Goal: Transaction & Acquisition: Subscribe to service/newsletter

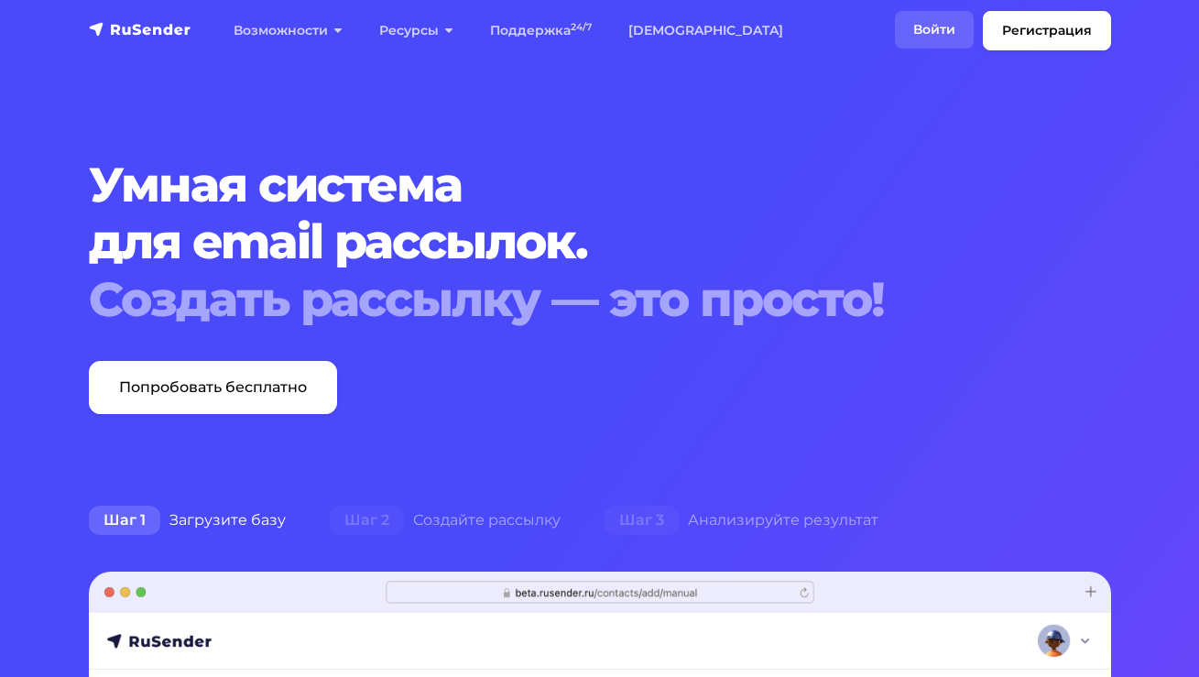
click at [928, 34] on link "Войти" at bounding box center [934, 30] width 79 height 38
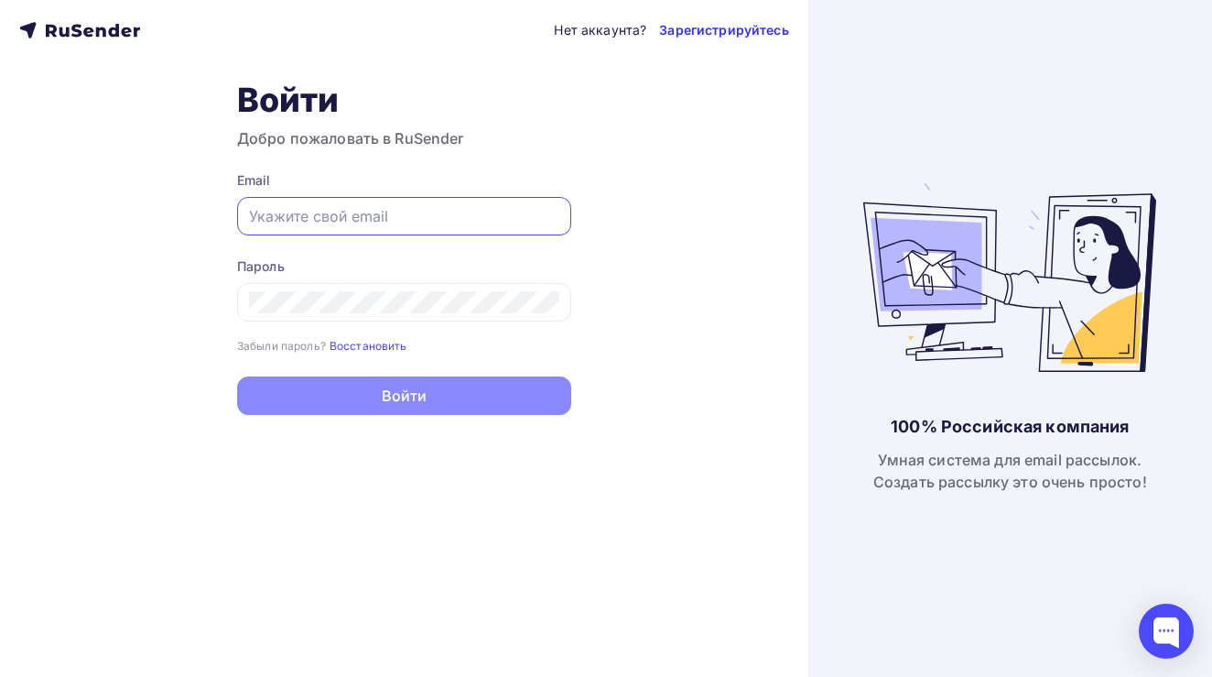
click at [724, 26] on link "Зарегистрируйтесь" at bounding box center [723, 30] width 129 height 18
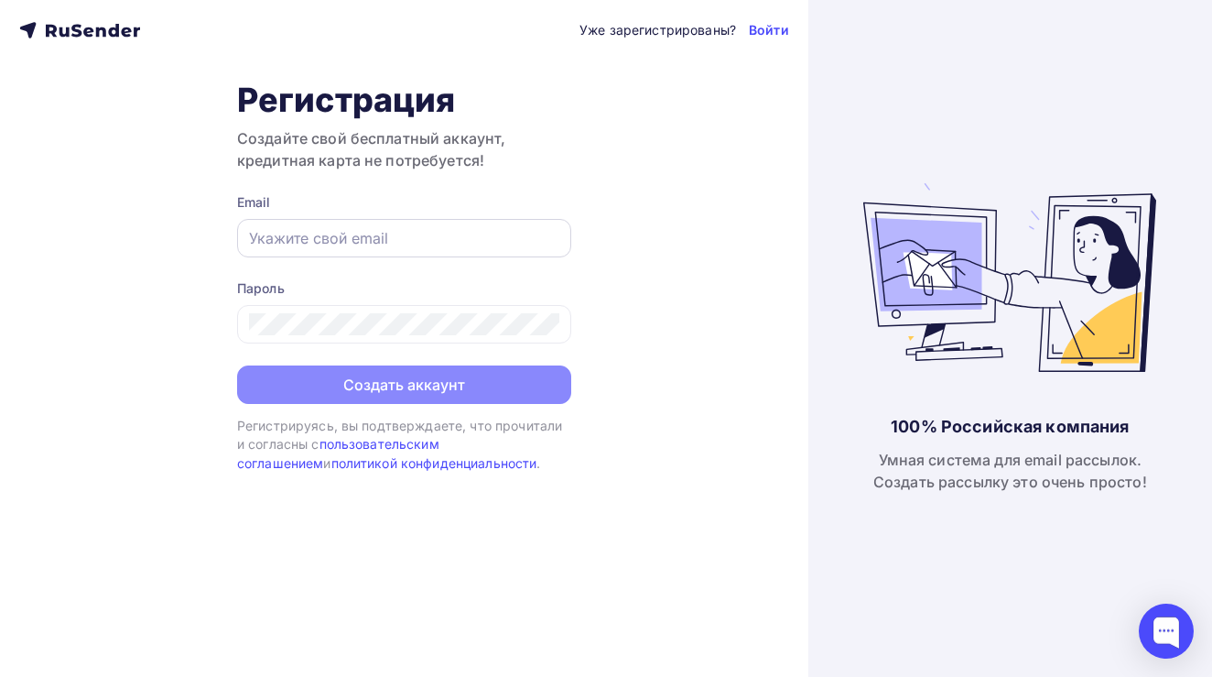
click at [365, 233] on input "text" at bounding box center [404, 238] width 310 height 22
paste input "rakhat@rakhat-nsk.ru"
type input "rakhat@rakhat-nsk.ru"
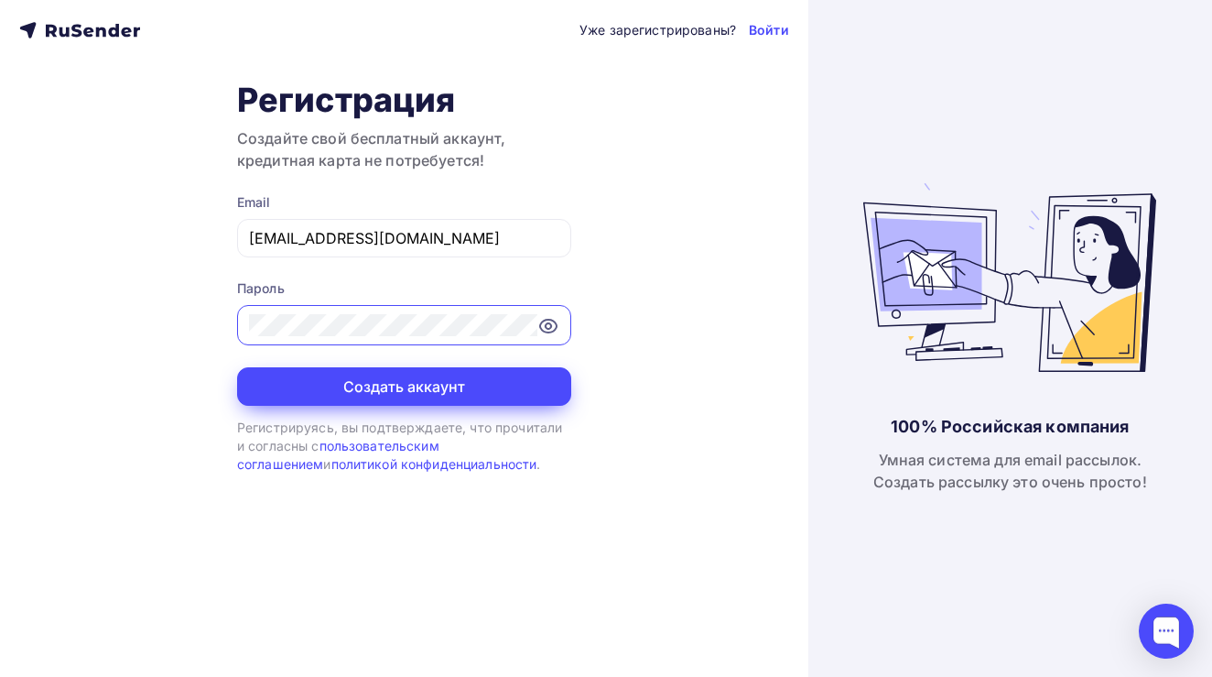
click at [467, 394] on button "Создать аккаунт" at bounding box center [404, 386] width 334 height 38
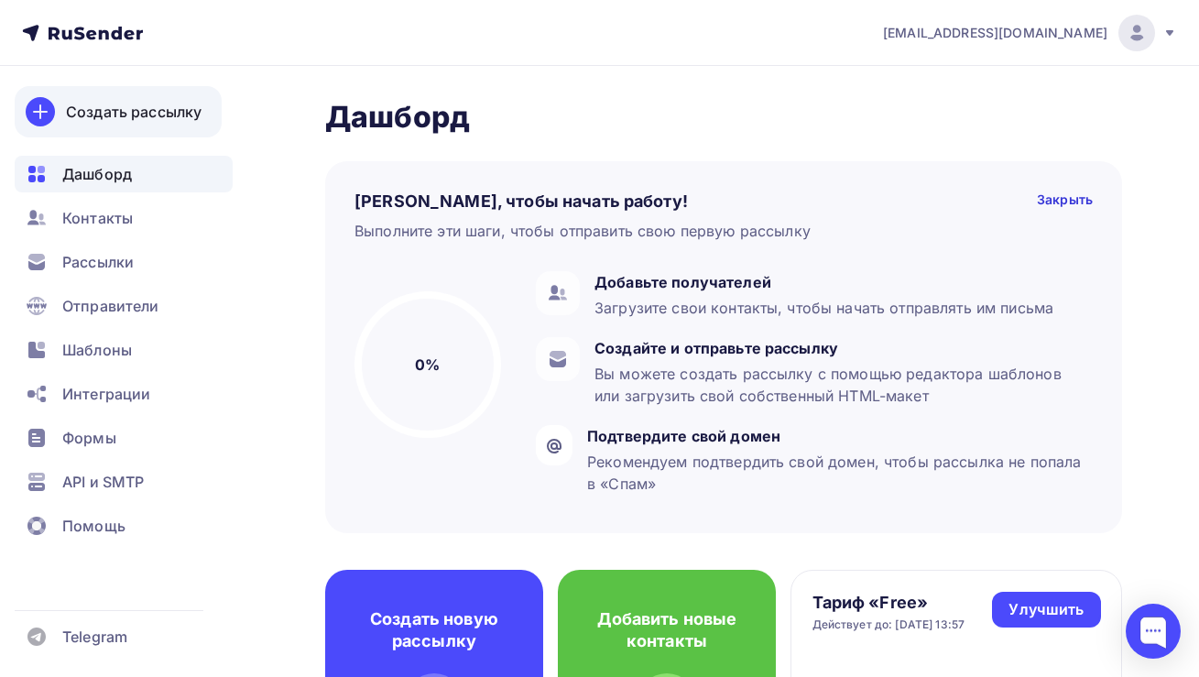
click at [136, 114] on div "Создать рассылку" at bounding box center [134, 112] width 136 height 22
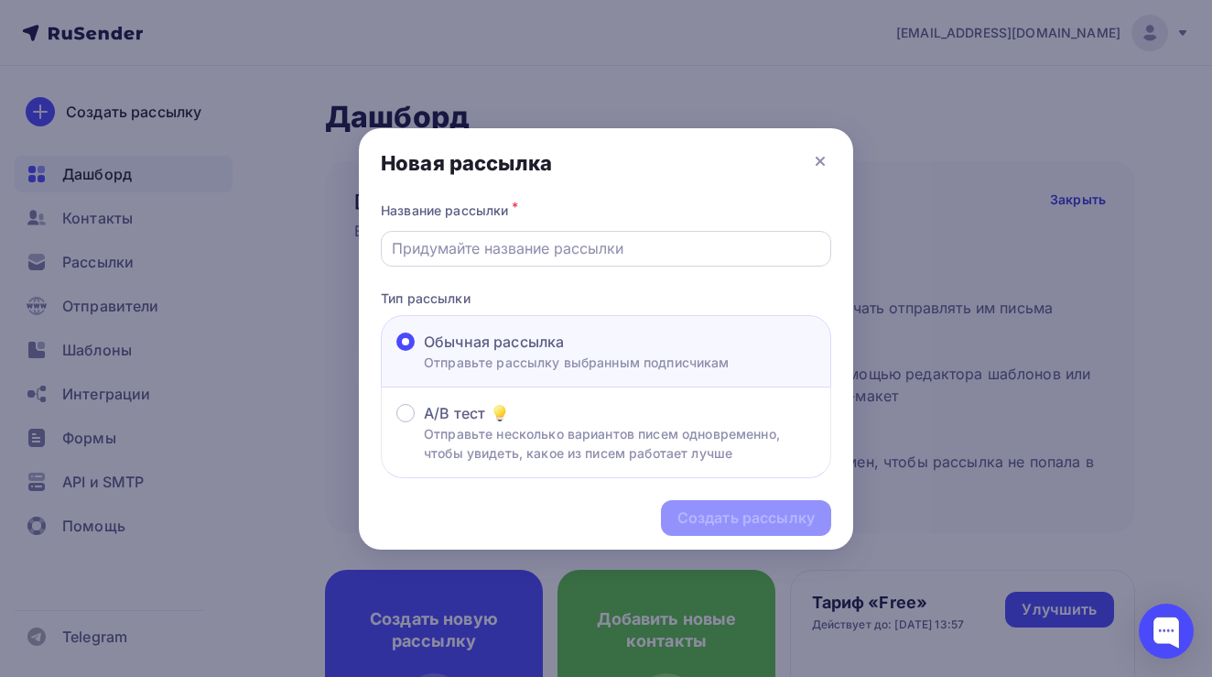
click at [473, 244] on input "text" at bounding box center [606, 248] width 429 height 22
paste input "Сладкие новогодние подарки 2026 от РАХАТ"
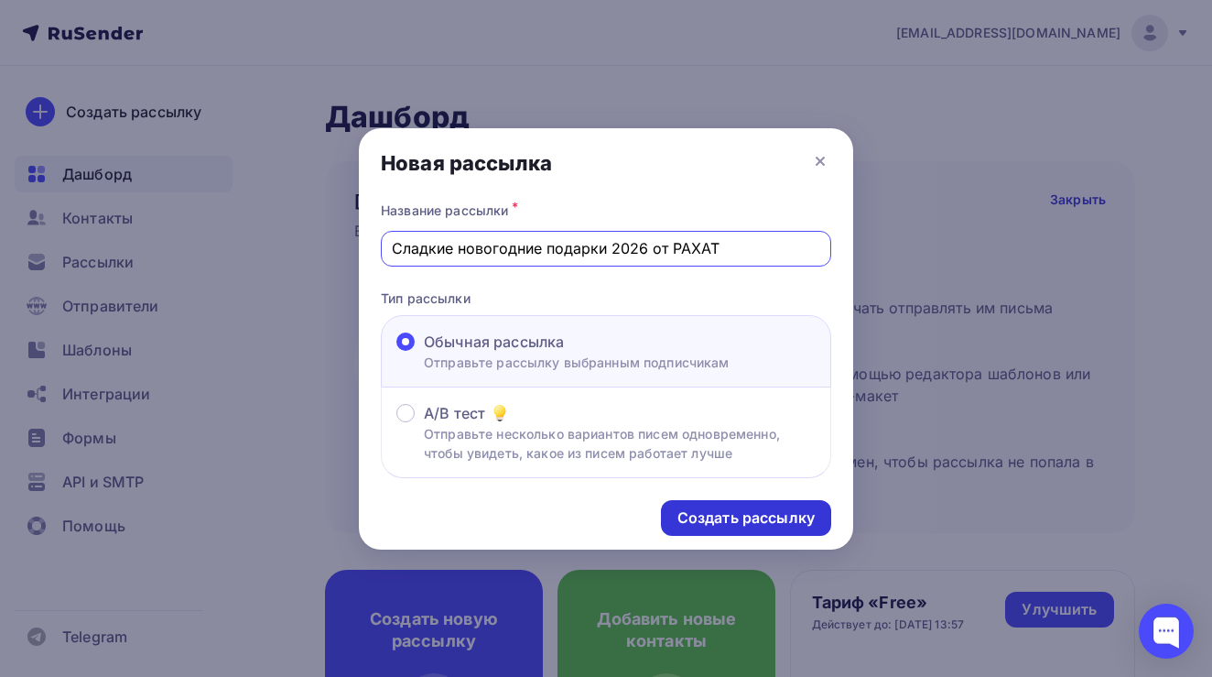
type input "Сладкие новогодние подарки 2026 от РАХАТ"
click at [748, 521] on div "Создать рассылку" at bounding box center [746, 517] width 137 height 21
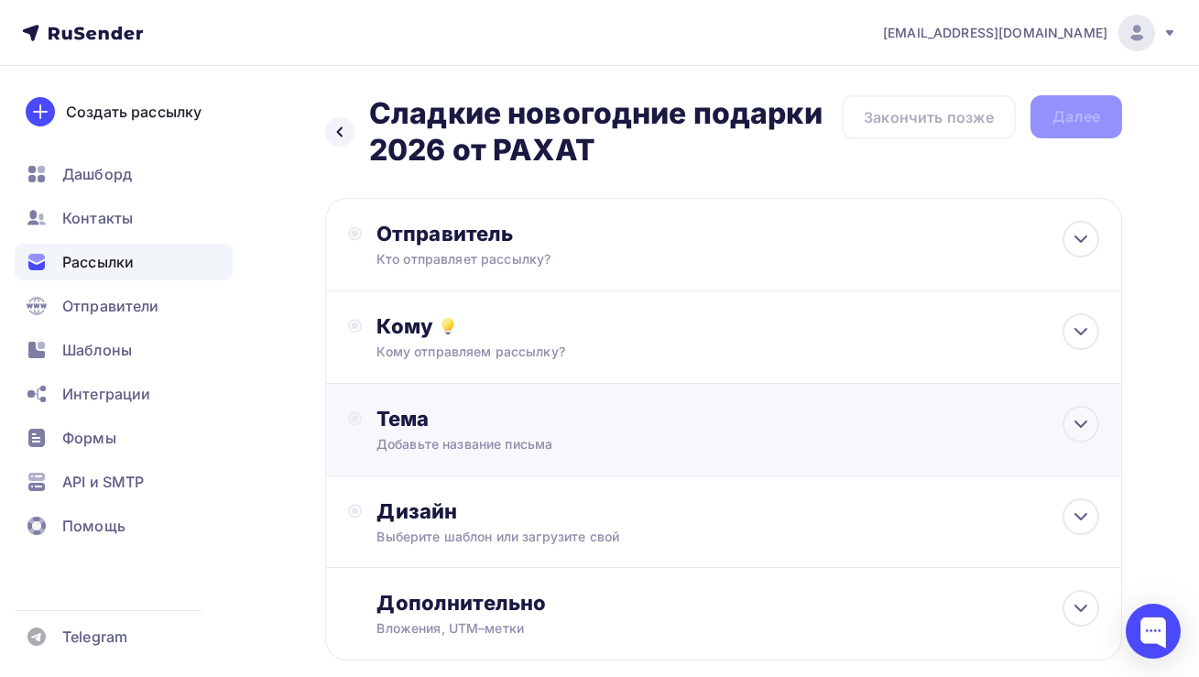
click at [484, 446] on div "Добавьте название письма" at bounding box center [539, 444] width 326 height 18
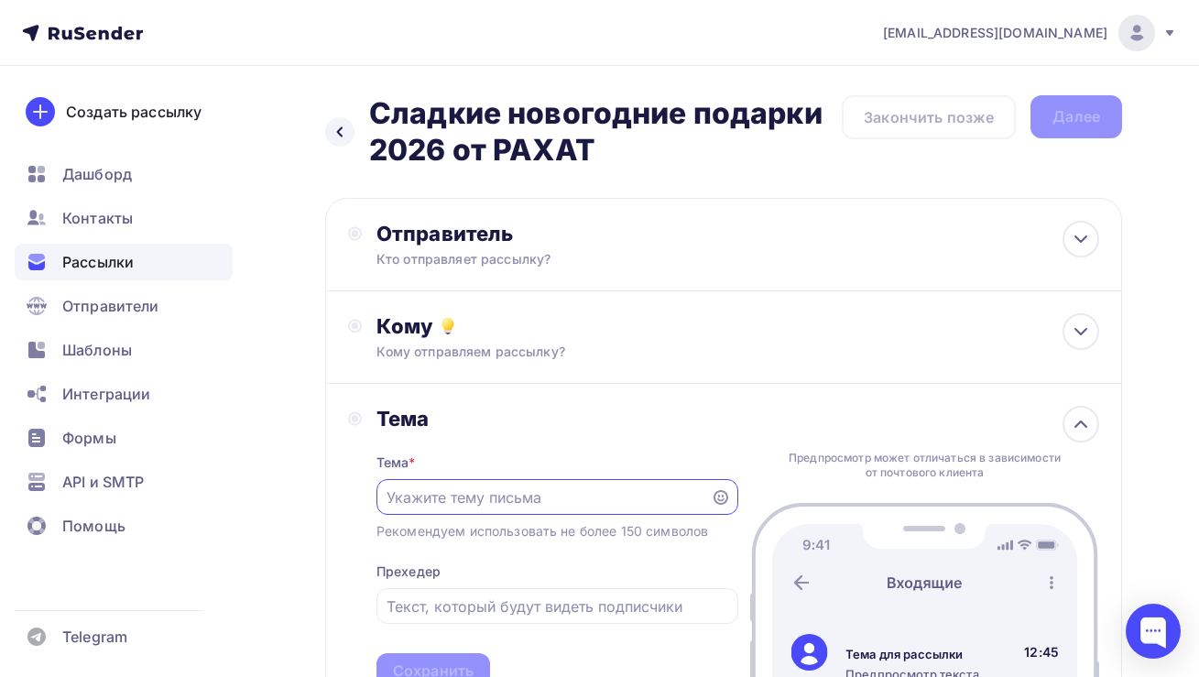
paste input "Сладкие новогодние подарки 2026 от РАХАТ"
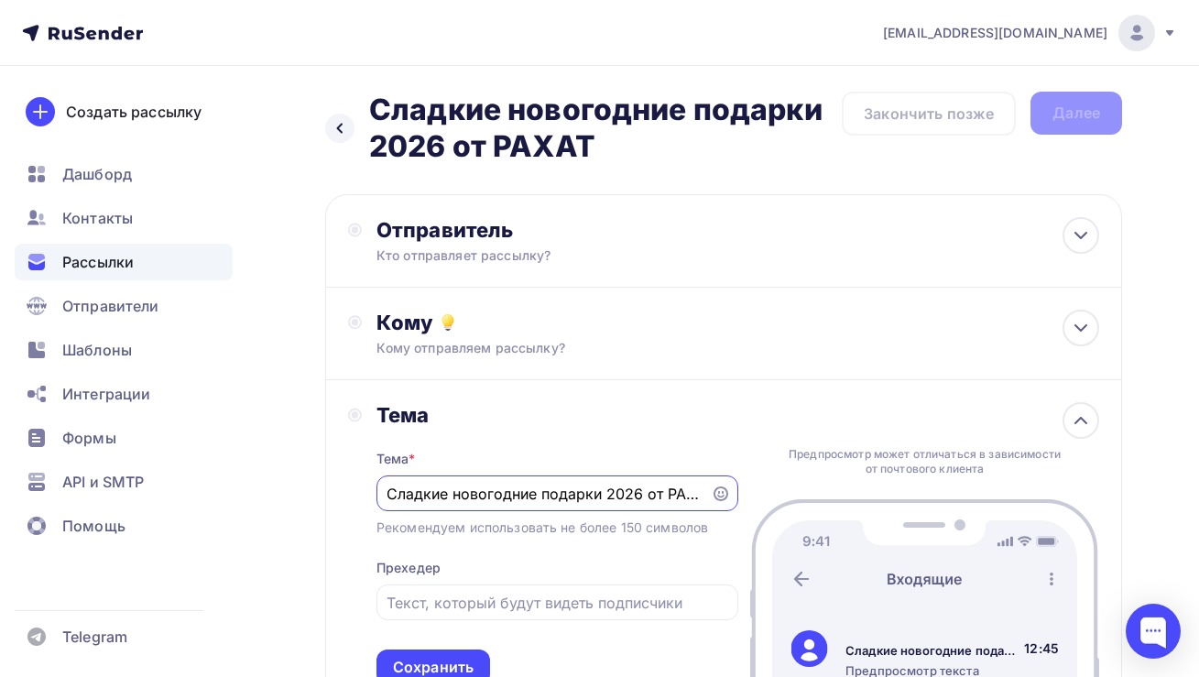
scroll to position [322, 0]
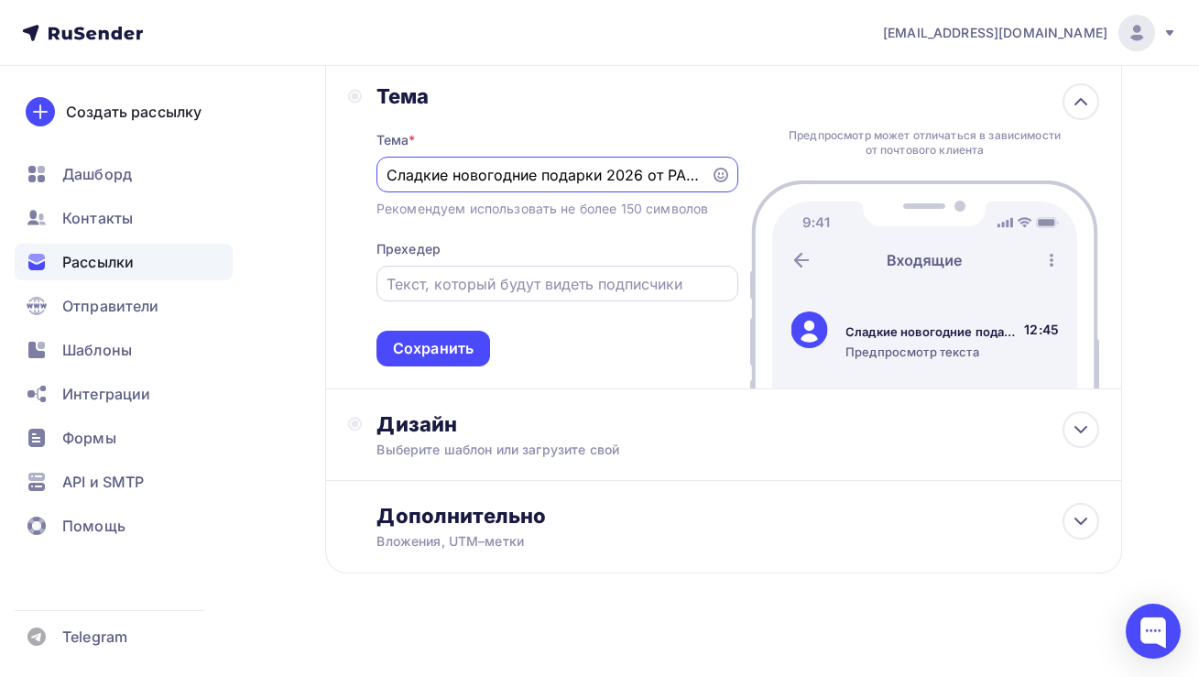
type input "Сладкие новогодние подарки 2026 от РАХАТ"
click at [524, 283] on input "text" at bounding box center [556, 284] width 341 height 22
paste input "Погрузитесь в атмосферу праздника с ароматными сладостями от [DEMOGRAPHIC_DATA]."
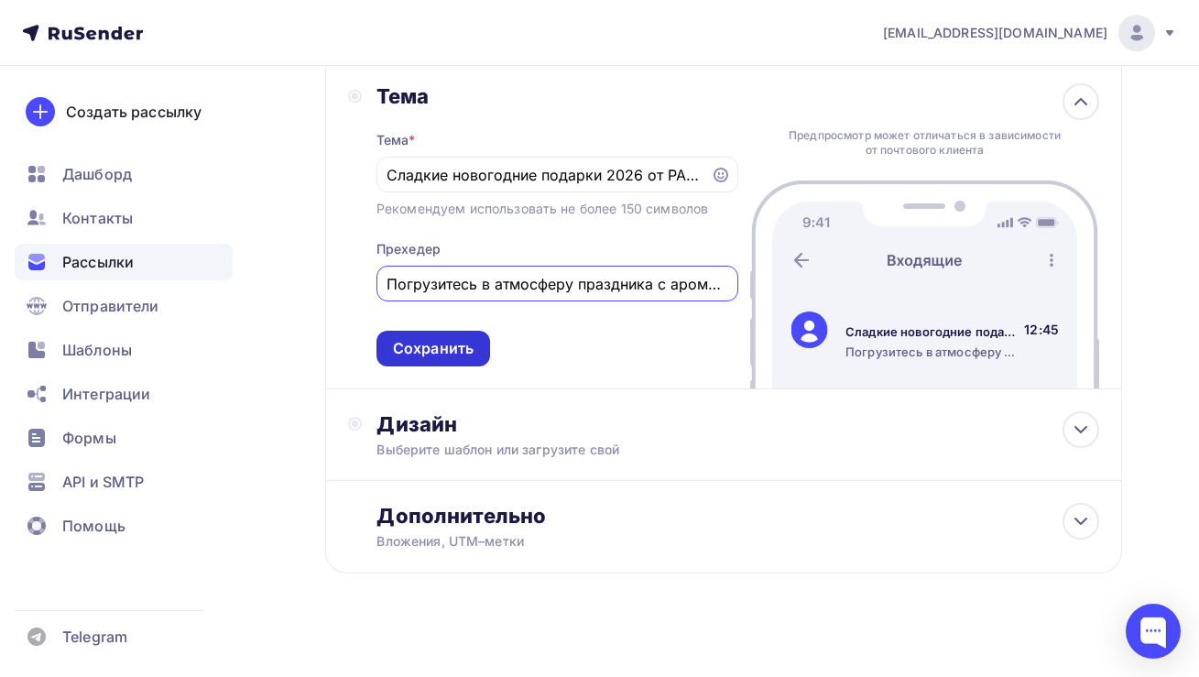
type input "Погрузитесь в атмосферу праздника с ароматными сладостями от [DEMOGRAPHIC_DATA]."
click at [438, 353] on div "Сохранить" at bounding box center [433, 348] width 81 height 21
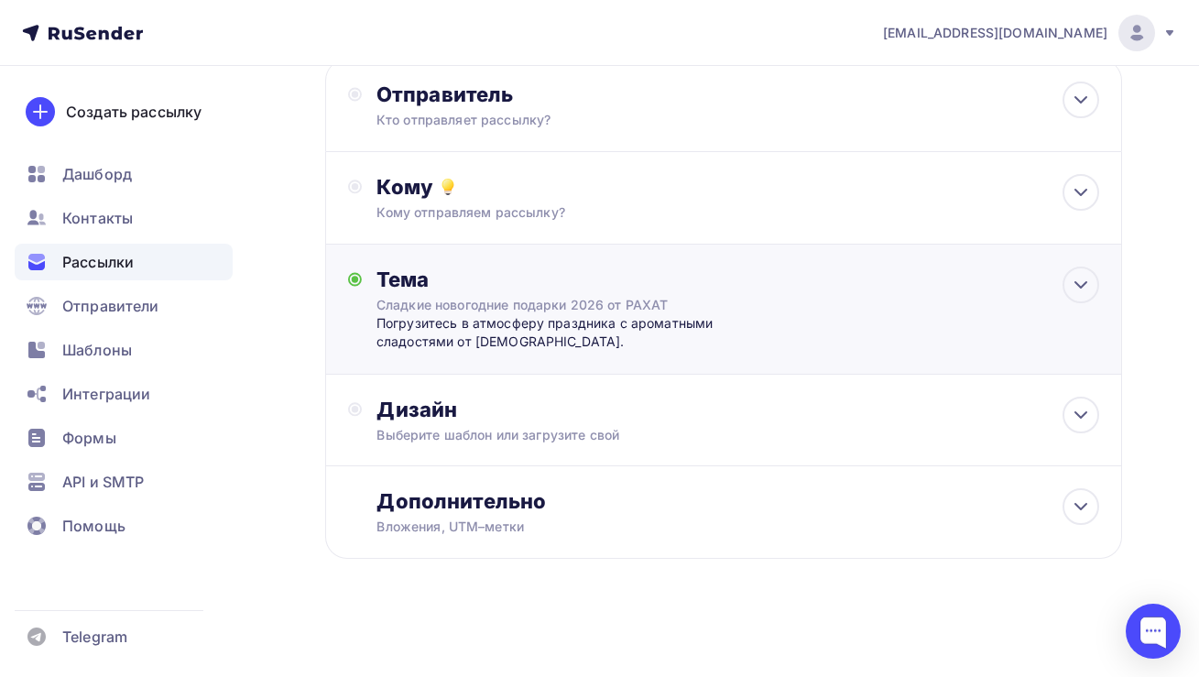
scroll to position [138, 0]
click at [432, 418] on div "Дизайн" at bounding box center [737, 410] width 722 height 26
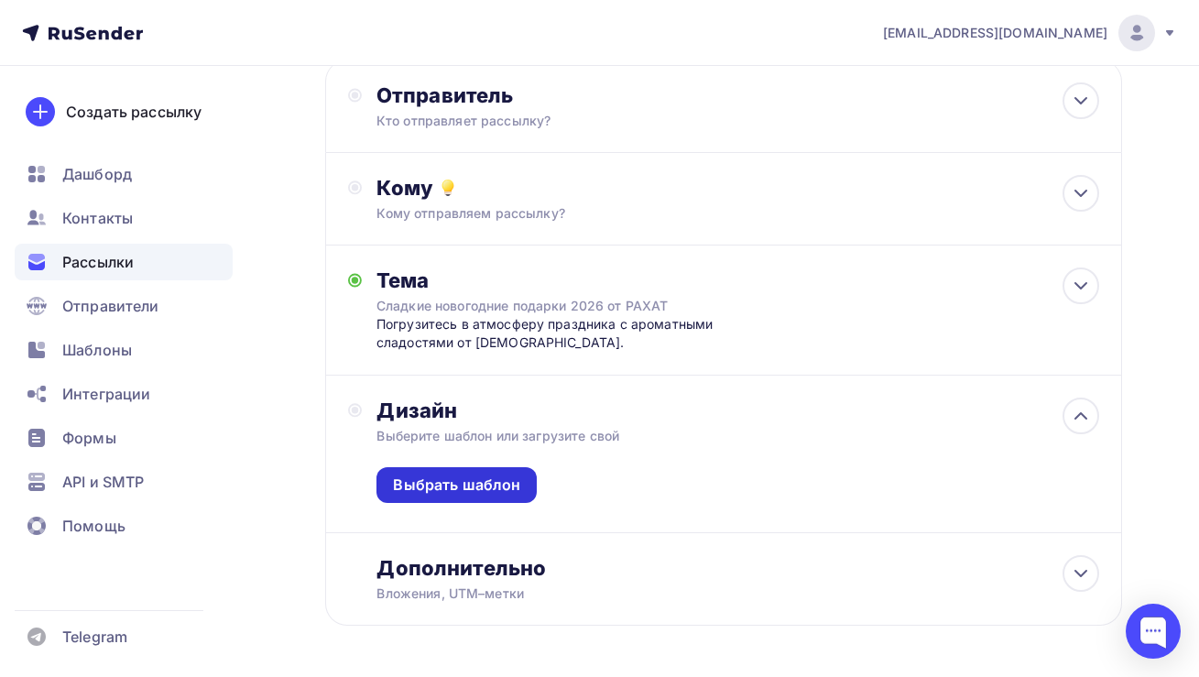
click at [462, 488] on div "Выбрать шаблон" at bounding box center [456, 484] width 127 height 21
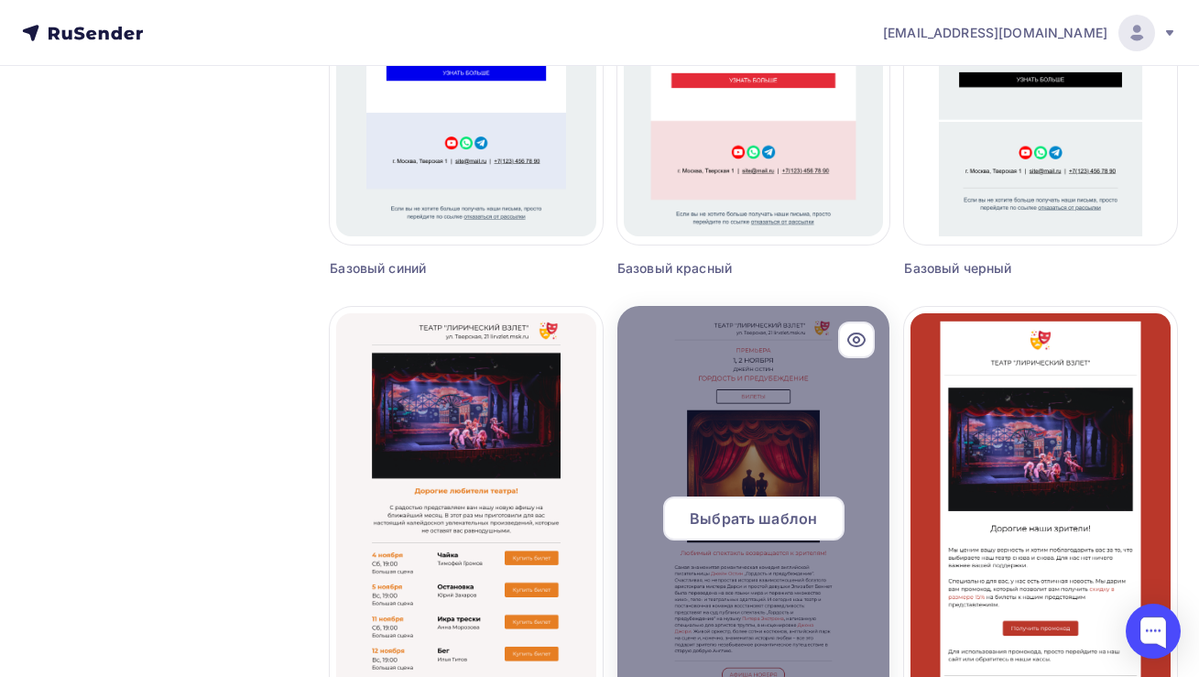
scroll to position [1114, 0]
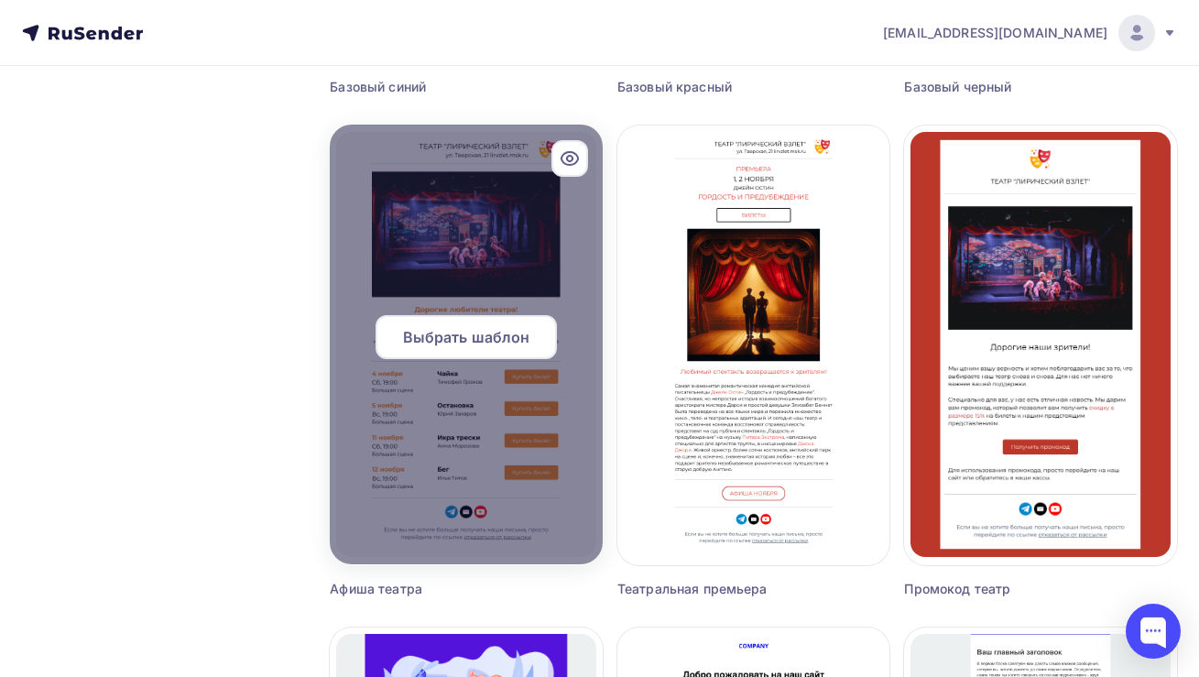
click at [488, 341] on span "Выбрать шаблон" at bounding box center [466, 337] width 127 height 22
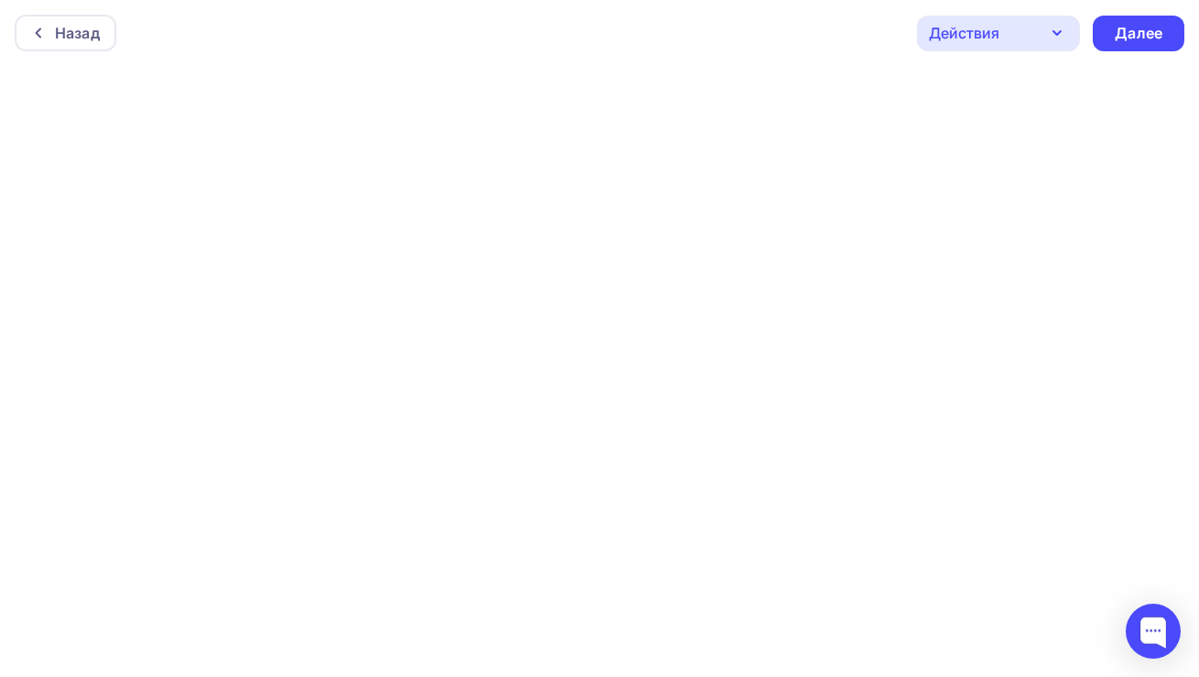
click at [1017, 36] on div "Действия" at bounding box center [998, 34] width 163 height 36
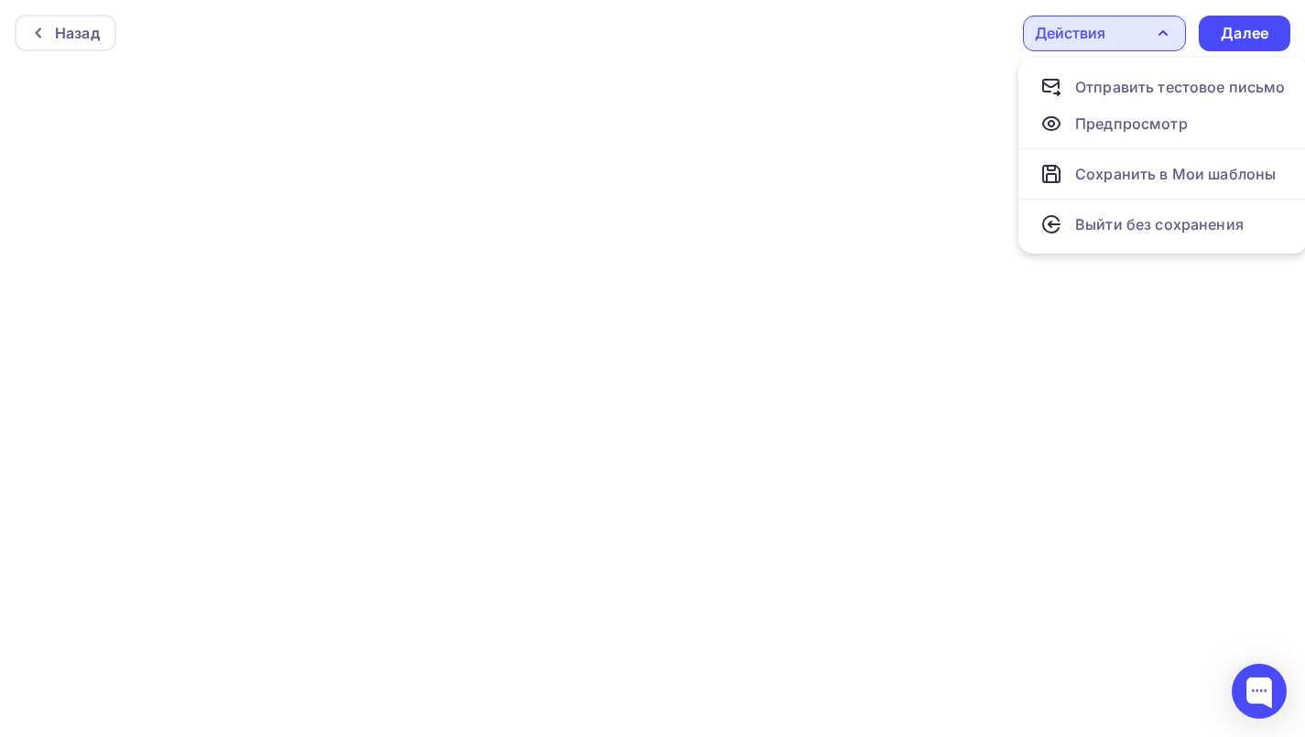
scroll to position [18, 0]
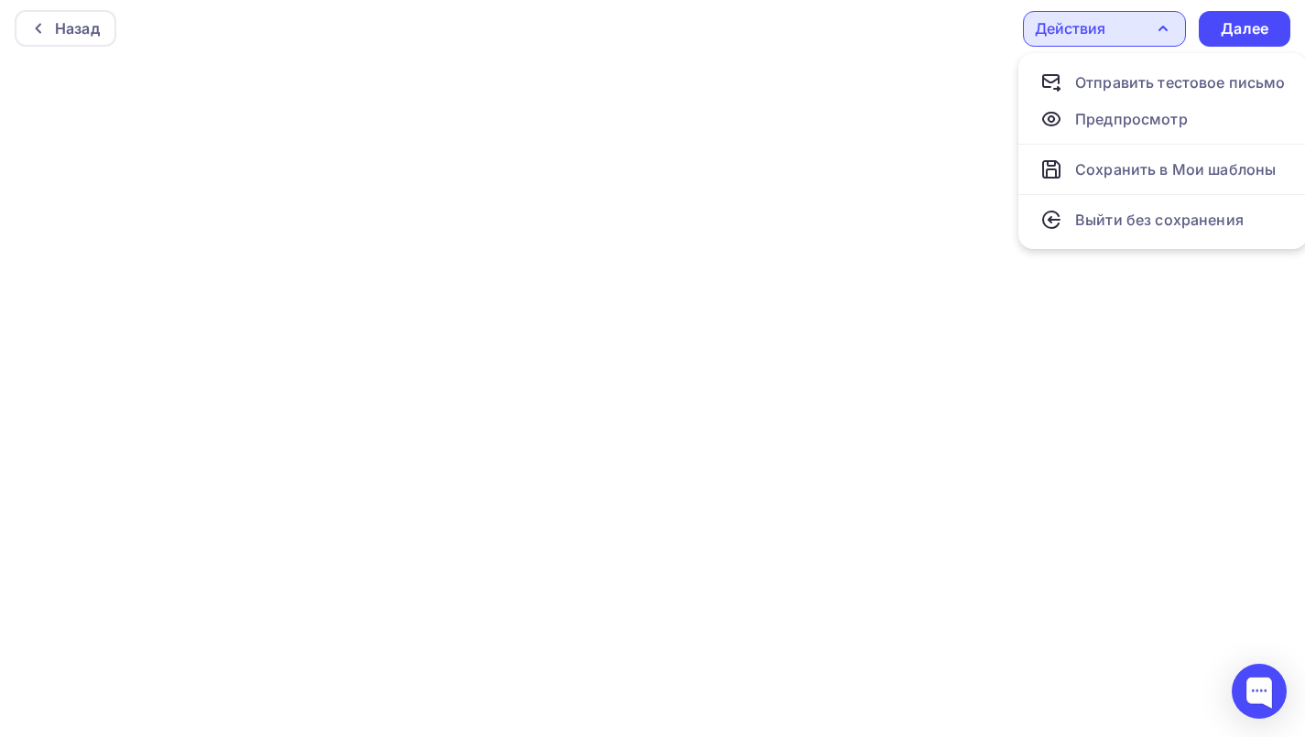
click at [968, 16] on div "Назад Действия Отправить тестовое письмо Предпросмотр Сохранить в Мои шаблоны В…" at bounding box center [652, 28] width 1305 height 66
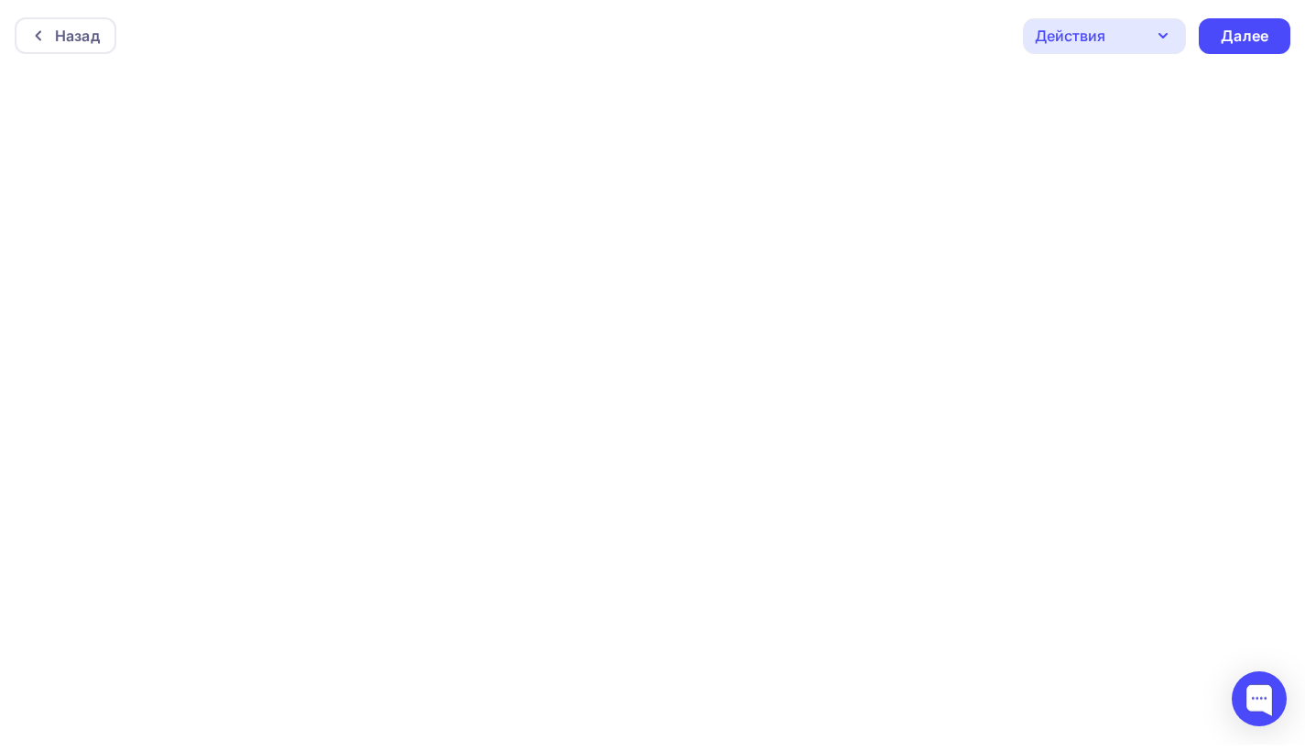
scroll to position [5, 0]
click at [1119, 28] on div "Действия" at bounding box center [1104, 29] width 163 height 36
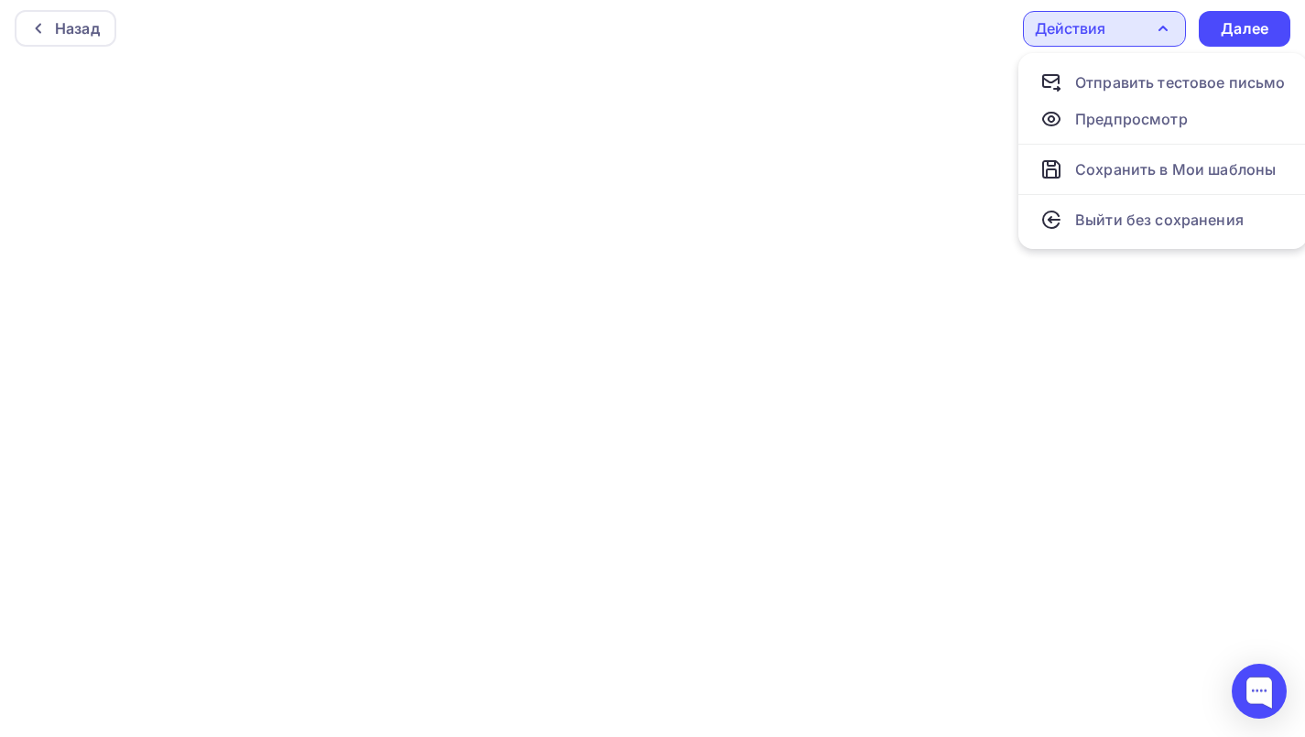
click at [1119, 28] on div "Действия" at bounding box center [1104, 29] width 163 height 36
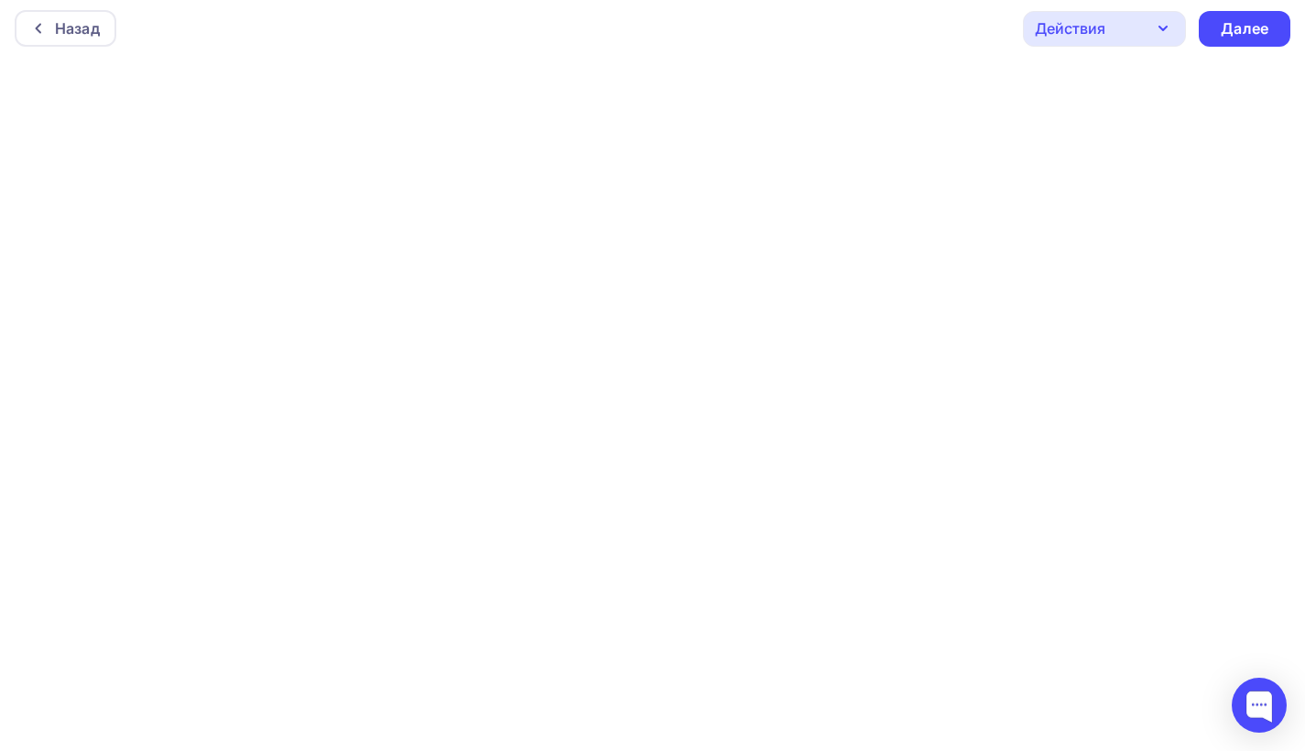
scroll to position [1, 0]
click at [1170, 25] on icon "button" at bounding box center [1163, 32] width 22 height 22
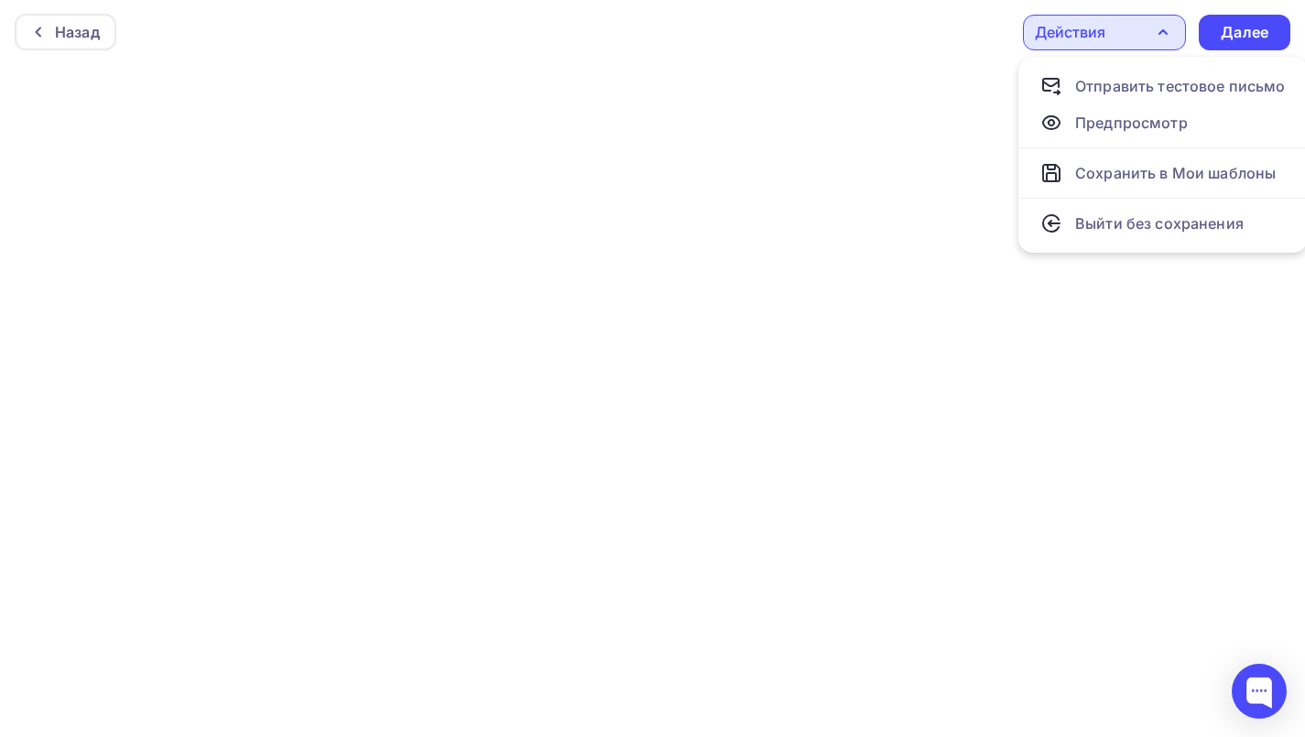
click at [1162, 25] on icon "button" at bounding box center [1163, 32] width 22 height 22
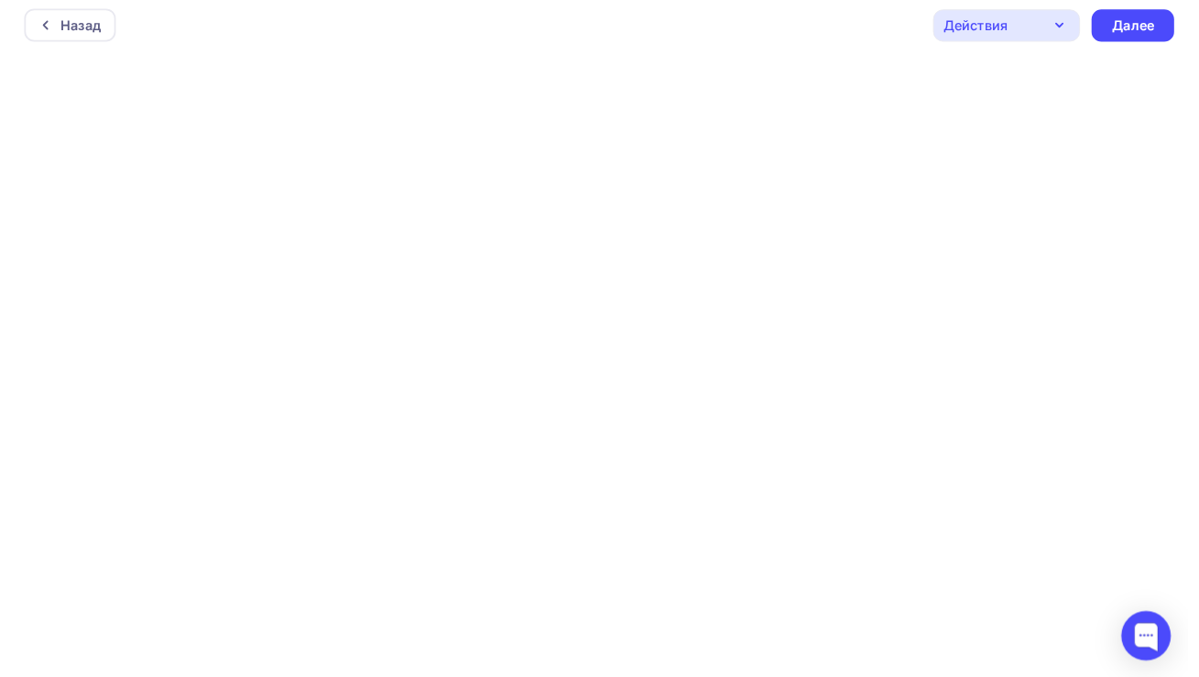
scroll to position [0, 0]
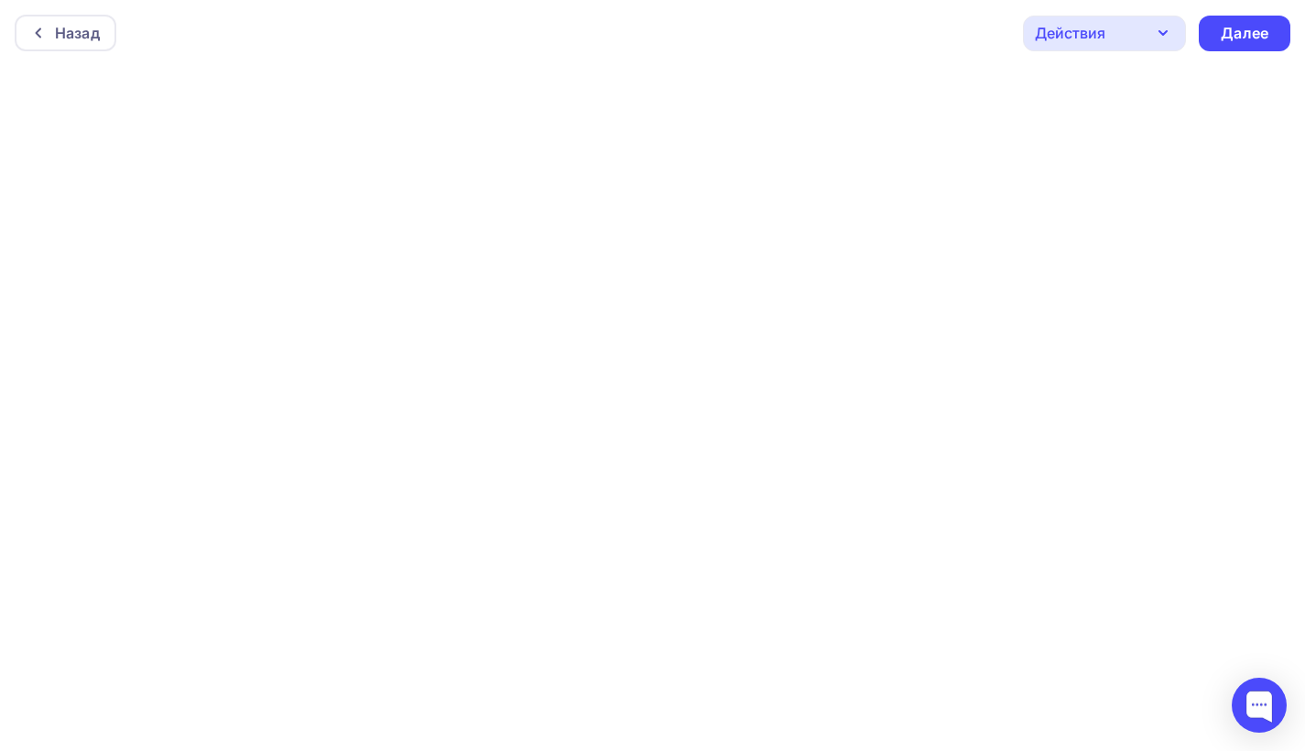
click at [1105, 48] on div "Действия" at bounding box center [1104, 34] width 163 height 36
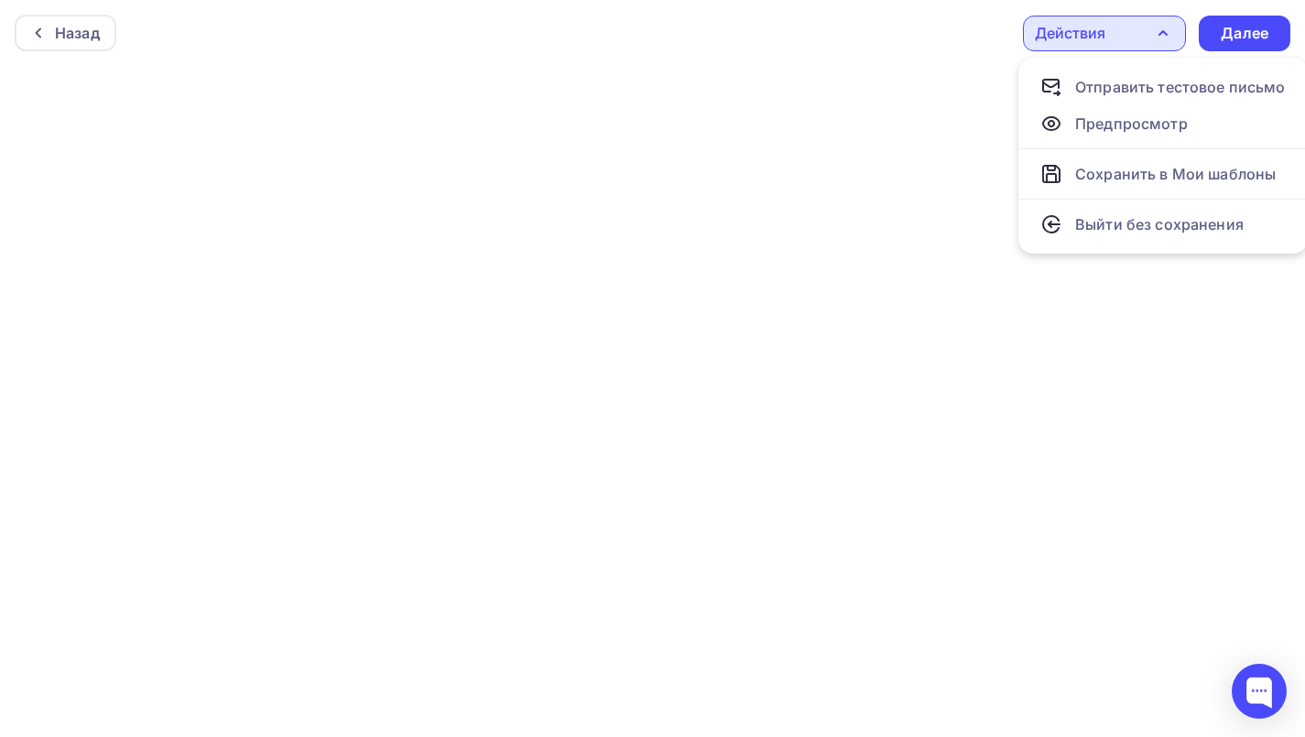
click at [1104, 44] on div "Действия" at bounding box center [1104, 34] width 163 height 36
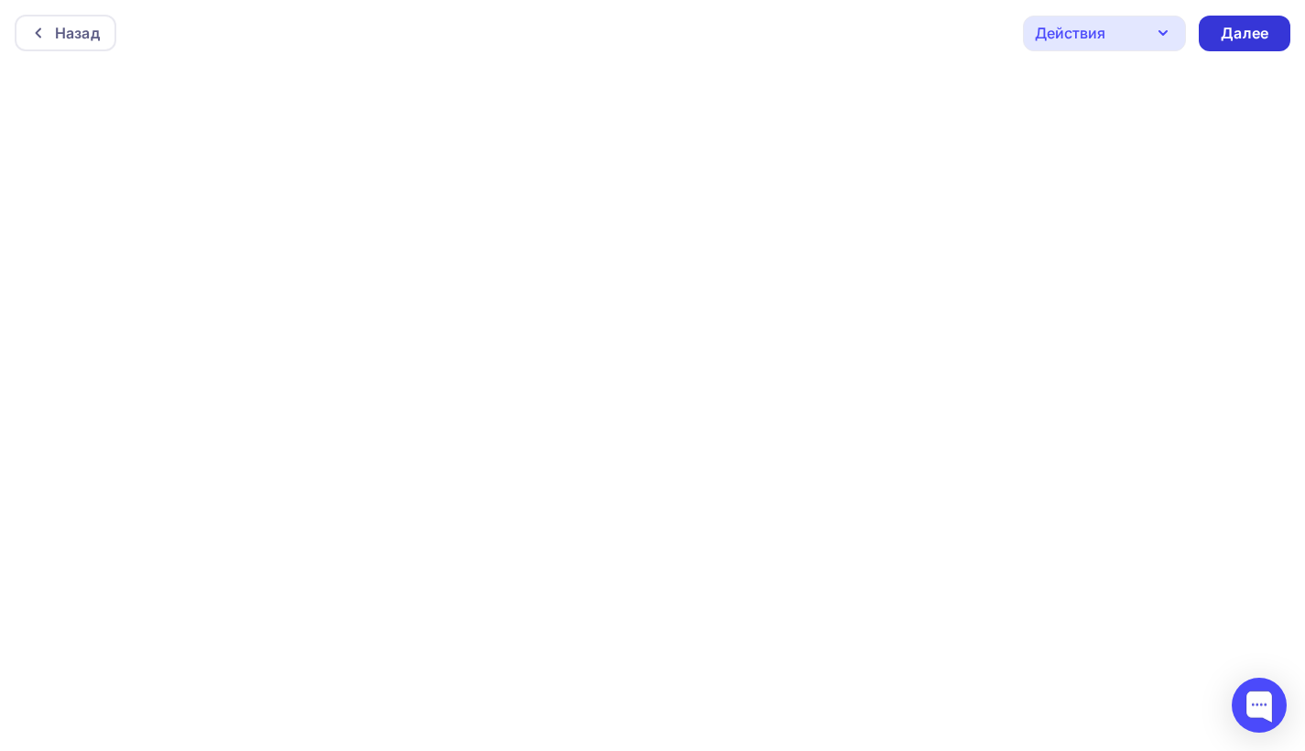
click at [1211, 25] on div "Далее" at bounding box center [1245, 33] width 48 height 21
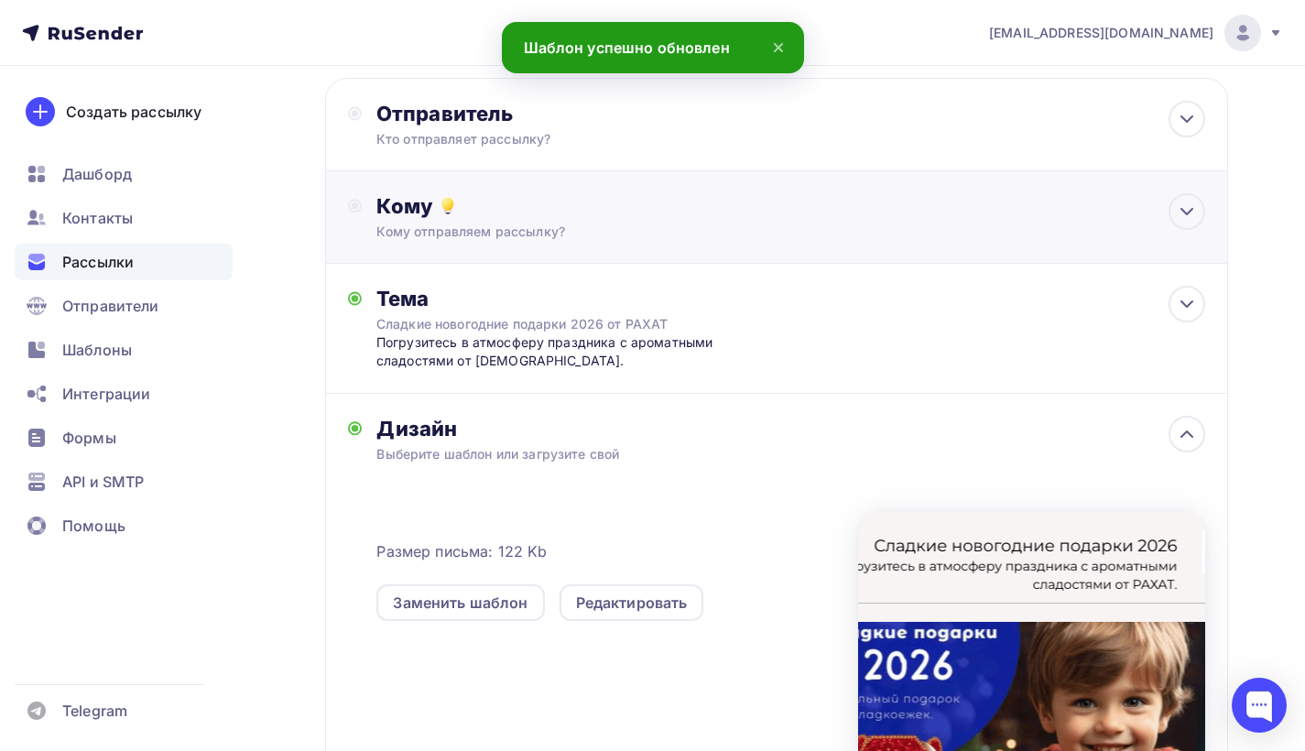
scroll to position [377, 0]
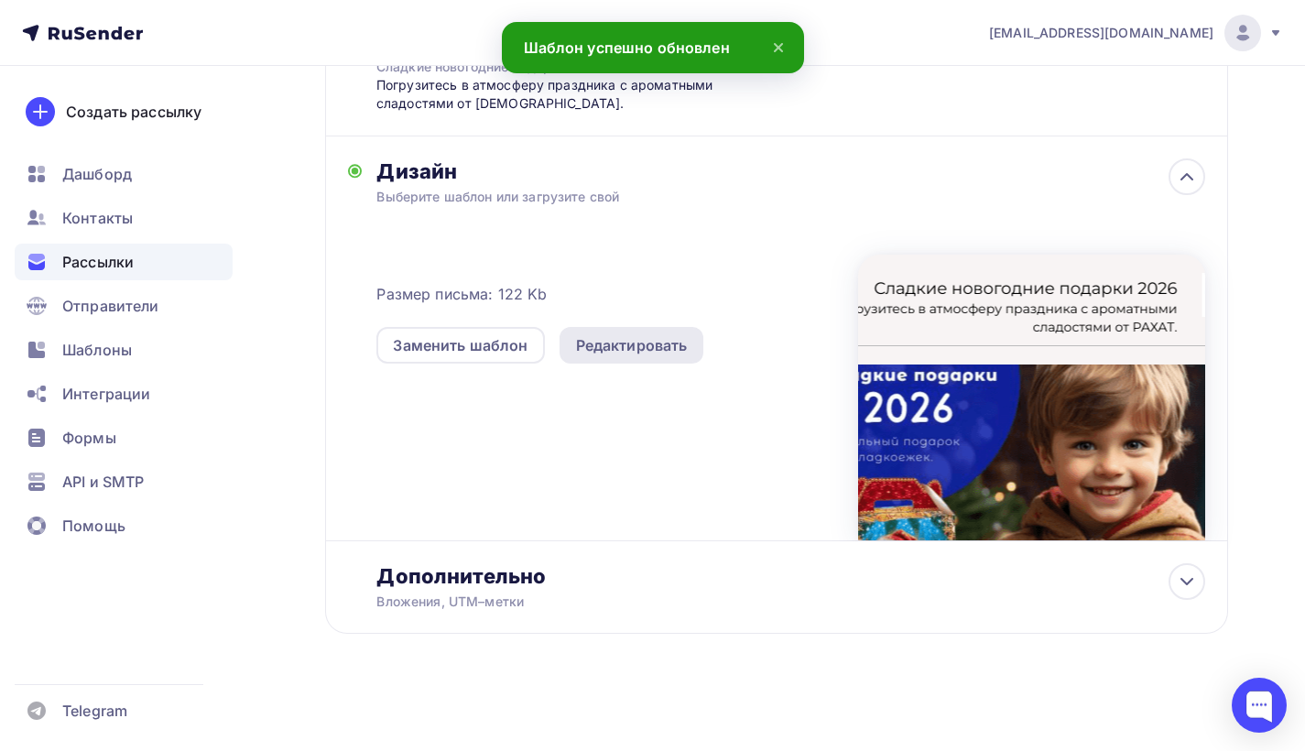
click at [605, 339] on div "Редактировать" at bounding box center [632, 345] width 112 height 22
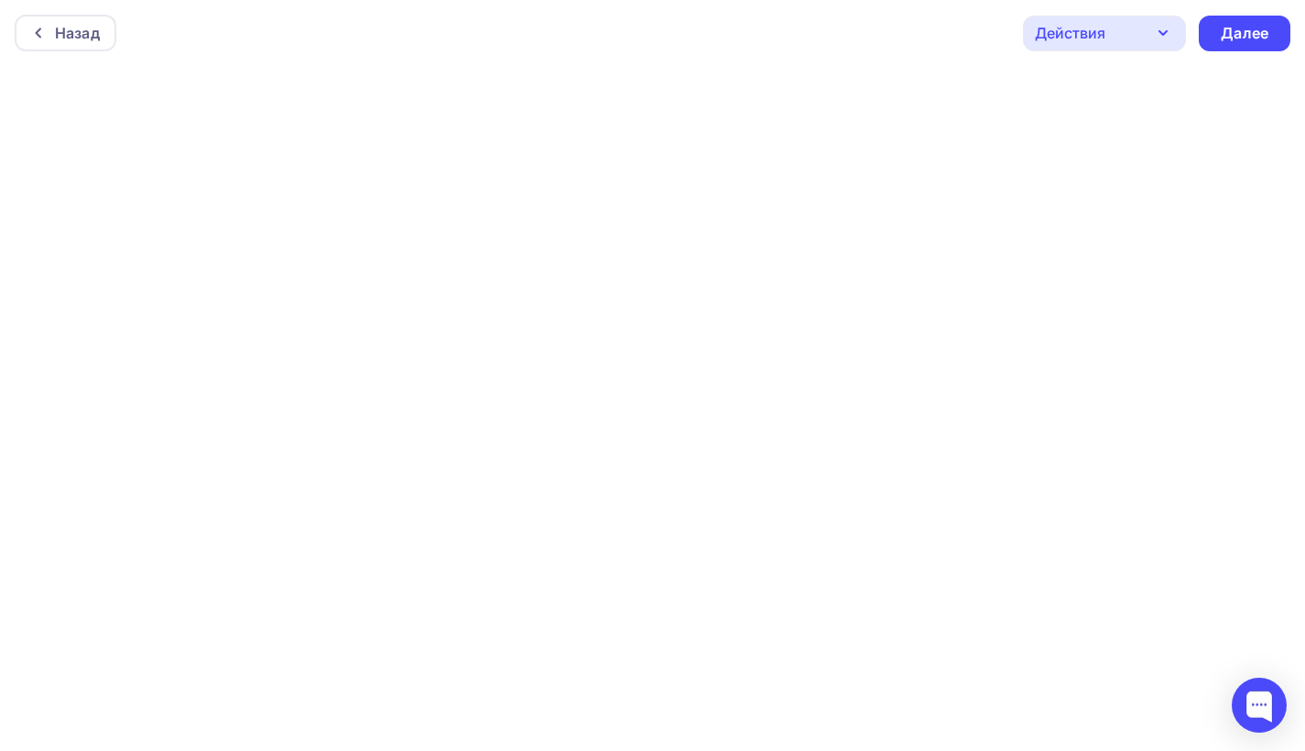
click at [937, 20] on div "Назад Действия Отправить тестовое письмо Предпросмотр Сохранить в Мои шаблоны В…" at bounding box center [652, 33] width 1305 height 66
click at [1211, 36] on div "Далее" at bounding box center [1245, 34] width 92 height 36
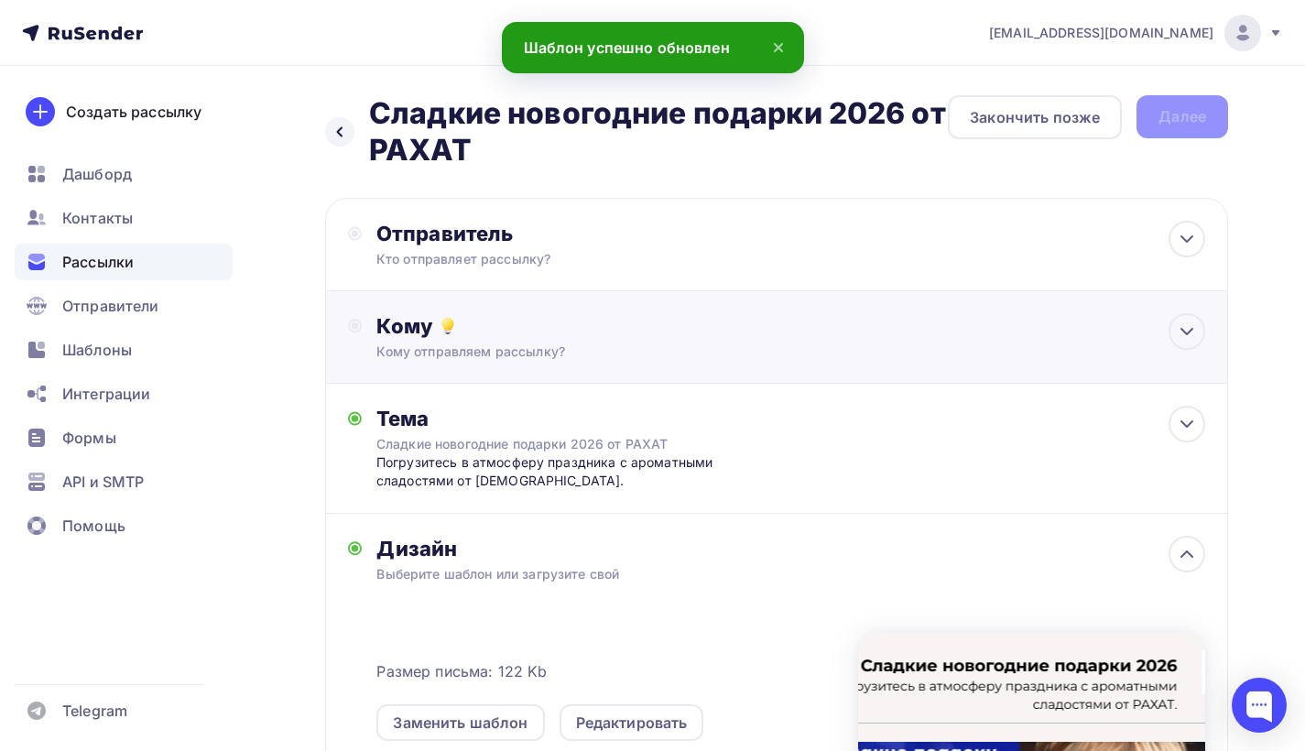
click at [598, 347] on div "Кому отправляем рассылку?" at bounding box center [748, 351] width 745 height 18
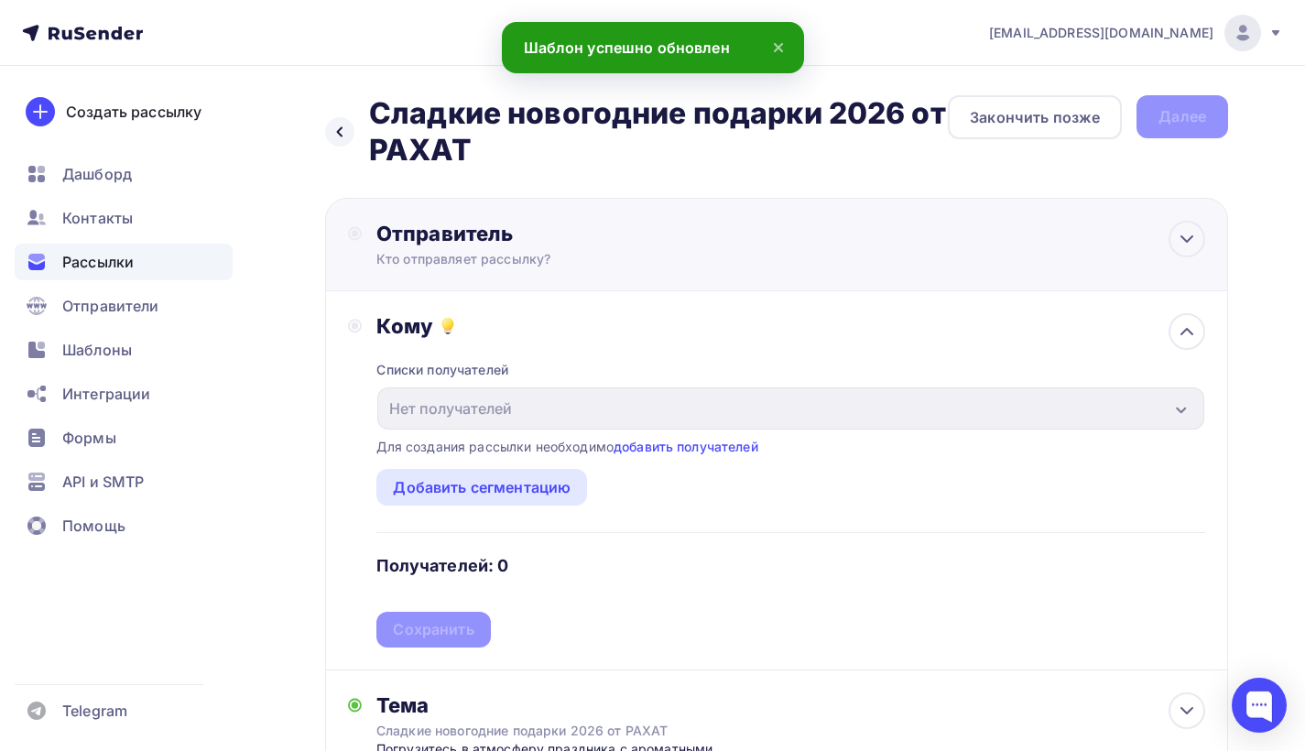
click at [565, 261] on div "Кто отправляет рассылку?" at bounding box center [554, 259] width 357 height 18
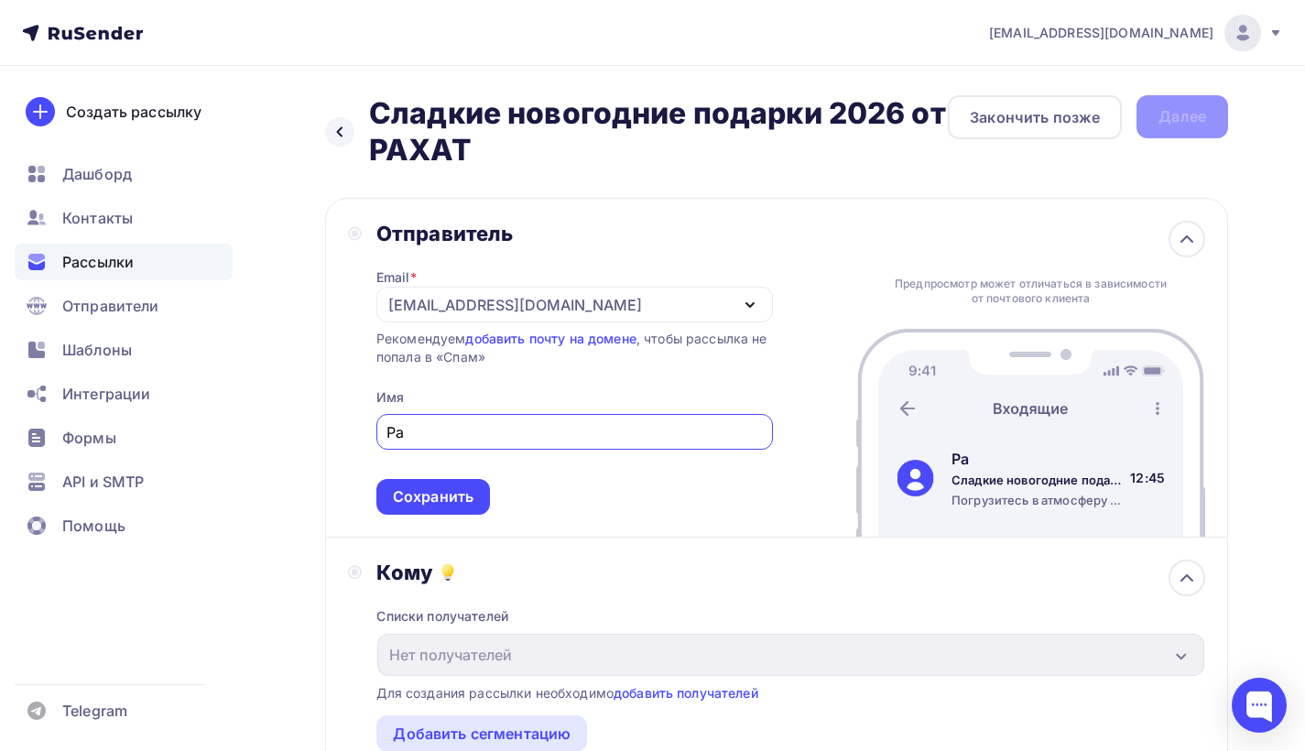
type input "Р"
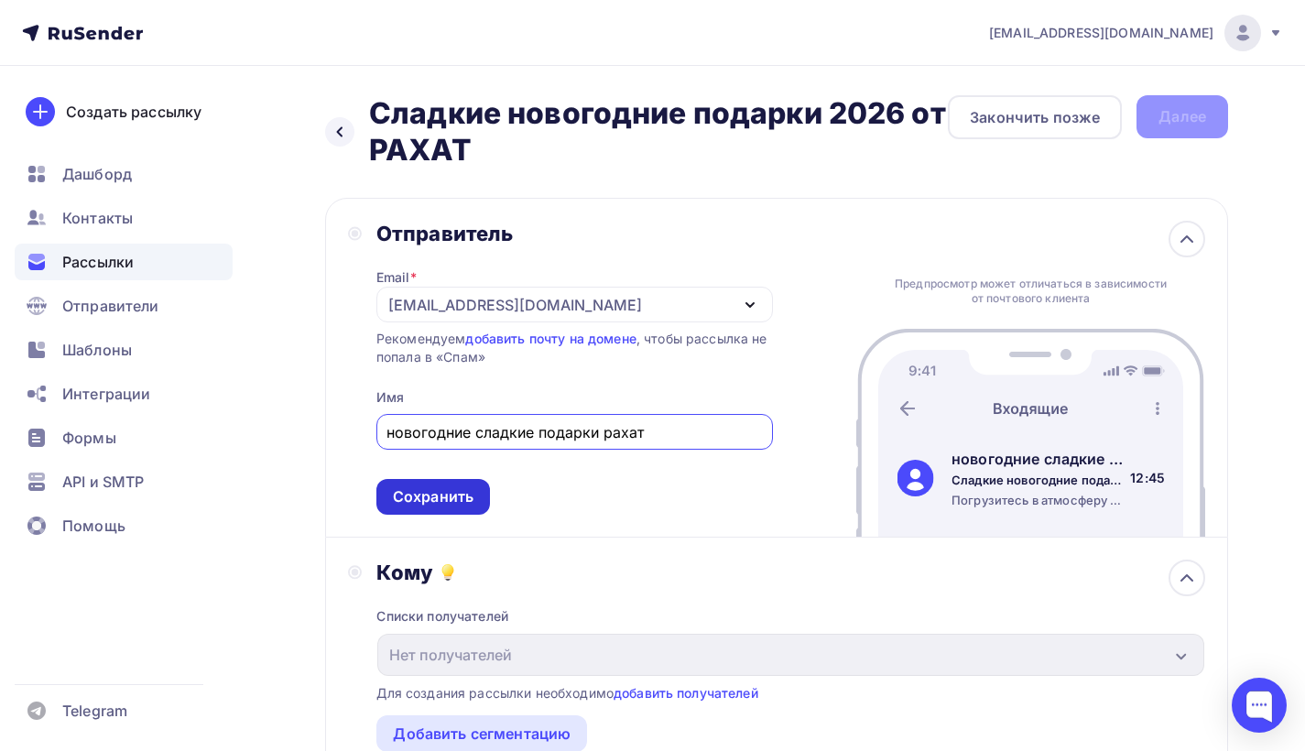
type input "новогодние сладкие подарки рахат"
drag, startPoint x: 455, startPoint y: 490, endPoint x: 489, endPoint y: 497, distance: 34.7
click at [455, 490] on div "Сохранить" at bounding box center [433, 496] width 81 height 21
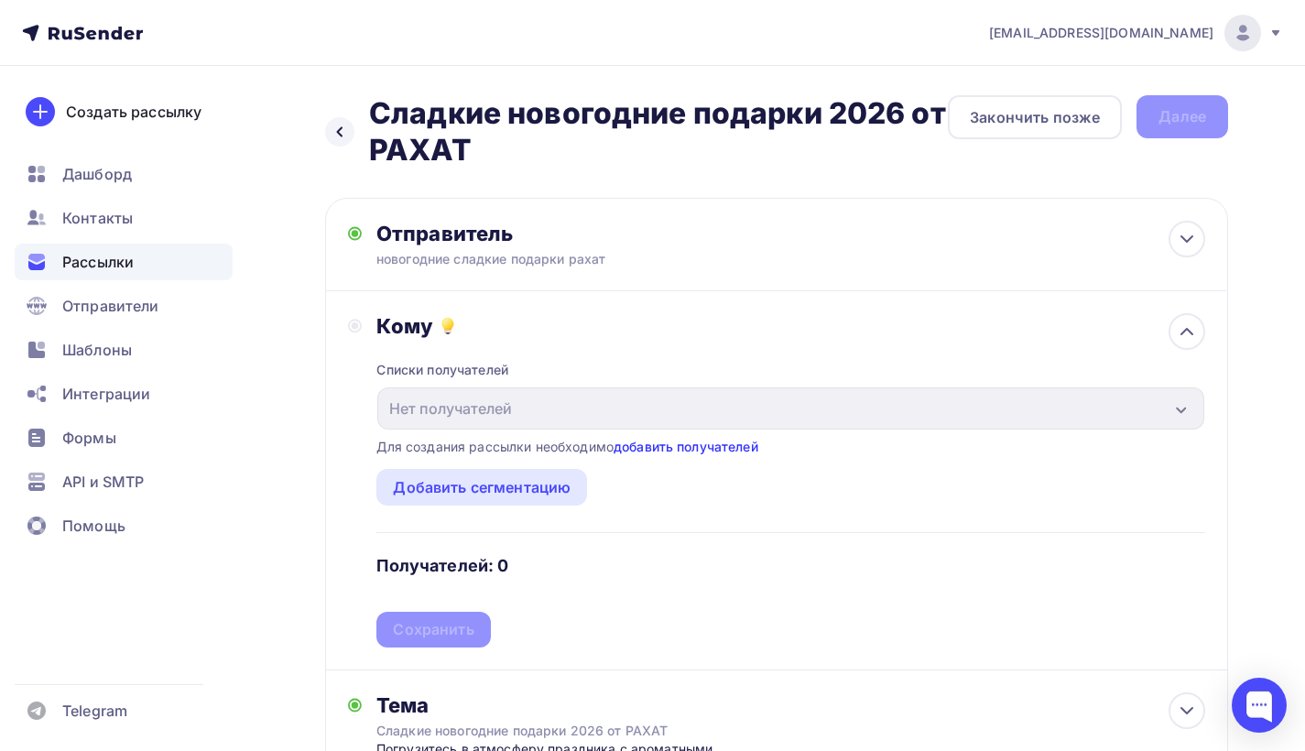
click at [688, 451] on link "добавить получателей" at bounding box center [686, 447] width 145 height 16
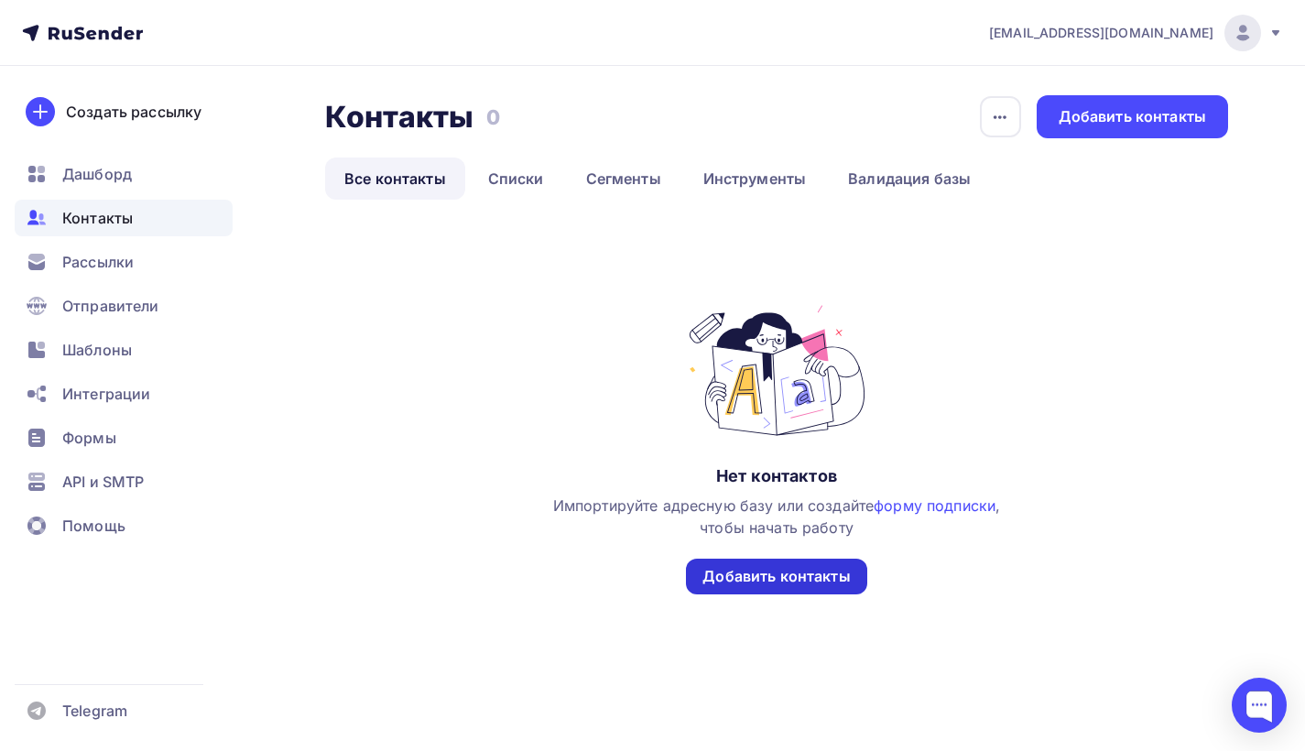
click at [831, 576] on div "Добавить контакты" at bounding box center [775, 576] width 147 height 21
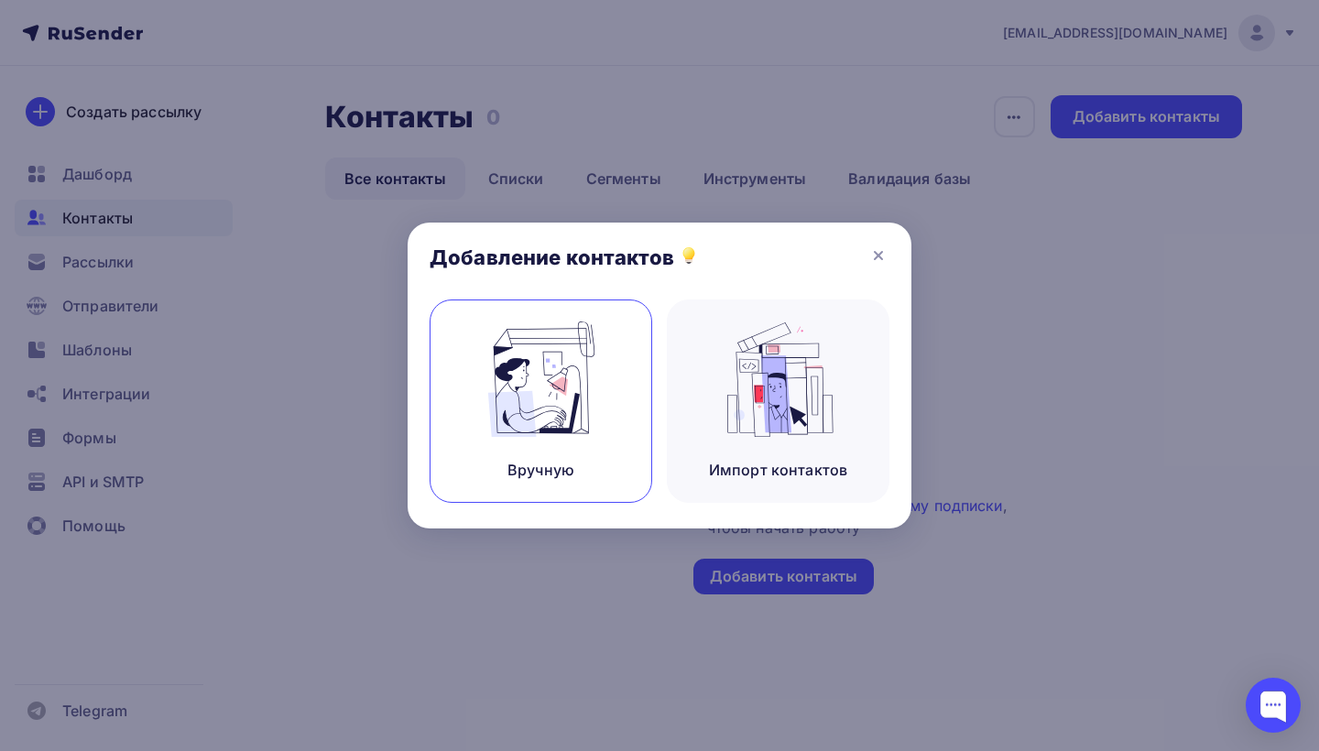
click at [607, 393] on div "Вручную" at bounding box center [540, 400] width 223 height 203
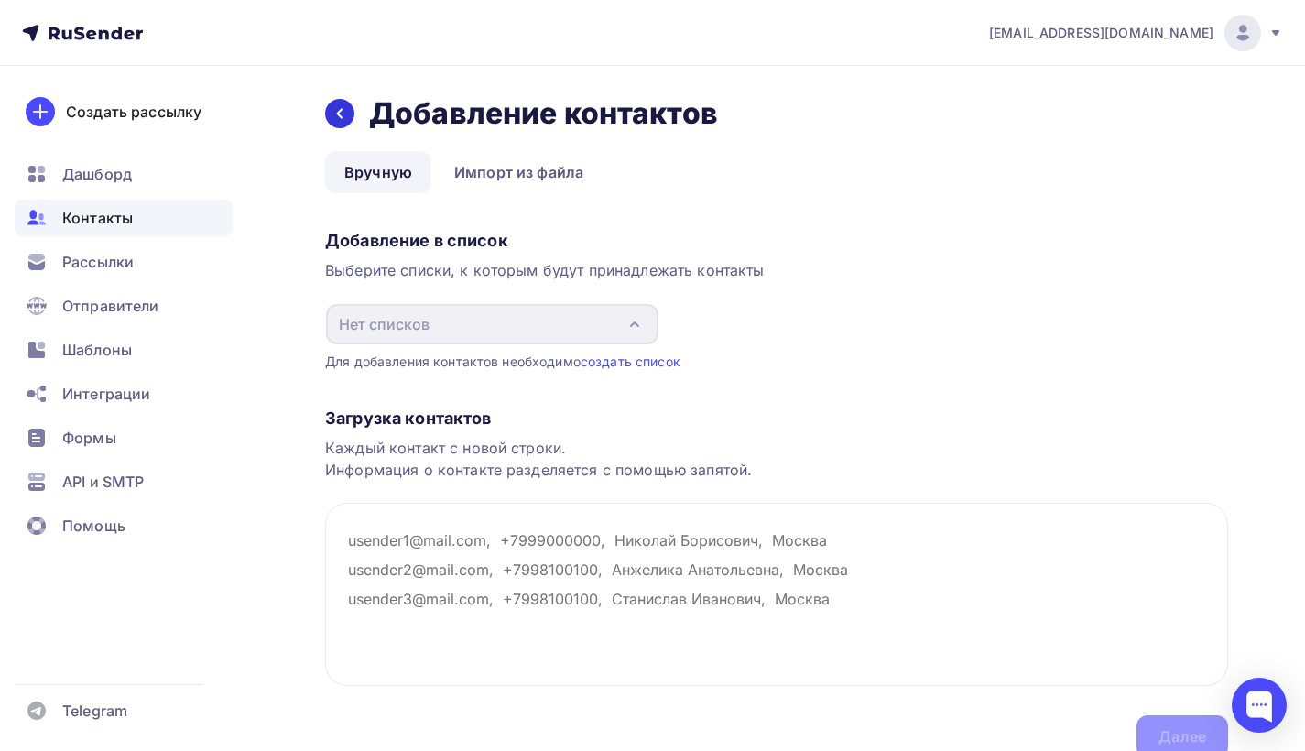
click at [339, 113] on icon at bounding box center [339, 114] width 5 height 10
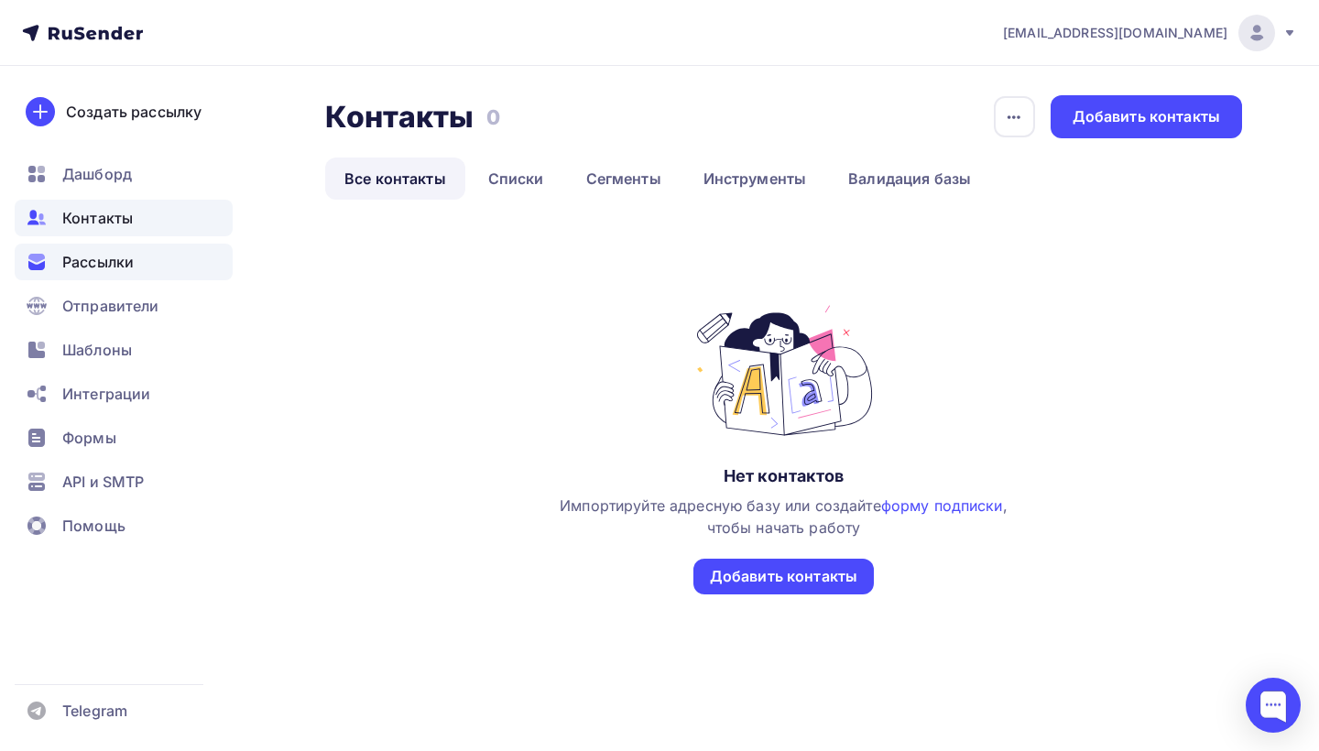
click at [106, 266] on span "Рассылки" at bounding box center [97, 262] width 71 height 22
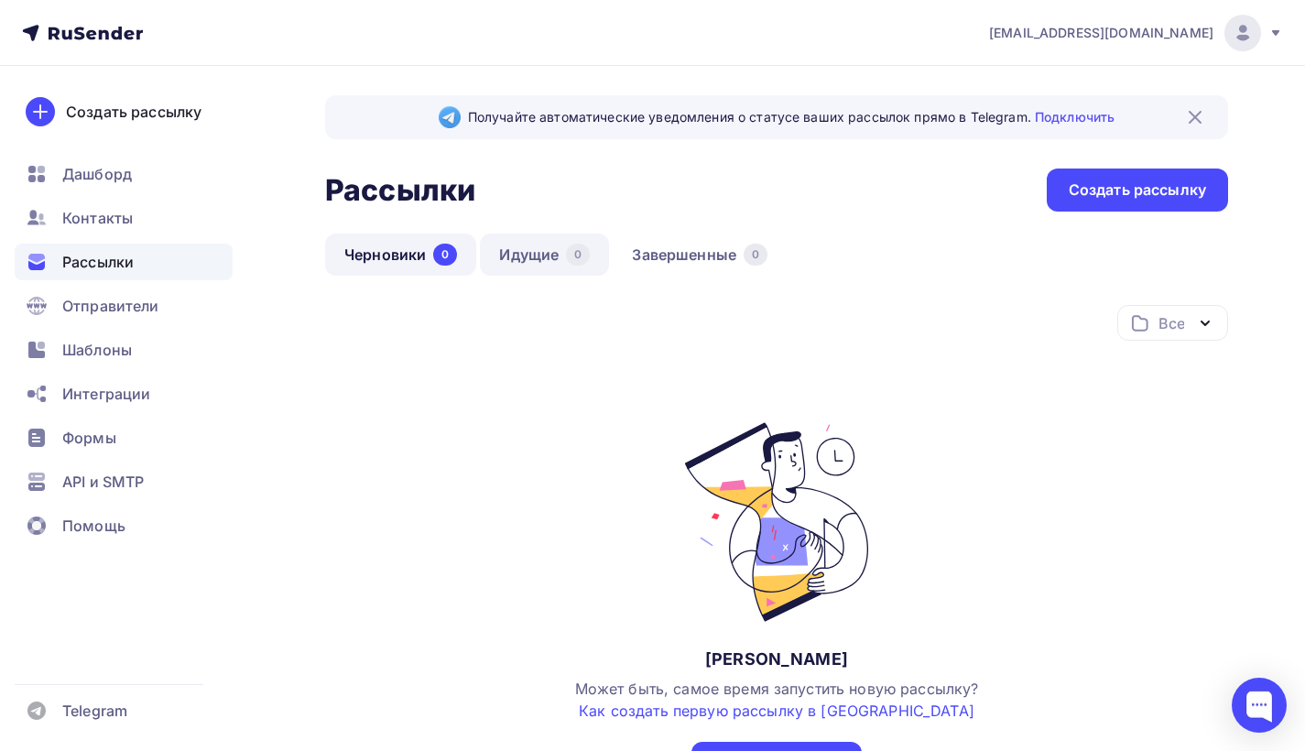
click at [532, 263] on link "Идущие 0" at bounding box center [544, 254] width 129 height 42
click at [530, 260] on link "Идущие 0" at bounding box center [544, 254] width 129 height 42
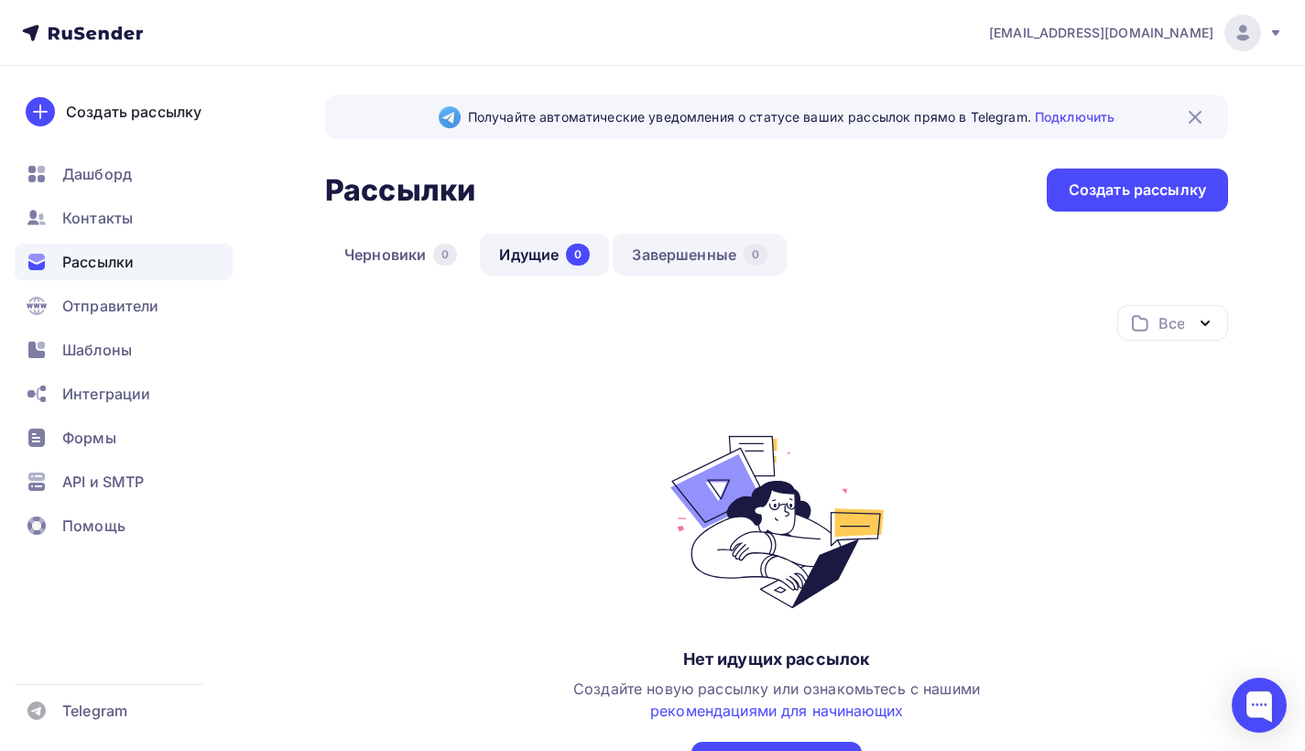
click at [699, 267] on link "Завершенные 0" at bounding box center [700, 254] width 174 height 42
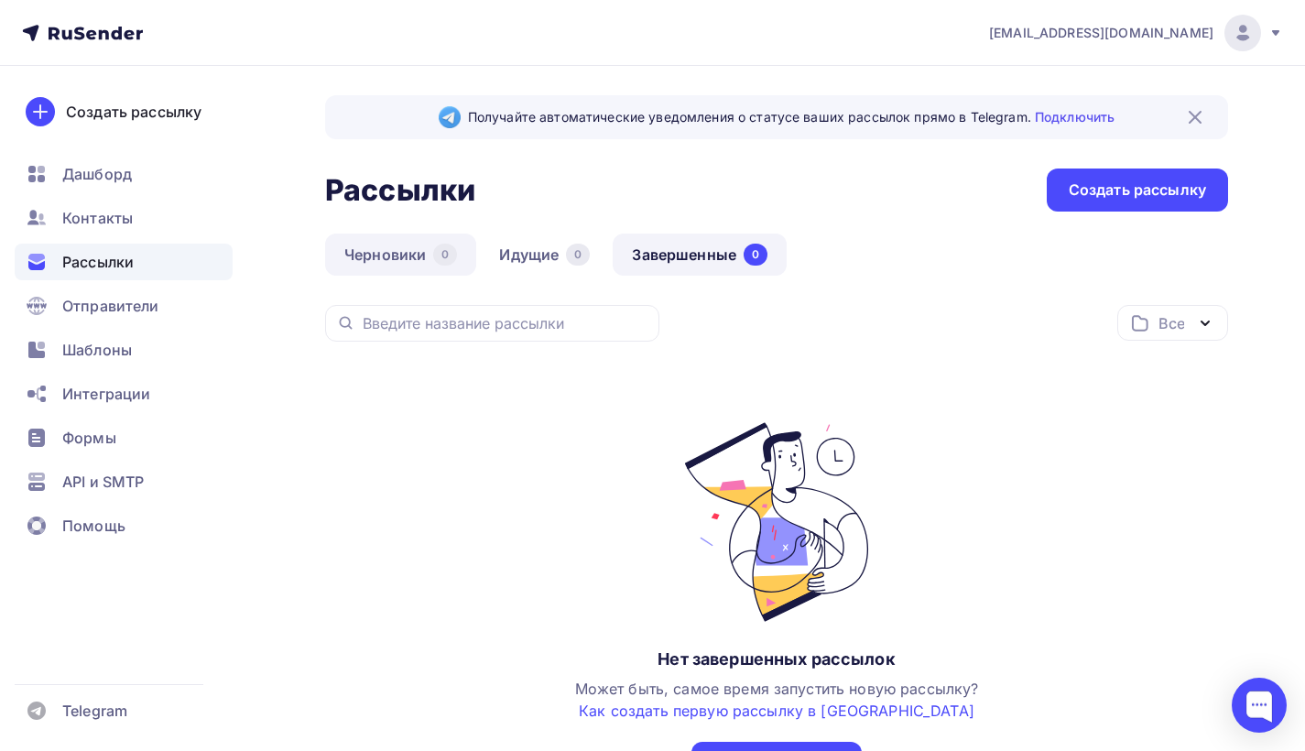
click at [414, 248] on link "Черновики 0" at bounding box center [400, 254] width 151 height 42
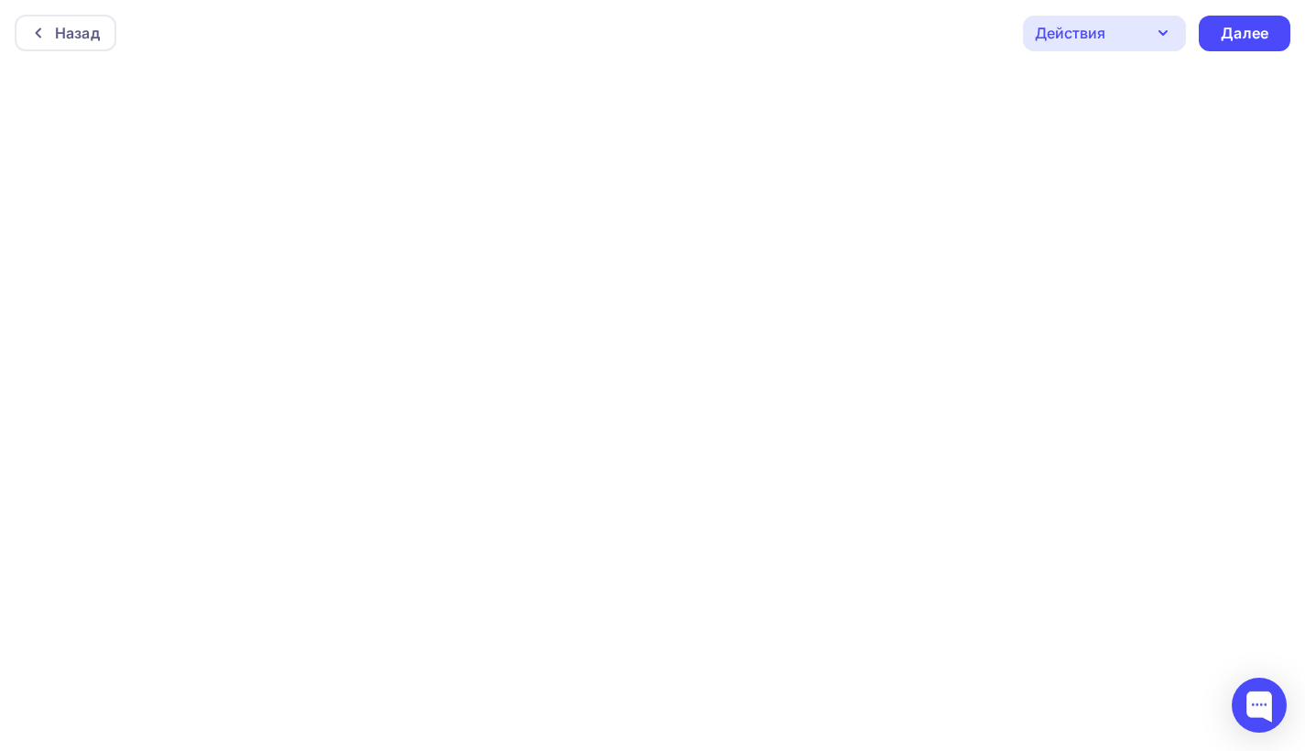
click at [1138, 22] on div "Действия" at bounding box center [1104, 34] width 163 height 36
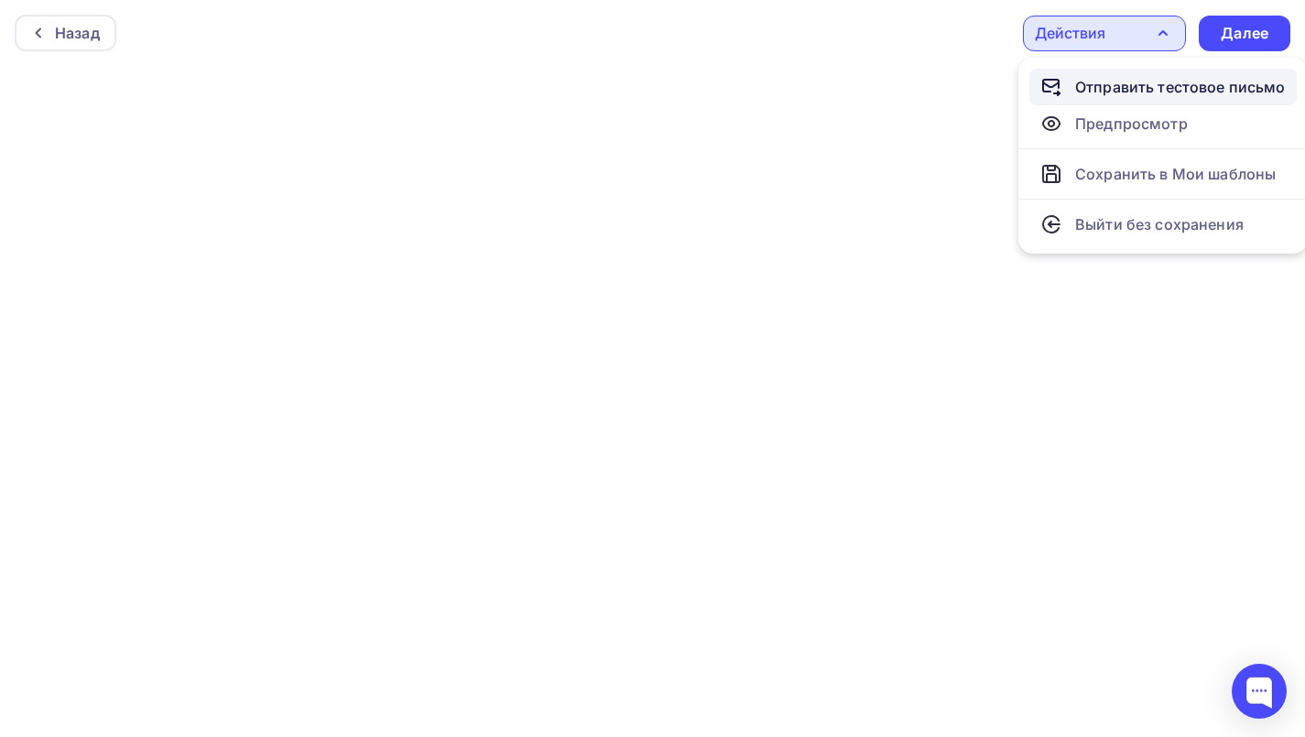
click at [1131, 90] on div "Отправить тестовое письмо" at bounding box center [1180, 87] width 211 height 22
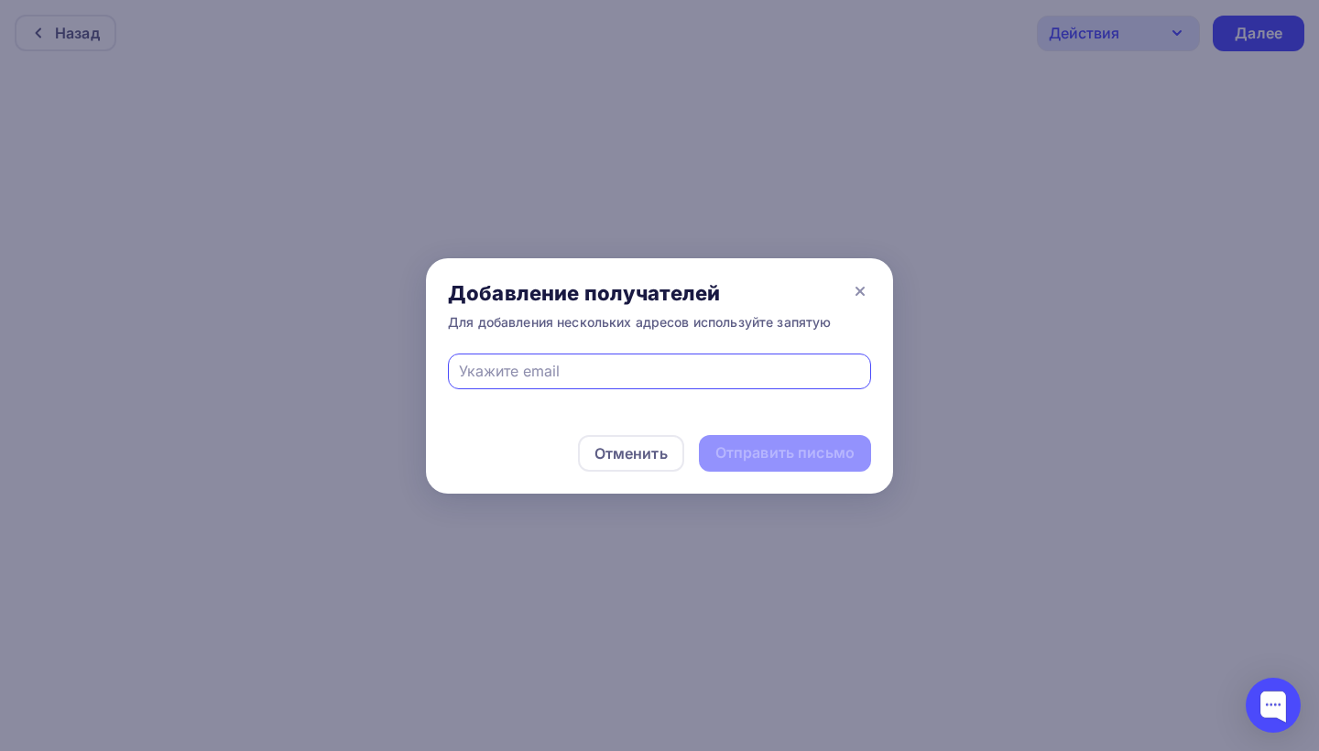
type input "rakhat@rakhat-nsk.ru"
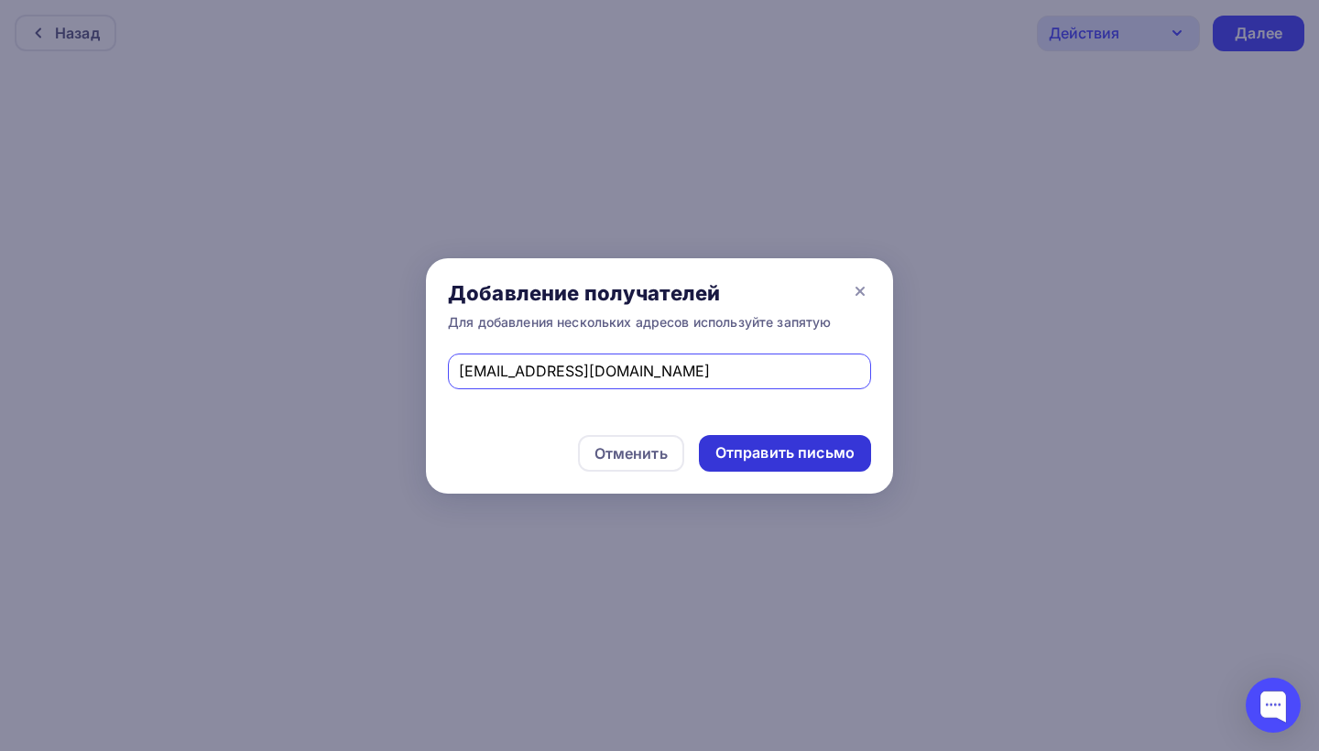
click at [803, 461] on div "Отправить письмо" at bounding box center [784, 452] width 139 height 21
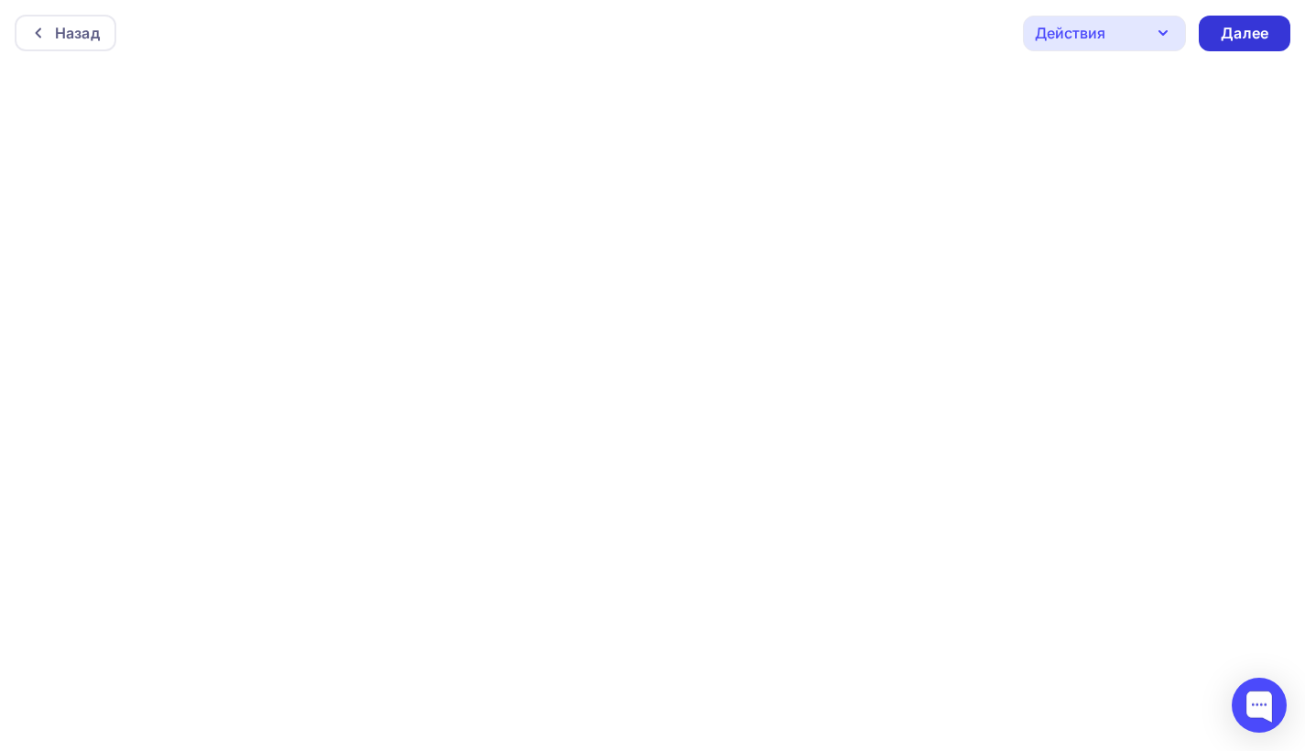
click at [1211, 38] on div "Далее" at bounding box center [1245, 33] width 48 height 21
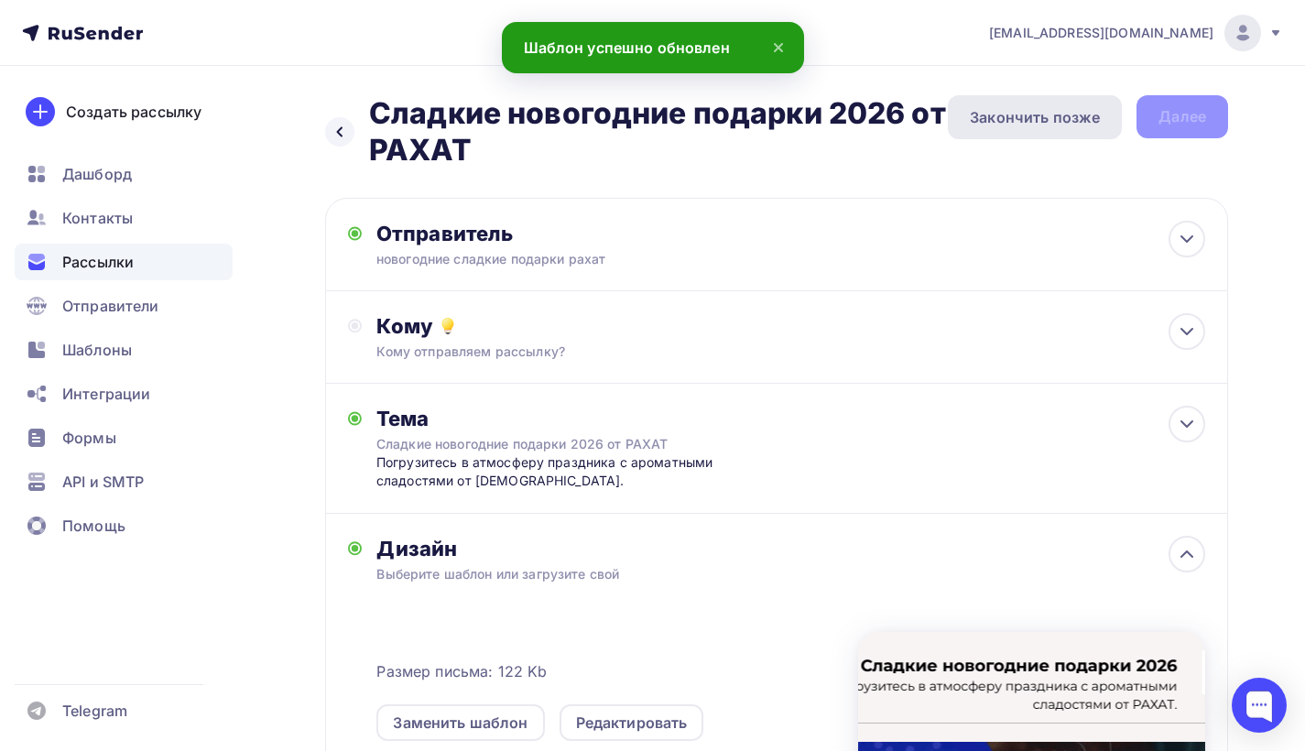
click at [992, 123] on div "Закончить позже" at bounding box center [1035, 117] width 130 height 22
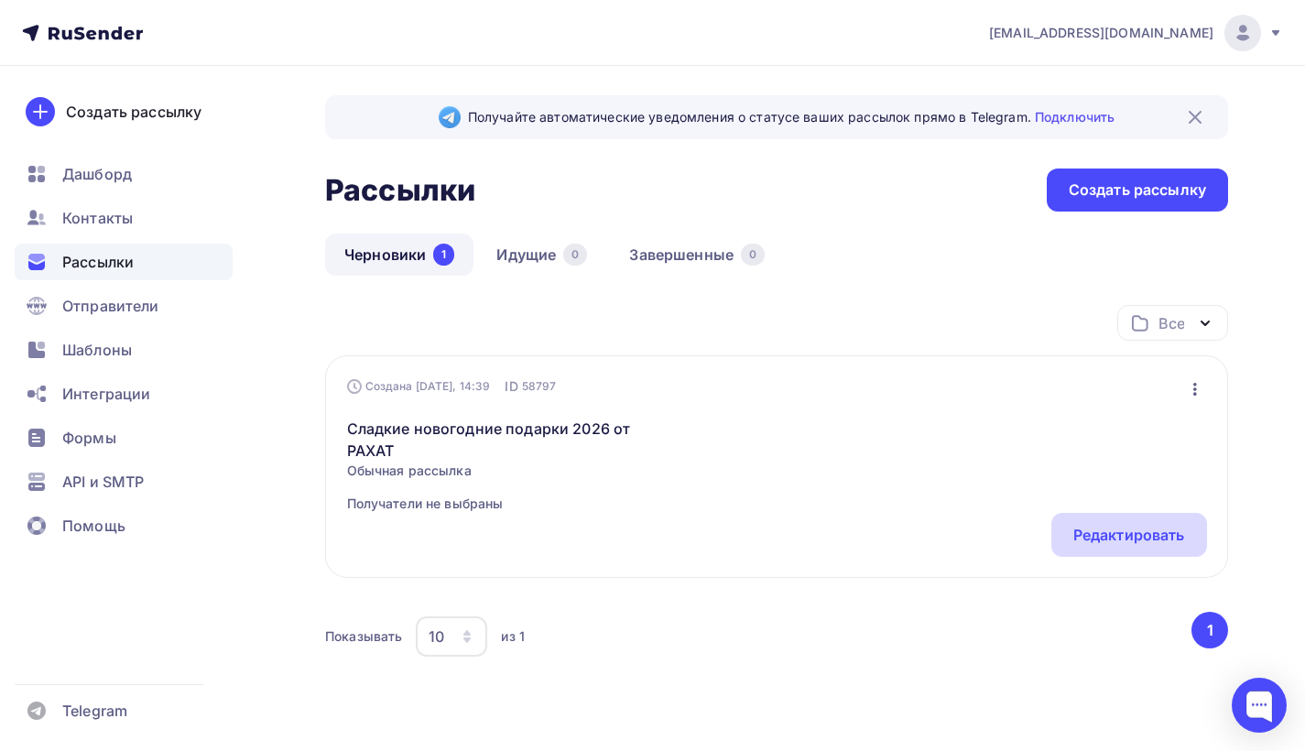
click at [1116, 538] on div "Редактировать" at bounding box center [1129, 535] width 112 height 22
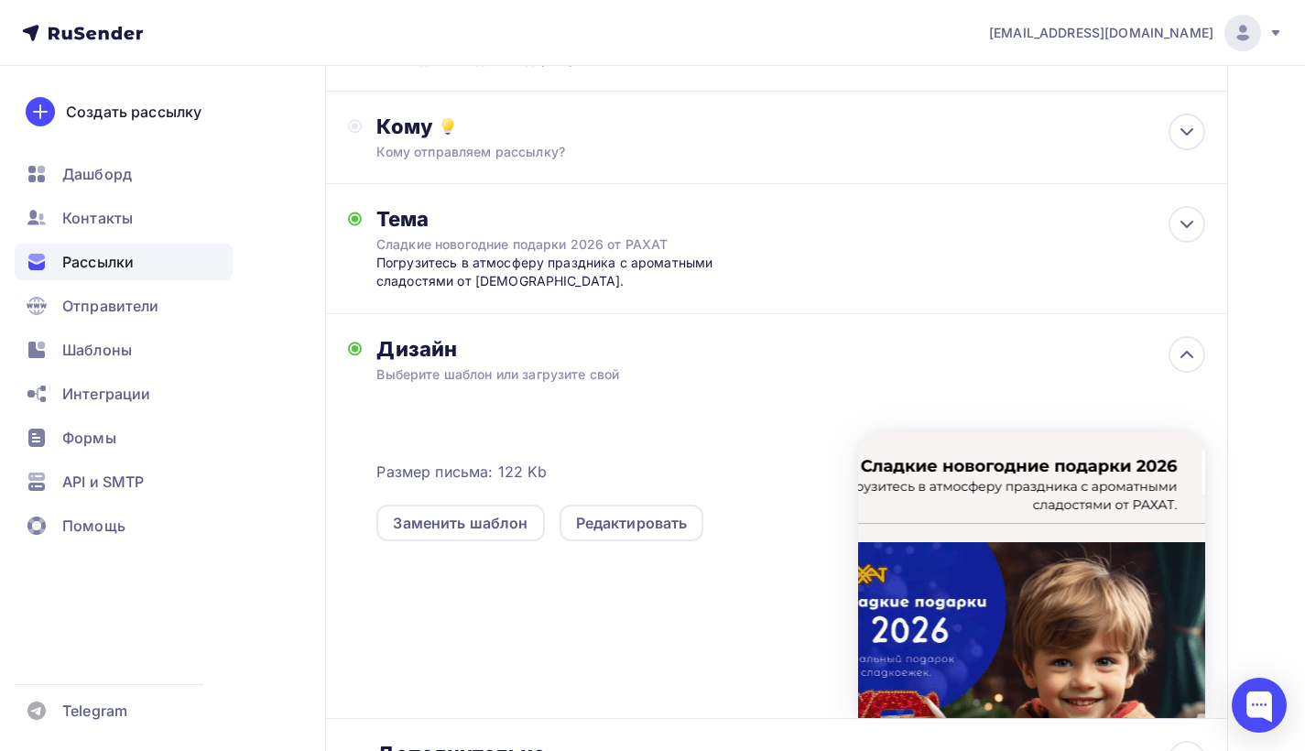
scroll to position [278, 0]
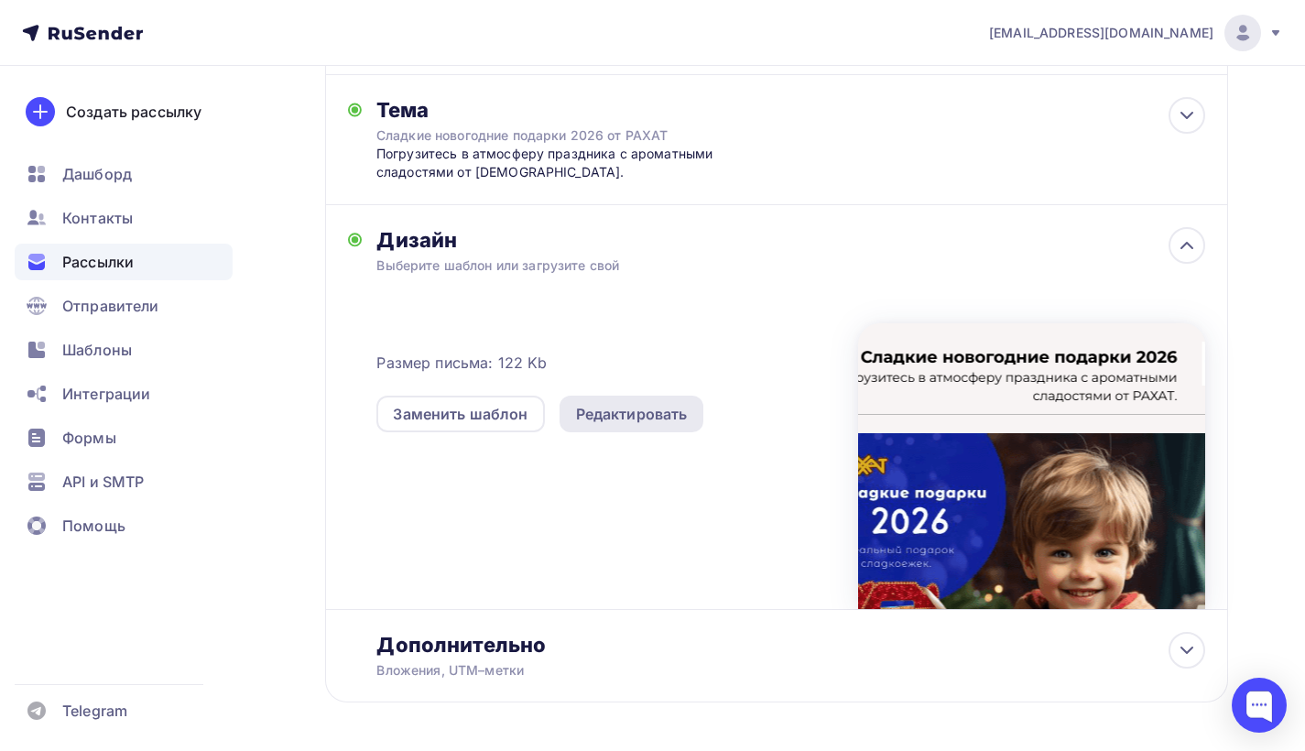
click at [603, 416] on div "Редактировать" at bounding box center [632, 414] width 112 height 22
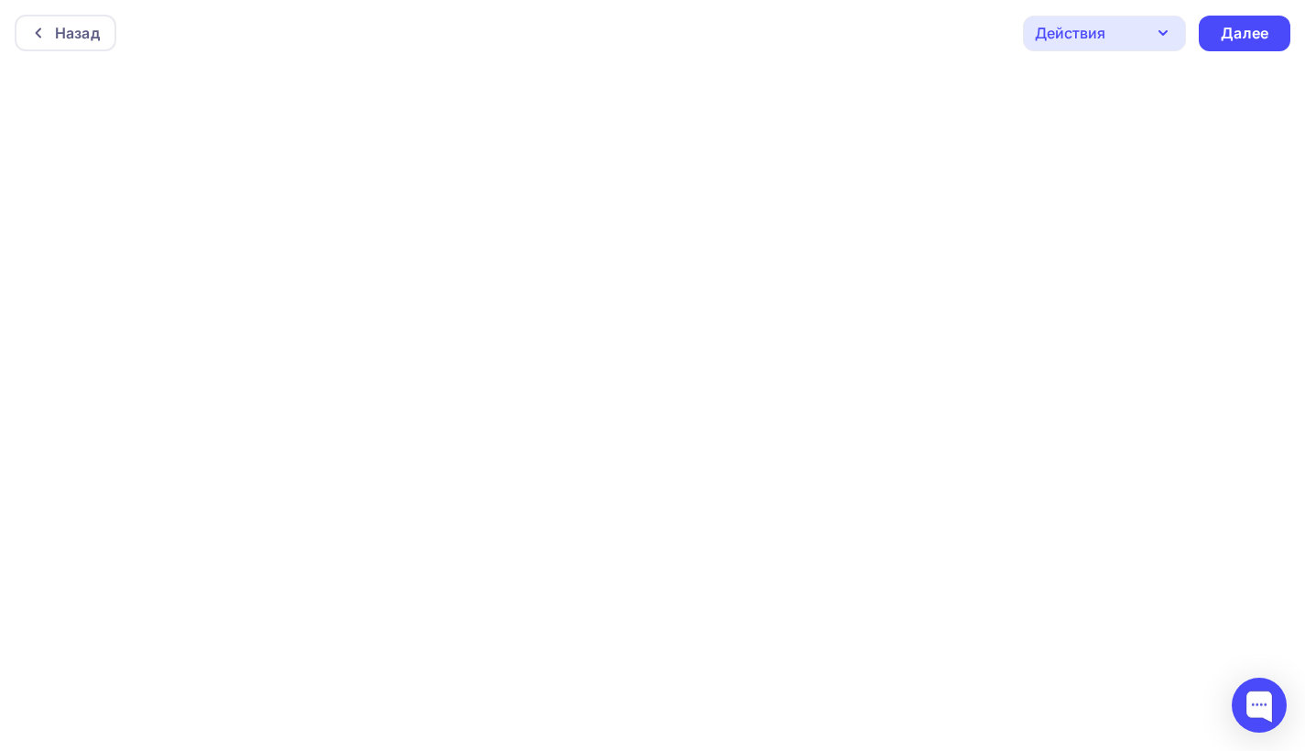
click at [1151, 29] on div "Действия" at bounding box center [1104, 34] width 163 height 36
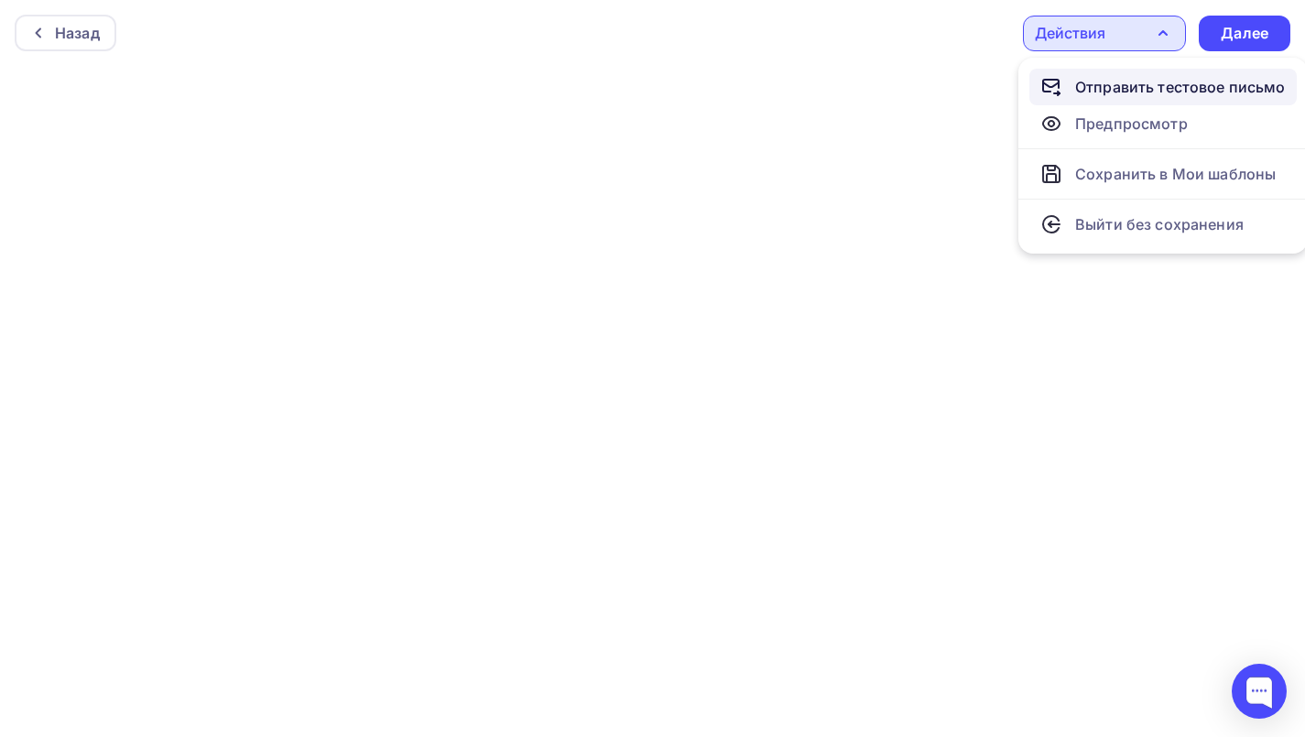
click at [1146, 85] on div "Отправить тестовое письмо" at bounding box center [1180, 87] width 211 height 22
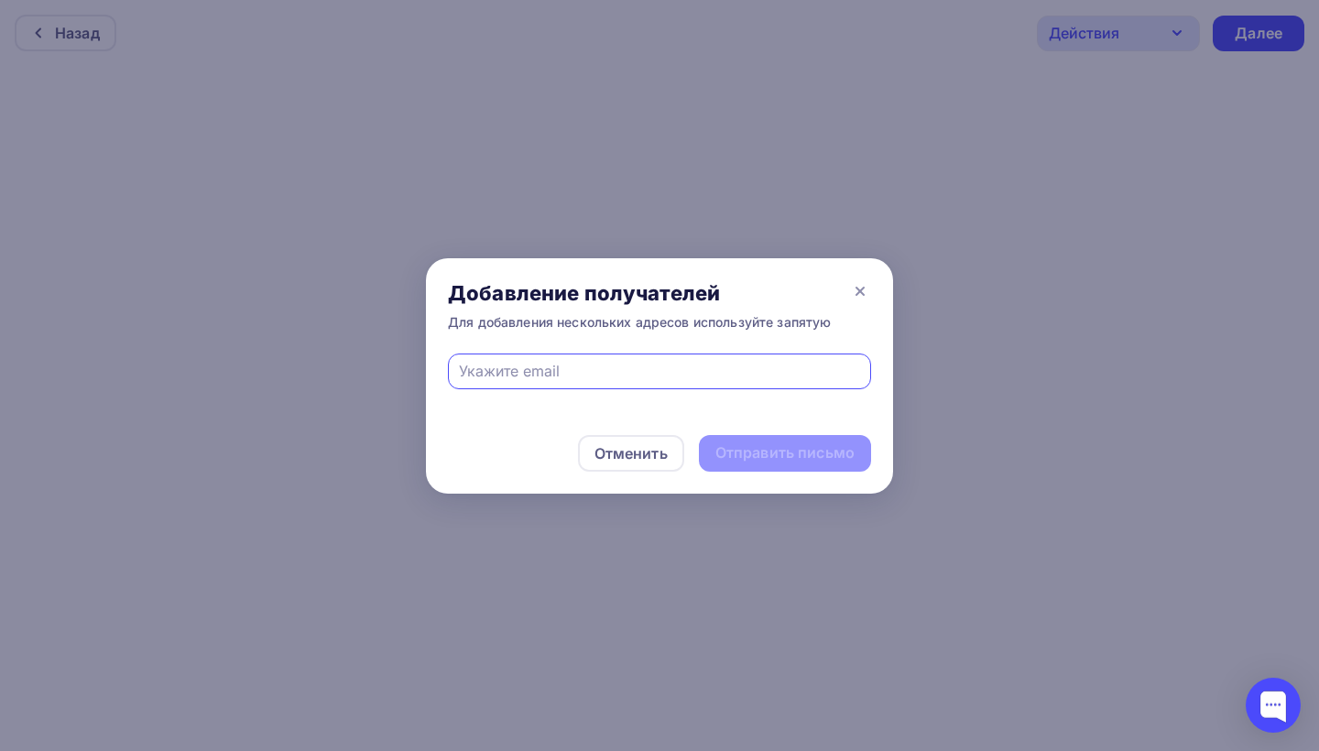
type input "rakhat@rakhat-nsk.ru"
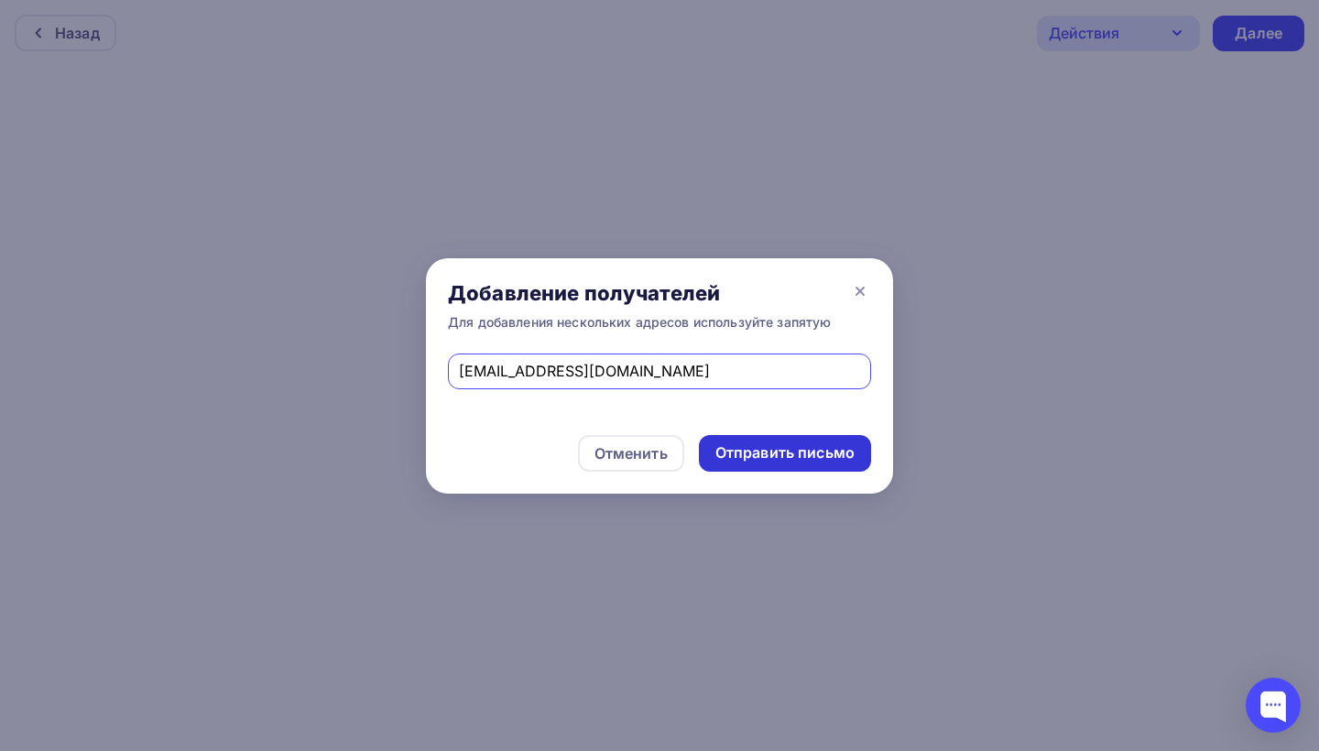
click at [805, 452] on div "Отправить письмо" at bounding box center [784, 452] width 139 height 21
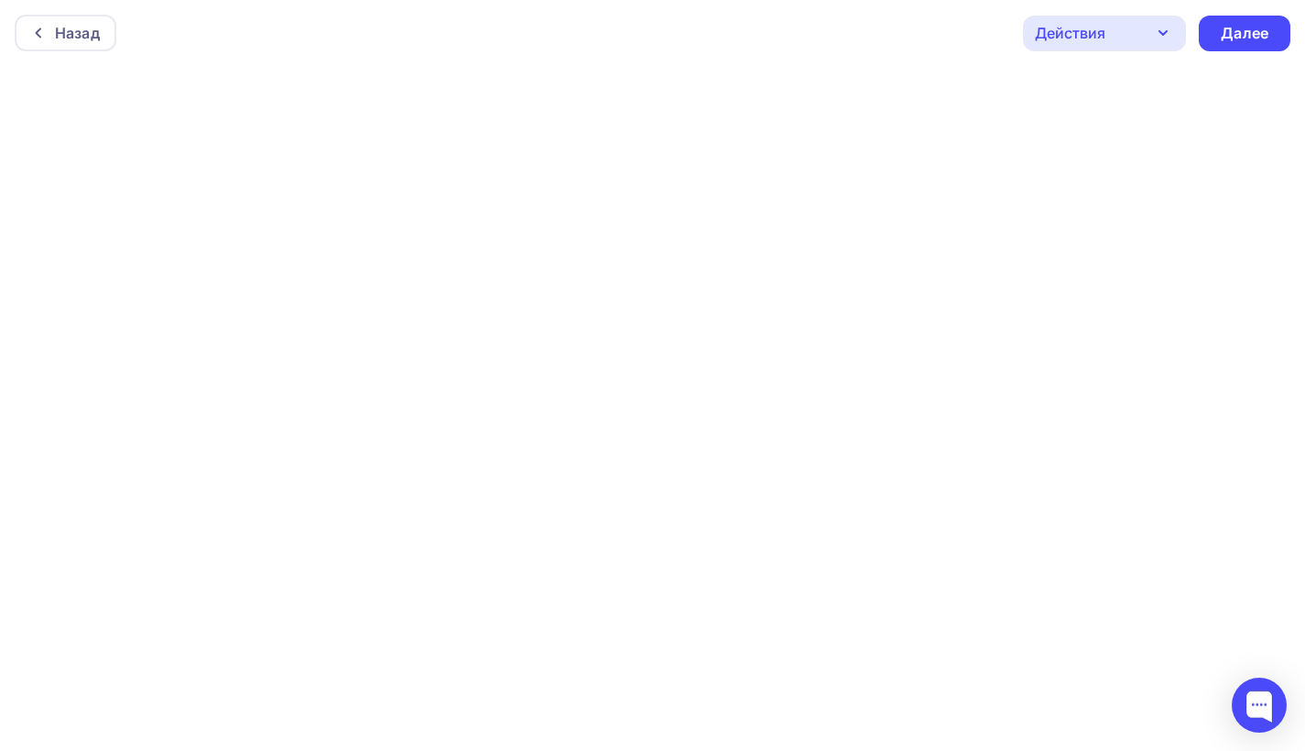
click at [1086, 39] on div "Действия" at bounding box center [1070, 33] width 71 height 22
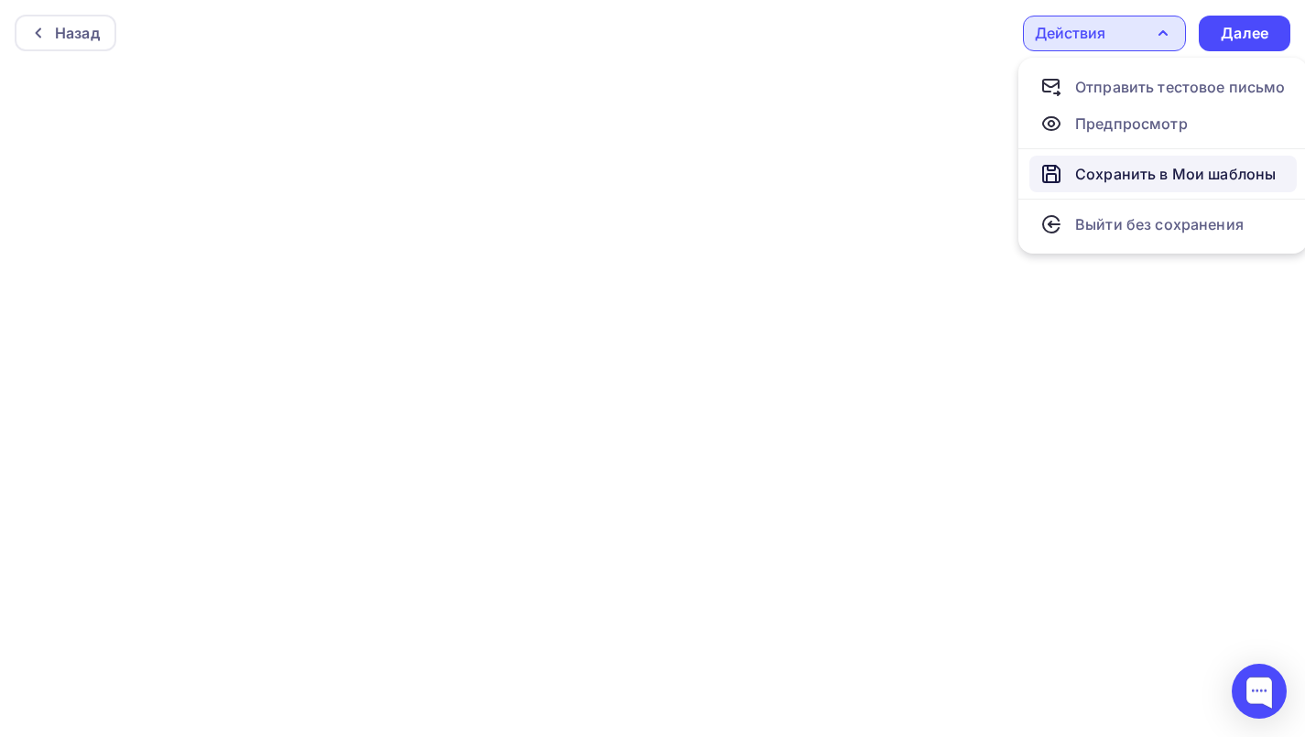
click at [1097, 176] on div "Сохранить в Мои шаблоны" at bounding box center [1175, 174] width 201 height 22
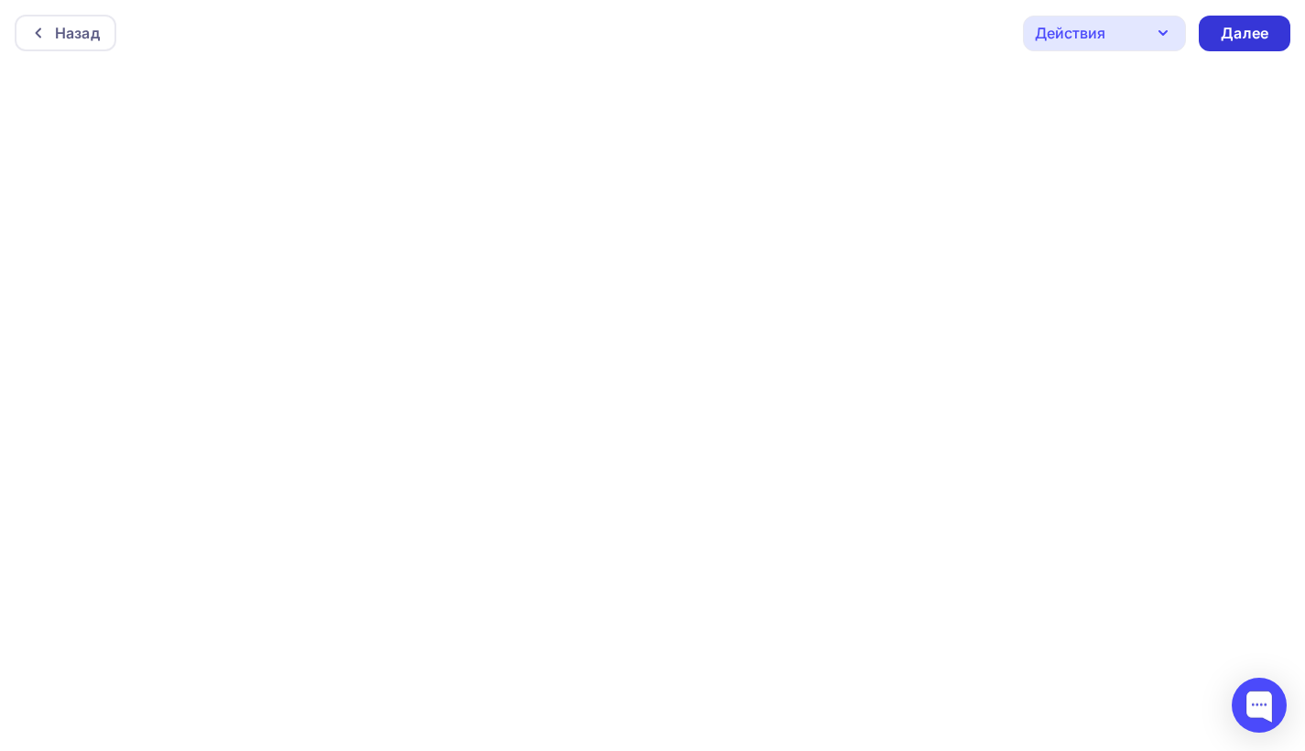
click at [1211, 35] on div "Далее" at bounding box center [1245, 33] width 48 height 21
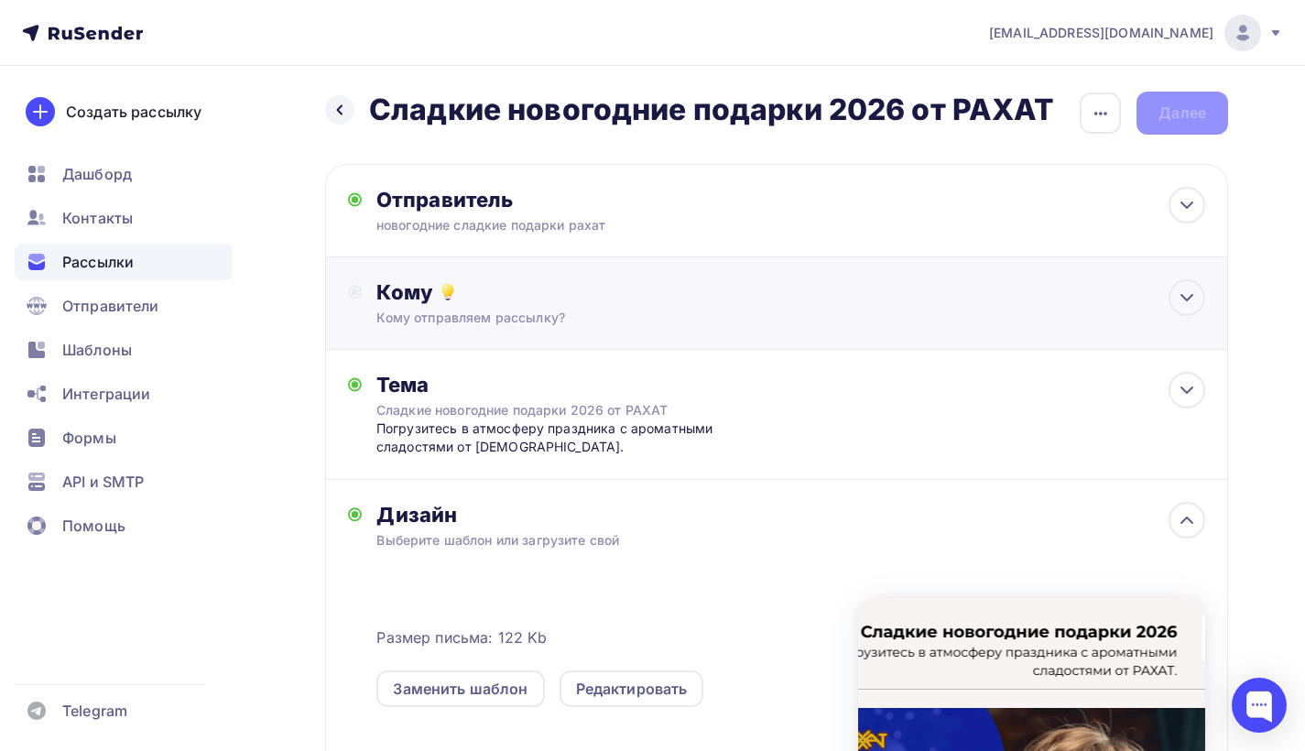
scroll to position [7, 0]
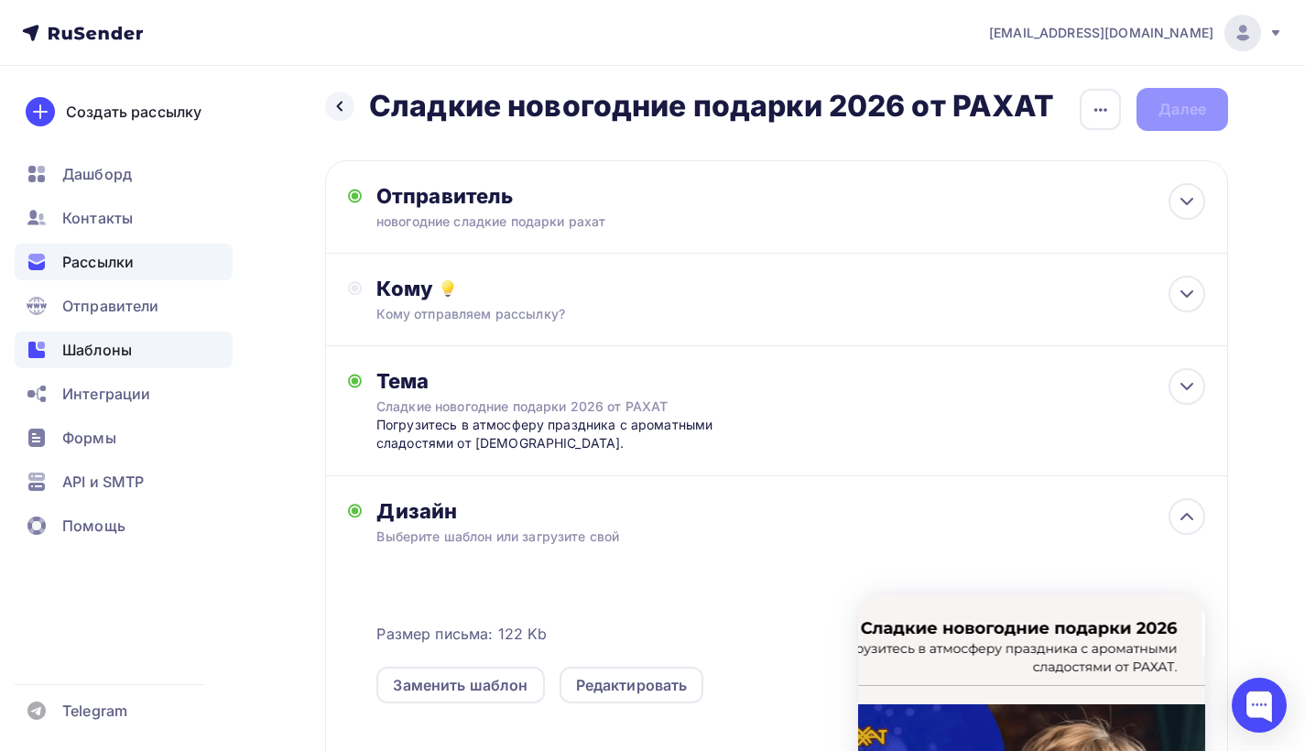
click at [91, 362] on div "Шаблоны" at bounding box center [124, 349] width 218 height 37
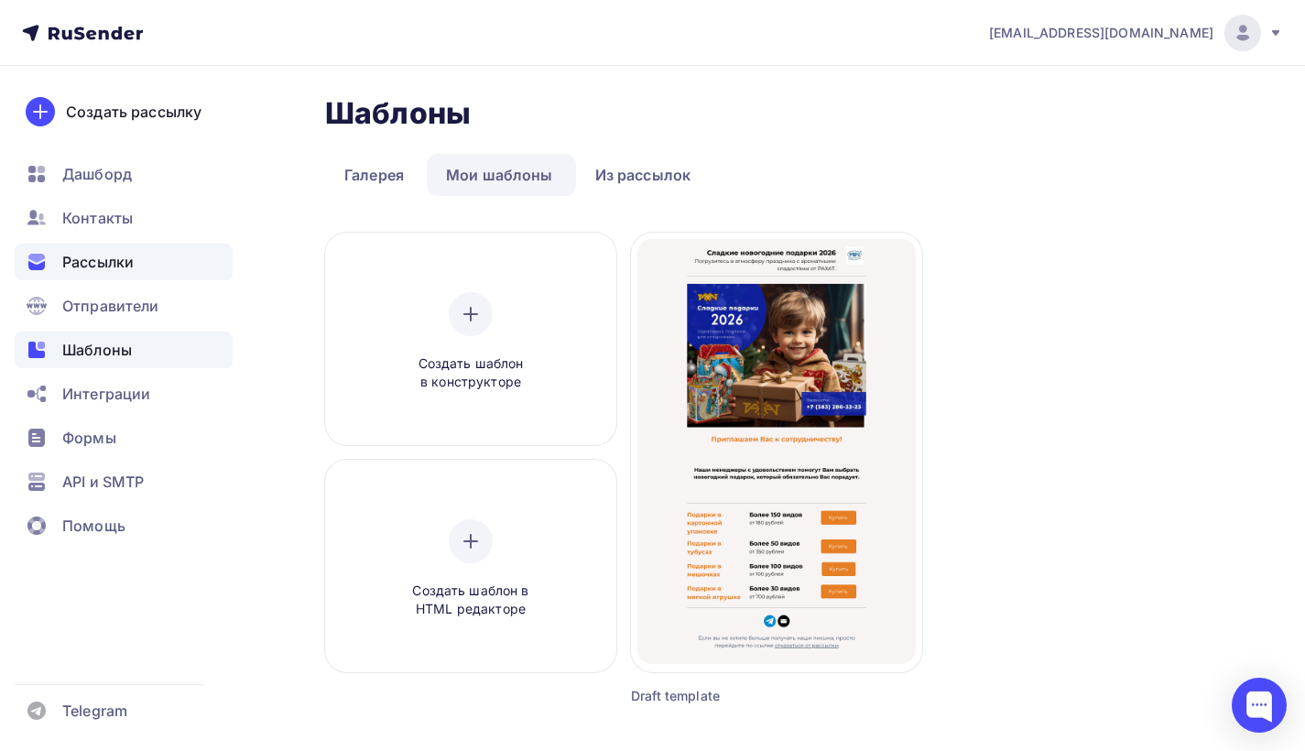
click at [137, 263] on div "Рассылки" at bounding box center [124, 262] width 218 height 37
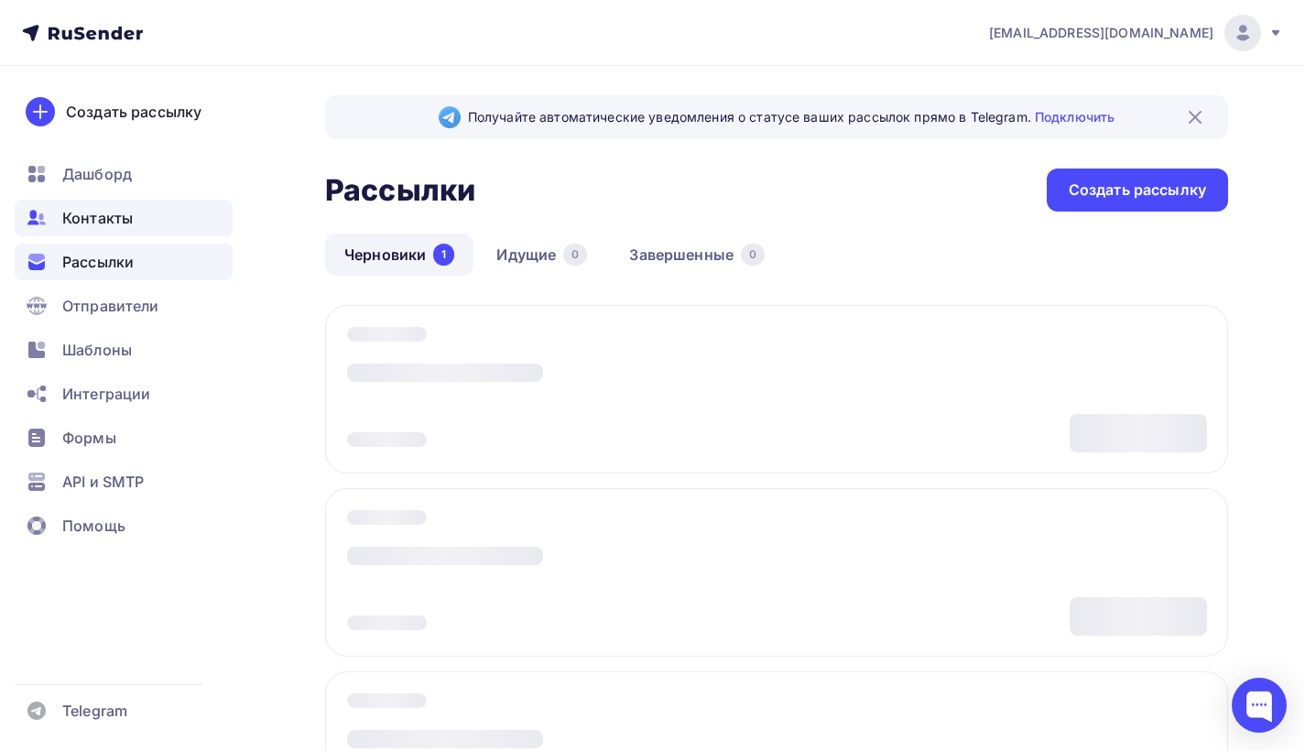
click at [114, 219] on span "Контакты" at bounding box center [97, 218] width 71 height 22
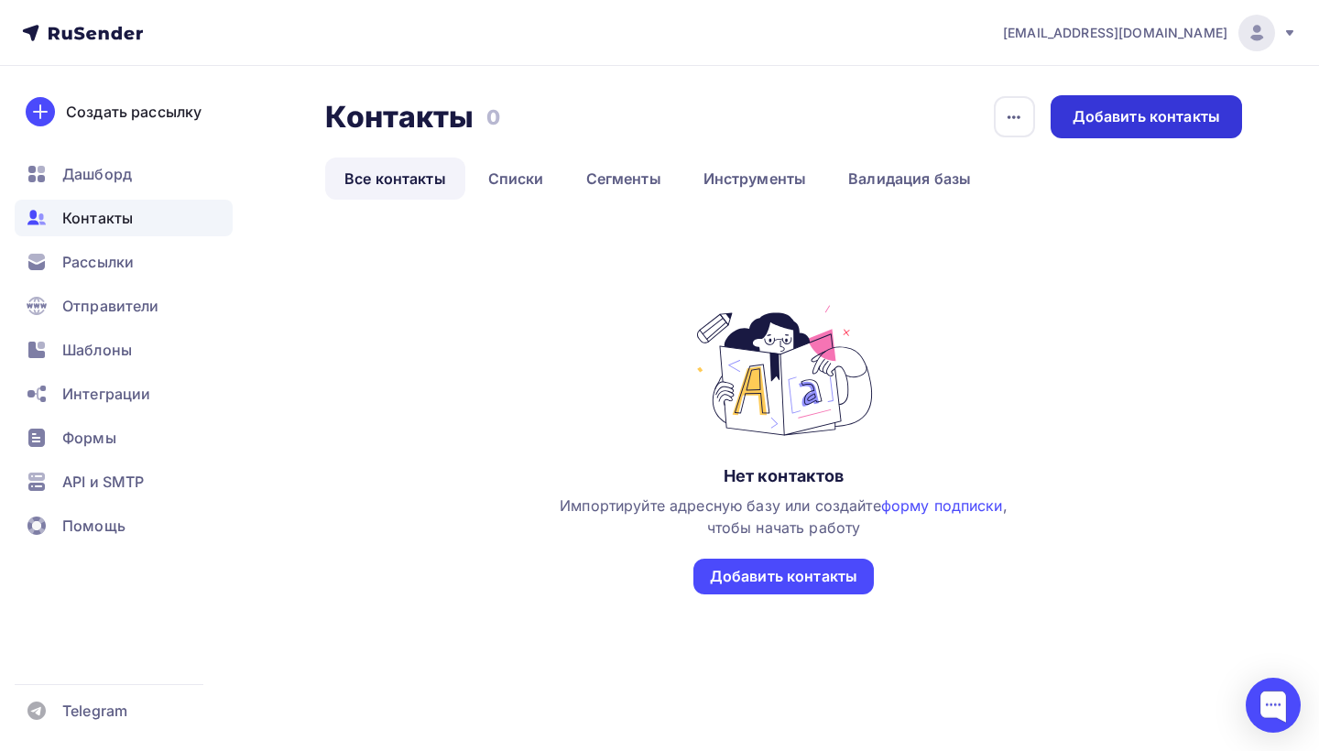
click at [1101, 125] on div "Добавить контакты" at bounding box center [1145, 116] width 147 height 21
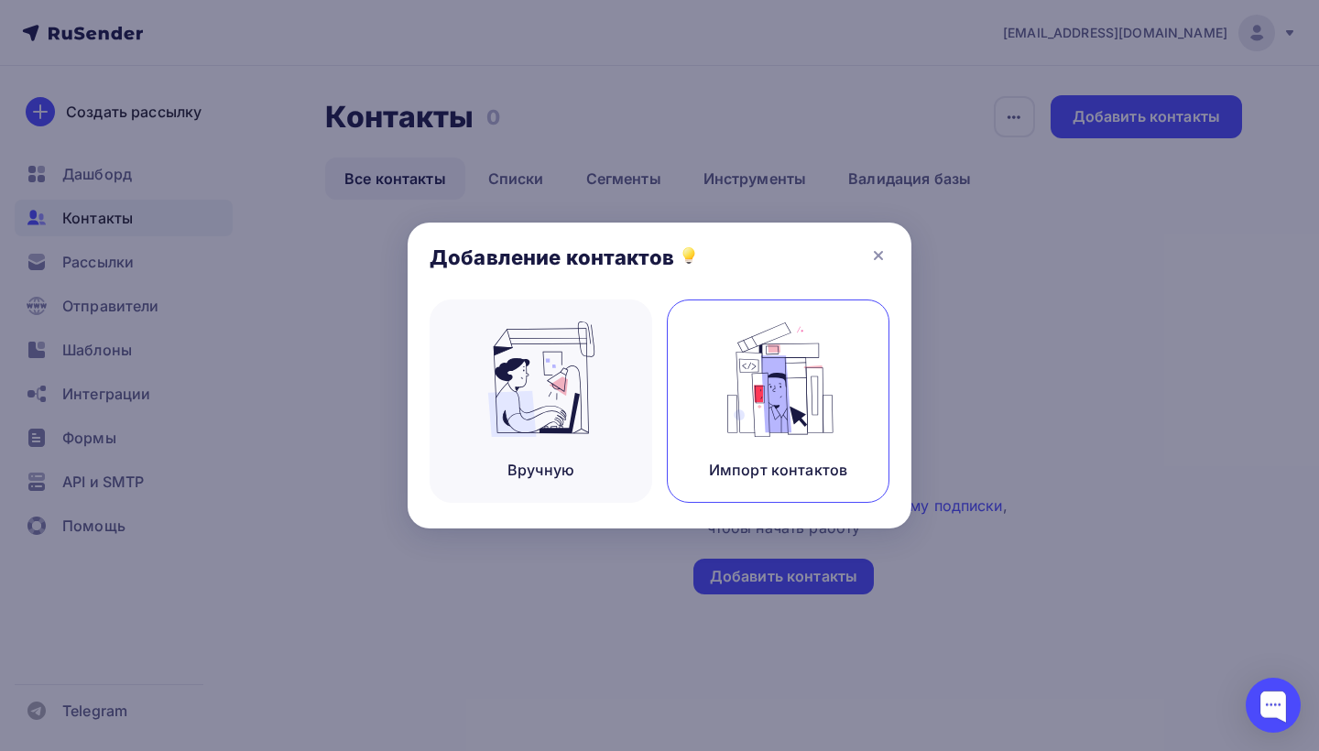
click at [844, 411] on div "Импорт контактов" at bounding box center [778, 400] width 223 height 203
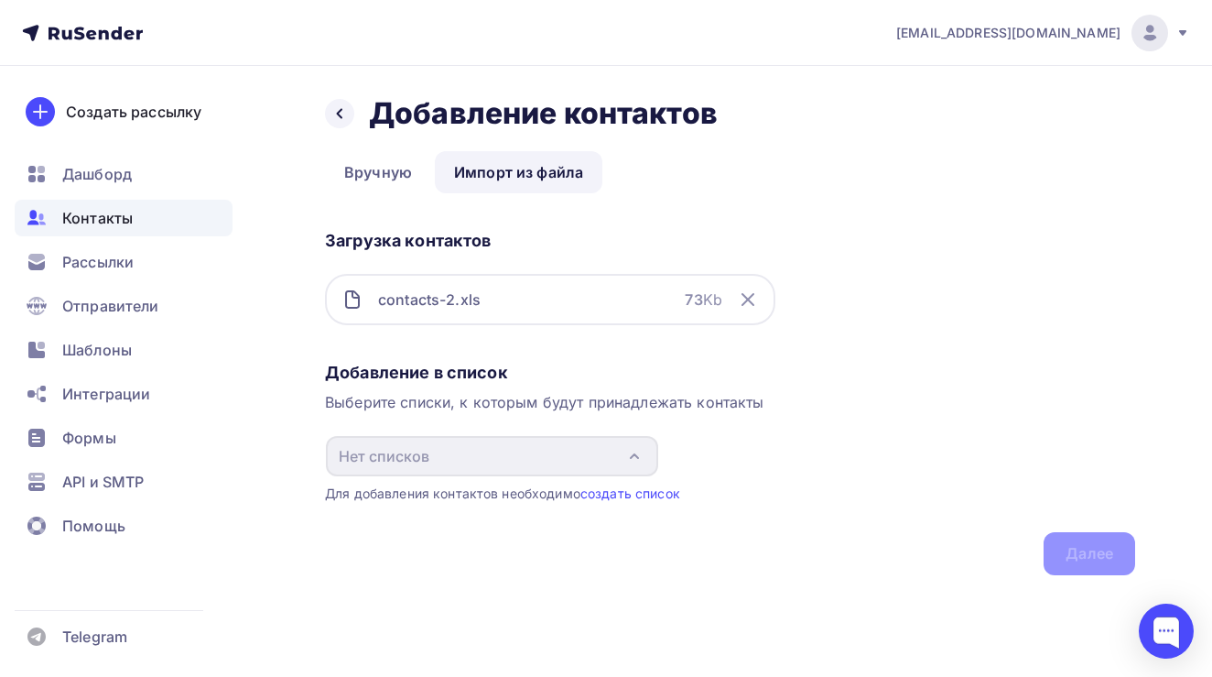
click at [464, 305] on div "contacts-2.xls" at bounding box center [429, 299] width 103 height 22
click at [628, 497] on link "создать список" at bounding box center [631, 493] width 100 height 16
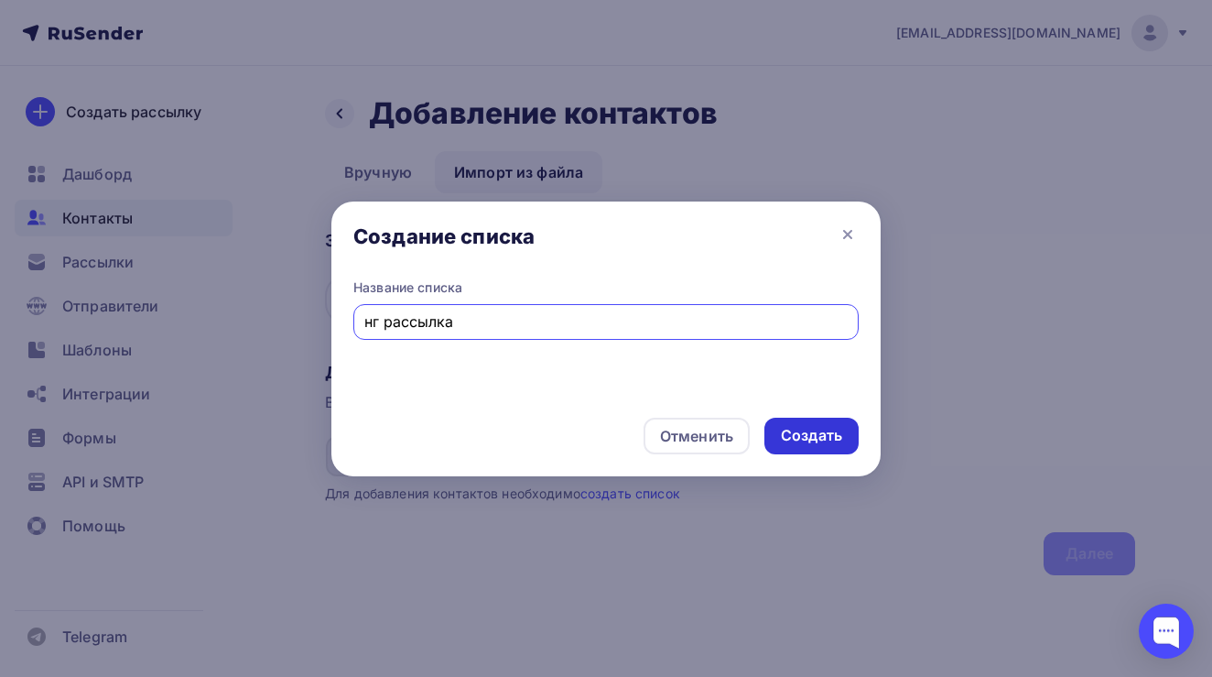
type input "нг рассылка"
click at [832, 427] on div "Создать" at bounding box center [811, 435] width 61 height 21
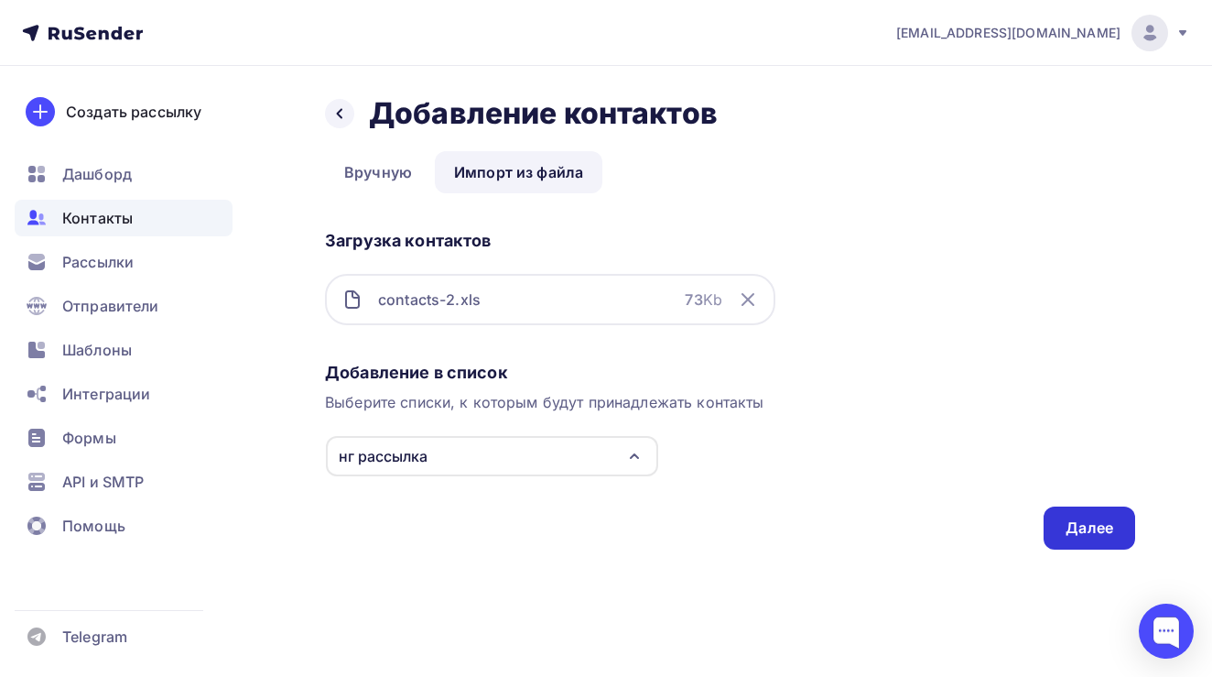
click at [1085, 530] on div "Далее" at bounding box center [1090, 527] width 48 height 21
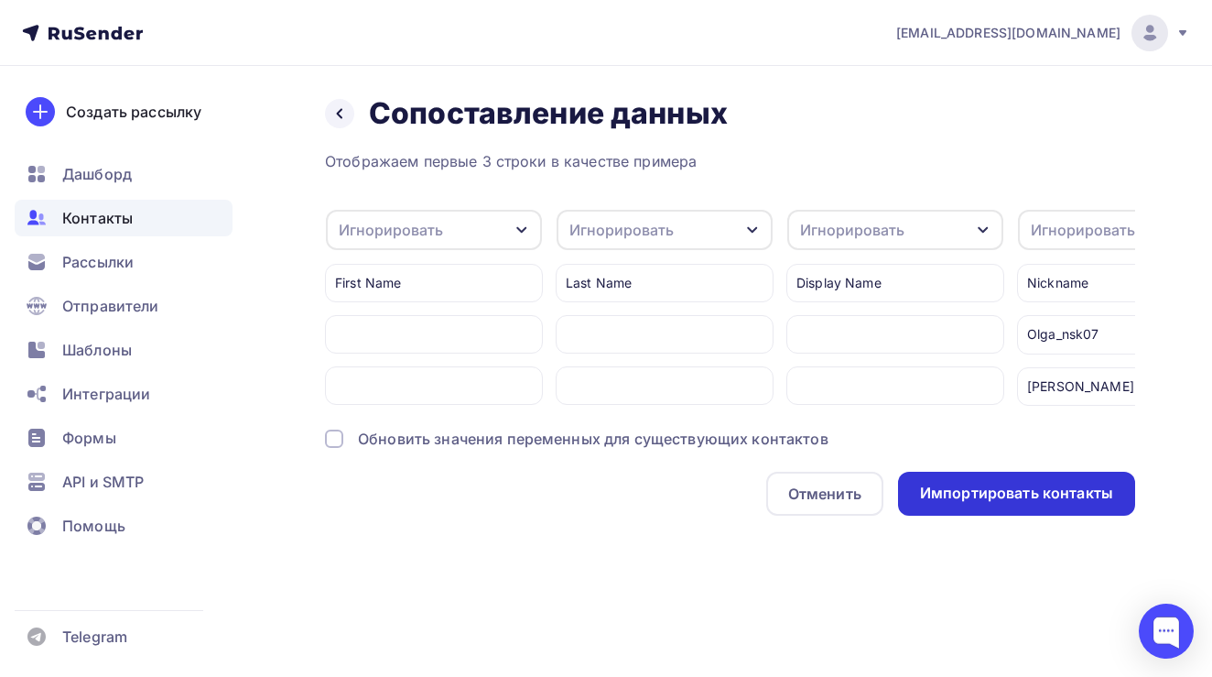
click at [974, 504] on div "Импортировать контакты" at bounding box center [1016, 493] width 193 height 21
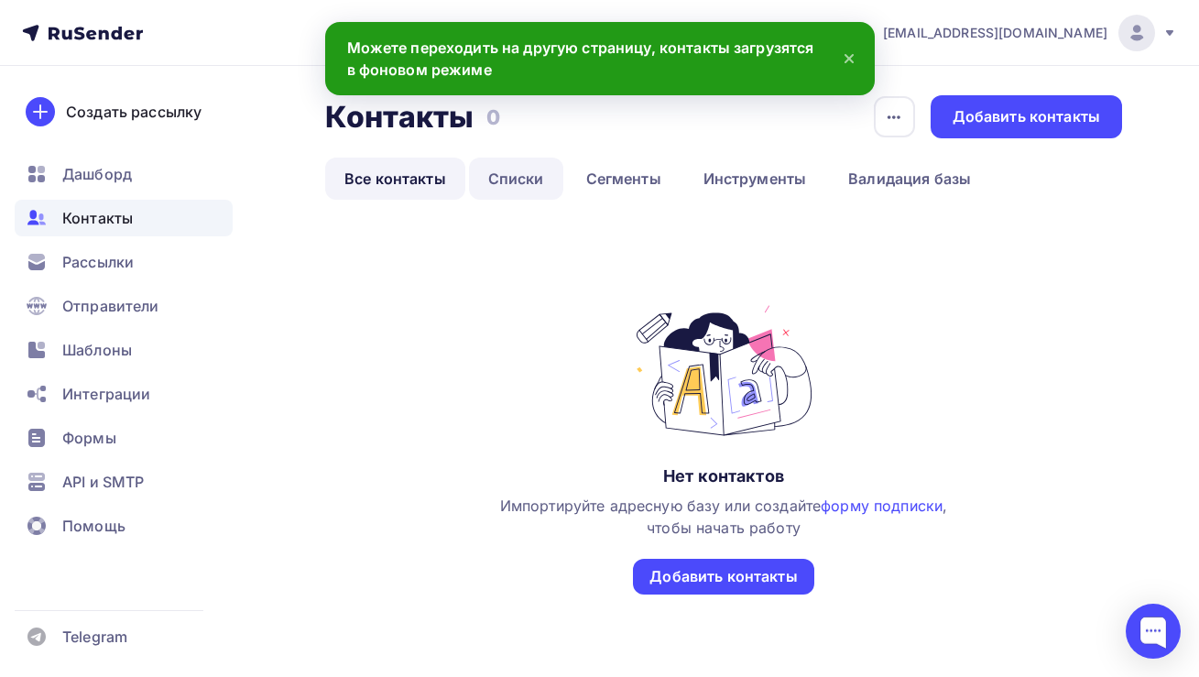
click at [522, 178] on link "Списки" at bounding box center [516, 178] width 94 height 42
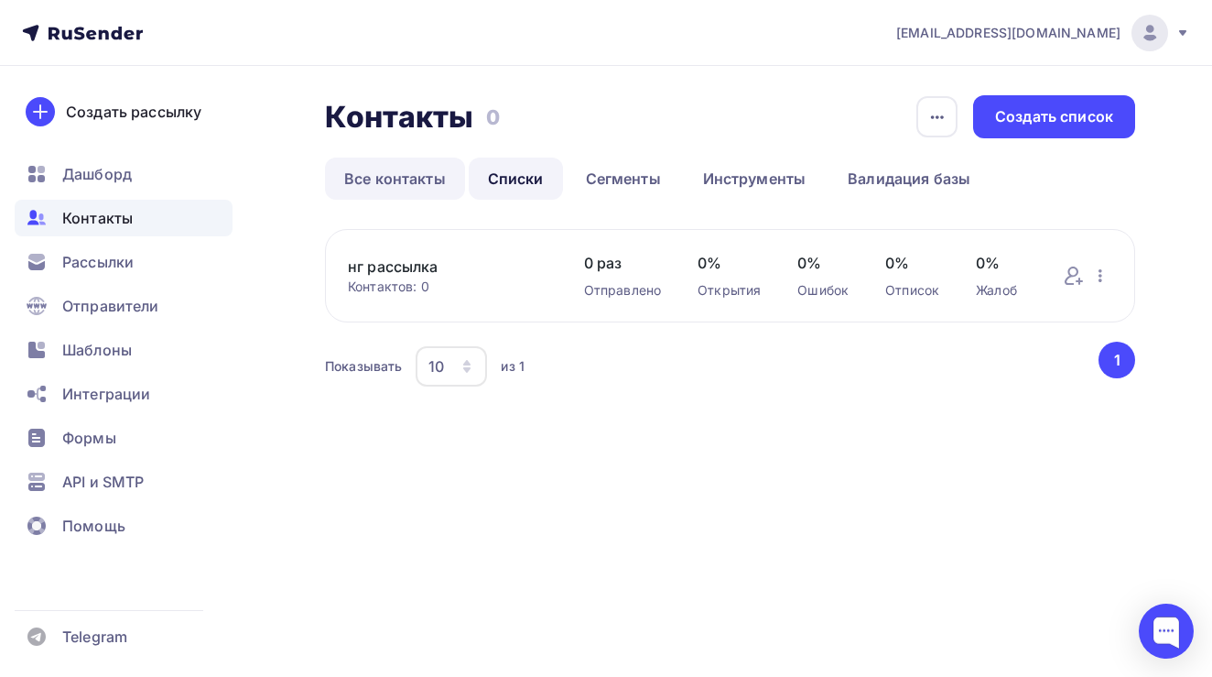
click at [388, 193] on link "Все контакты" at bounding box center [395, 178] width 140 height 42
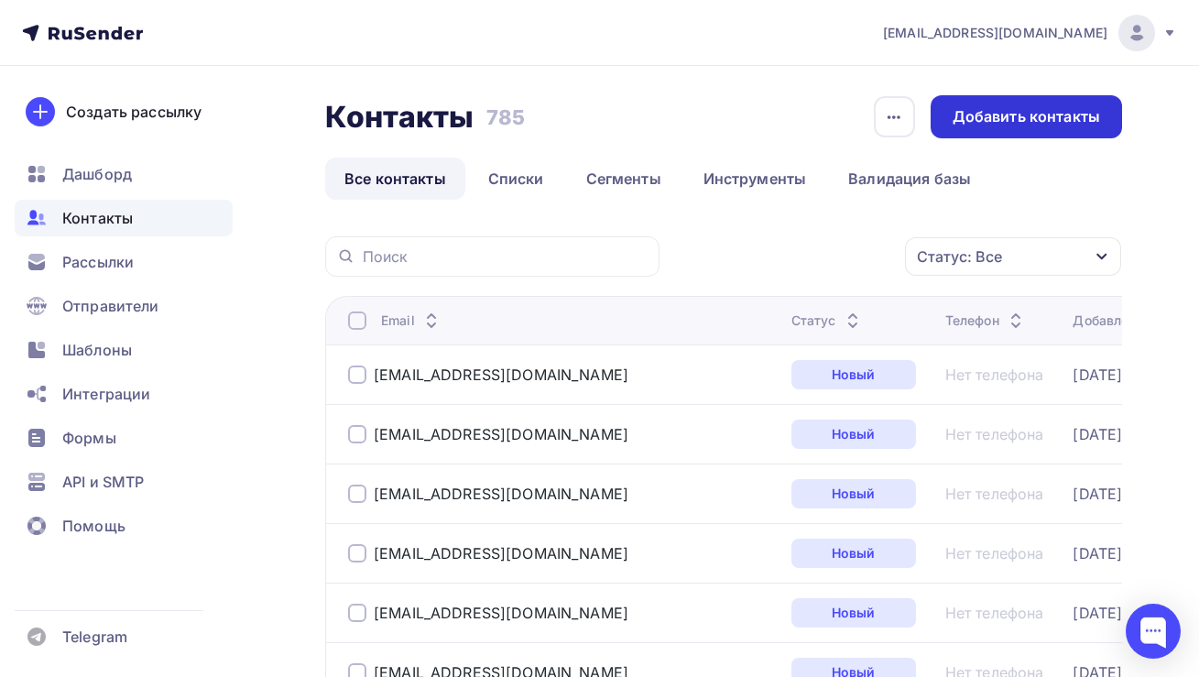
click at [988, 134] on div "Добавить контакты" at bounding box center [1025, 116] width 191 height 43
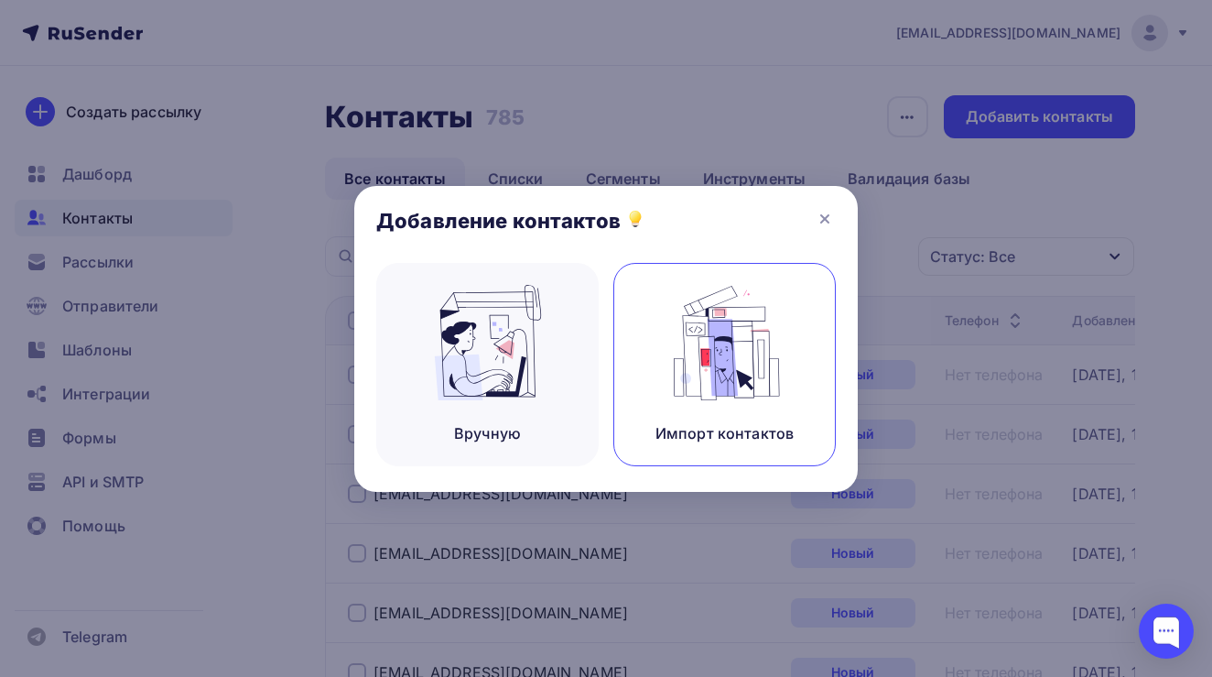
click at [664, 373] on img at bounding box center [725, 342] width 123 height 115
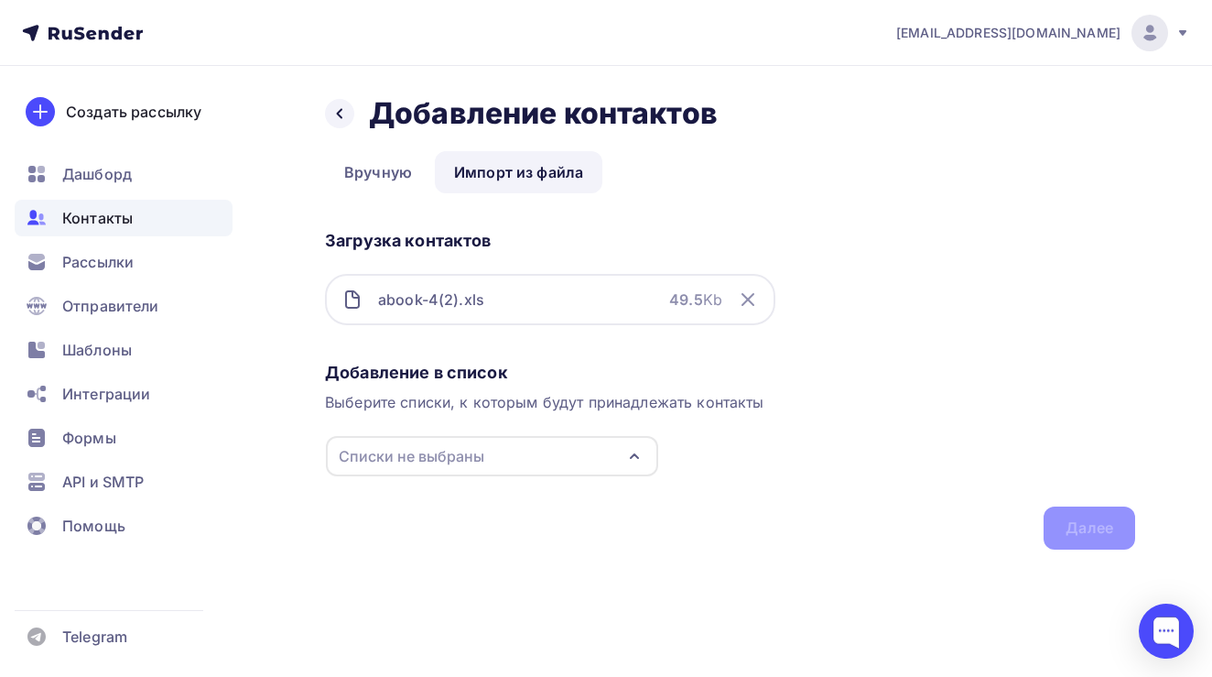
click at [506, 460] on div "Списки не выбраны" at bounding box center [492, 456] width 332 height 40
click at [481, 530] on div "нг рассылка" at bounding box center [492, 525] width 296 height 22
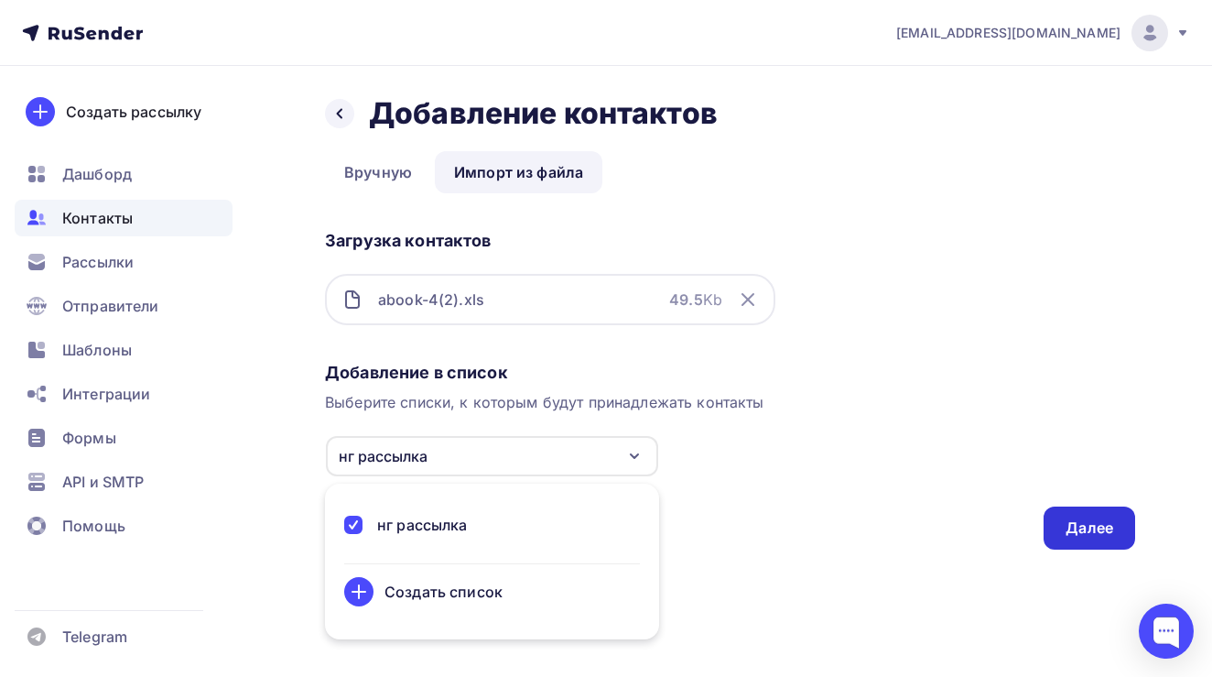
click at [1107, 525] on div "Далее" at bounding box center [1090, 527] width 48 height 21
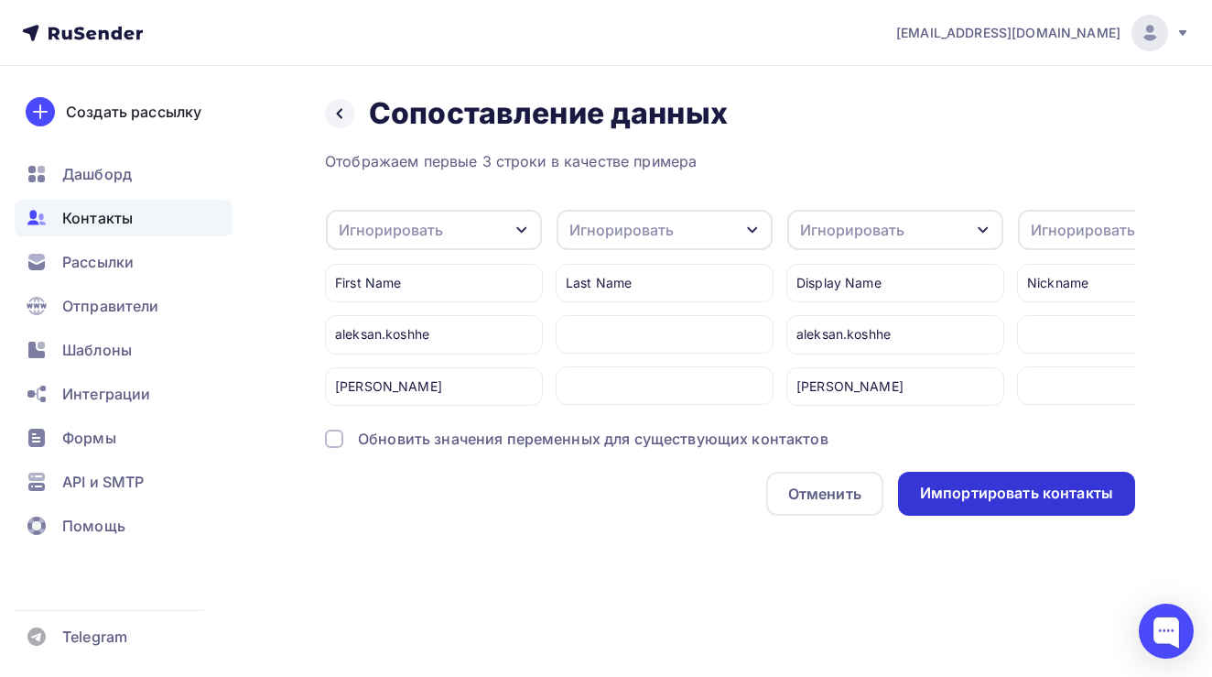
click at [1063, 504] on div "Импортировать контакты" at bounding box center [1016, 493] width 193 height 21
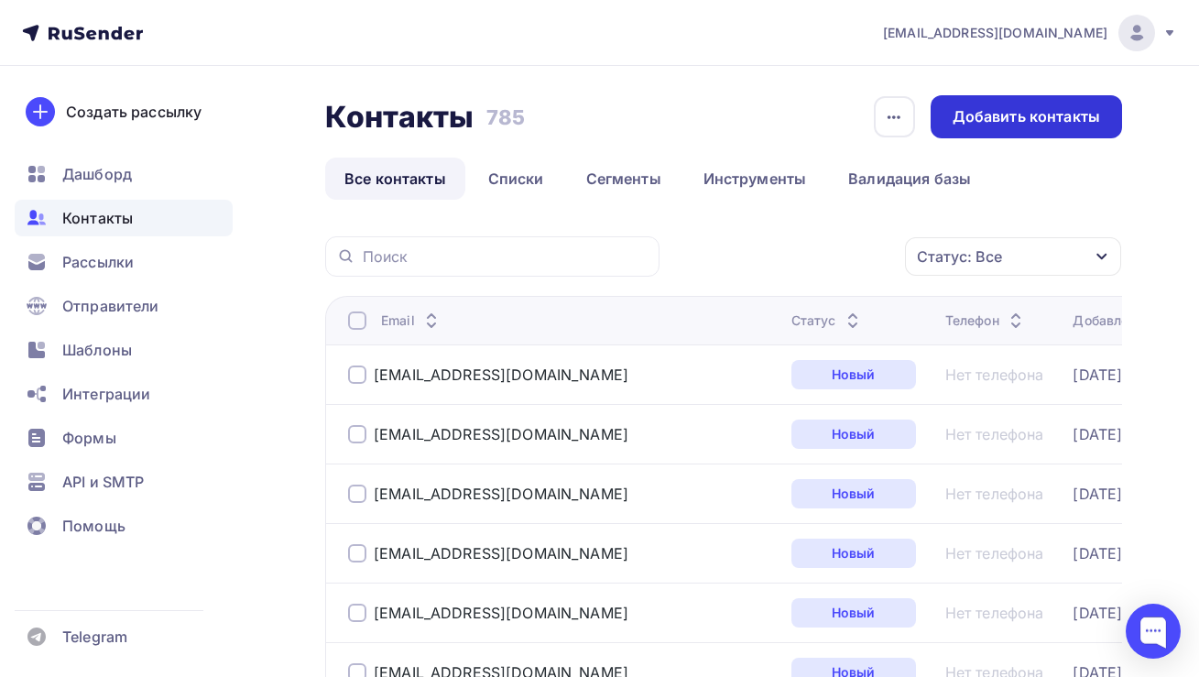
click at [987, 129] on div "Добавить контакты" at bounding box center [1025, 116] width 191 height 43
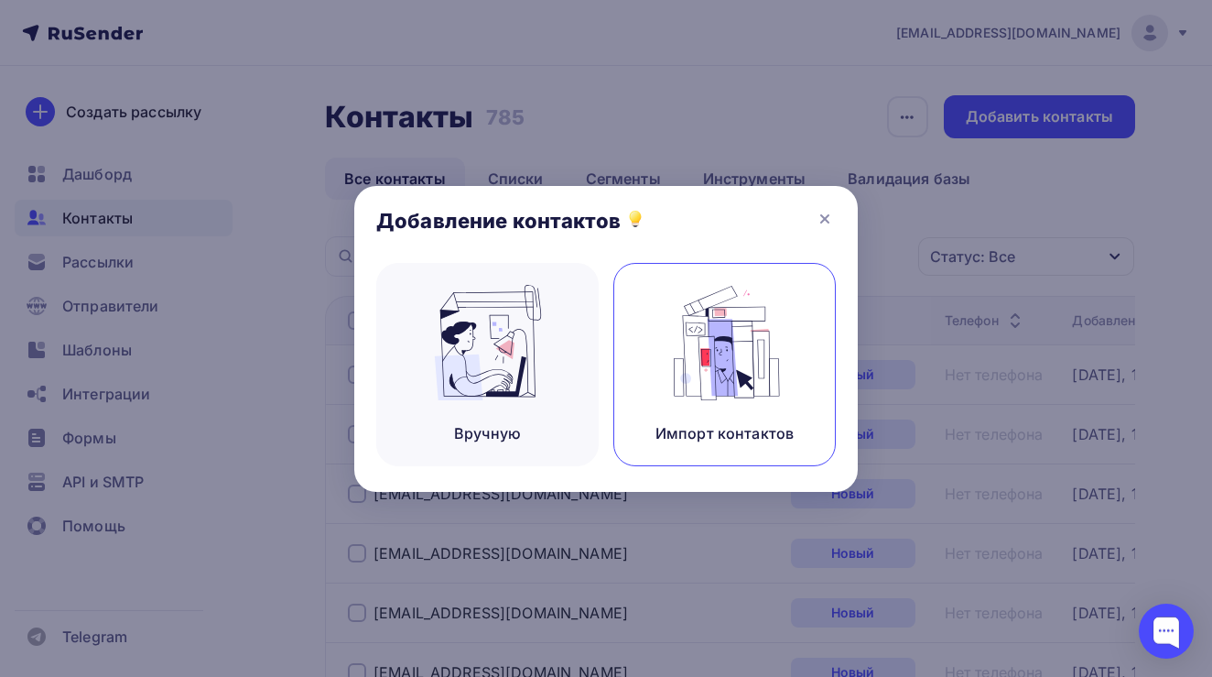
click at [685, 377] on img at bounding box center [725, 342] width 123 height 115
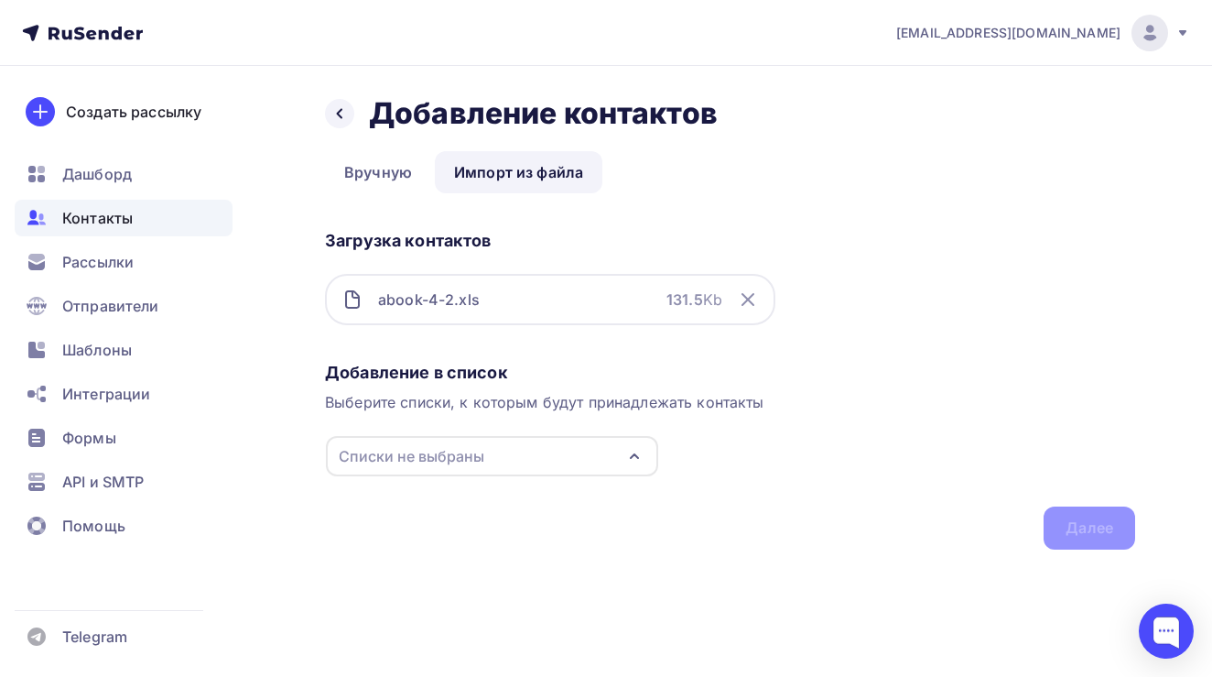
click at [429, 458] on div "Списки не выбраны" at bounding box center [412, 456] width 146 height 22
click at [406, 527] on div "нг рассылка" at bounding box center [422, 525] width 91 height 22
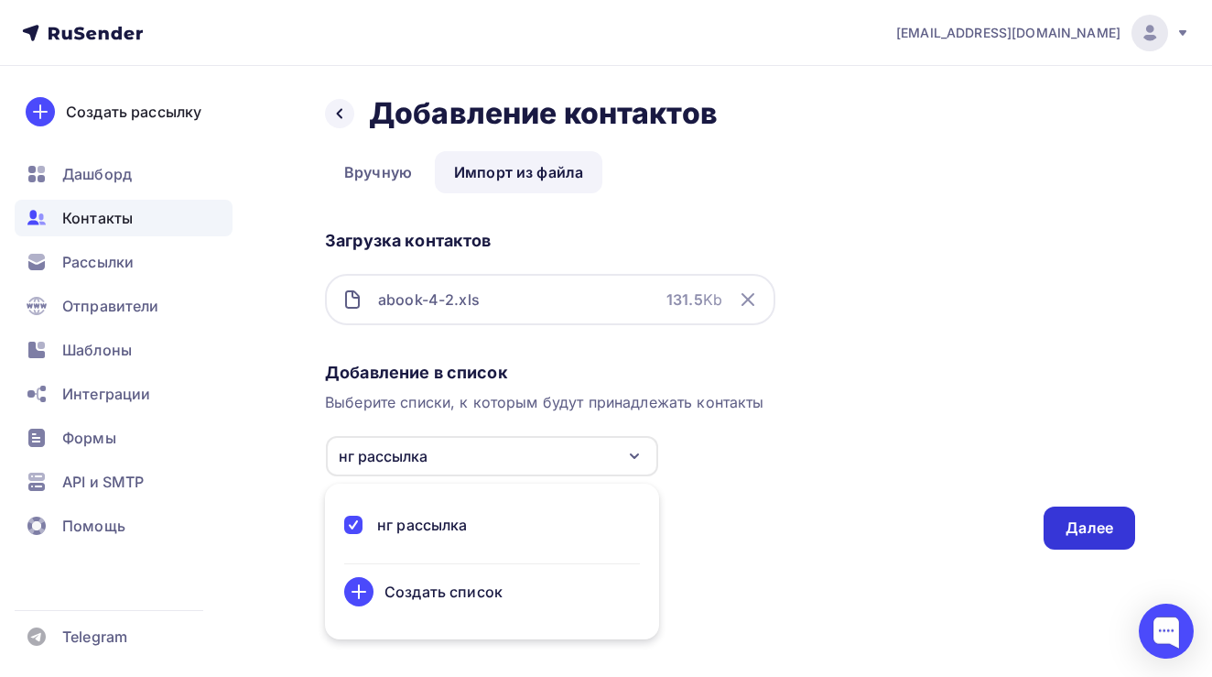
click at [1067, 521] on div "Далее" at bounding box center [1090, 527] width 48 height 21
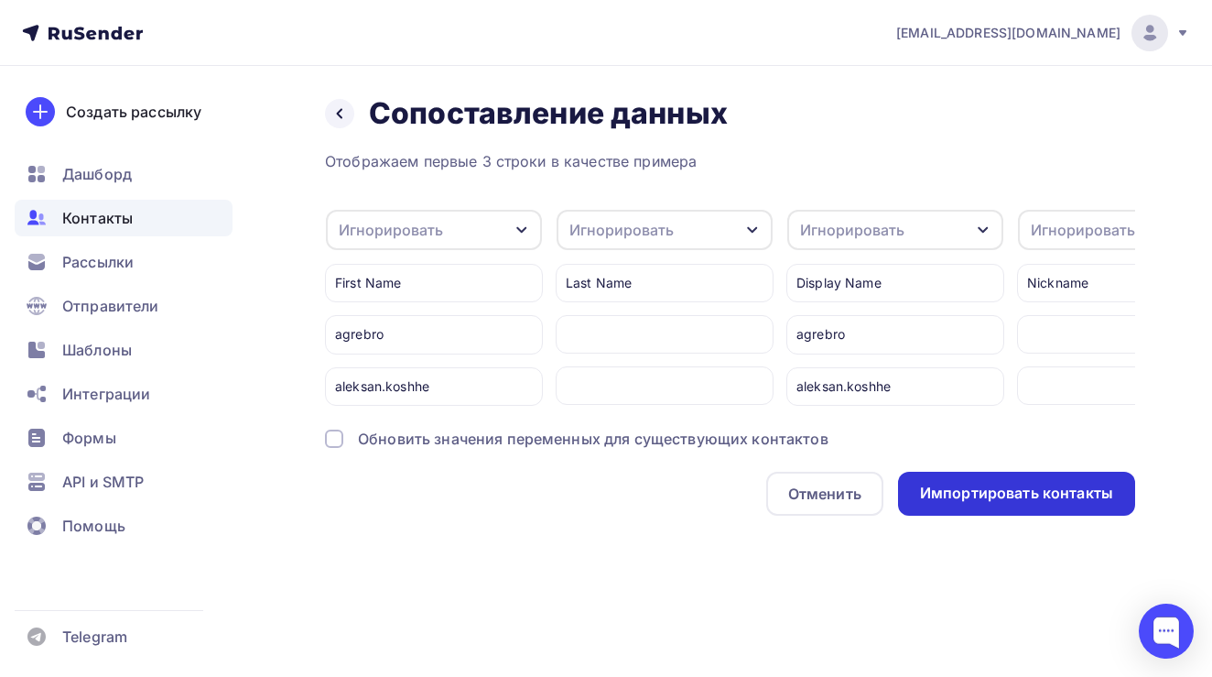
click at [1008, 504] on div "Импортировать контакты" at bounding box center [1016, 493] width 193 height 21
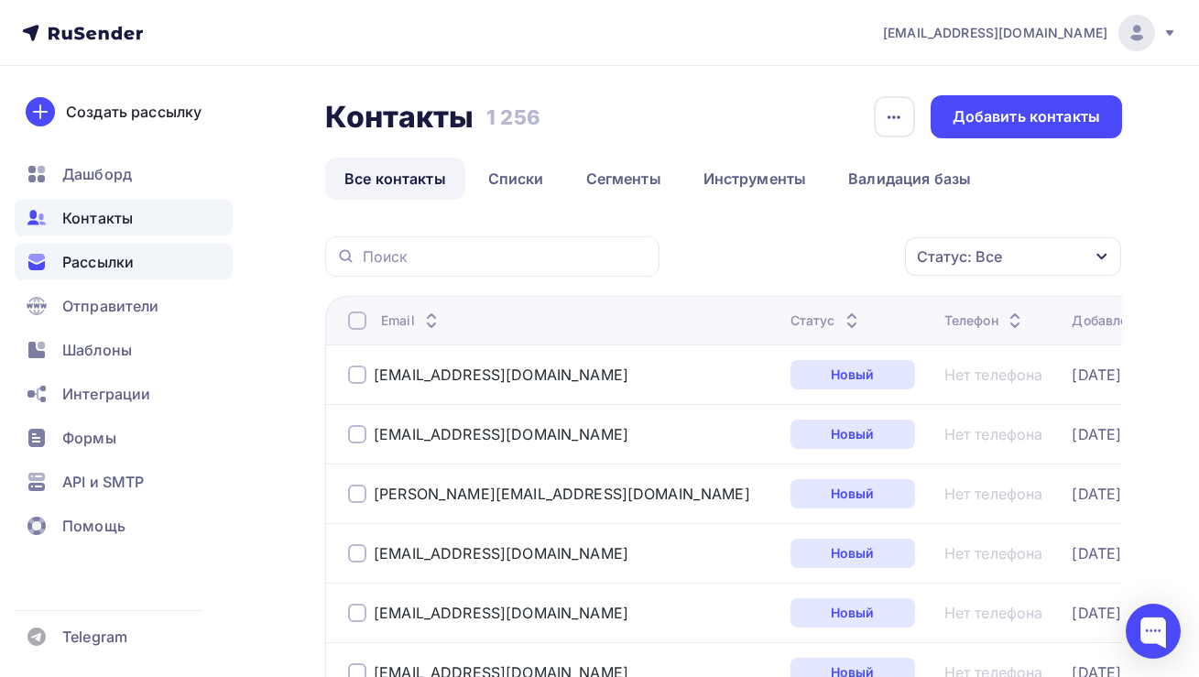
click at [94, 259] on span "Рассылки" at bounding box center [97, 262] width 71 height 22
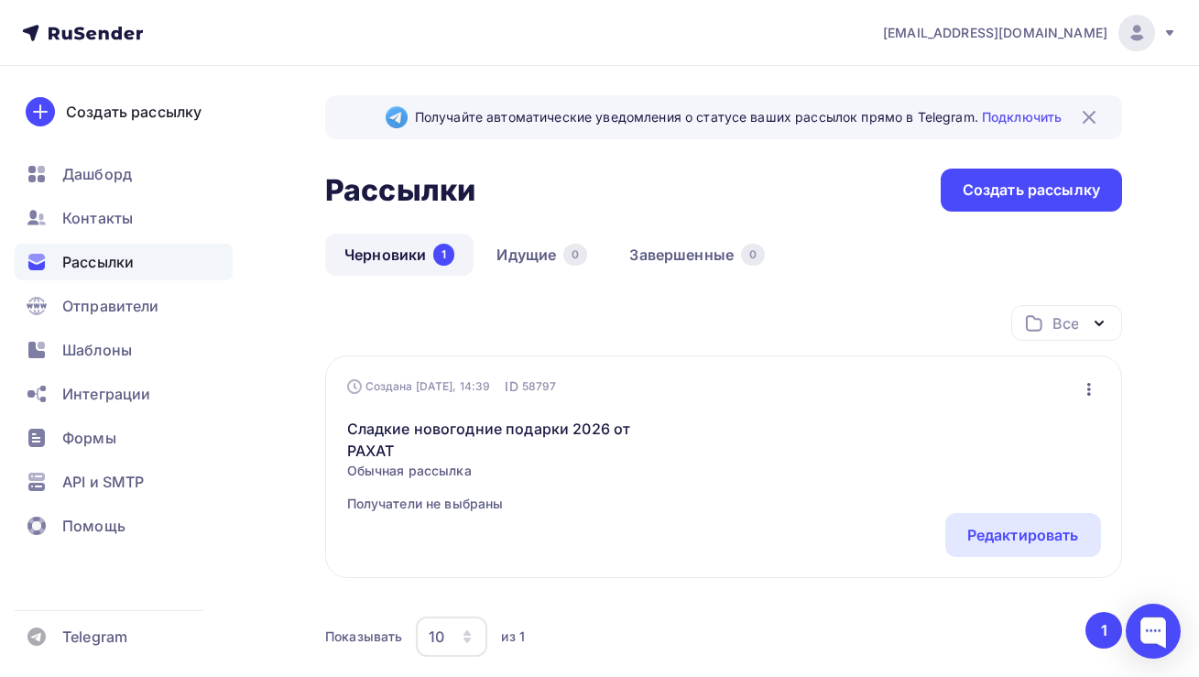
scroll to position [122, 0]
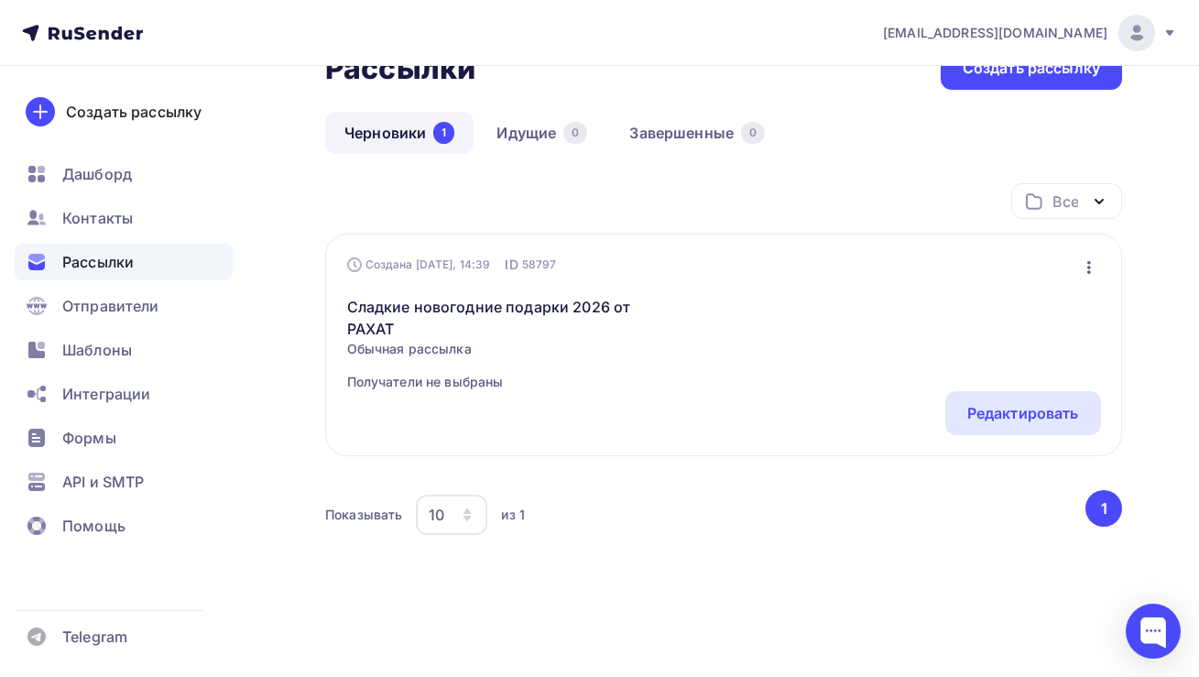
click at [695, 354] on div "Сладкие новогодние подарки 2026 от РАХАТ Обычная рассылка Получатели не выбраны…" at bounding box center [724, 332] width 754 height 117
click at [793, 301] on div "Сладкие новогодние подарки 2026 от РАХАТ Обычная рассылка Получатели не выбраны…" at bounding box center [724, 332] width 754 height 117
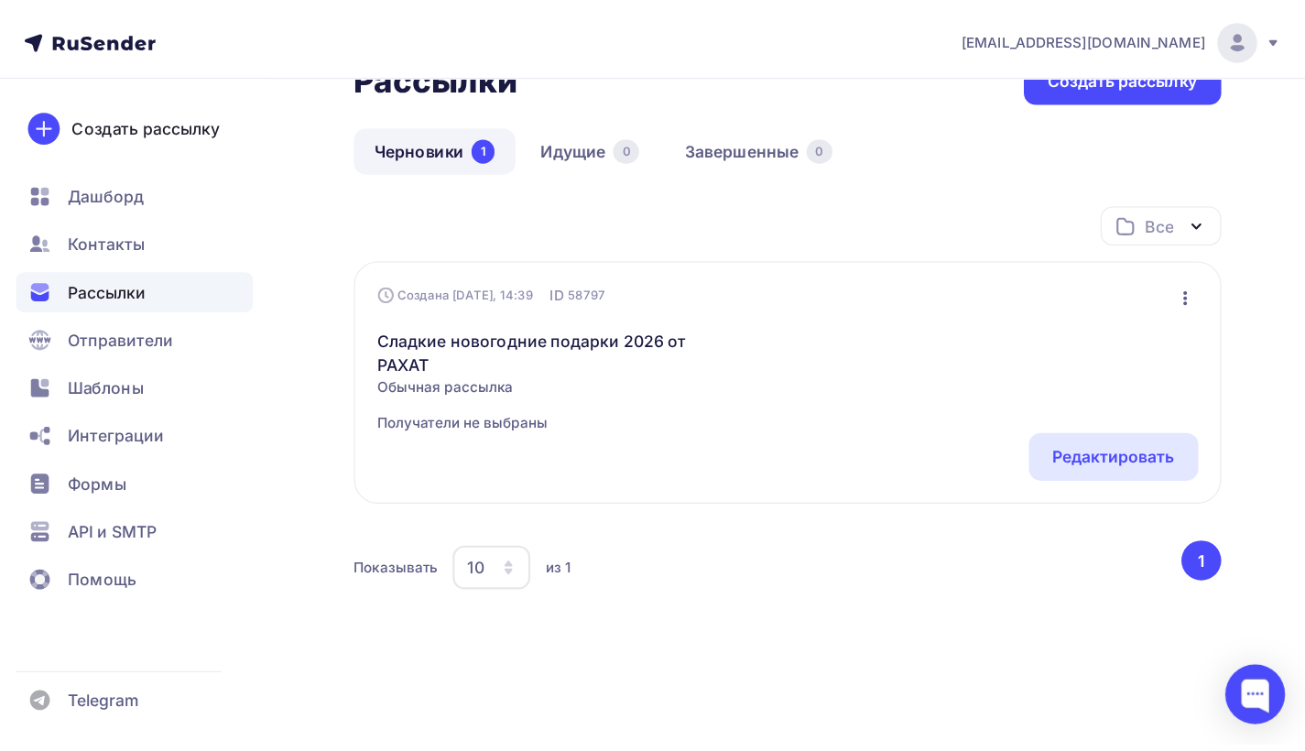
scroll to position [0, 0]
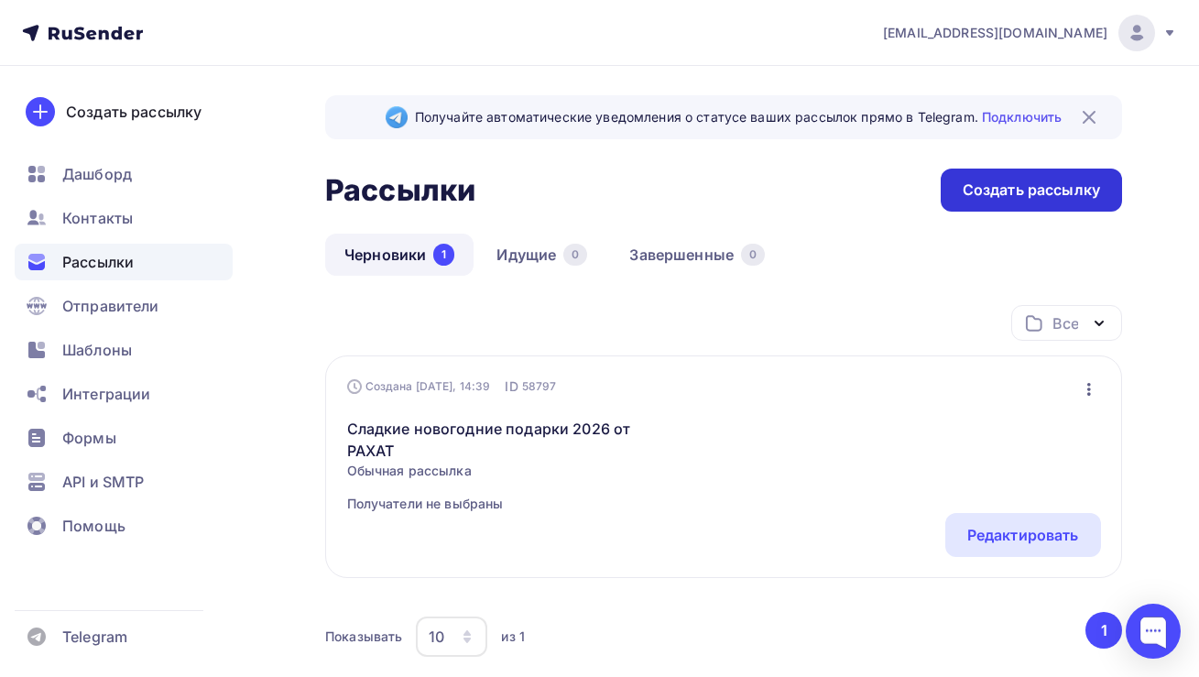
click at [971, 198] on div "Создать рассылку" at bounding box center [1030, 189] width 137 height 21
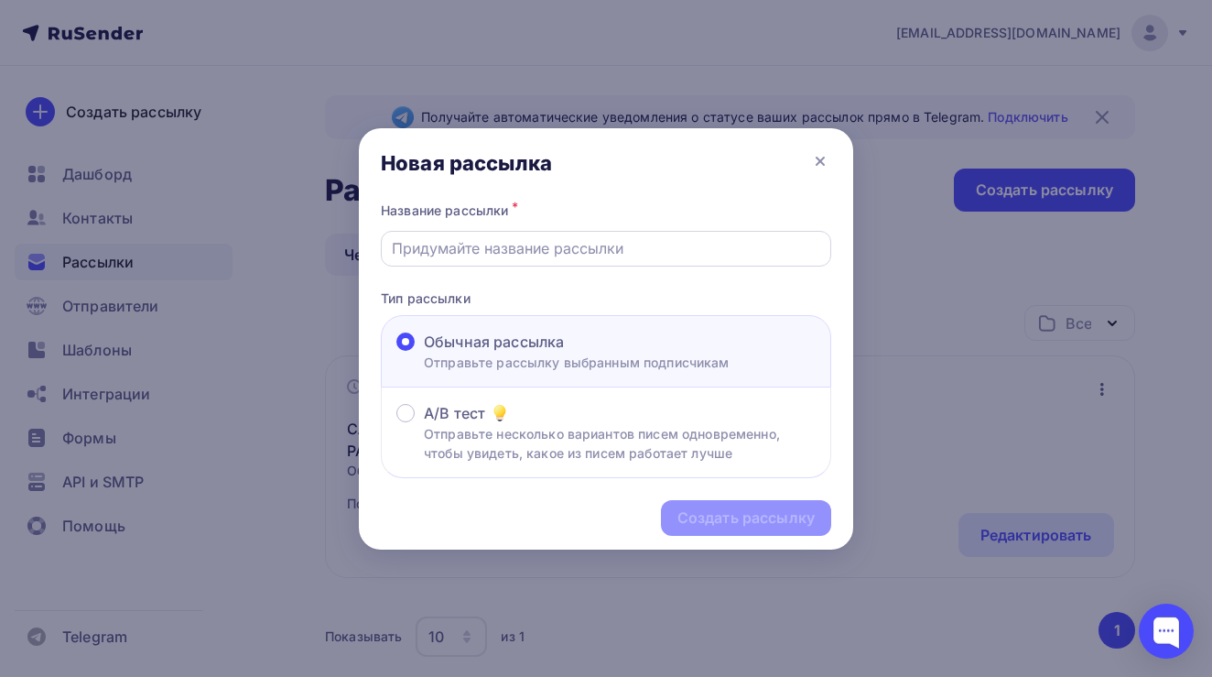
click at [591, 244] on input "text" at bounding box center [606, 248] width 429 height 22
click at [809, 162] on div "Новая рассылка" at bounding box center [606, 163] width 494 height 70
click at [809, 161] on icon at bounding box center [820, 161] width 22 height 22
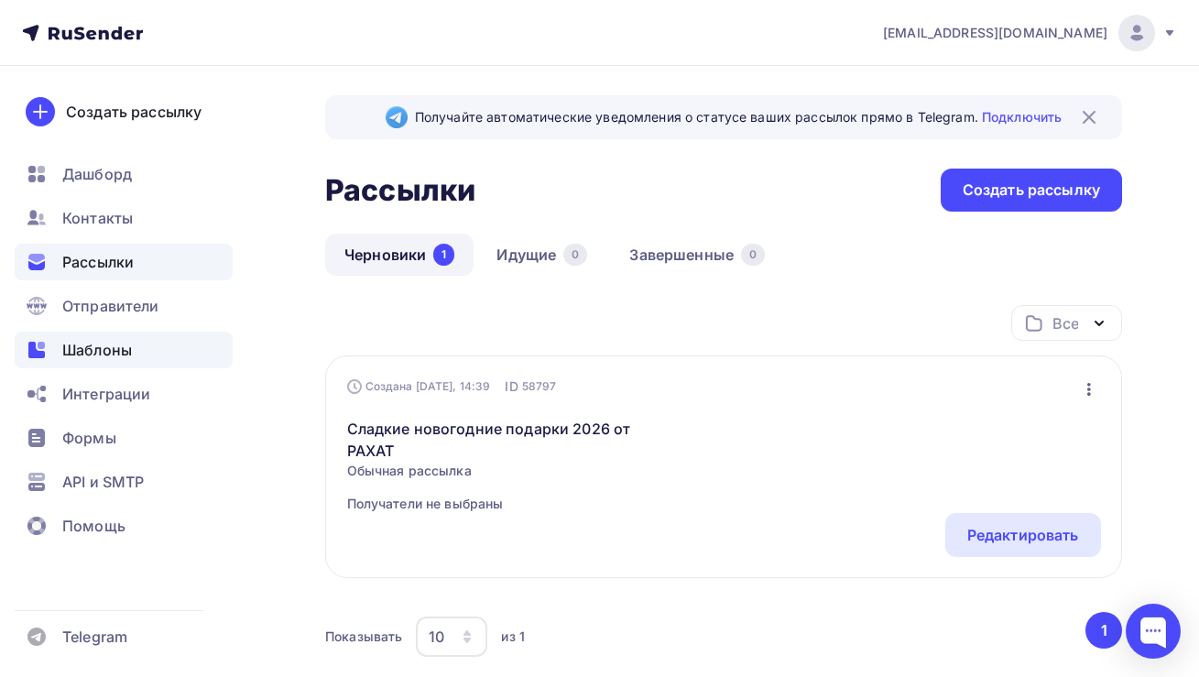
click at [151, 345] on div "Шаблоны" at bounding box center [124, 349] width 218 height 37
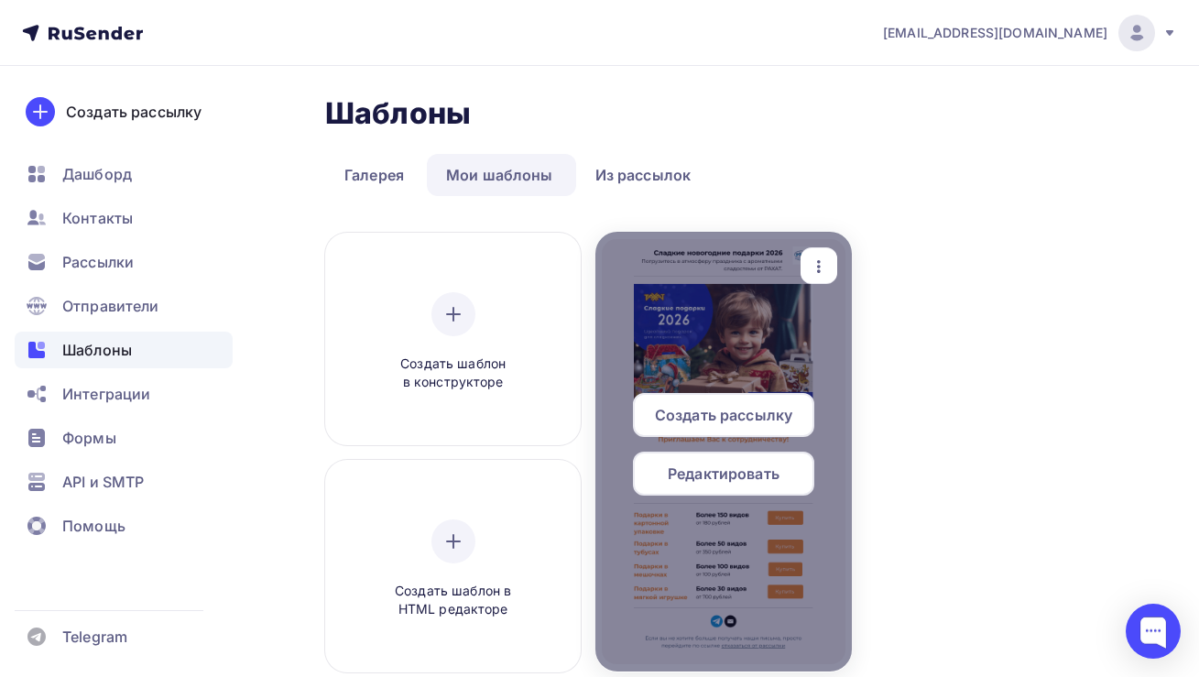
click at [732, 407] on span "Создать рассылку" at bounding box center [723, 415] width 137 height 22
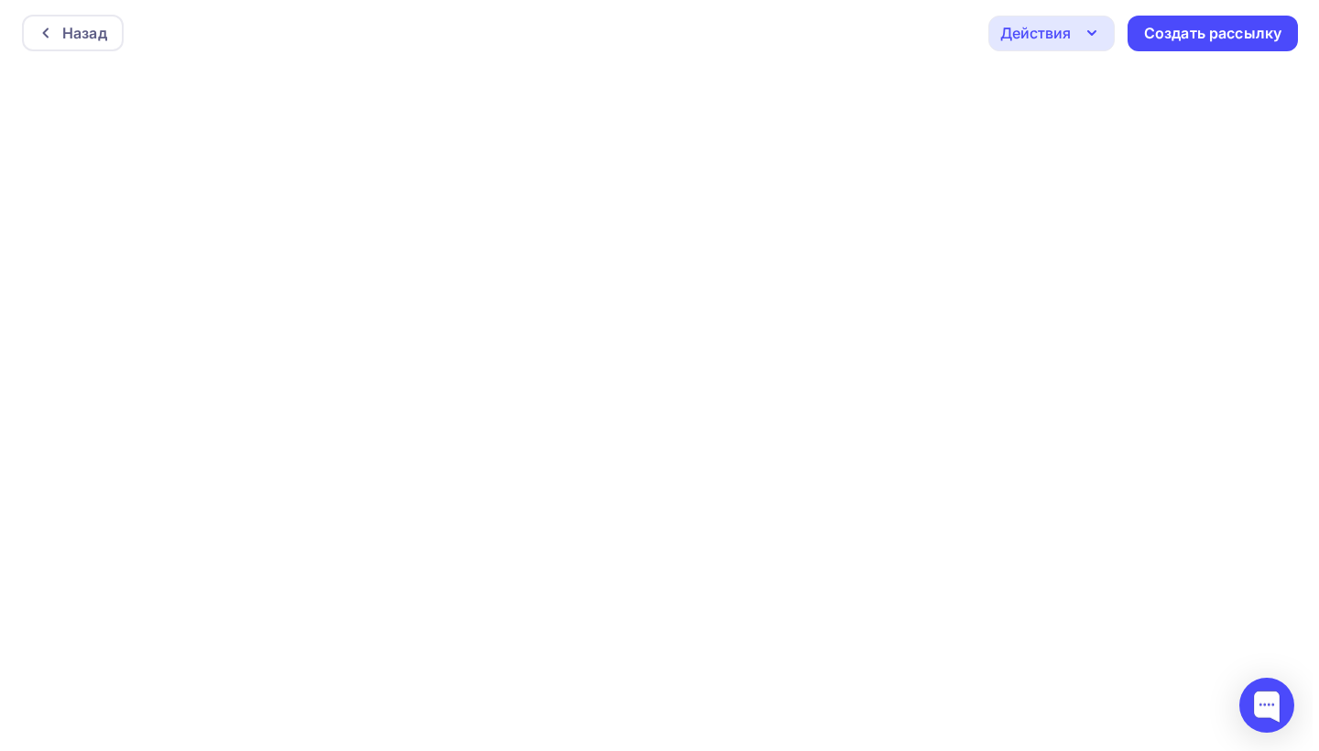
scroll to position [5, 0]
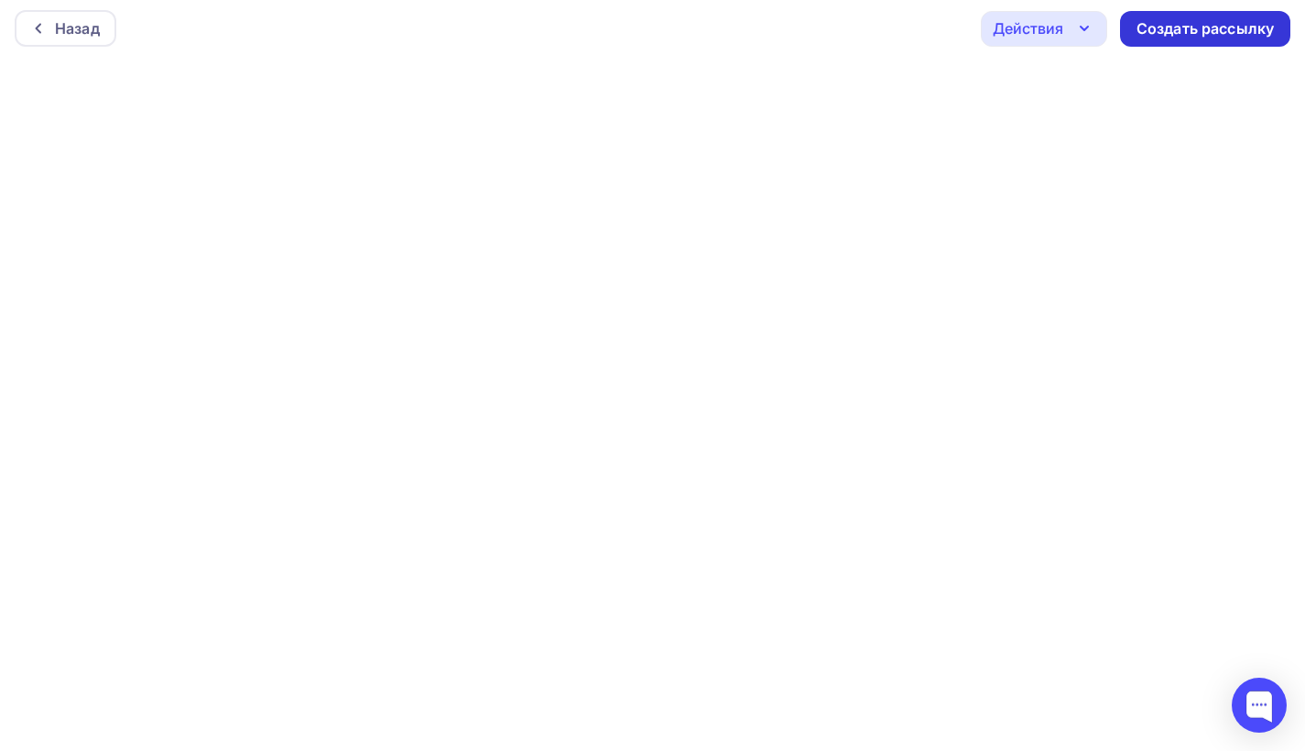
click at [1172, 38] on div "Создать рассылку" at bounding box center [1204, 28] width 137 height 21
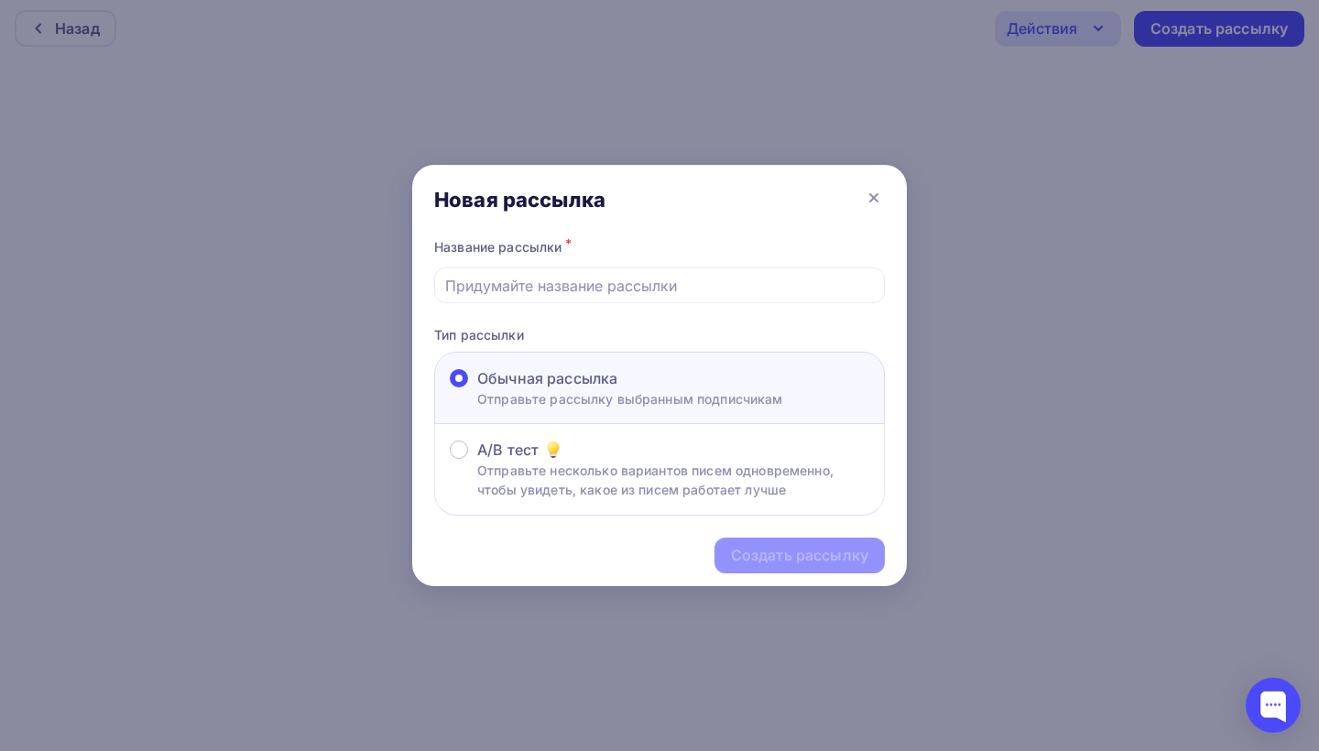
click at [735, 548] on div "Создать рассылку" at bounding box center [659, 556] width 494 height 80
click at [614, 279] on input "text" at bounding box center [659, 286] width 429 height 22
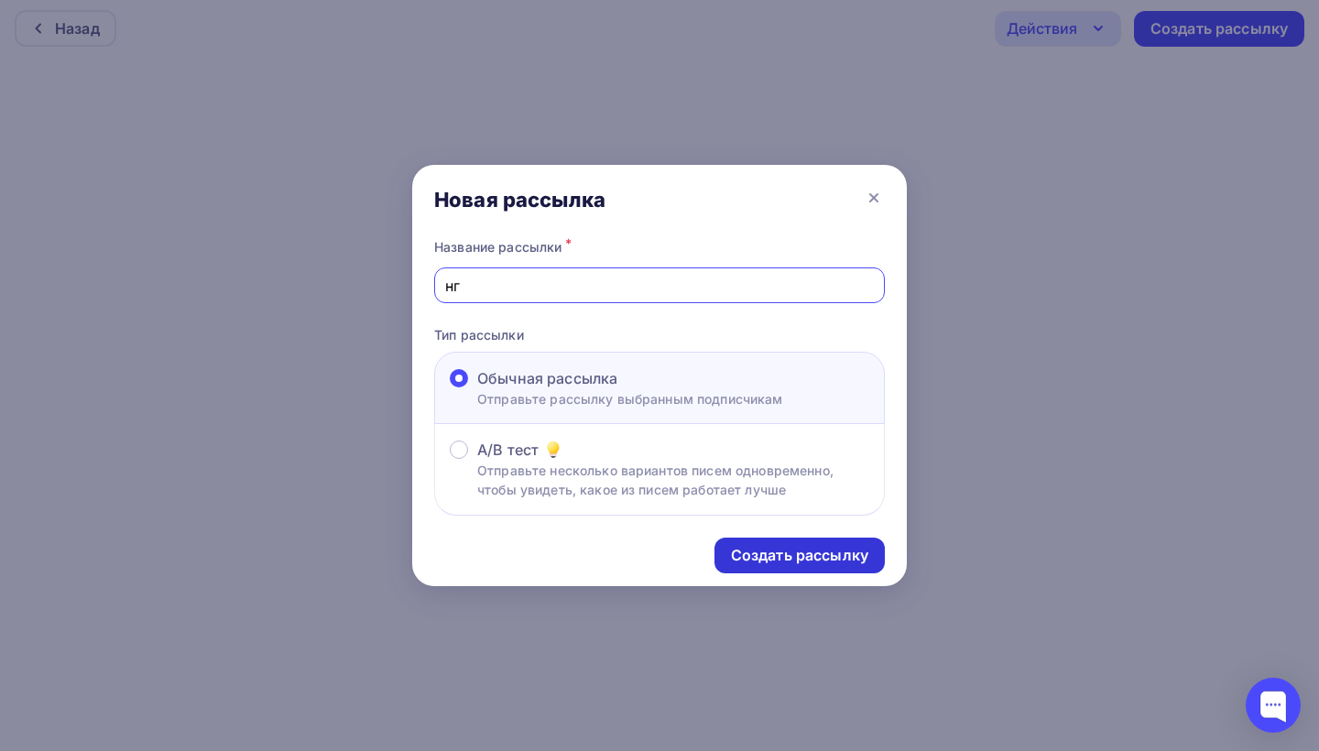
click at [743, 547] on div "Создать рассылку" at bounding box center [799, 555] width 137 height 21
click at [600, 285] on input "нг" at bounding box center [659, 286] width 429 height 22
type input "новогодняя"
click at [777, 560] on div "Создать рассылку" at bounding box center [799, 555] width 137 height 21
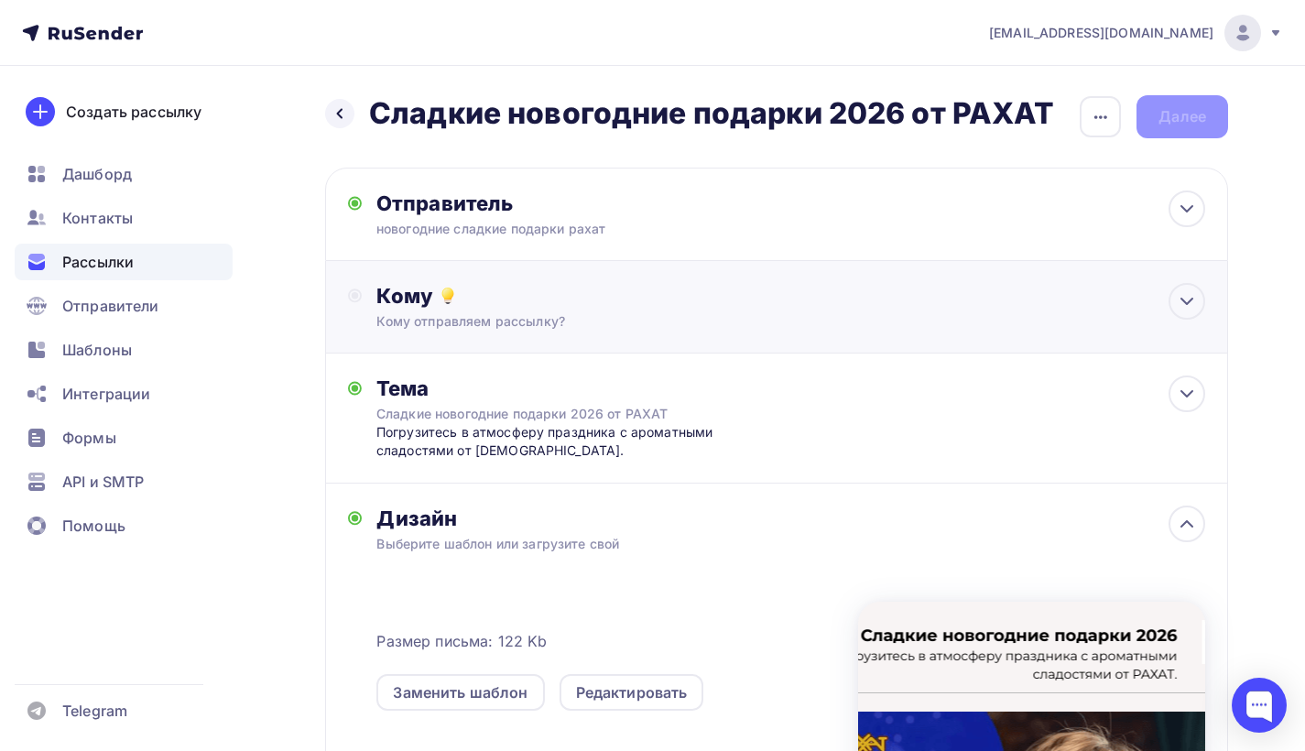
scroll to position [27, 0]
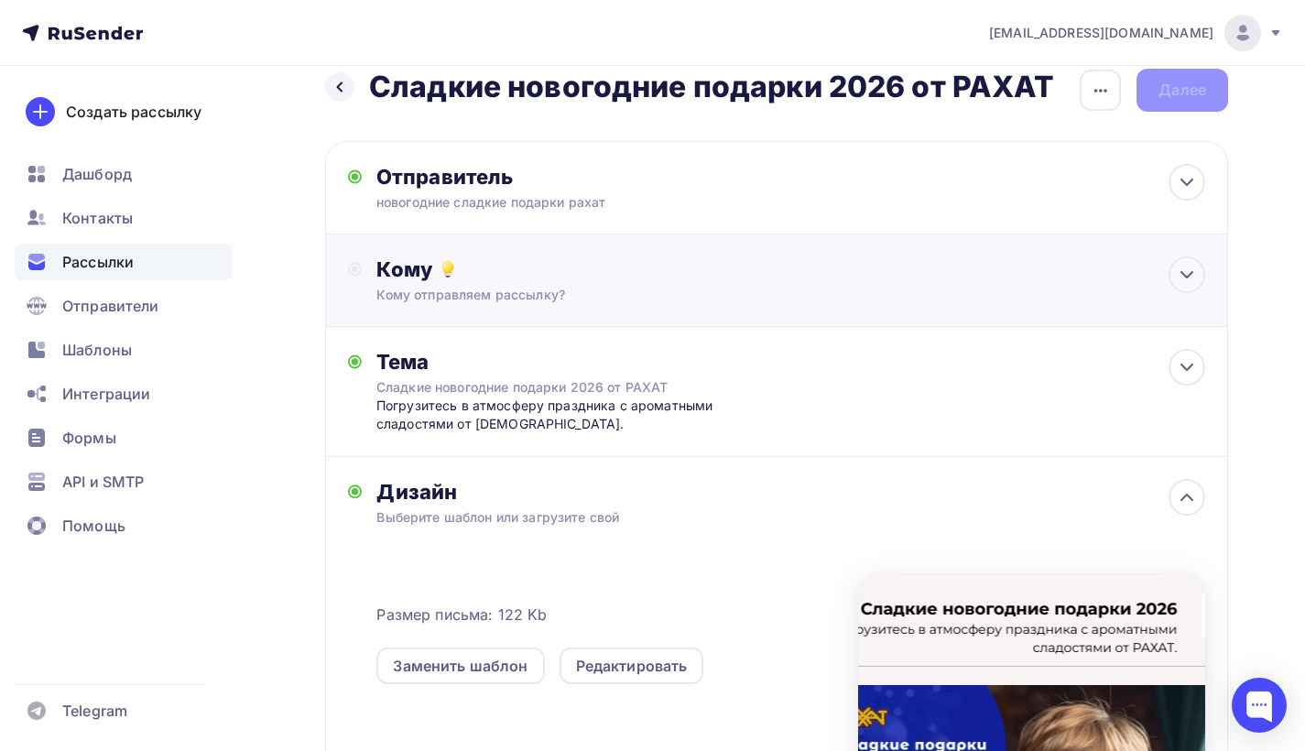
click at [728, 284] on div "Кому Кому отправляем рассылку? Списки получателей Выберите список Все списки id…" at bounding box center [790, 280] width 829 height 48
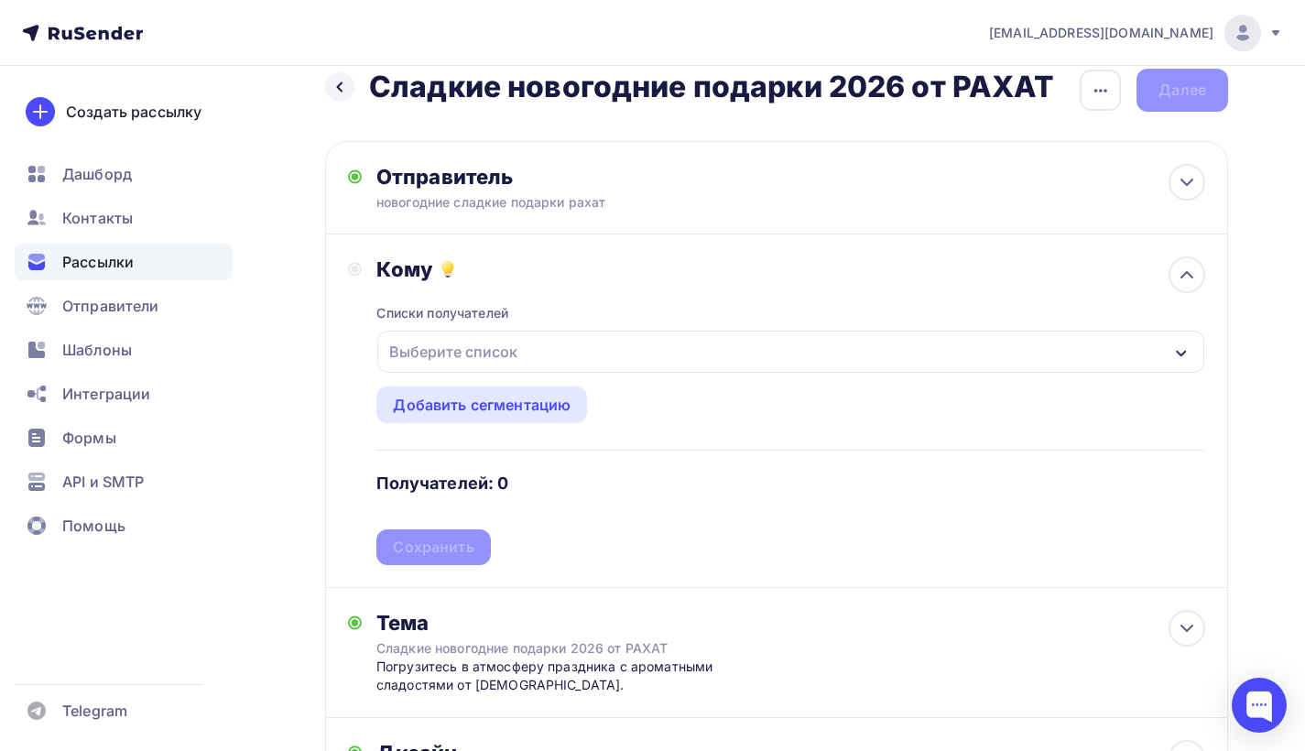
click at [1186, 349] on icon "button" at bounding box center [1181, 353] width 15 height 15
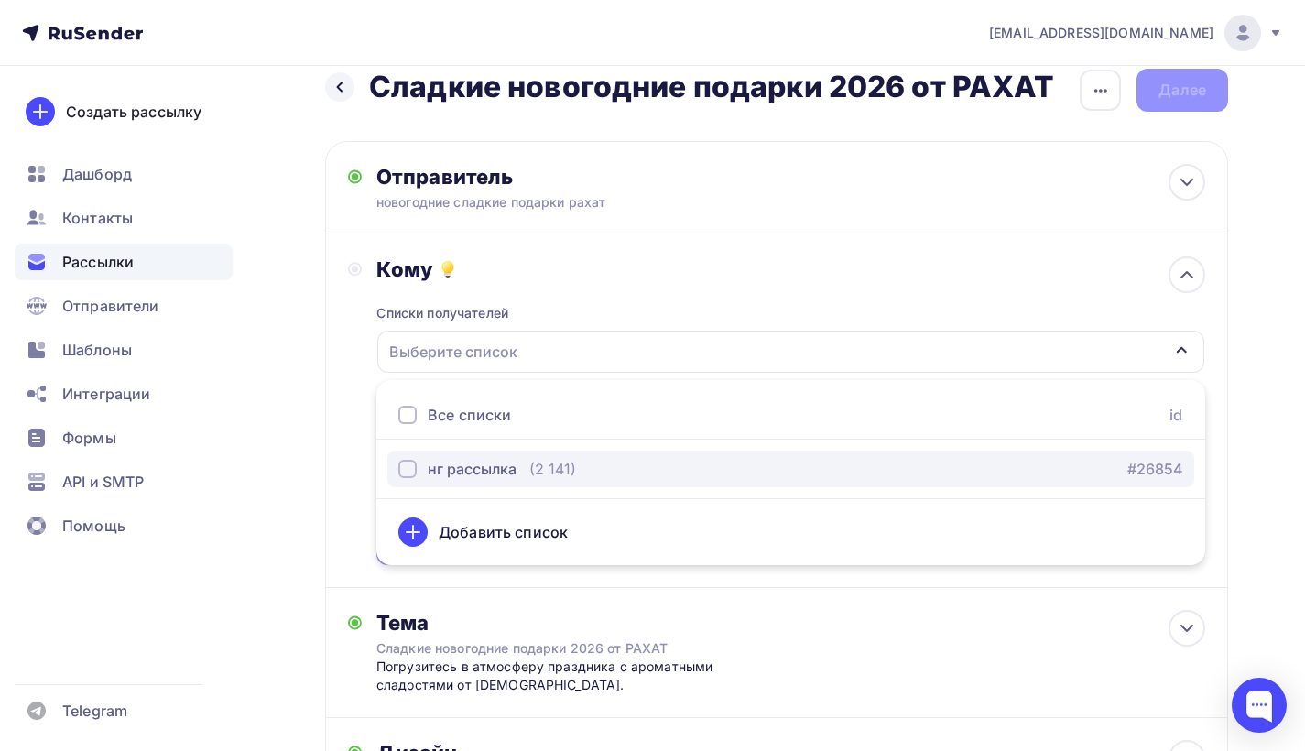
click at [406, 467] on div "button" at bounding box center [407, 469] width 18 height 18
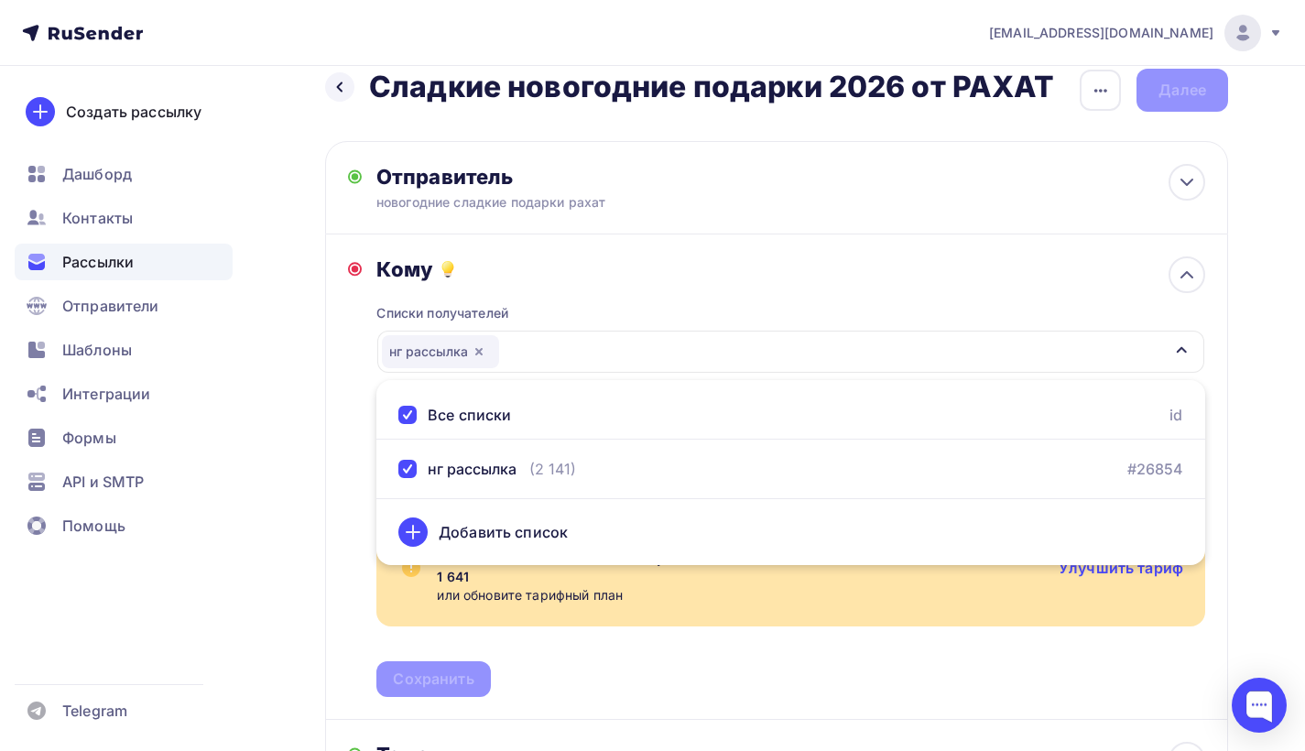
scroll to position [38, 0]
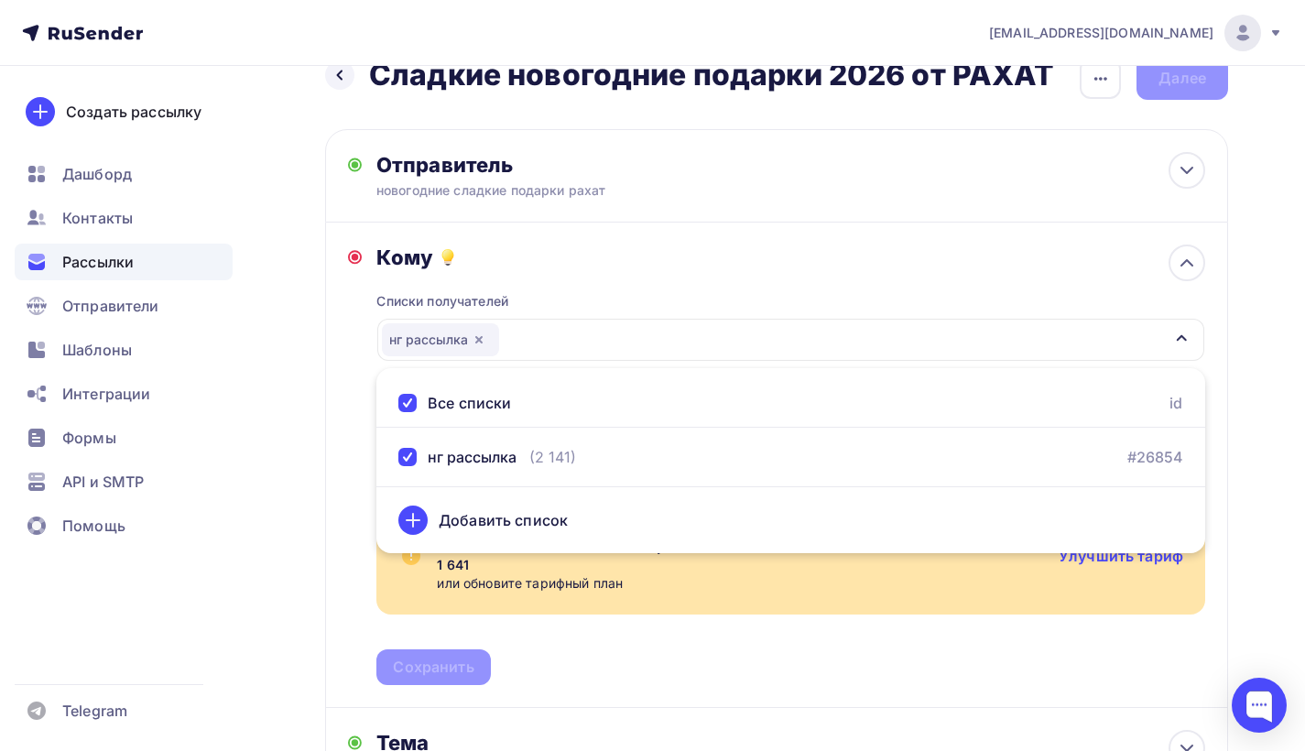
click at [1211, 471] on div "Назад Сладкие новогодние подарки 2026 от РАХАТ Сладкие новогодние подарки 2026 …" at bounding box center [652, 740] width 1305 height 1426
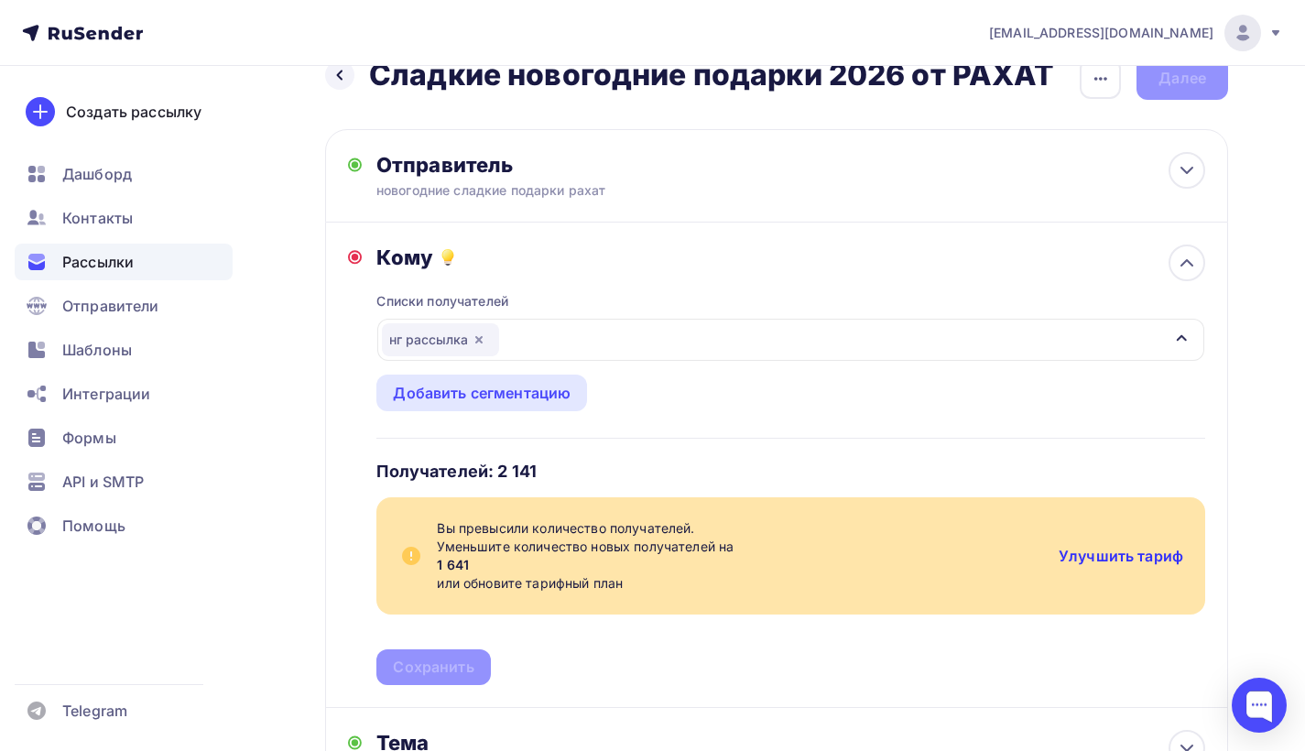
click at [1112, 556] on link "Улучшить тариф" at bounding box center [1121, 556] width 125 height 18
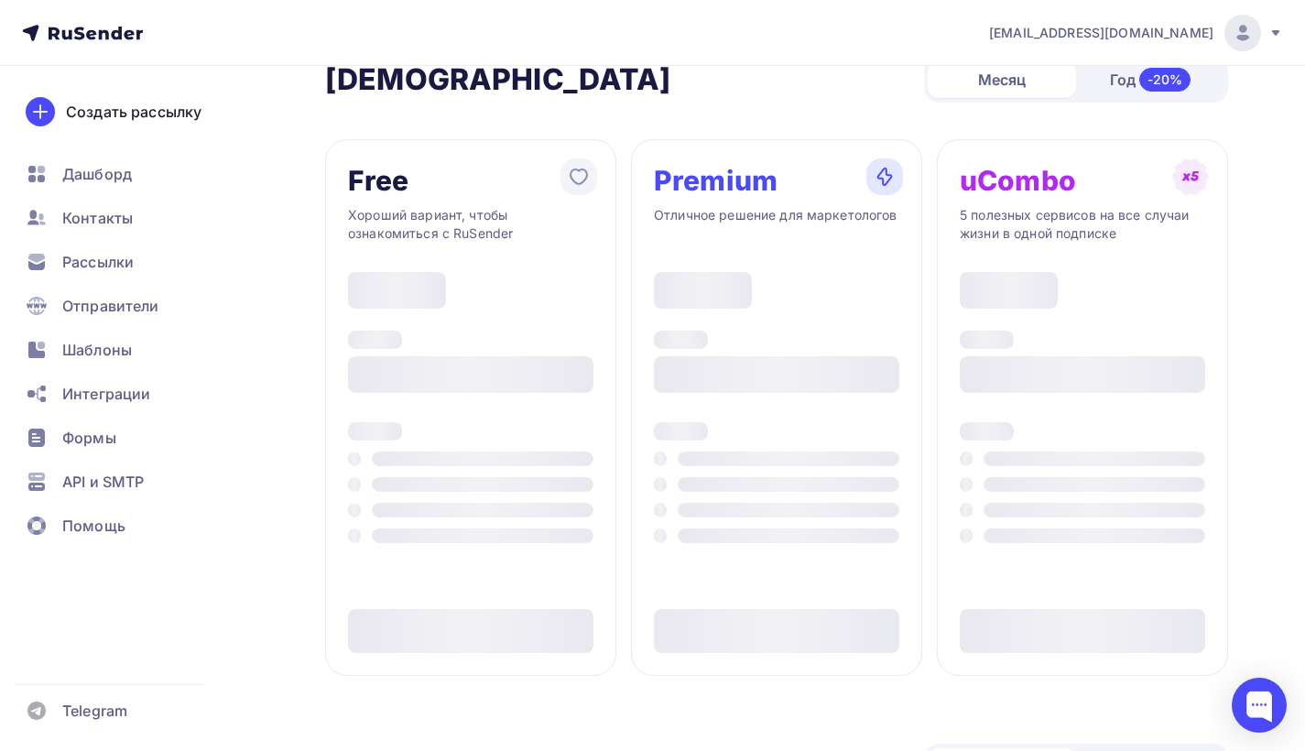
type input "500"
type input "100"
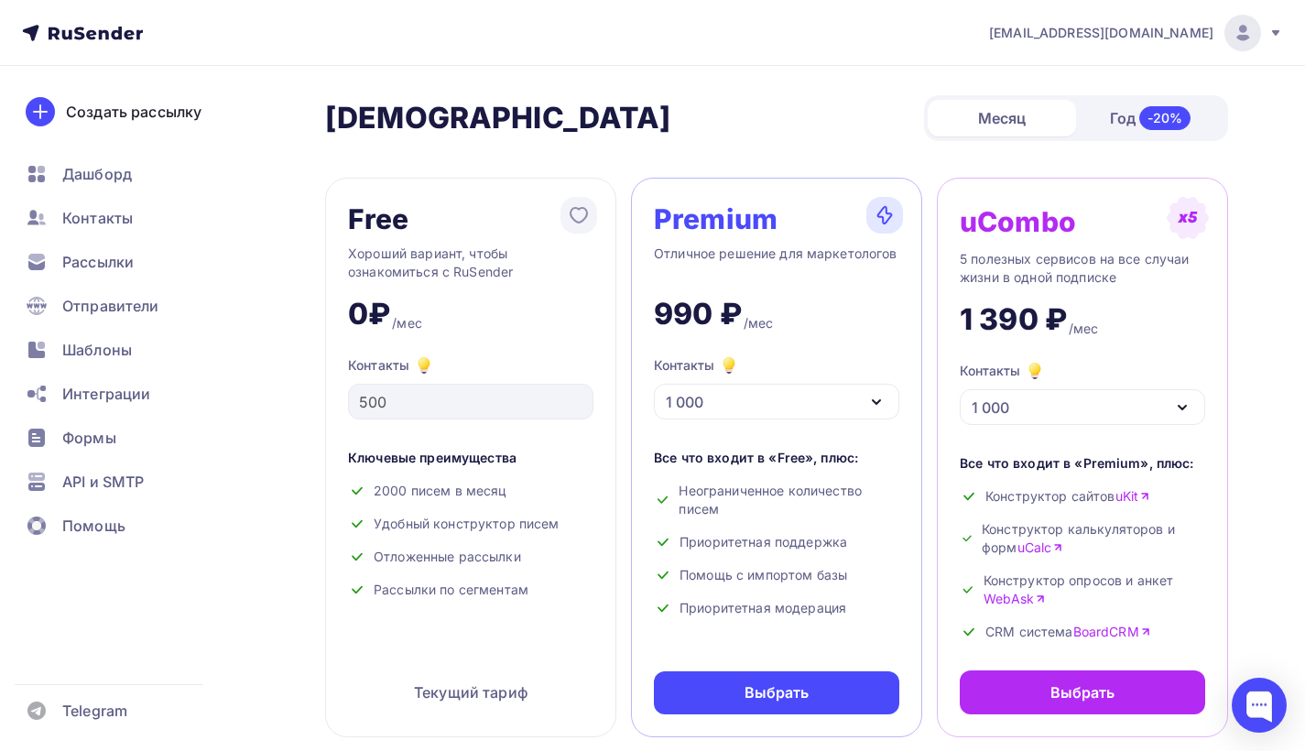
click at [841, 398] on div "1 000" at bounding box center [776, 402] width 245 height 36
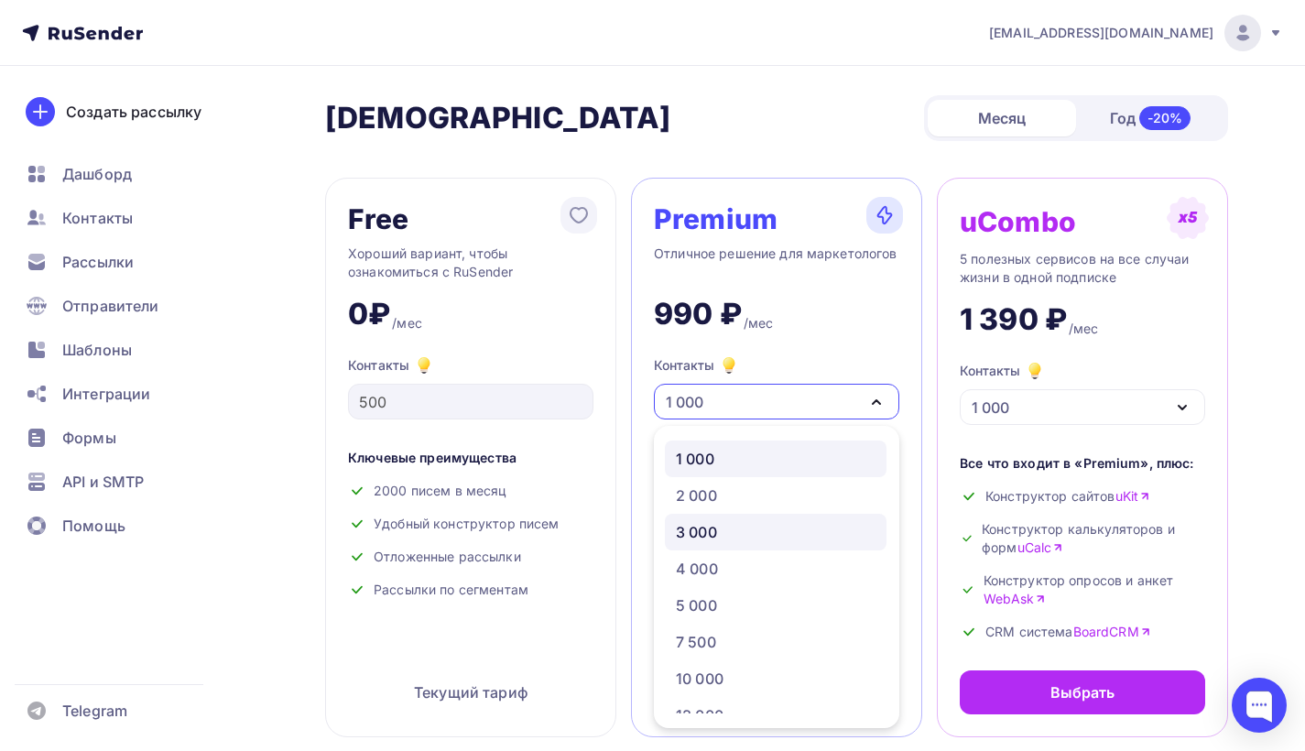
click at [758, 517] on link "3 000" at bounding box center [776, 532] width 222 height 37
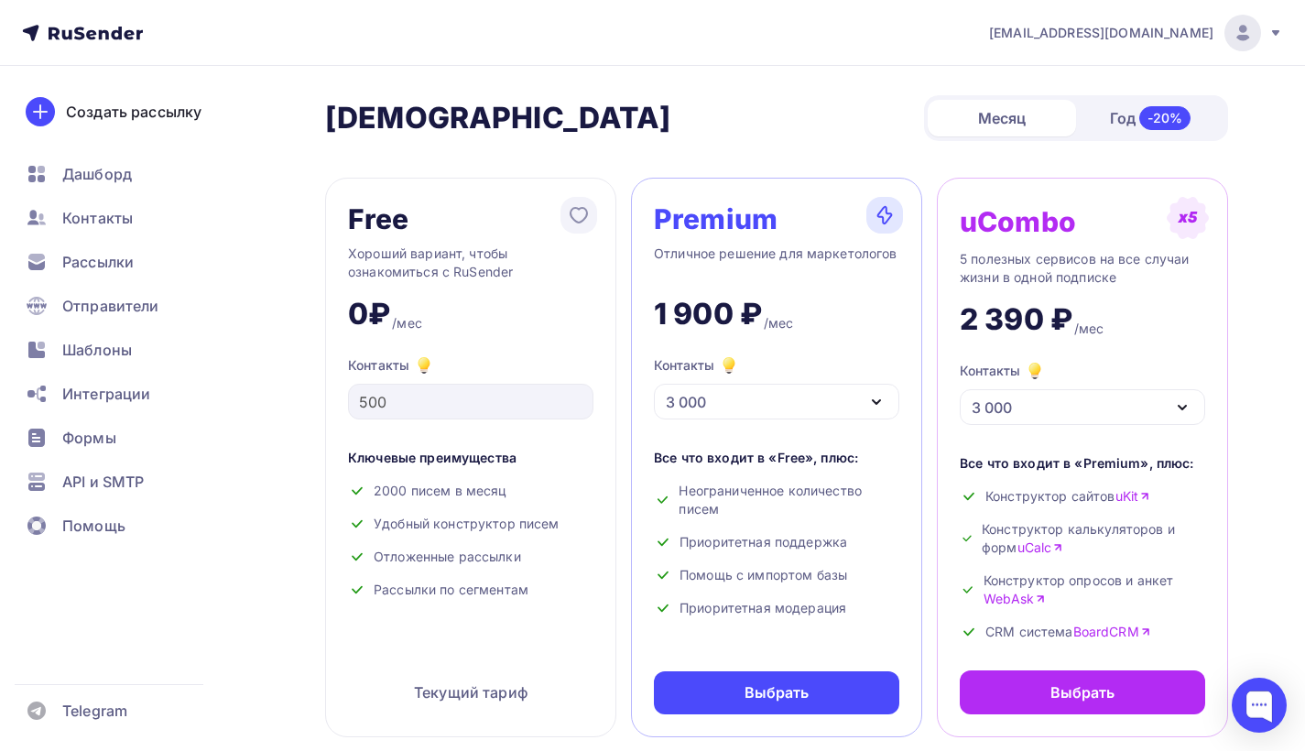
click at [752, 533] on div "Приоритетная поддержка" at bounding box center [776, 542] width 245 height 18
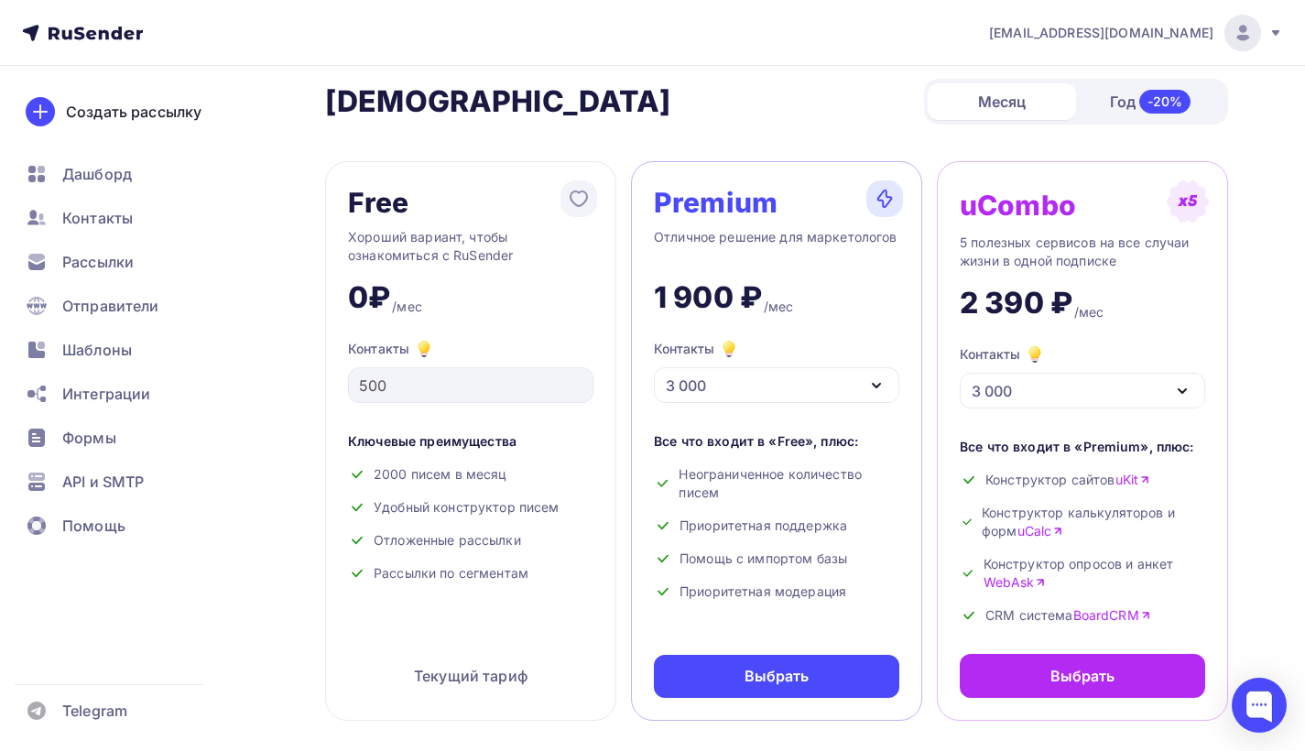
scroll to position [51, 0]
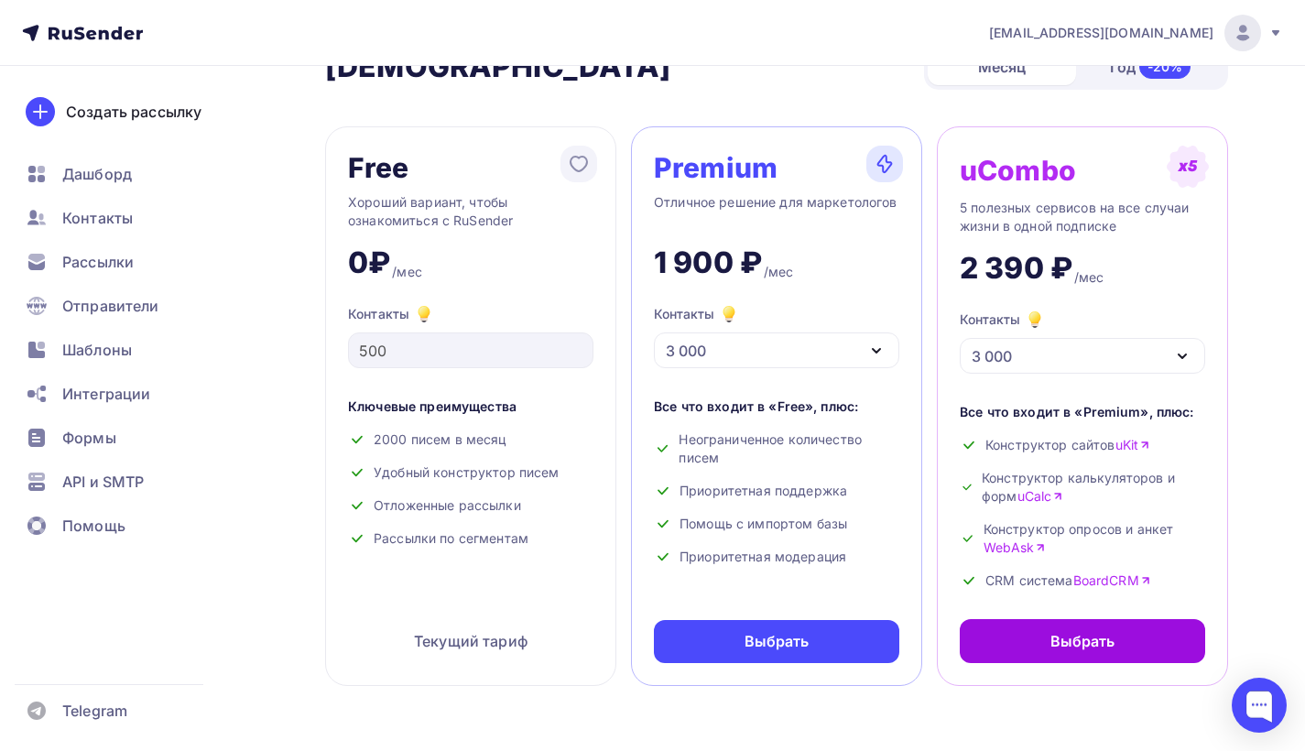
click at [1081, 634] on div "Выбрать" at bounding box center [1082, 641] width 65 height 22
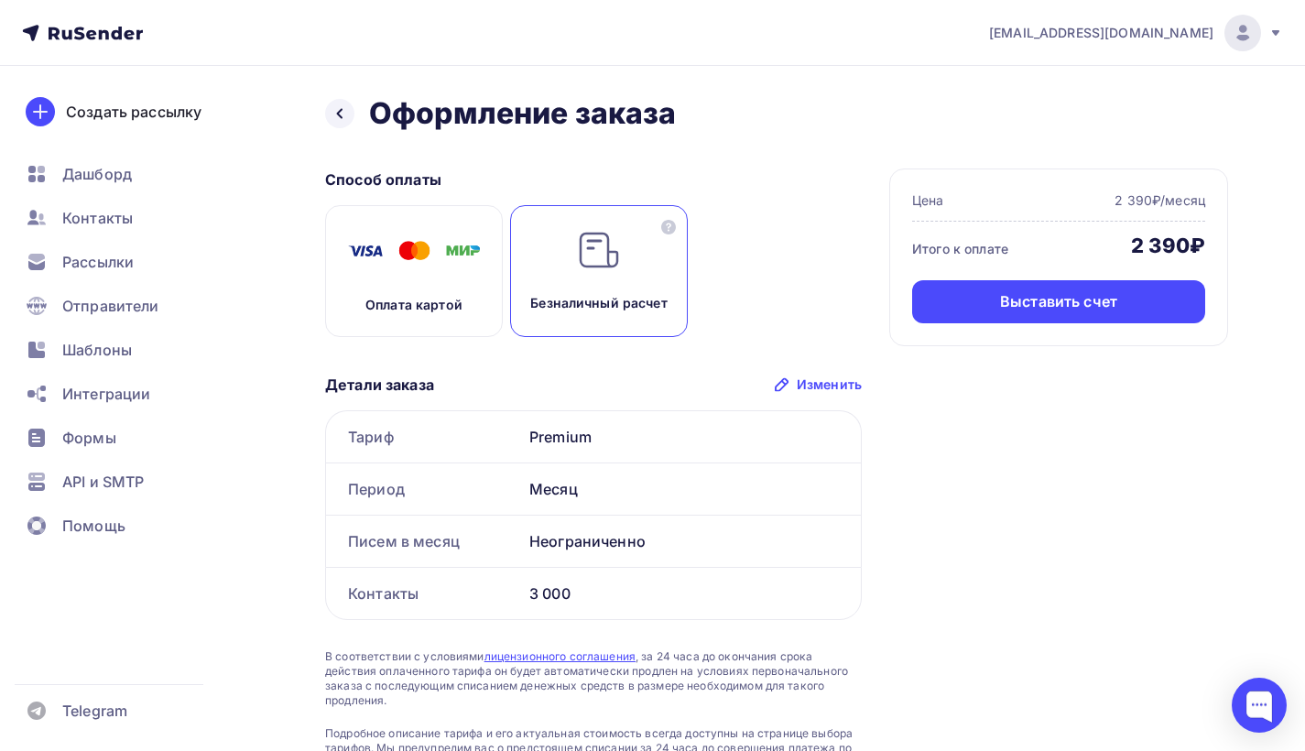
click at [425, 235] on img at bounding box center [414, 251] width 147 height 46
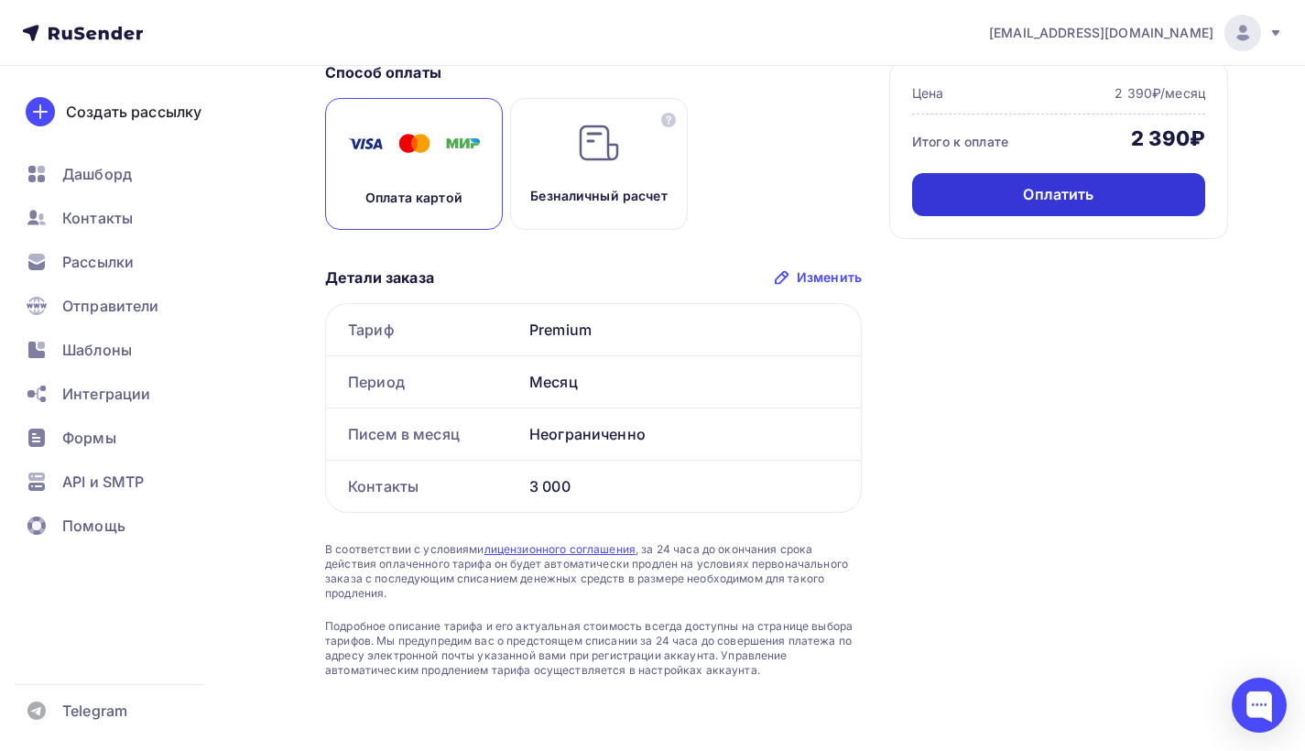
click at [990, 203] on div "Оплатить" at bounding box center [1058, 194] width 293 height 43
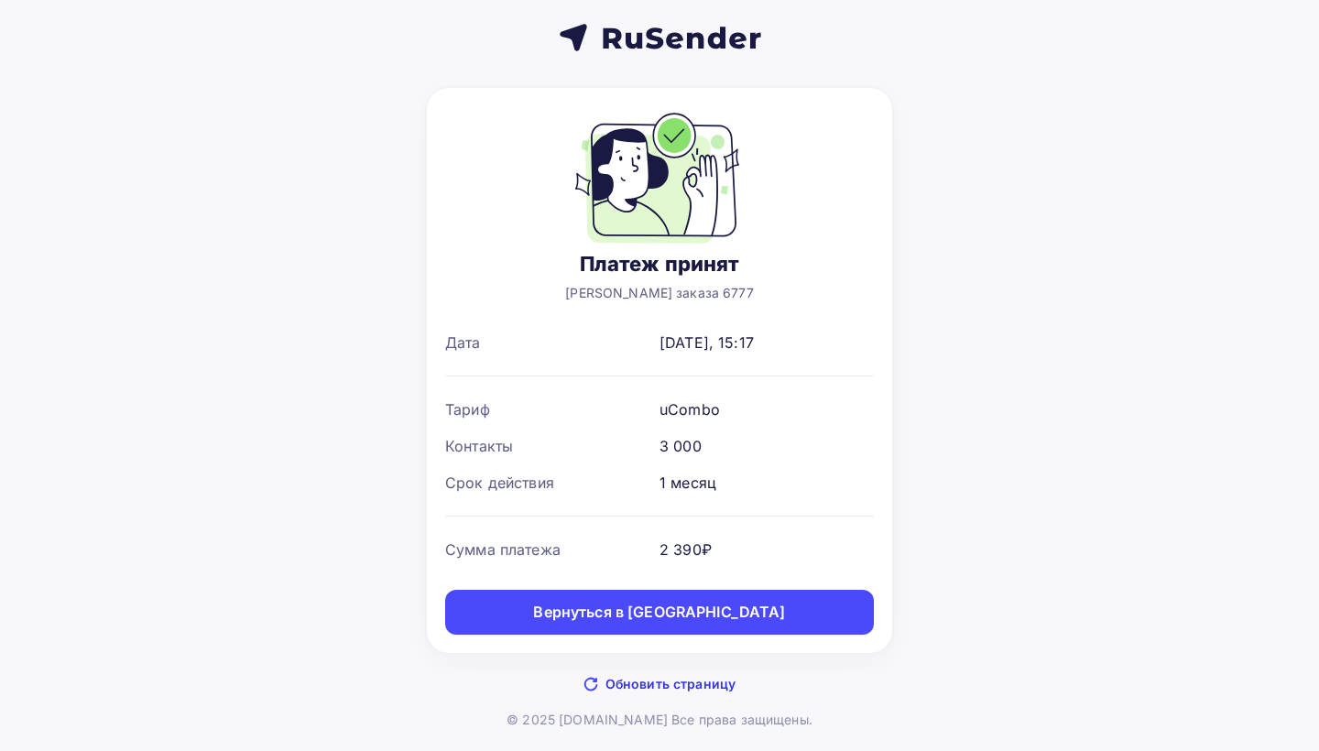
click at [745, 604] on link "Вернуться в [GEOGRAPHIC_DATA]" at bounding box center [659, 612] width 429 height 45
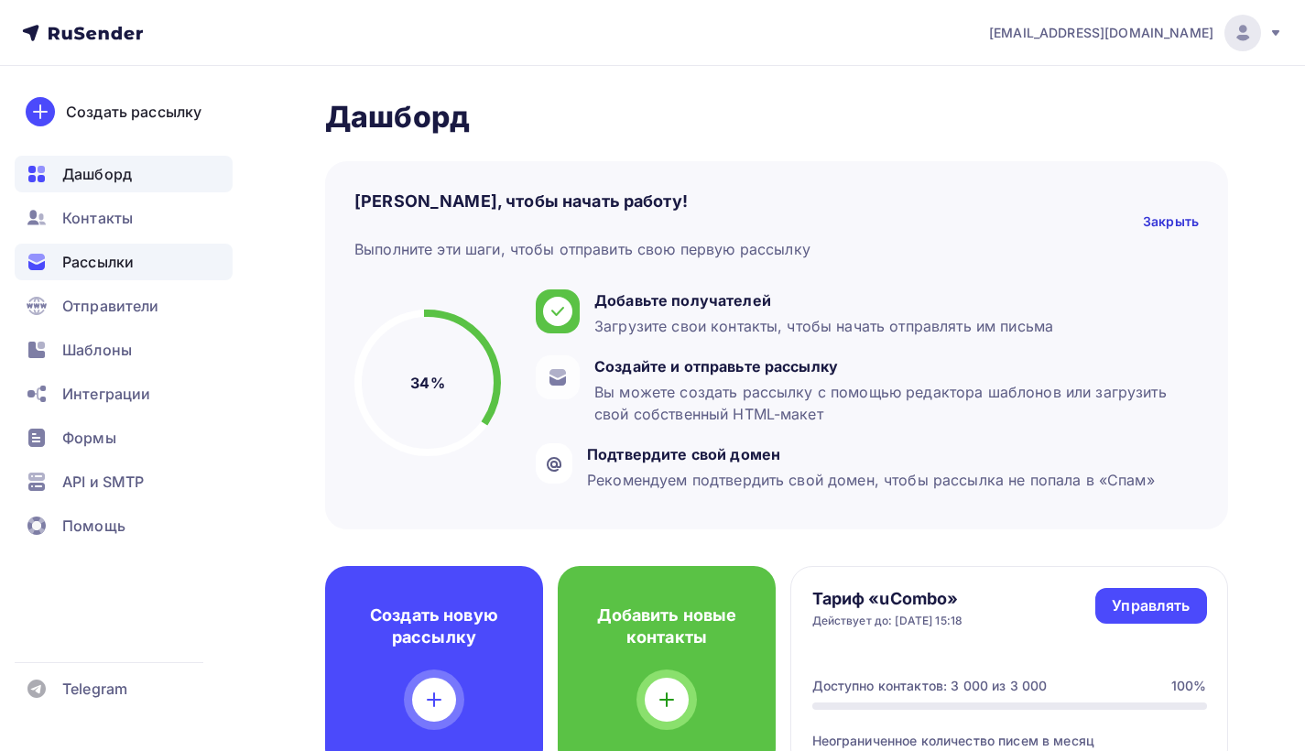
scroll to position [22, 0]
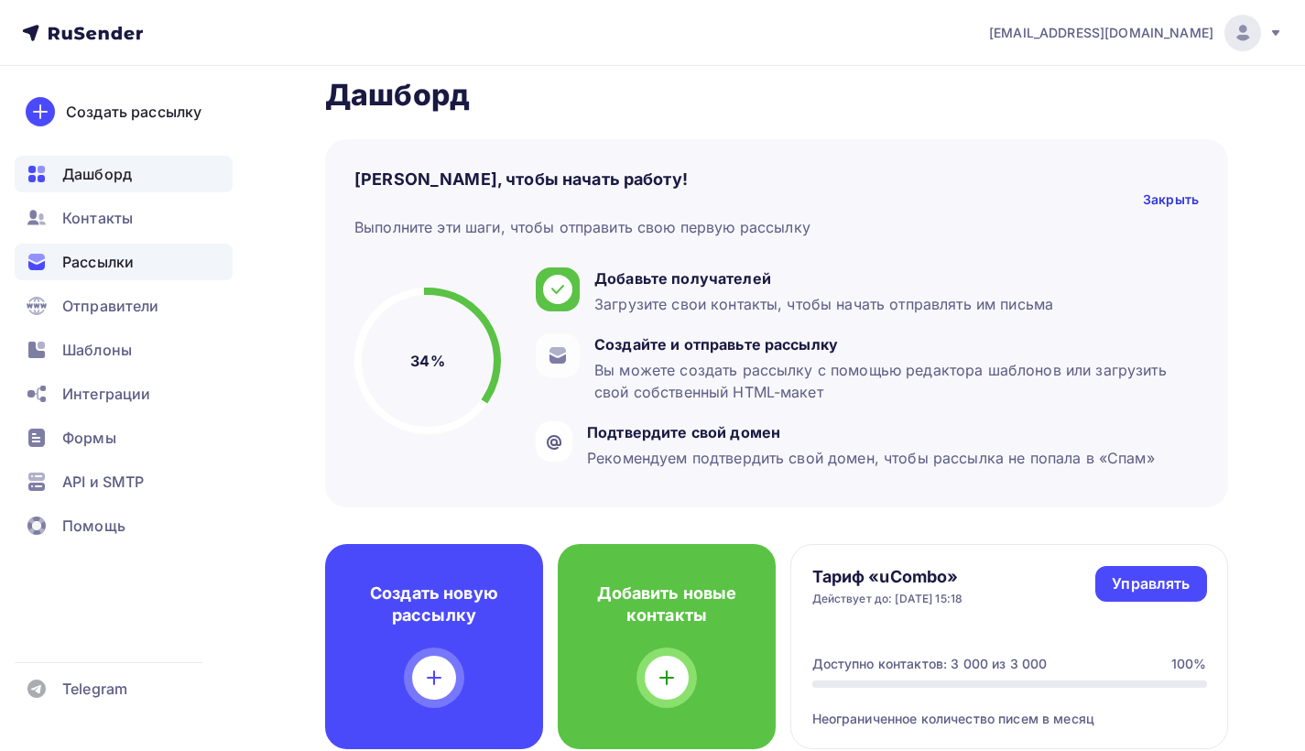
click at [103, 259] on span "Рассылки" at bounding box center [97, 262] width 71 height 22
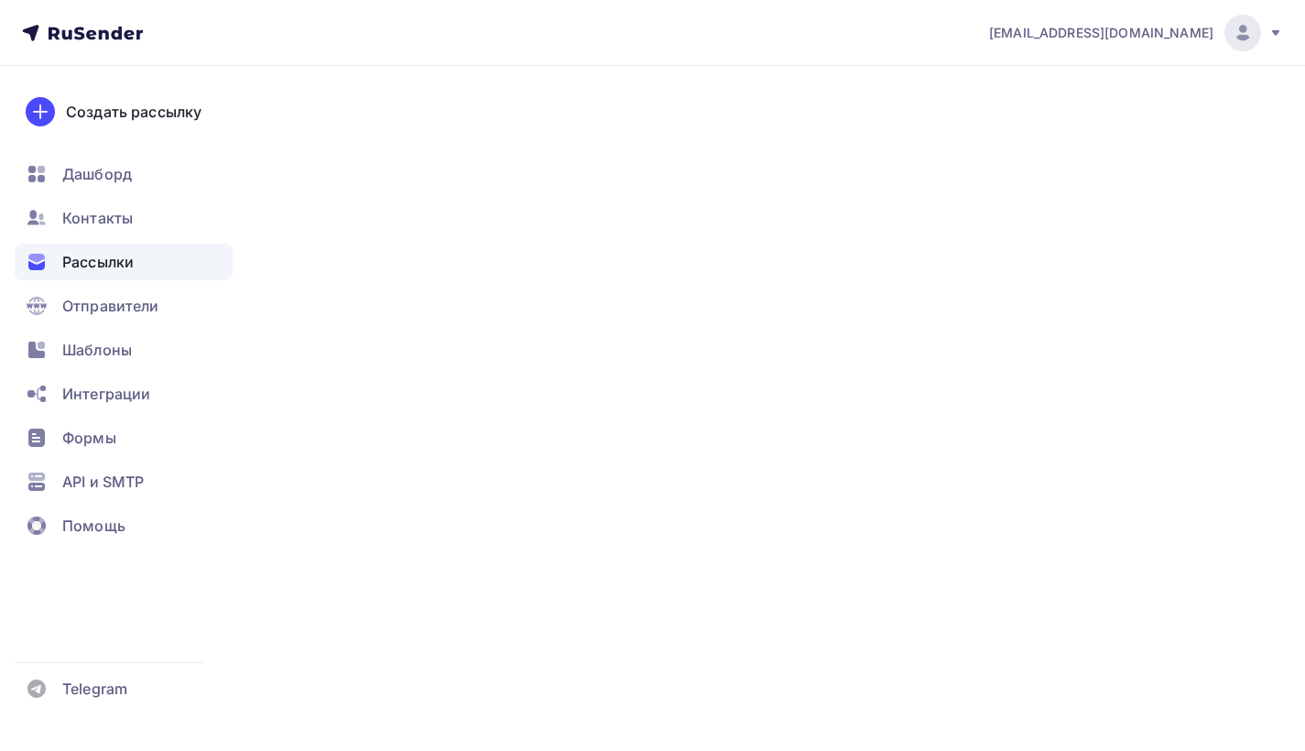
click at [103, 259] on span "Рассылки" at bounding box center [97, 262] width 71 height 22
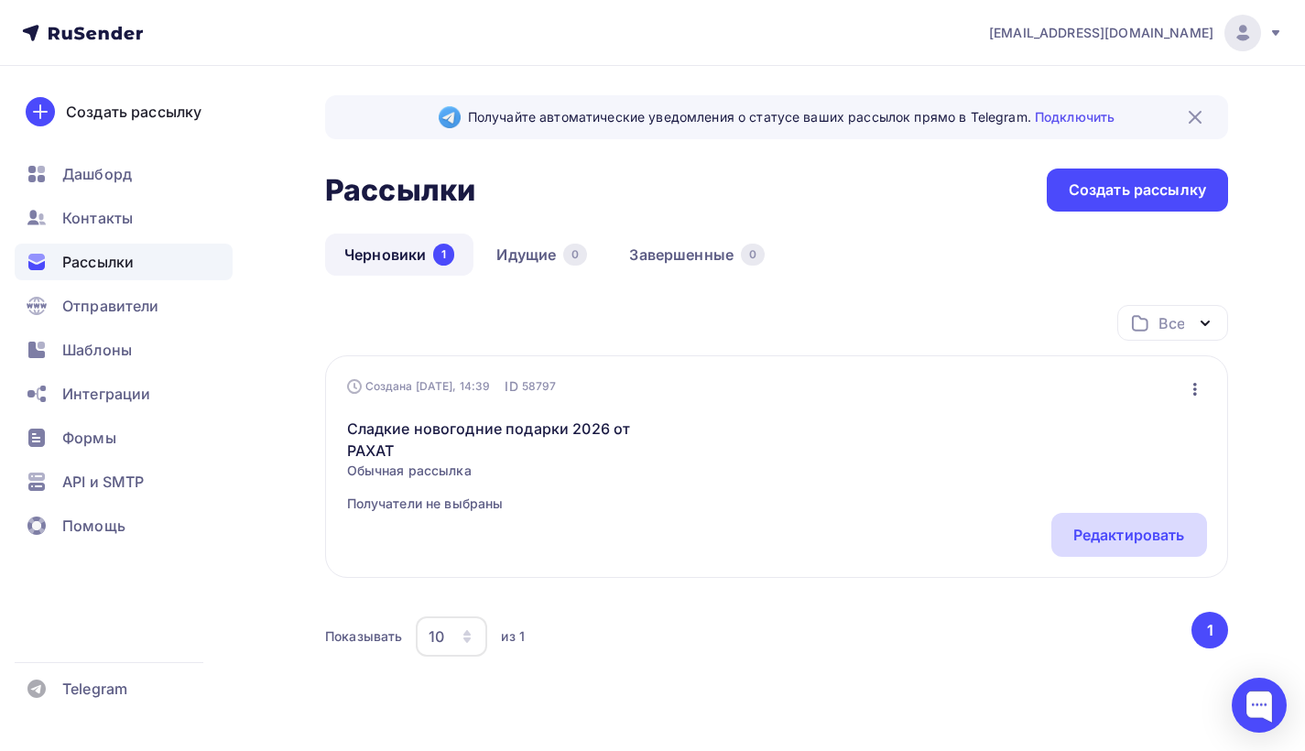
click at [1108, 538] on div "Редактировать" at bounding box center [1129, 535] width 112 height 22
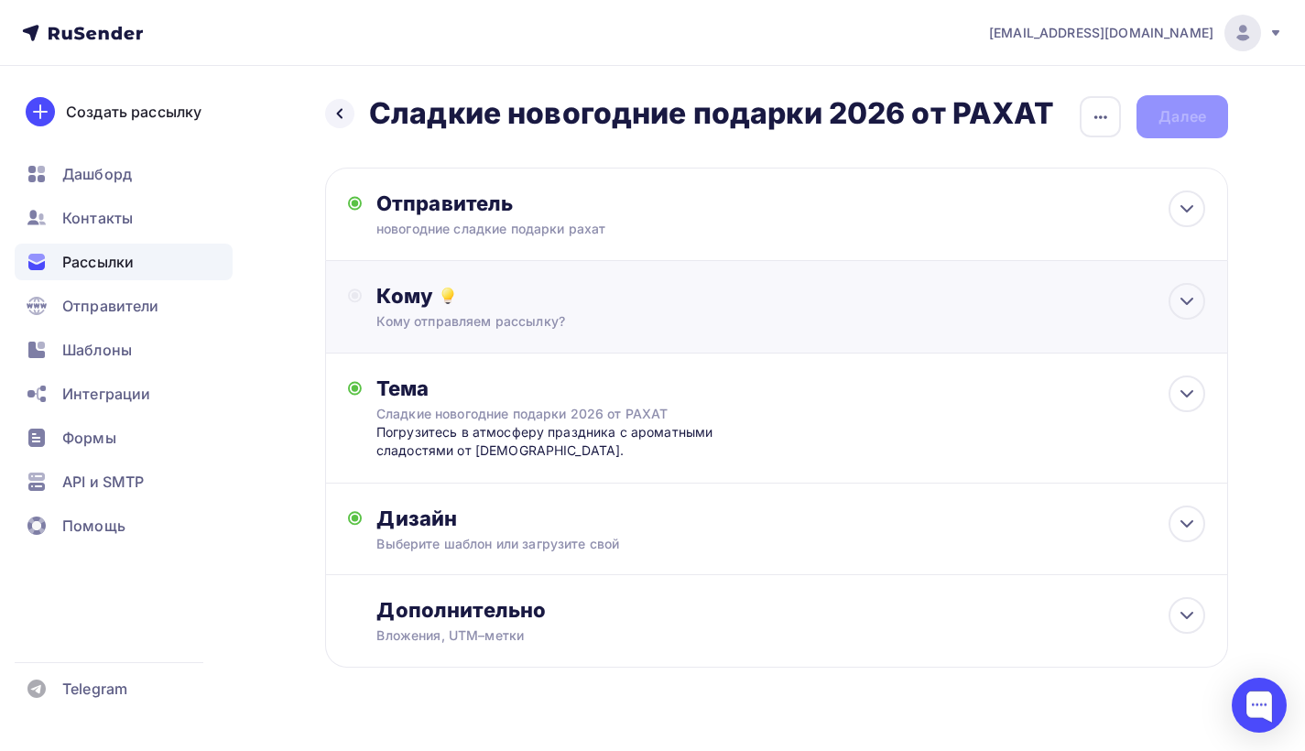
click at [690, 304] on div "Кому" at bounding box center [790, 296] width 829 height 26
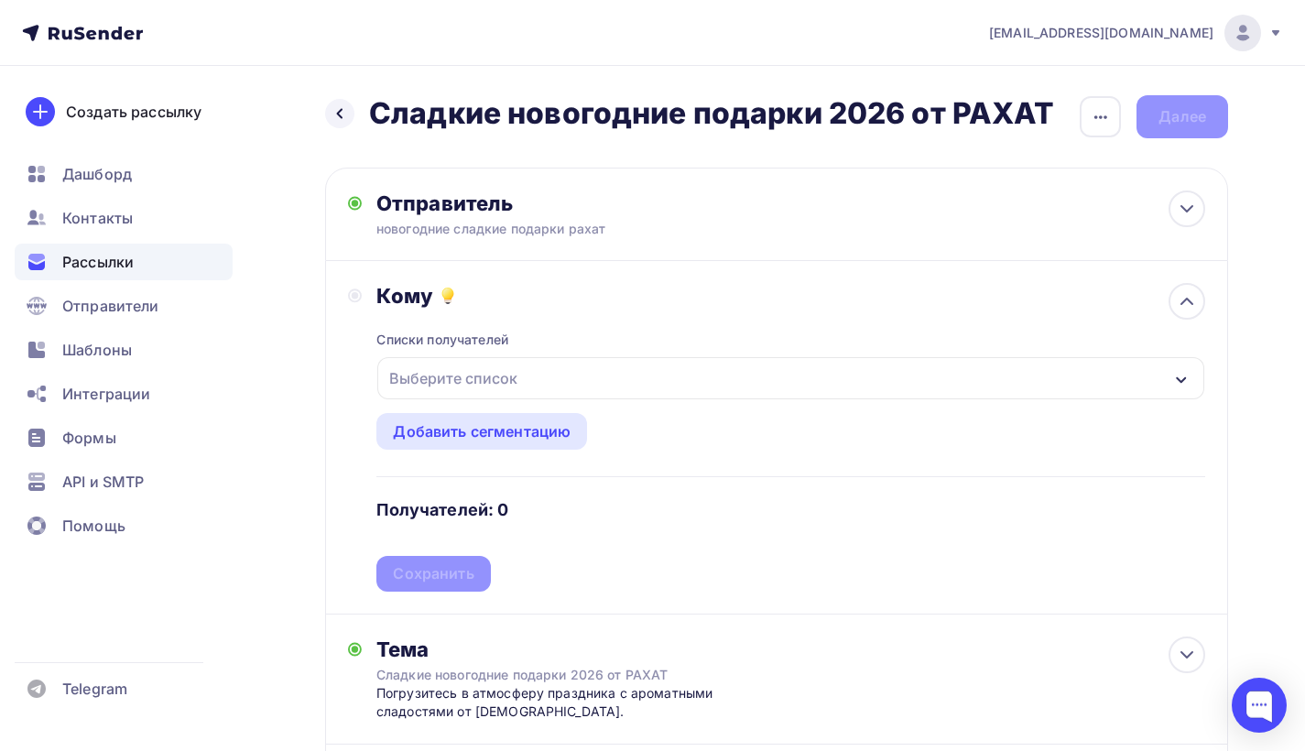
click at [633, 370] on div "Выберите список" at bounding box center [790, 378] width 827 height 42
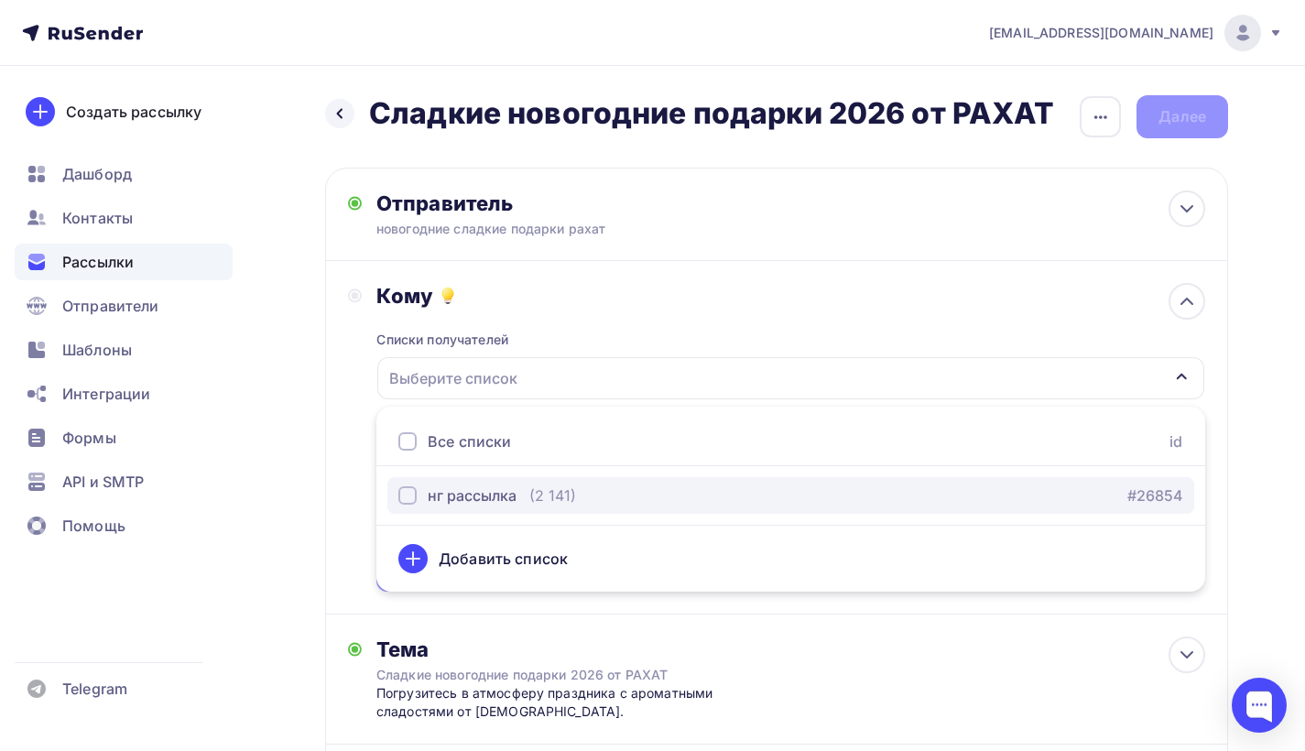
click at [536, 499] on div "(2 141)" at bounding box center [552, 495] width 47 height 22
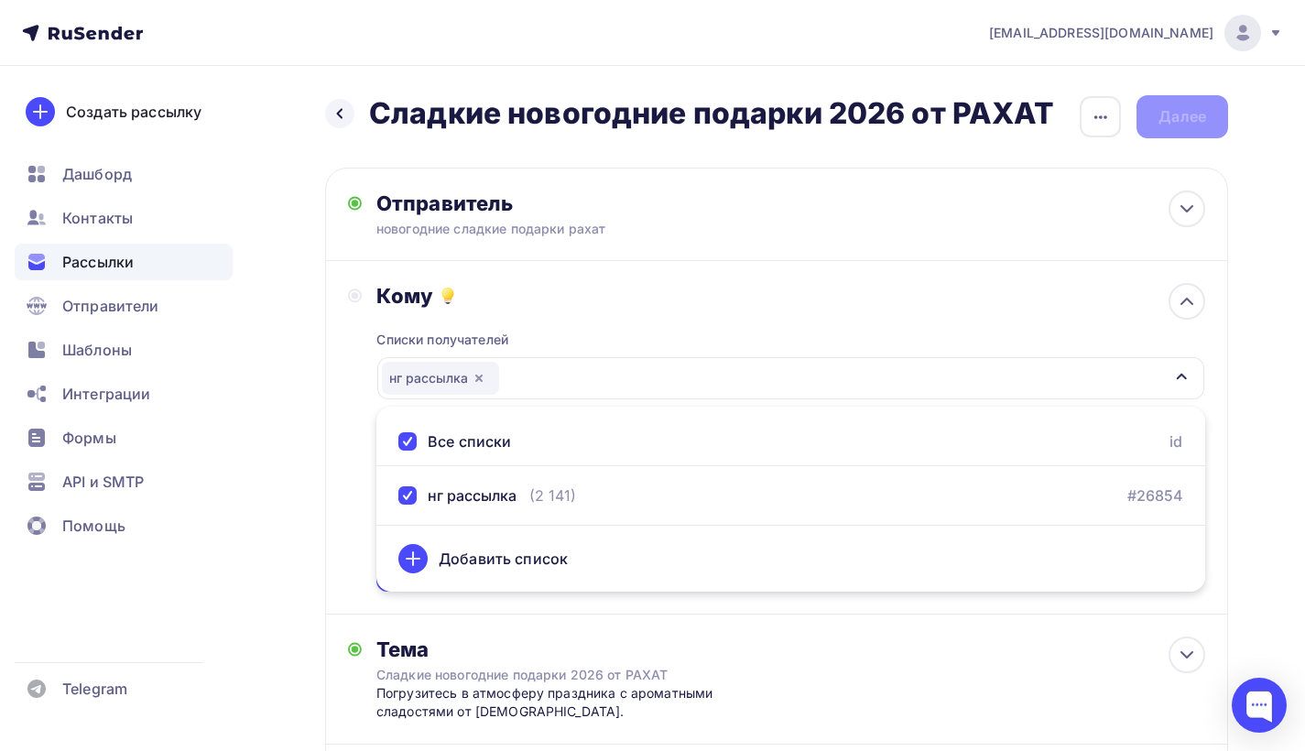
click at [1240, 464] on div "Назад Сладкие новогодние подарки 2026 от РАХАТ Сладкие новогодние подарки 2026 …" at bounding box center [652, 556] width 1305 height 981
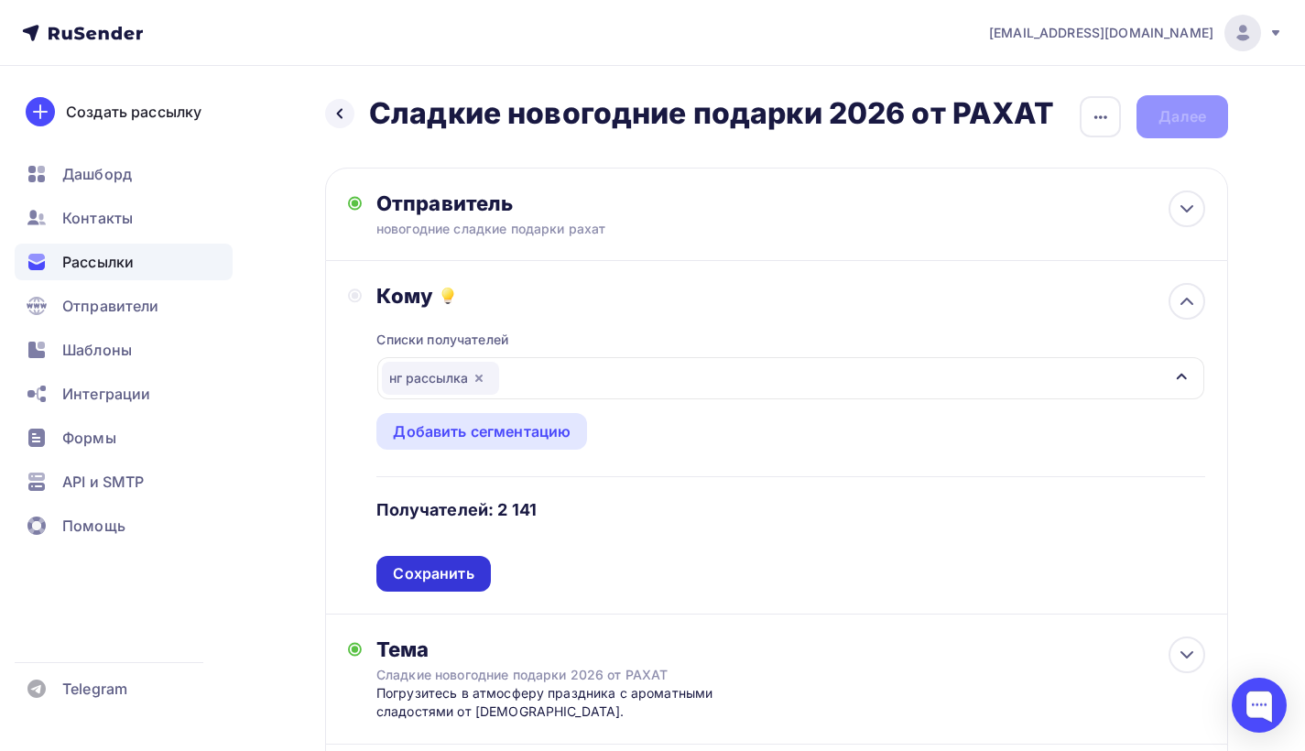
scroll to position [295, 0]
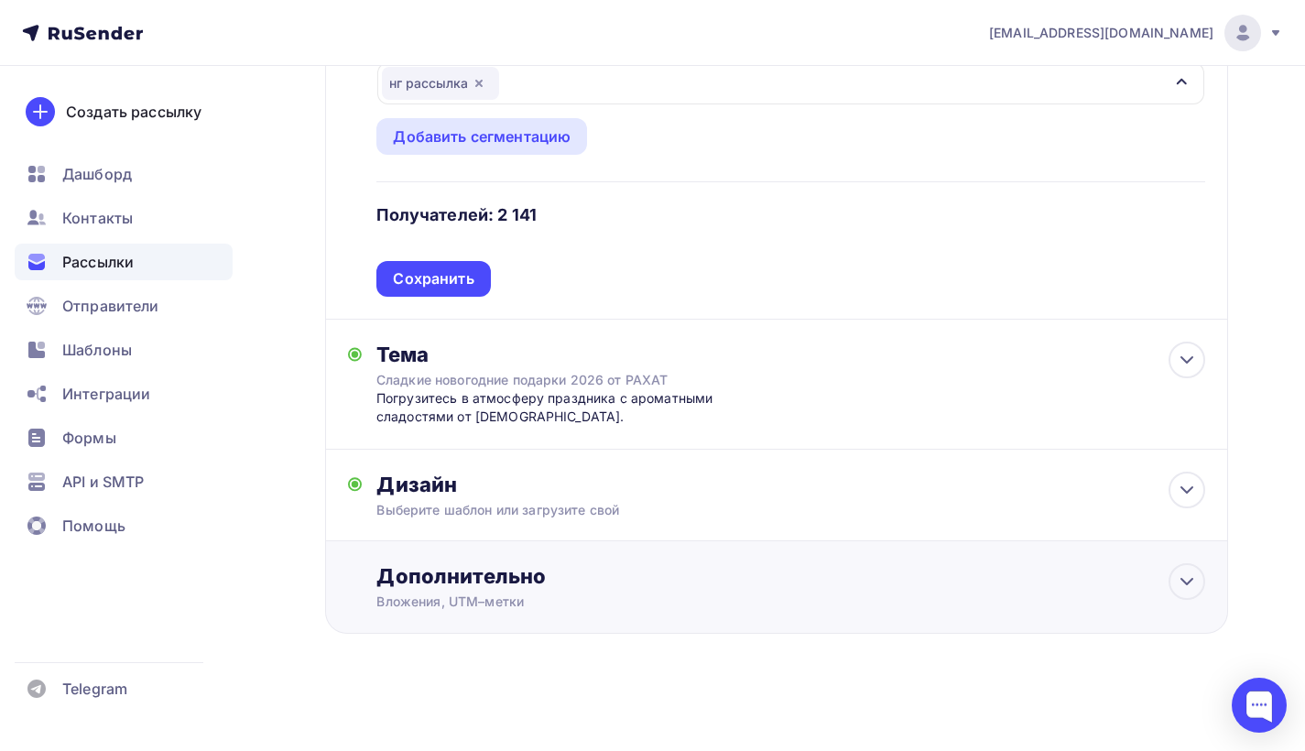
click at [483, 588] on div "Дополнительно Вложения, UTM–метки Вложения Добавить файл Максимальный суммарный…" at bounding box center [790, 587] width 829 height 48
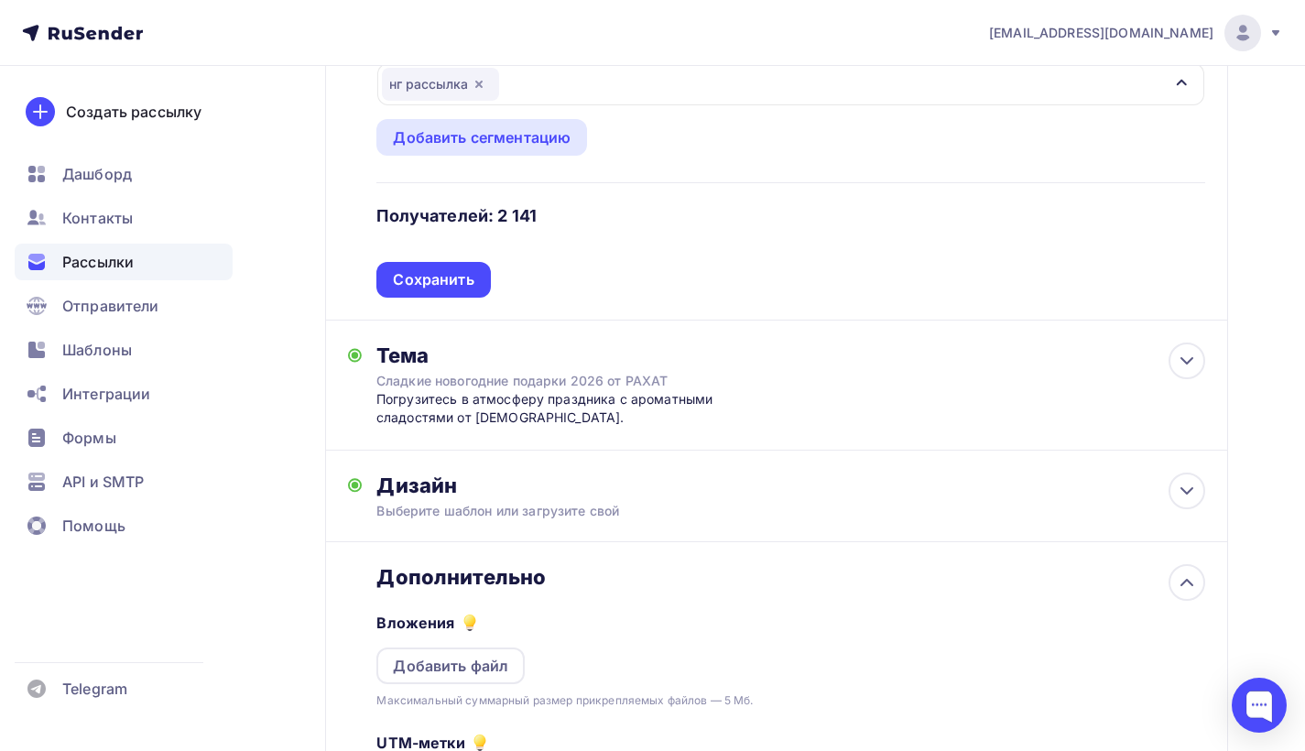
scroll to position [0, 0]
click at [1173, 573] on div at bounding box center [1186, 582] width 37 height 37
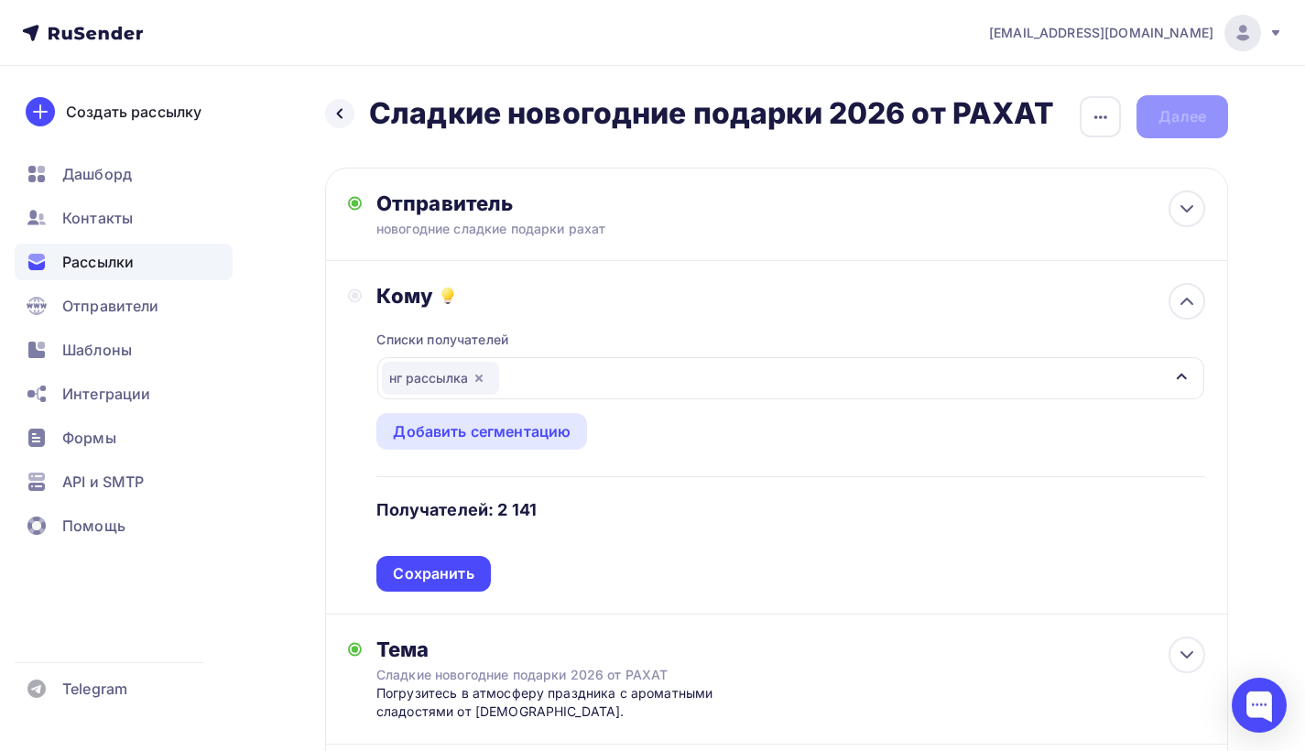
scroll to position [295, 0]
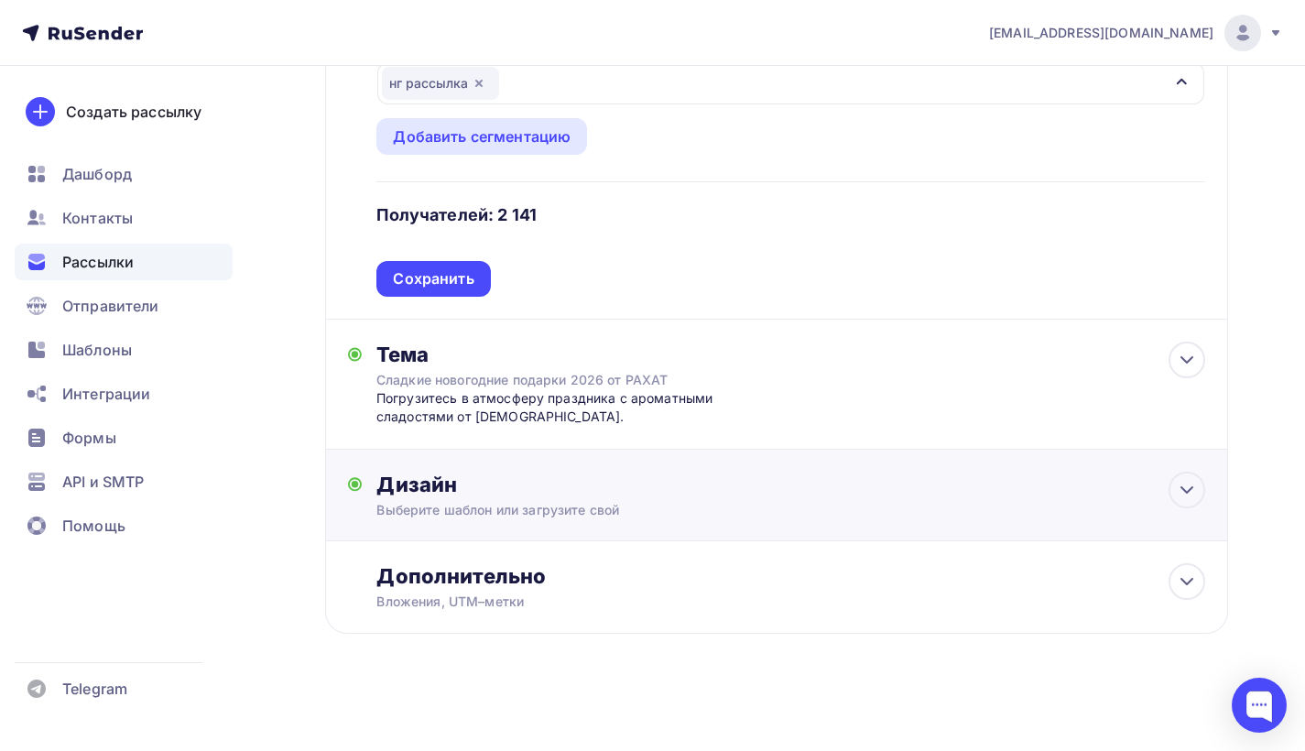
click at [693, 516] on div "Выберите шаблон или загрузите свой" at bounding box center [748, 510] width 745 height 18
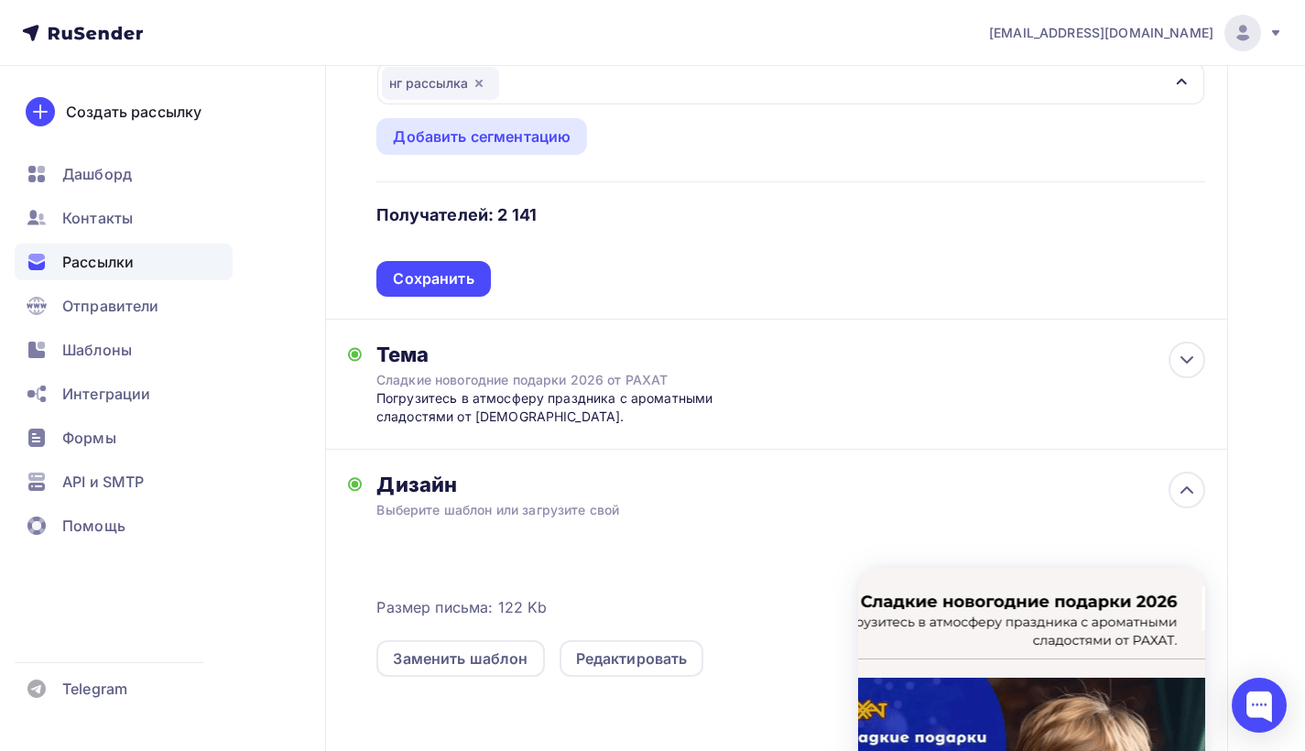
scroll to position [608, 0]
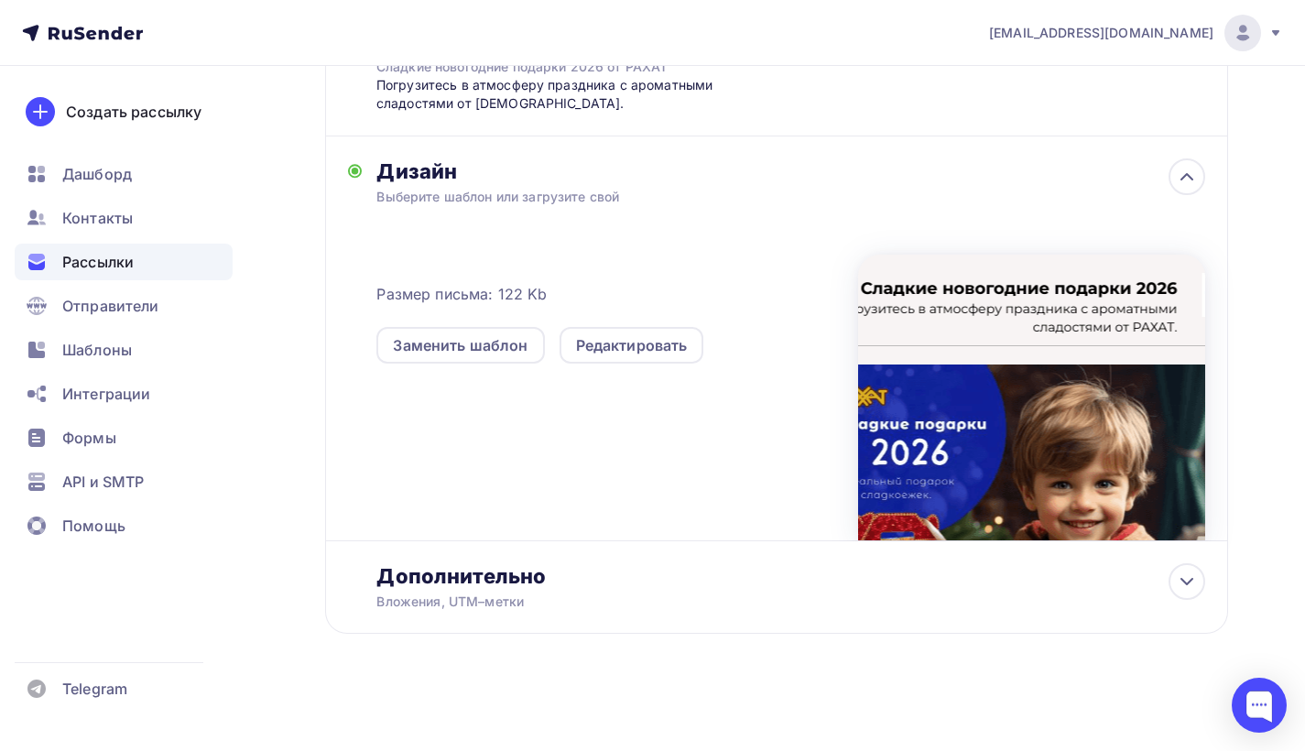
click at [966, 479] on div at bounding box center [1031, 398] width 347 height 286
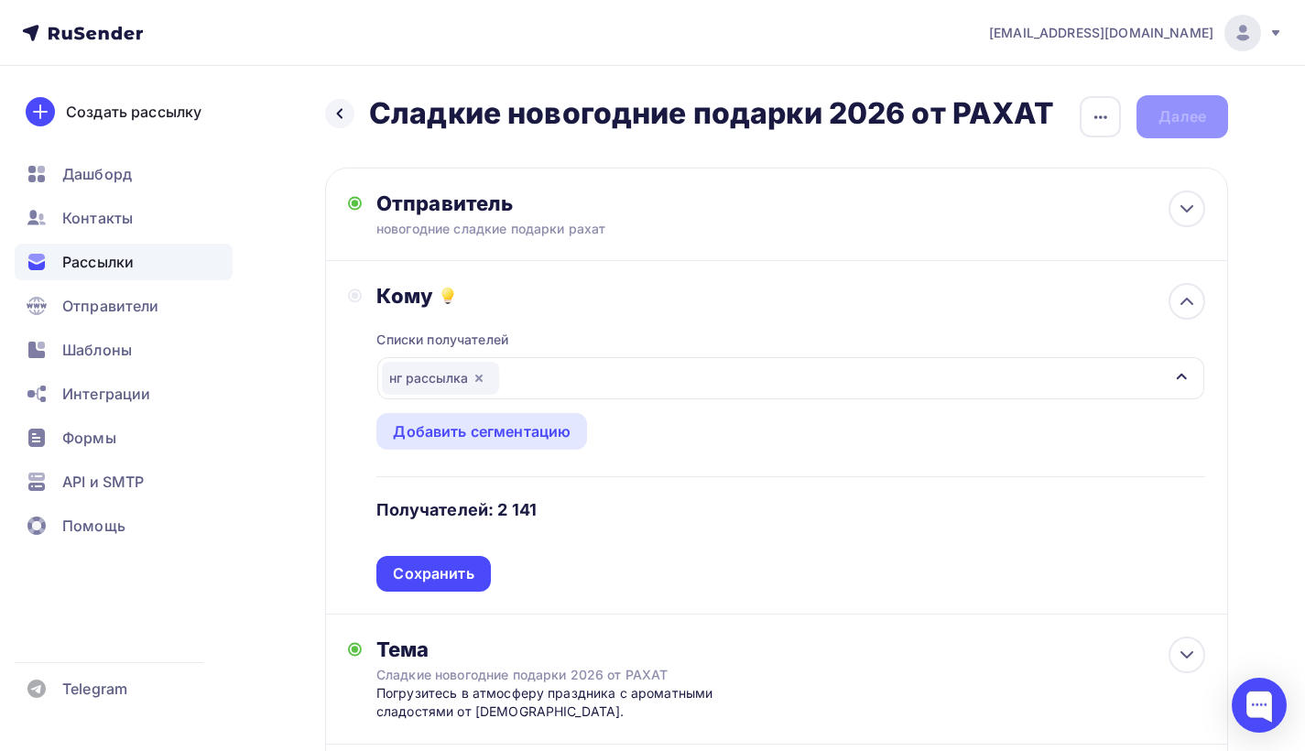
scroll to position [131, 0]
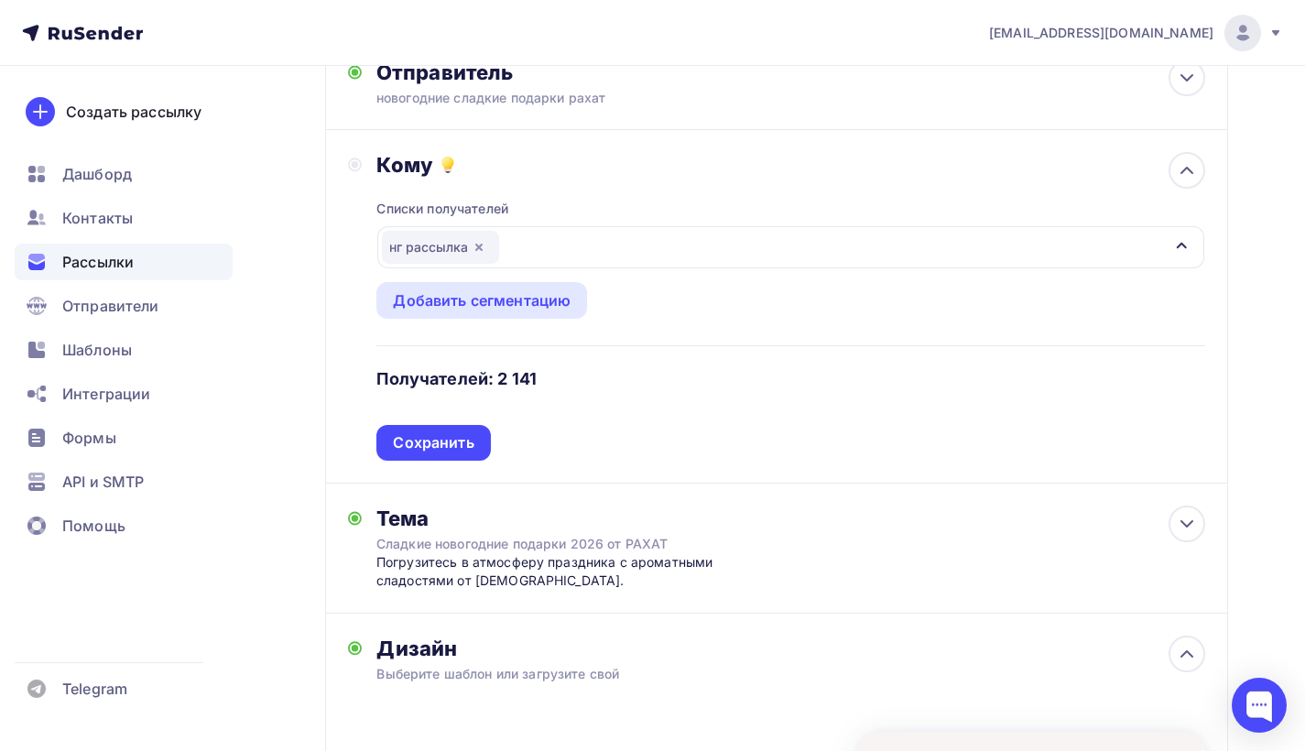
click at [597, 437] on div "Списки получателей нг рассылка Все списки id нг рассылка (2 141) #26854 Добавит…" at bounding box center [790, 319] width 829 height 283
click at [452, 440] on div "Сохранить" at bounding box center [433, 442] width 81 height 21
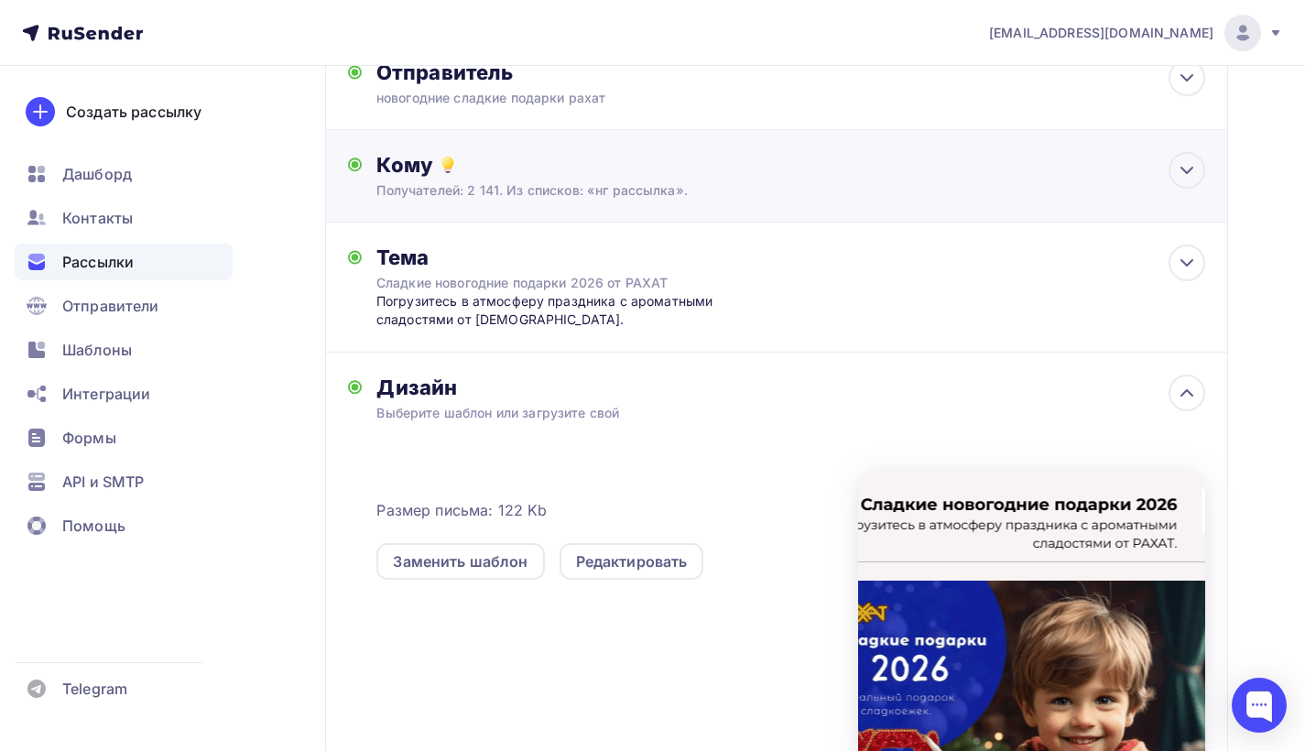
scroll to position [0, 0]
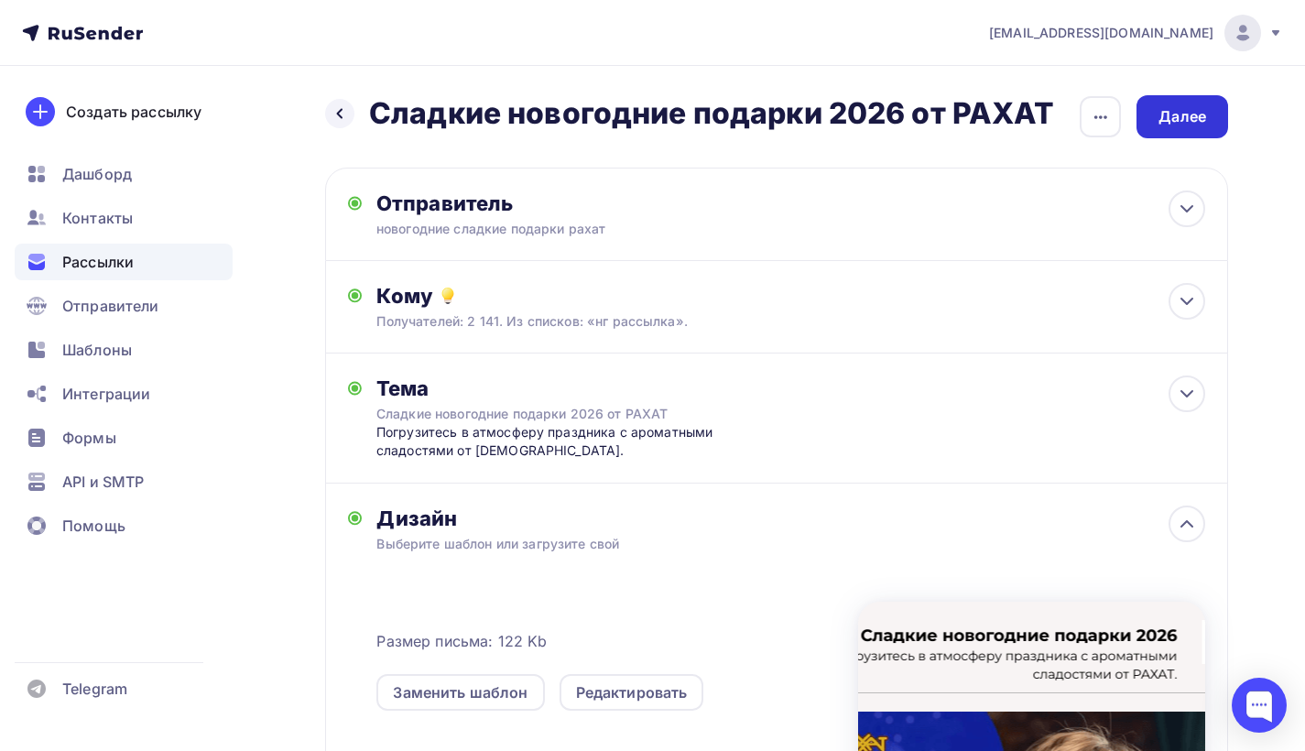
click at [1186, 121] on div "Далее" at bounding box center [1182, 116] width 48 height 21
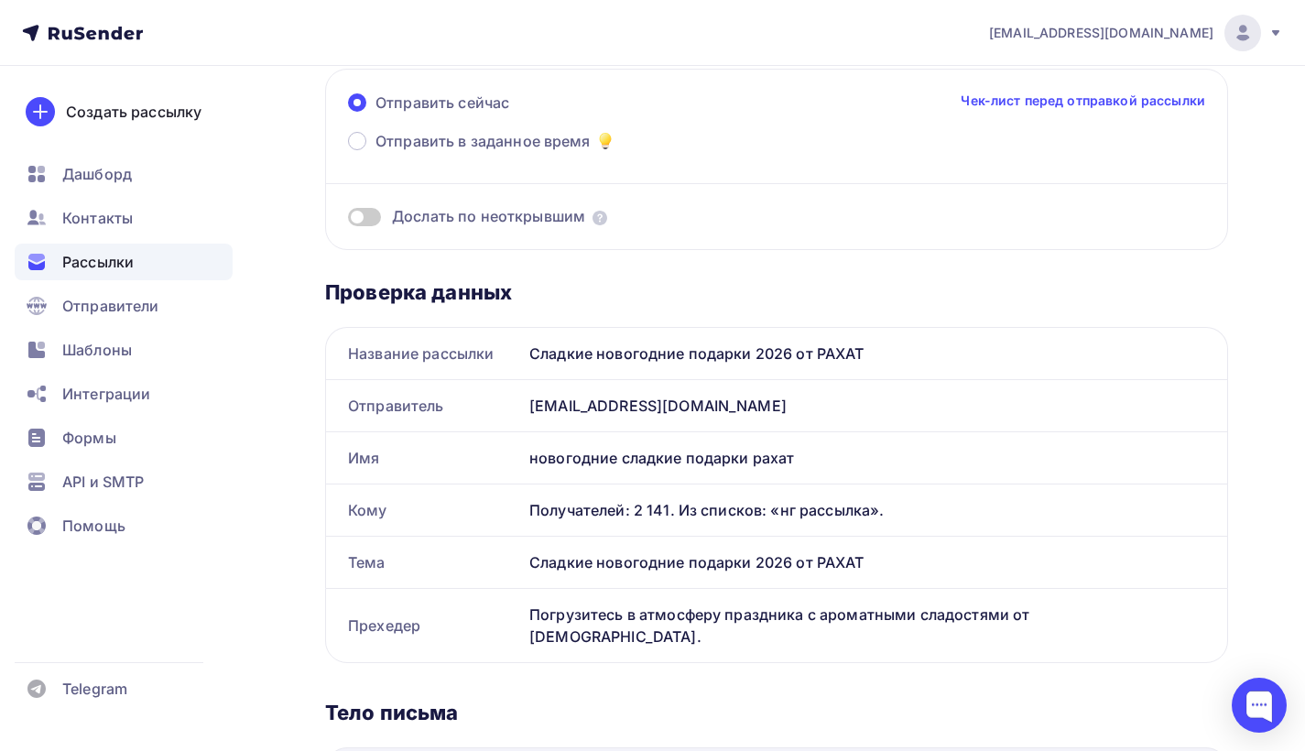
scroll to position [293, 0]
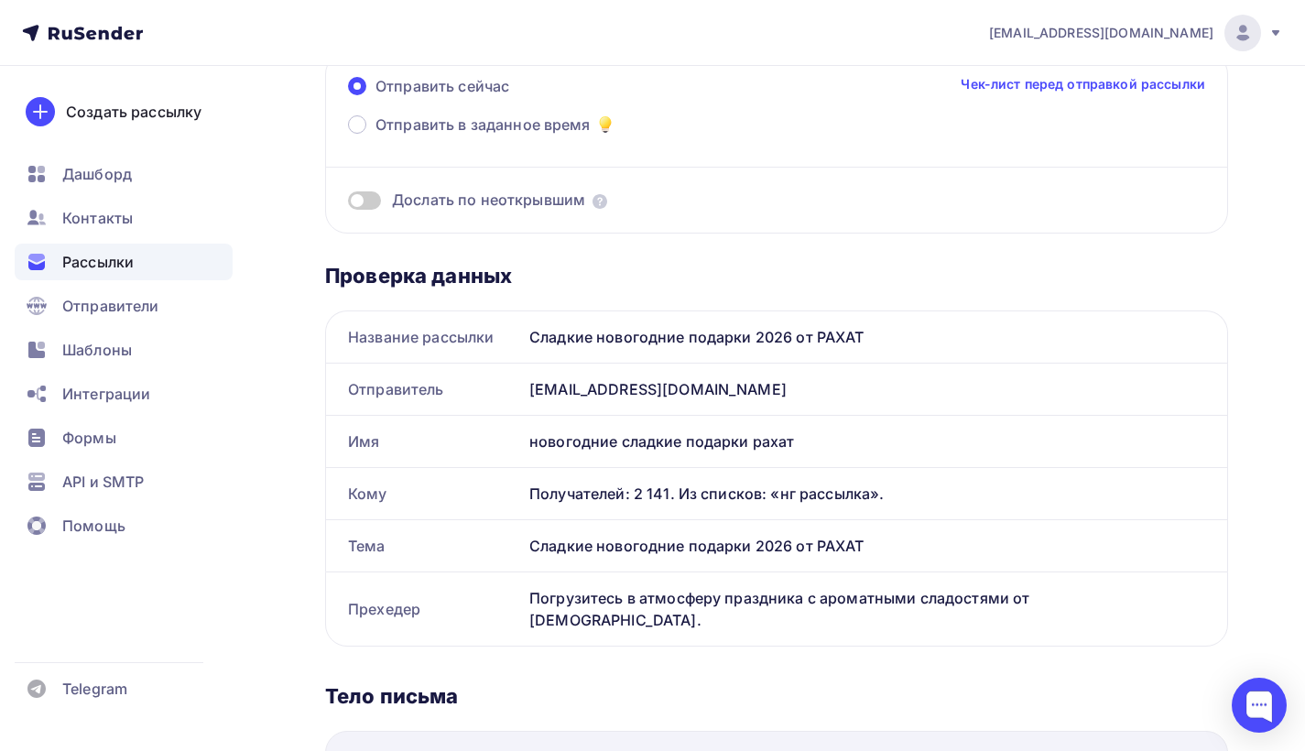
click at [596, 443] on div "новогодние сладкие подарки рахат" at bounding box center [874, 441] width 705 height 51
click at [691, 451] on div "новогодние сладкие подарки рахат" at bounding box center [874, 441] width 705 height 51
click at [688, 440] on div "новогодние сладкие подарки рахат" at bounding box center [874, 441] width 705 height 51
click at [686, 440] on div "новогодние сладкие подарки рахат" at bounding box center [874, 441] width 705 height 51
click at [685, 440] on div "новогодние сладкие подарки рахат" at bounding box center [874, 441] width 705 height 51
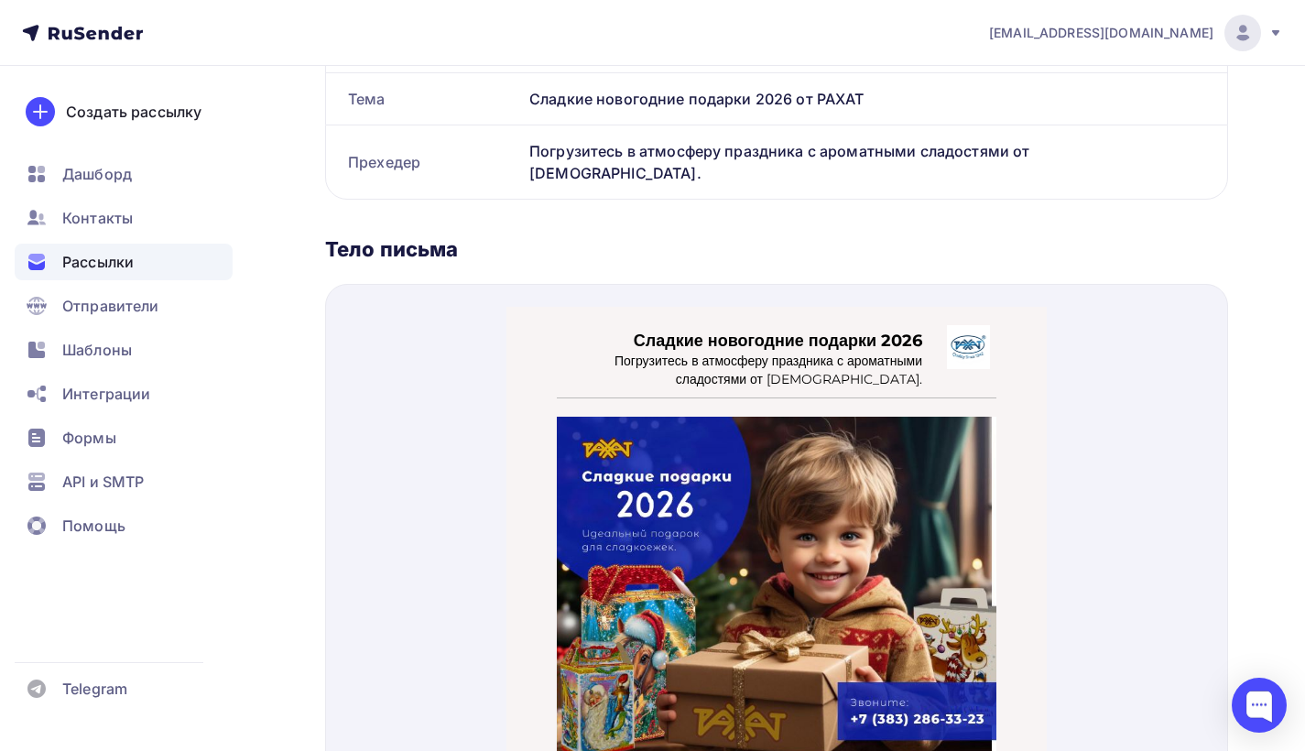
scroll to position [104, 0]
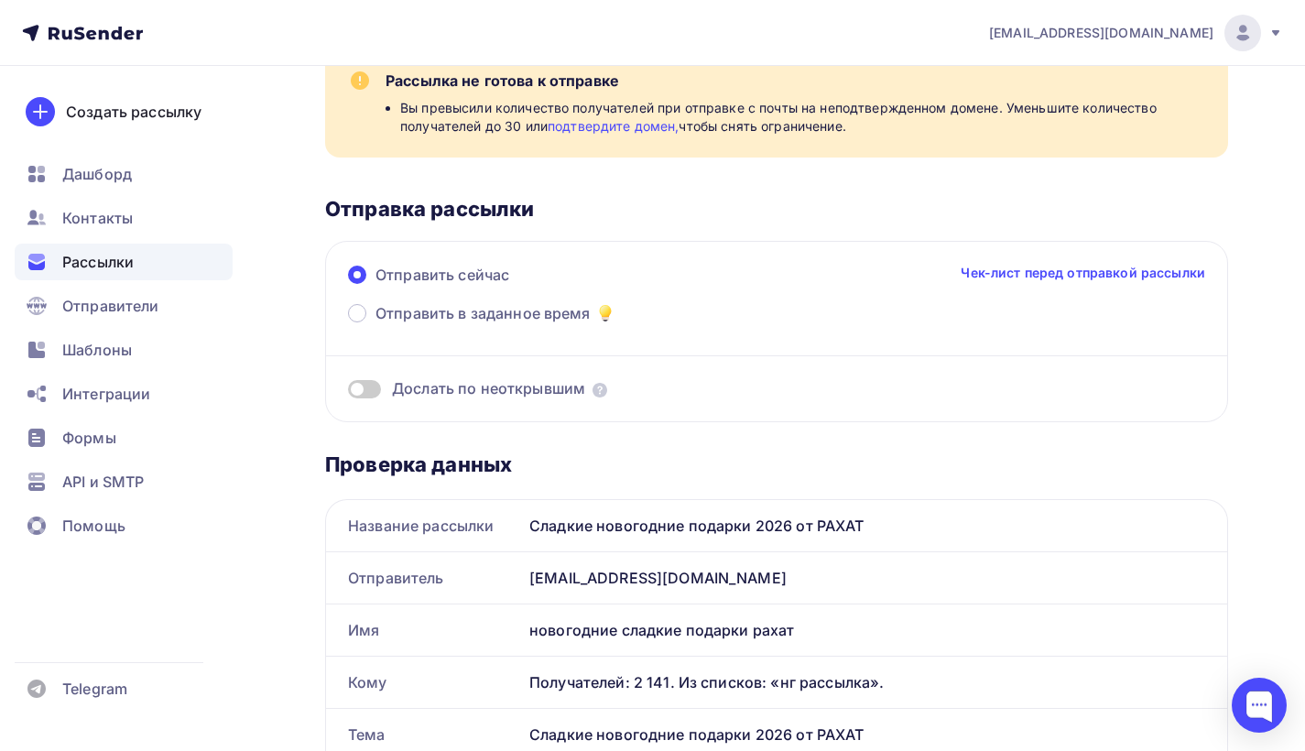
click at [1006, 277] on link "Чек-лист перед отправкой рассылки" at bounding box center [1083, 273] width 244 height 18
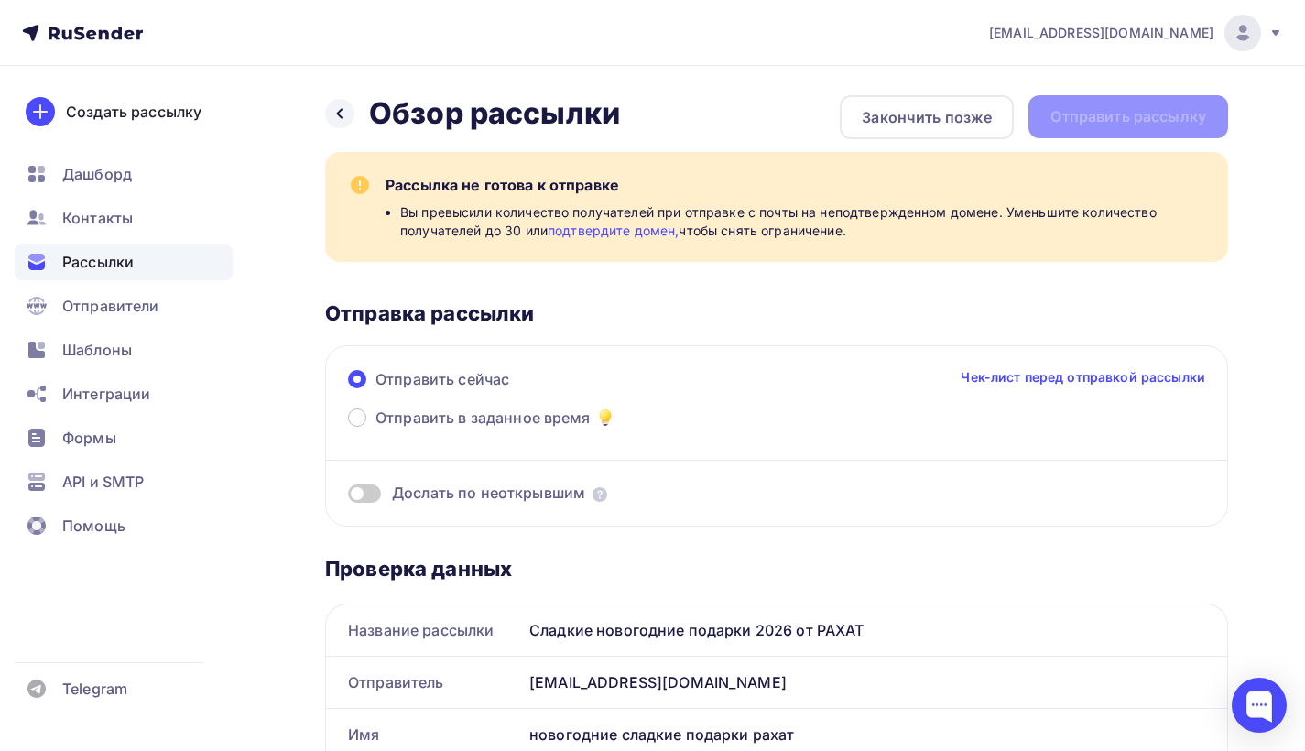
scroll to position [359, 0]
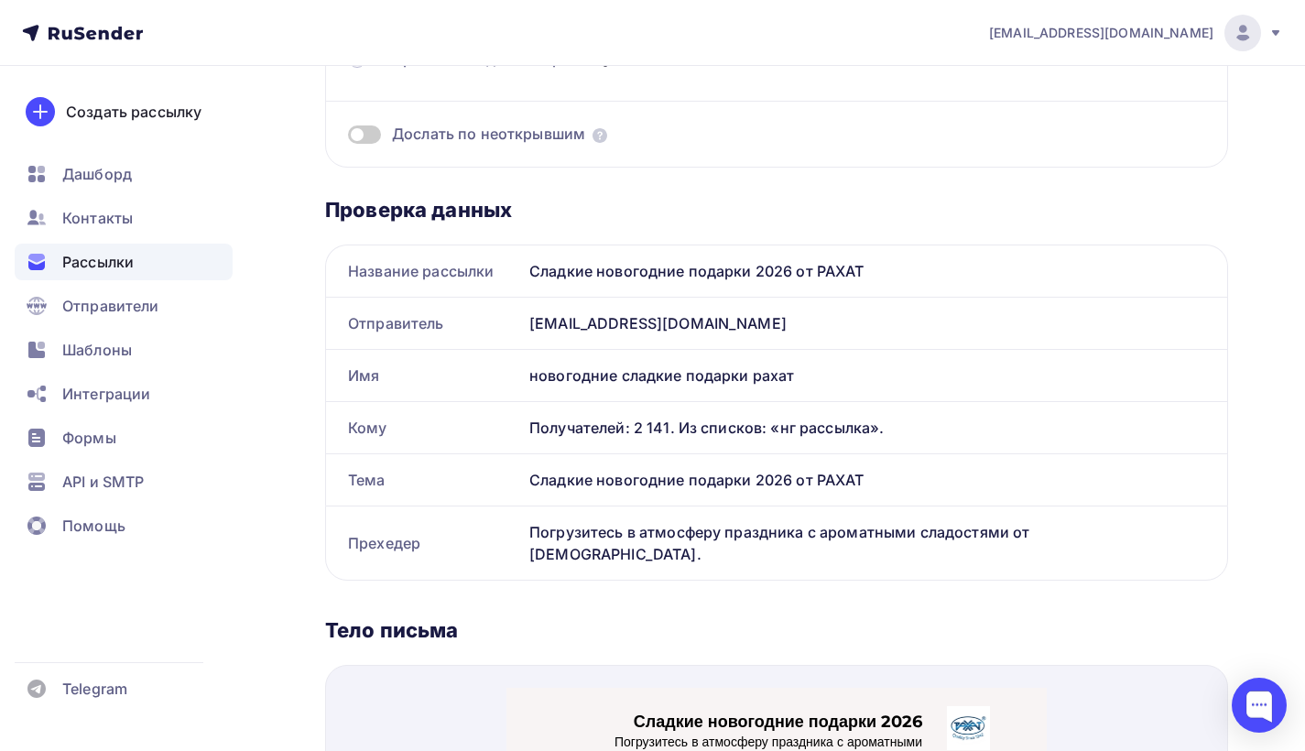
click at [869, 340] on div "rakhat@rakhat-nsk.ru" at bounding box center [874, 323] width 705 height 51
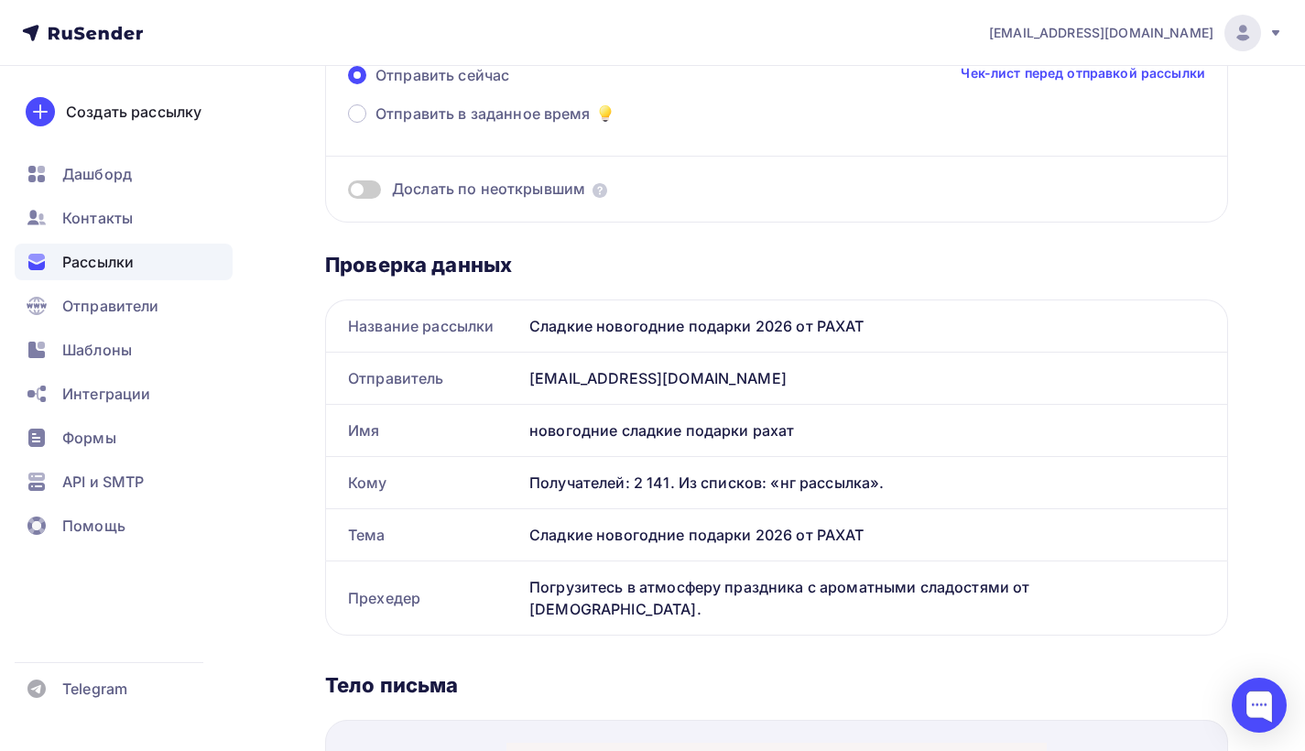
scroll to position [0, 0]
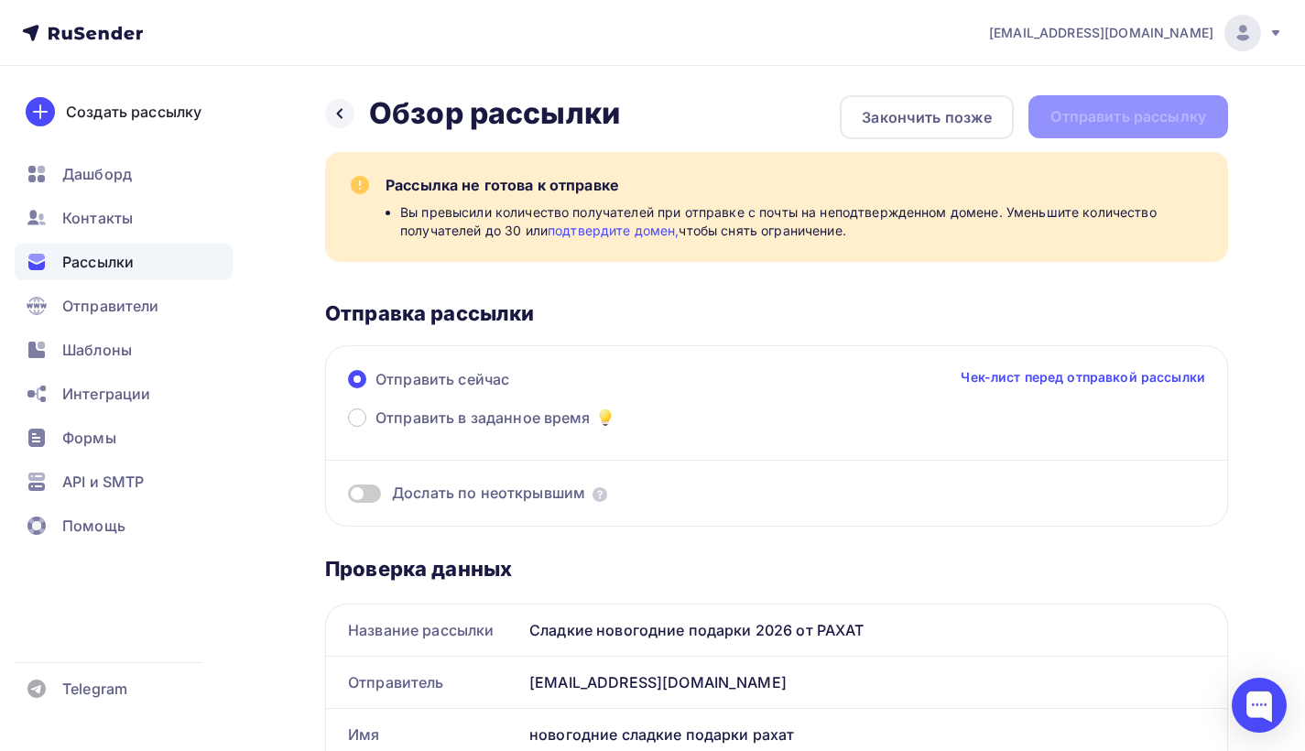
click at [1097, 113] on div "Назад Обзор рассылки Обзор рассылки Закончить позже Отправить рассылку" at bounding box center [776, 117] width 903 height 44
click at [669, 230] on link "подтвердите домен," at bounding box center [614, 231] width 132 height 16
click at [1267, 38] on div "rakhat@rakhat-nsk.ru" at bounding box center [1136, 33] width 294 height 37
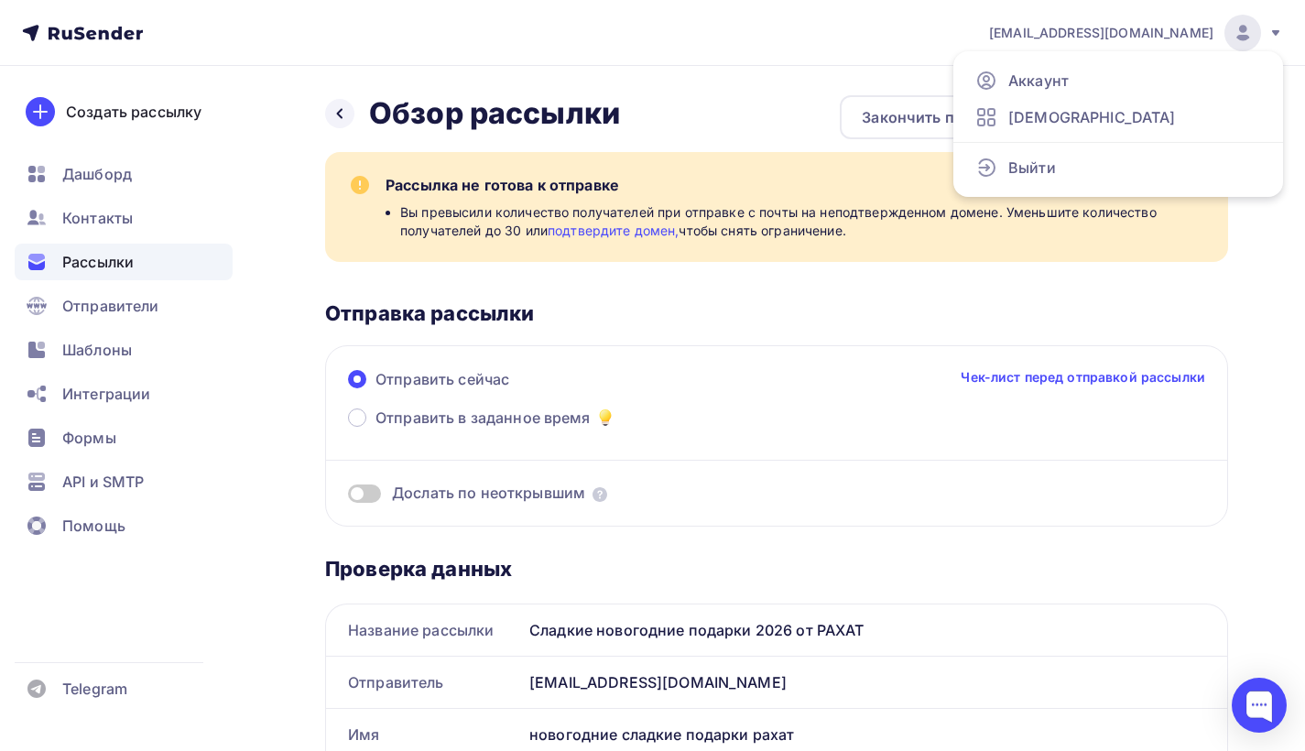
click at [983, 43] on nav "rakhat@rakhat-nsk.ru Аккаунт Тарифы Выйти Создать рассылку Дашборд Контакты Рас…" at bounding box center [652, 33] width 1305 height 66
click at [933, 34] on nav "rakhat@rakhat-nsk.ru Аккаунт Тарифы Выйти Создать рассылку Дашборд Контакты Рас…" at bounding box center [652, 33] width 1305 height 66
click at [38, 35] on icon at bounding box center [82, 33] width 121 height 22
click at [71, 43] on icon at bounding box center [82, 33] width 121 height 22
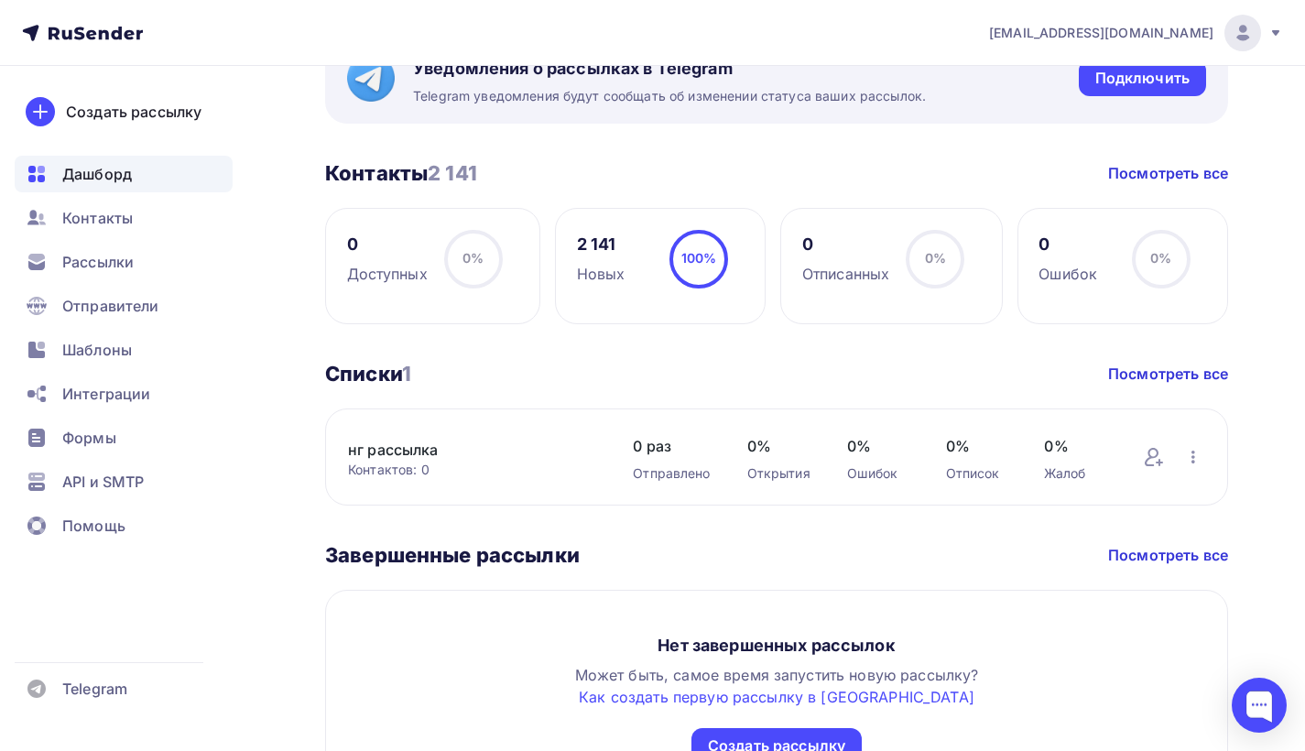
scroll to position [188, 0]
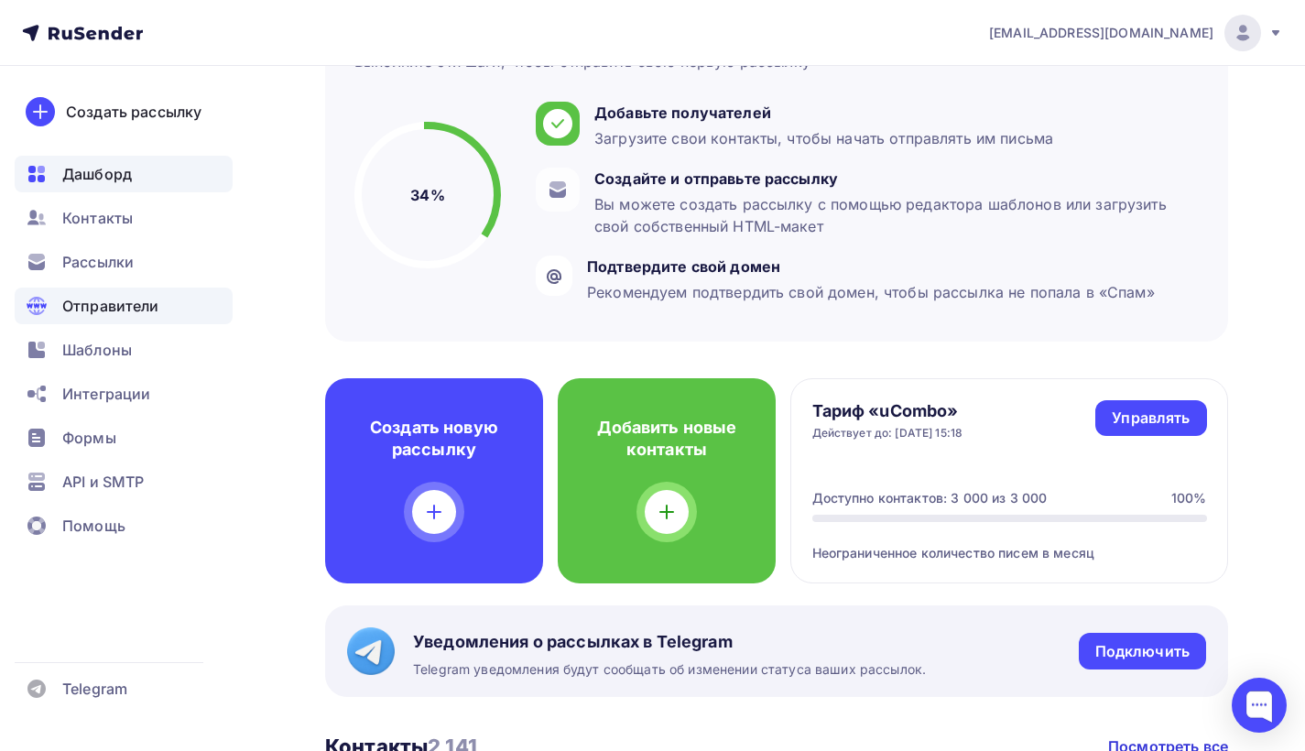
click at [100, 307] on span "Отправители" at bounding box center [110, 306] width 97 height 22
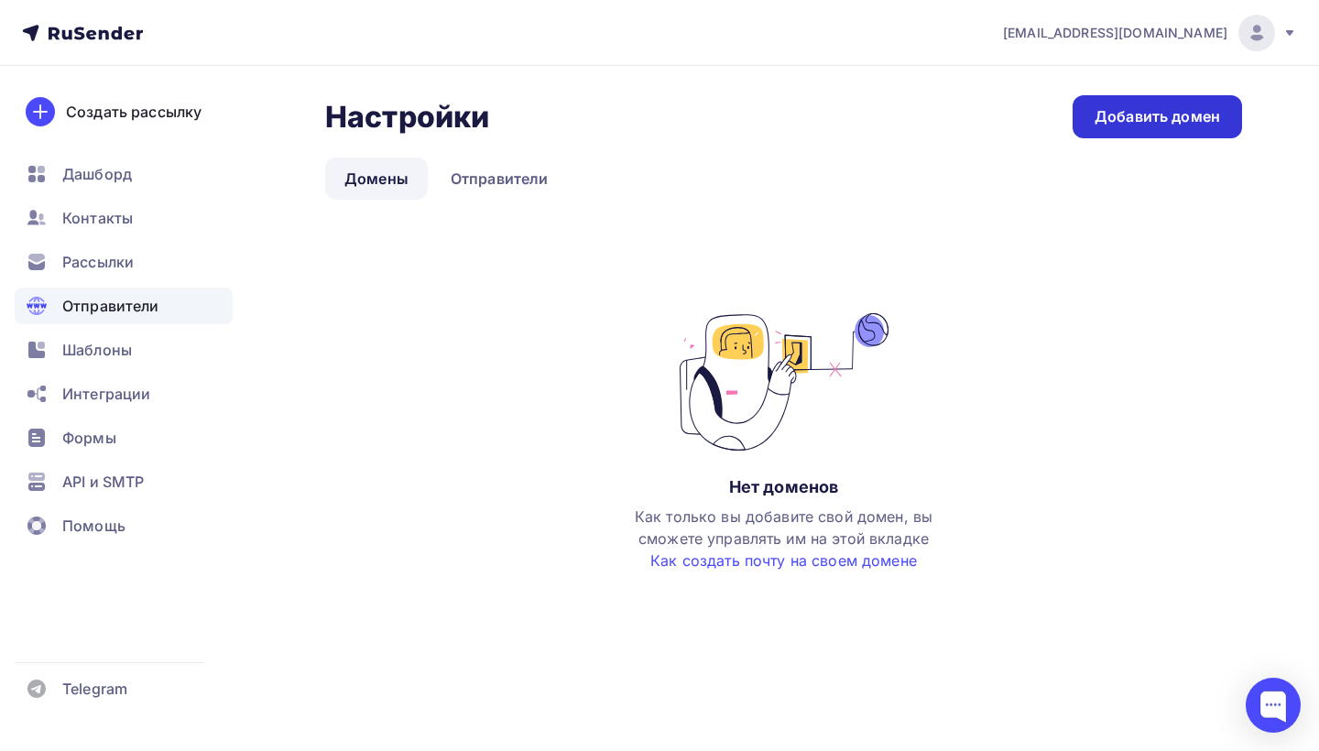
click at [1128, 117] on div "Добавить домен" at bounding box center [1156, 116] width 125 height 21
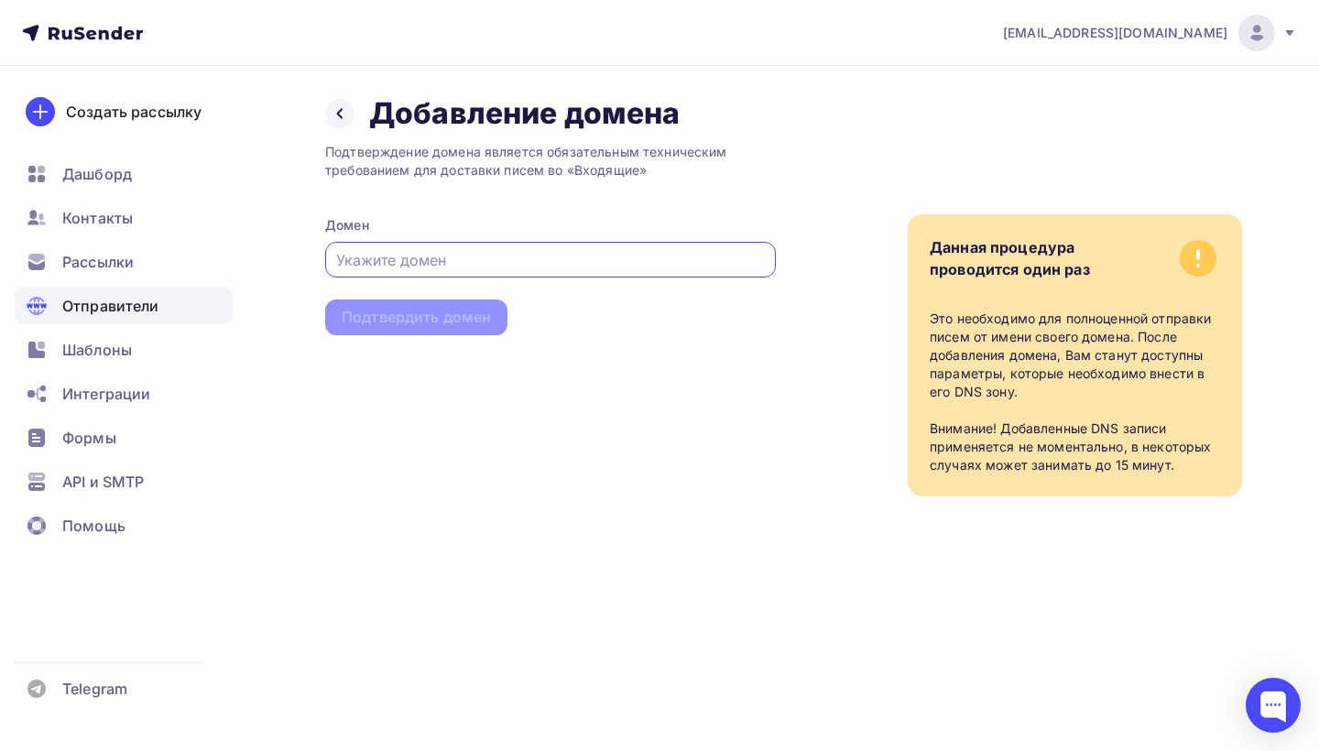
paste input "https://rakhat-nsk.ru"
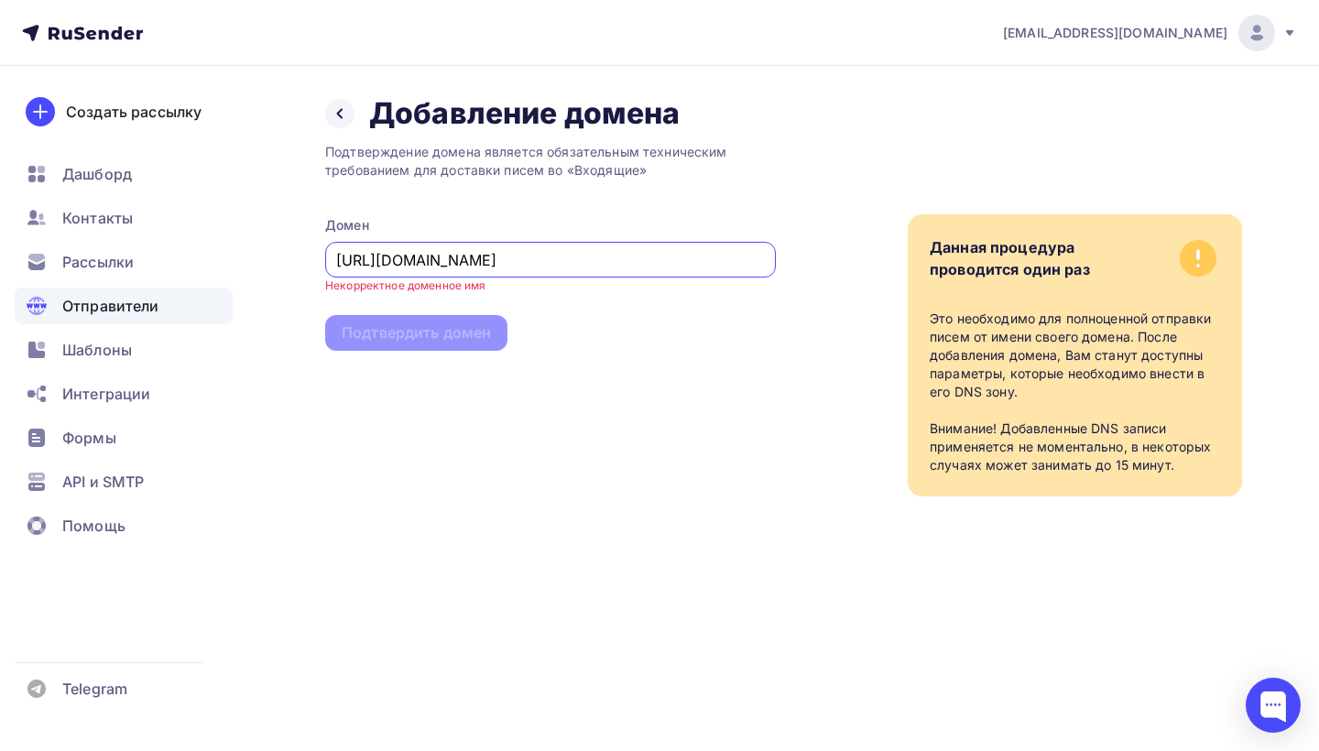
drag, startPoint x: 387, startPoint y: 259, endPoint x: 330, endPoint y: 164, distance: 111.3
click at [267, 253] on div "Назад Добавление домена Добавление домена Подтверждение домена является обязате…" at bounding box center [659, 318] width 1319 height 504
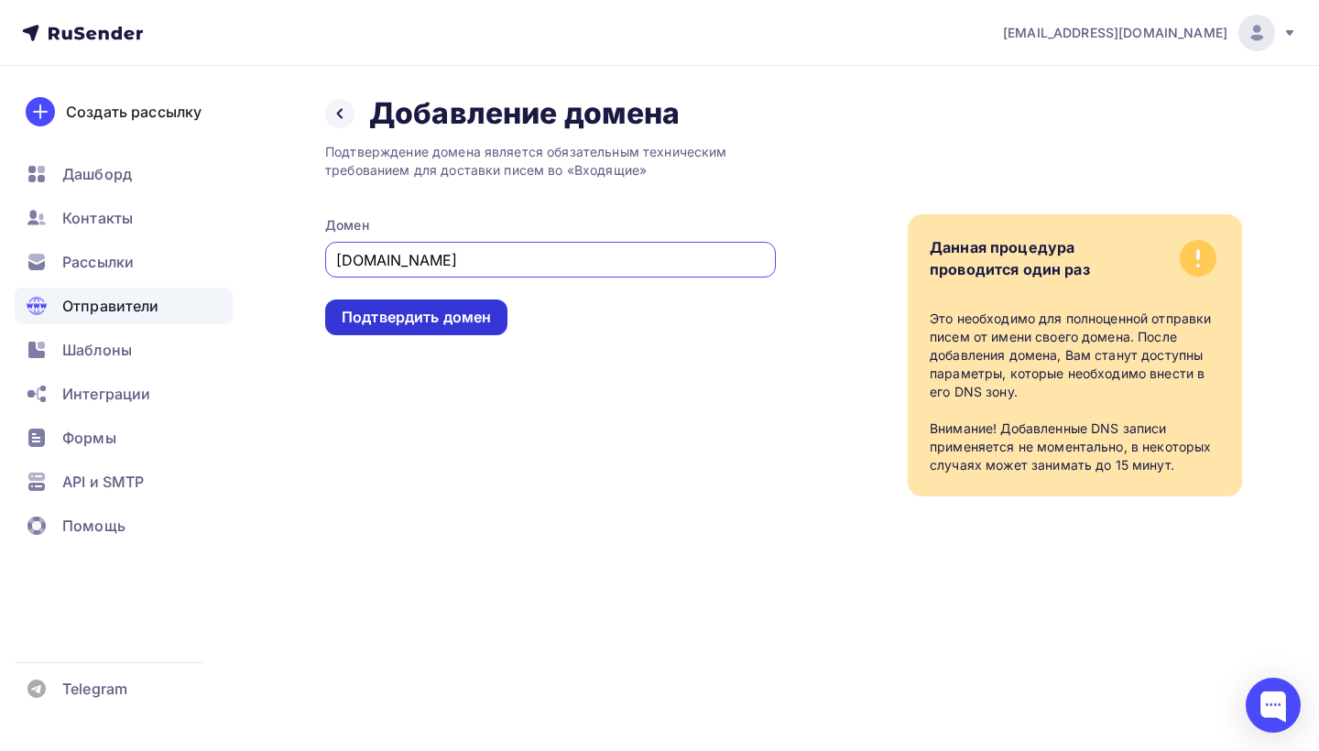
type input "rakhat-nsk.ru"
click at [418, 327] on div "Подтвердить домен" at bounding box center [416, 317] width 149 height 21
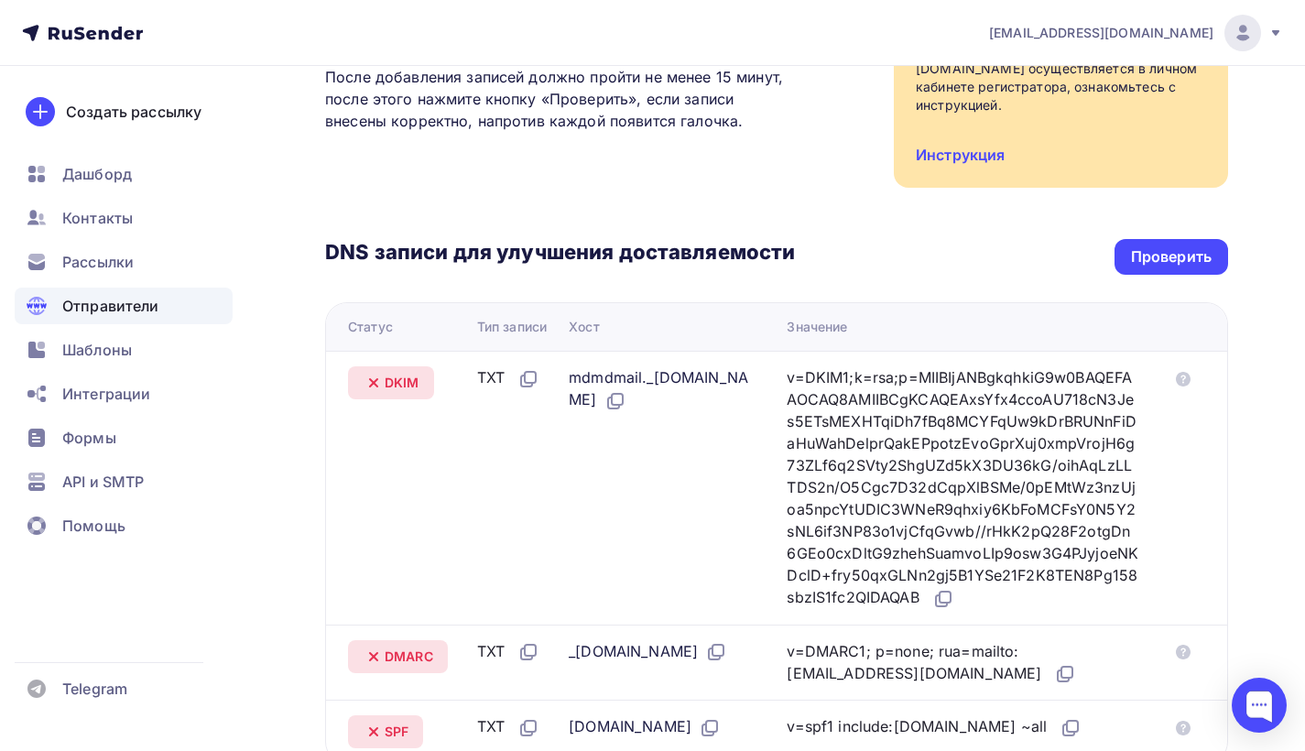
scroll to position [76, 0]
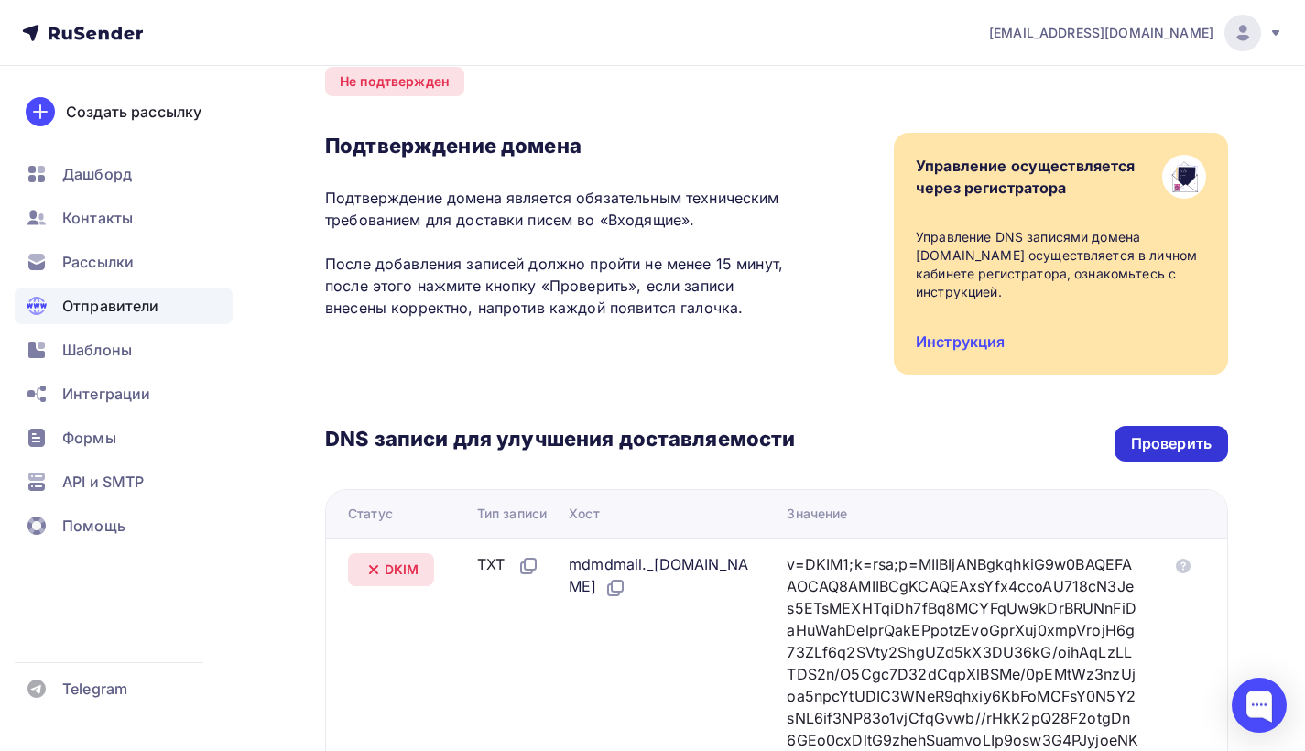
click at [1177, 433] on div "Проверить" at bounding box center [1171, 443] width 81 height 21
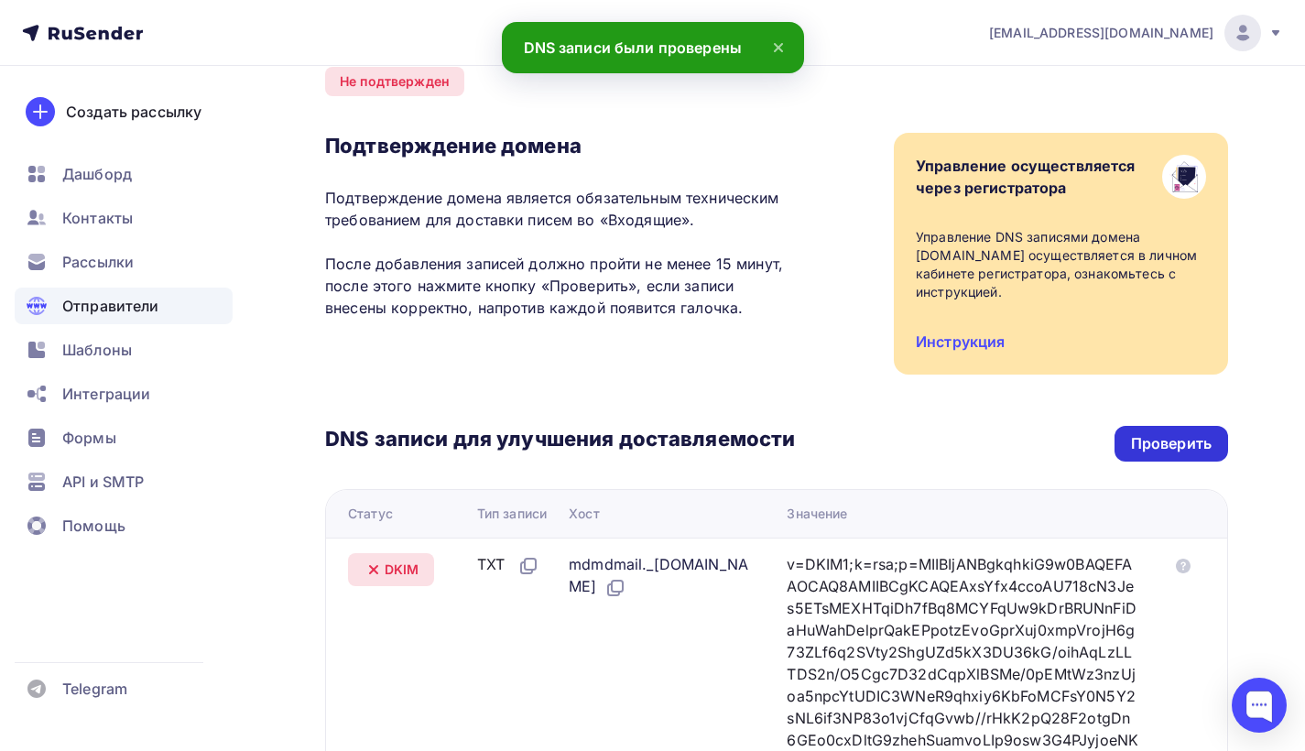
click at [1156, 433] on div "Проверить" at bounding box center [1171, 443] width 81 height 21
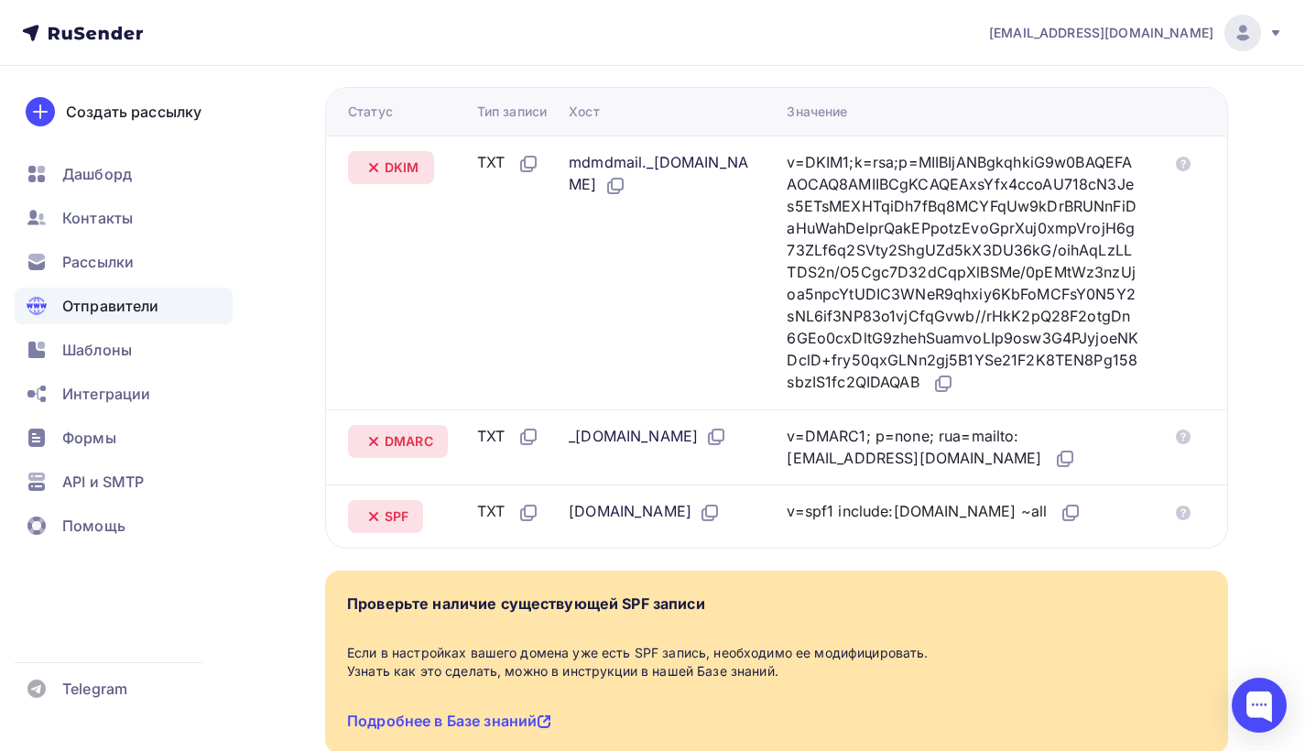
scroll to position [624, 0]
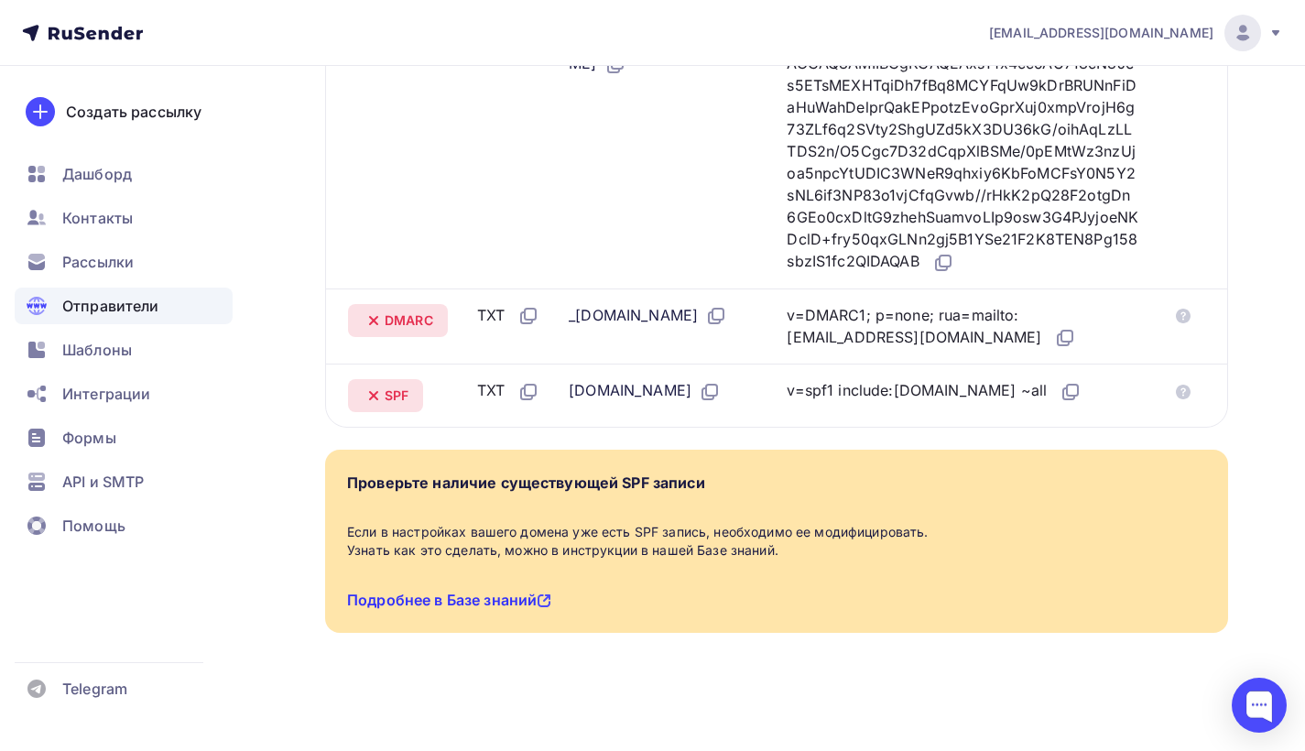
click at [477, 603] on link "Подробнее в Базе знаний" at bounding box center [449, 600] width 204 height 18
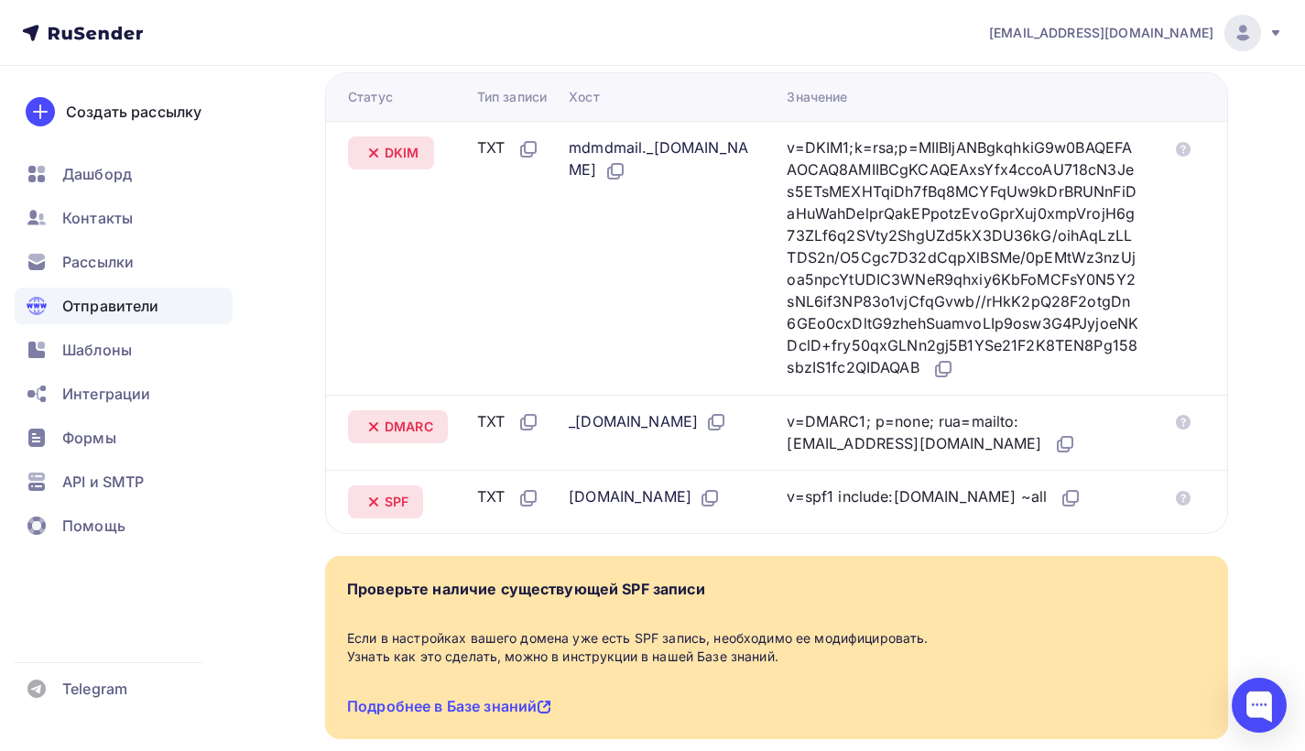
scroll to position [0, 0]
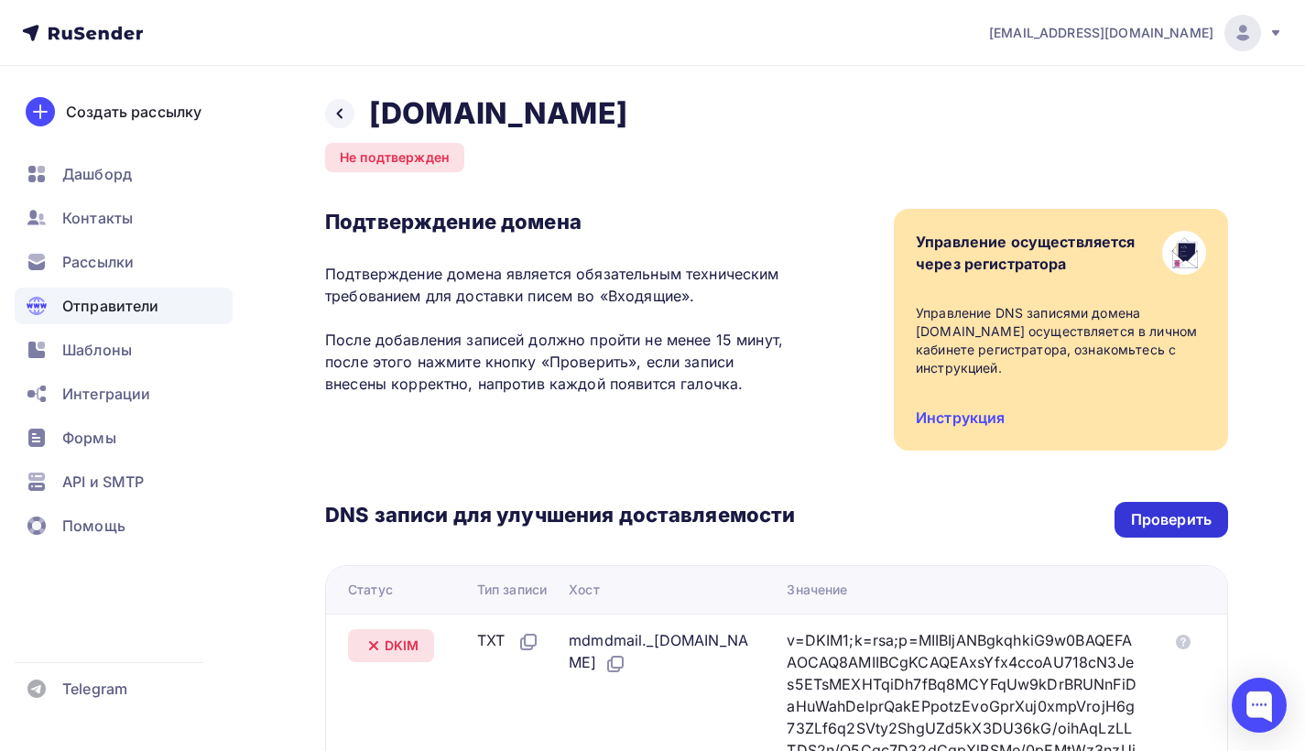
click at [1190, 509] on div "Проверить" at bounding box center [1171, 519] width 81 height 21
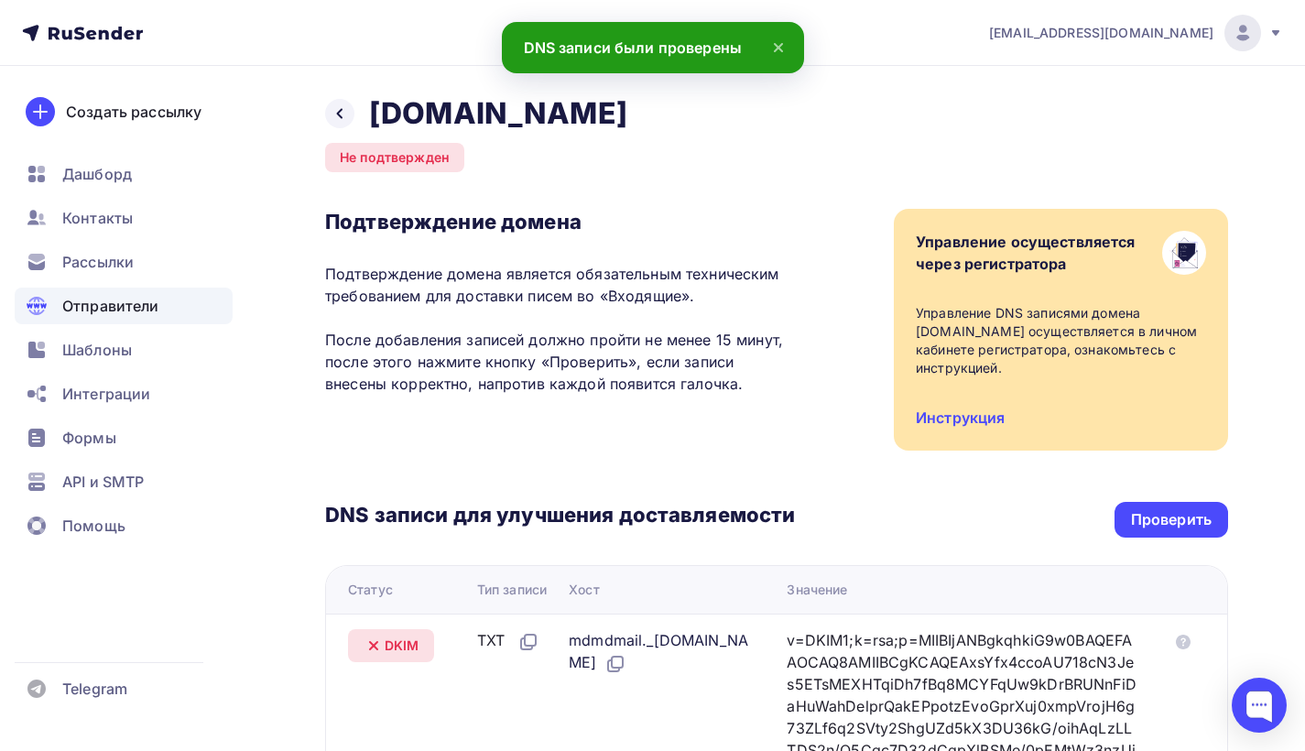
click at [159, 302] on div "Отправители" at bounding box center [124, 306] width 218 height 37
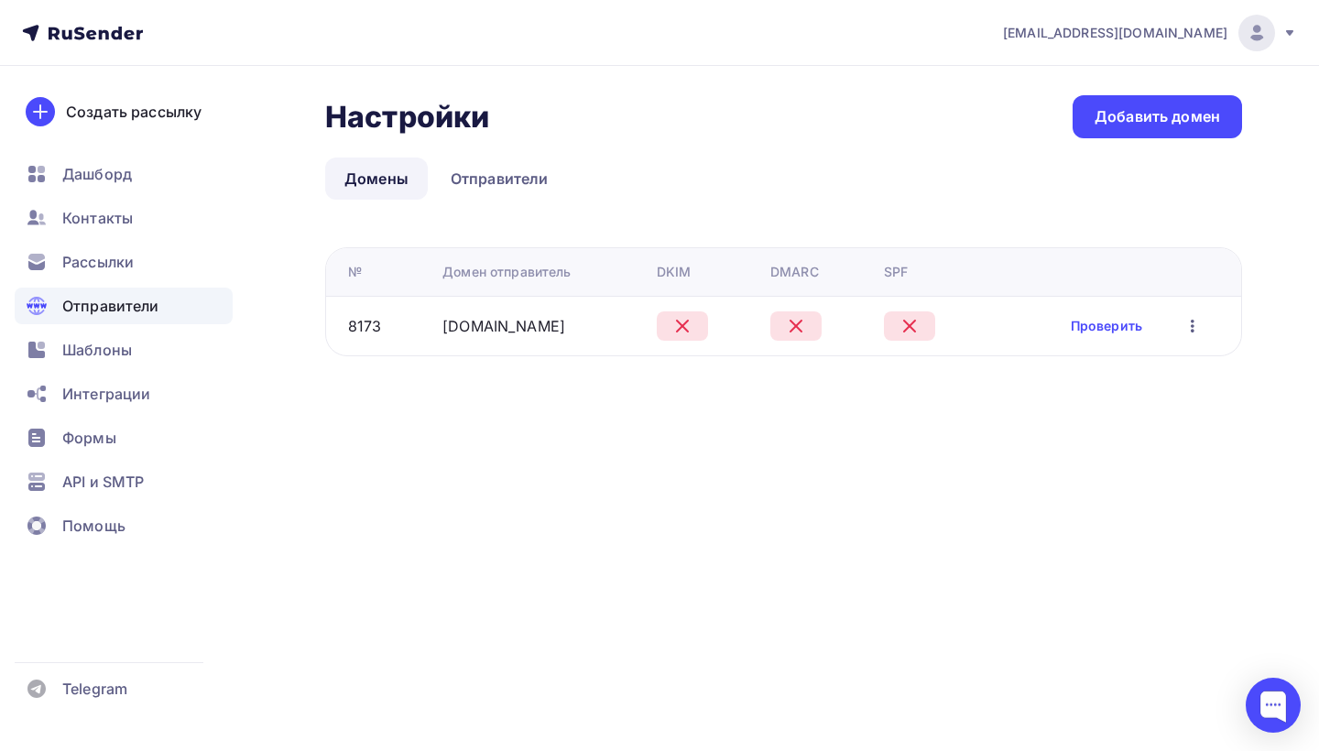
click at [1193, 322] on icon "button" at bounding box center [1192, 326] width 4 height 13
click at [1112, 383] on div "Редактировать" at bounding box center [1099, 374] width 176 height 22
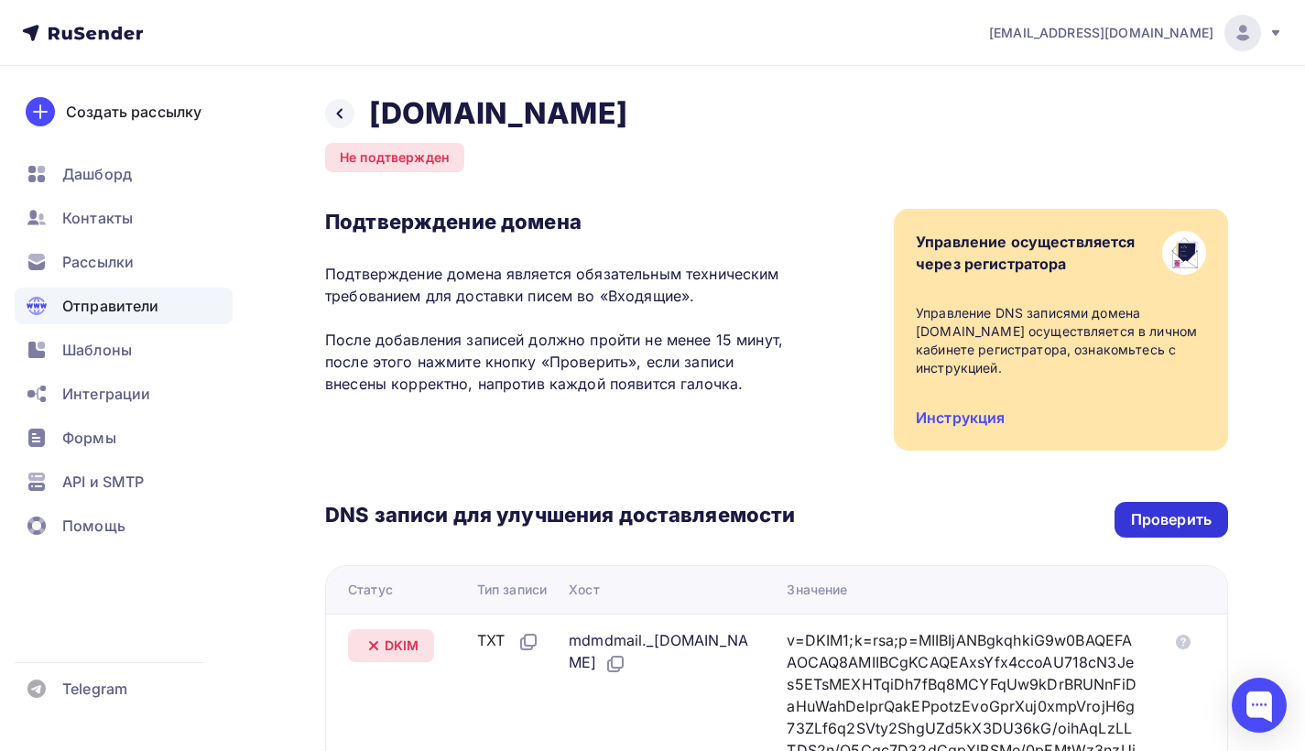
click at [1122, 517] on div "Проверить" at bounding box center [1171, 520] width 114 height 36
click at [155, 308] on span "Отправители" at bounding box center [110, 306] width 97 height 22
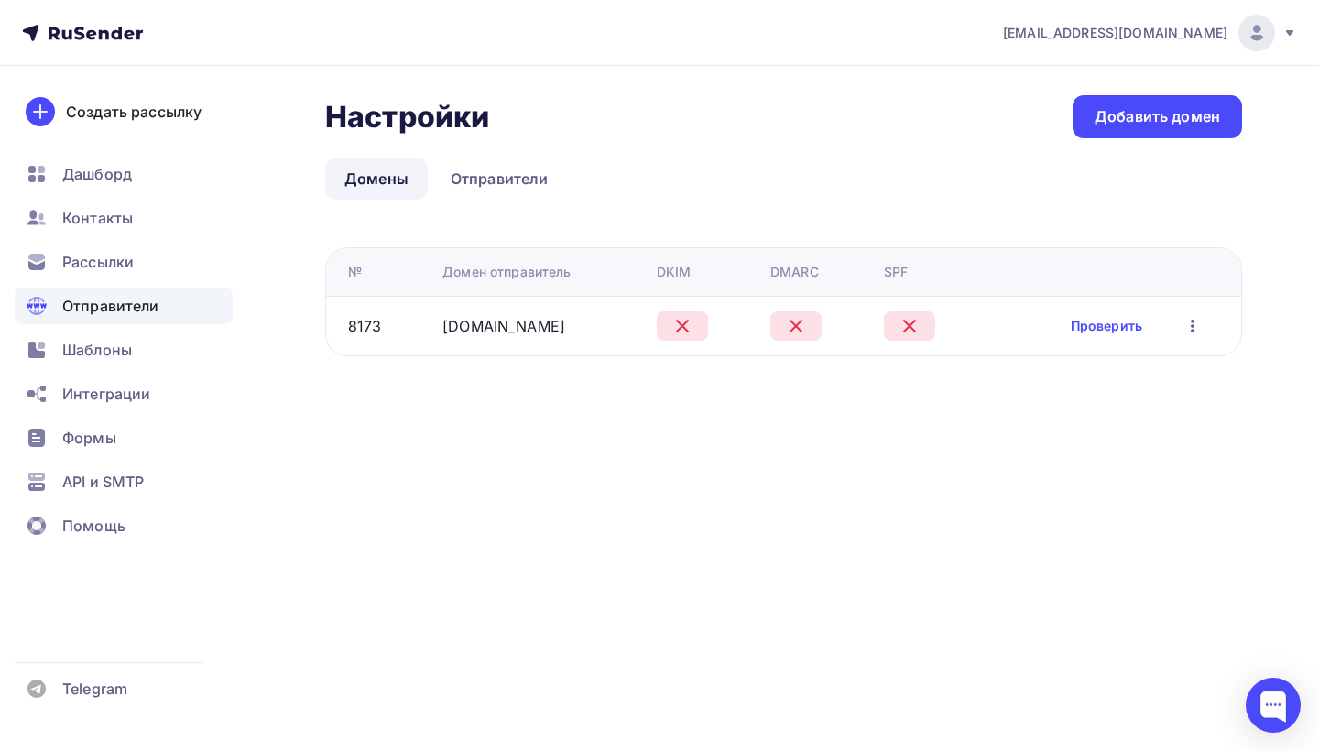
click at [1187, 331] on icon "button" at bounding box center [1192, 326] width 22 height 22
click at [749, 435] on div "rakhat@rakhat-nsk.ru Аккаунт Тарифы Выйти Создать рассылку Дашборд Контакты Рас…" at bounding box center [659, 375] width 1319 height 751
click at [1124, 321] on link "Проверить" at bounding box center [1105, 326] width 71 height 18
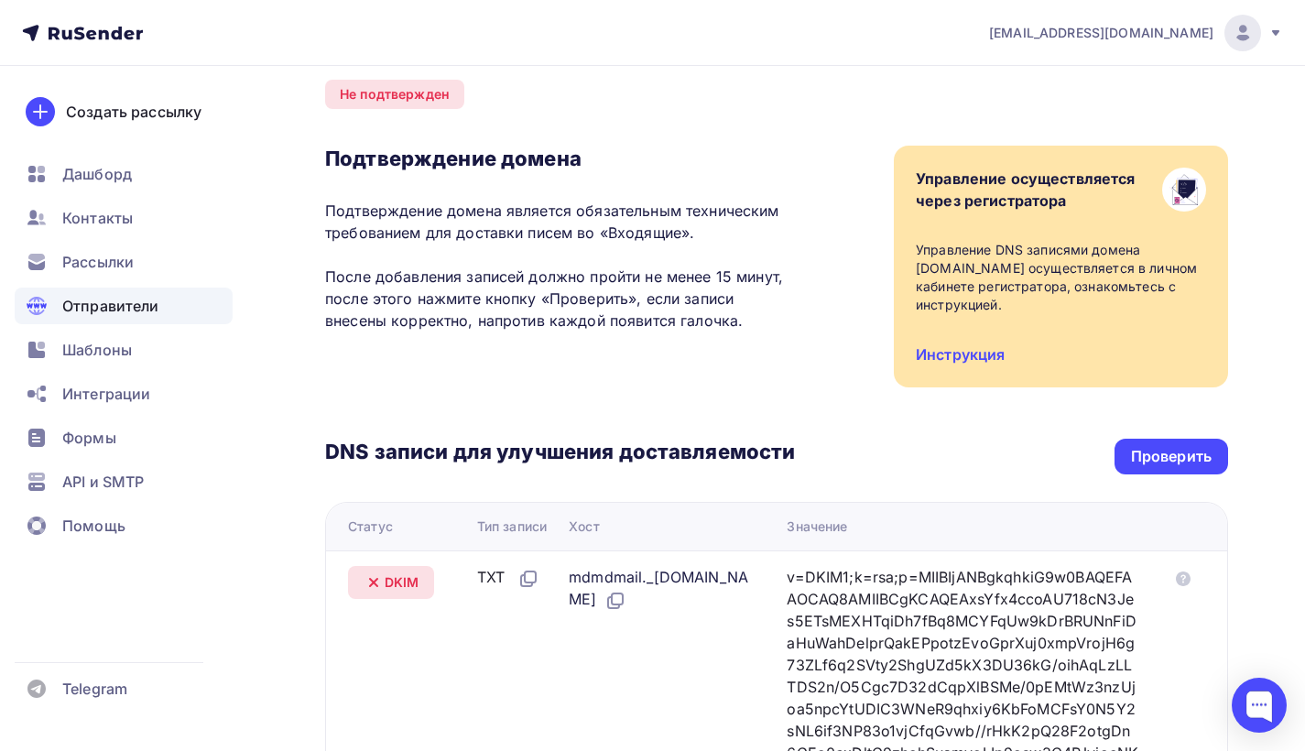
scroll to position [92, 0]
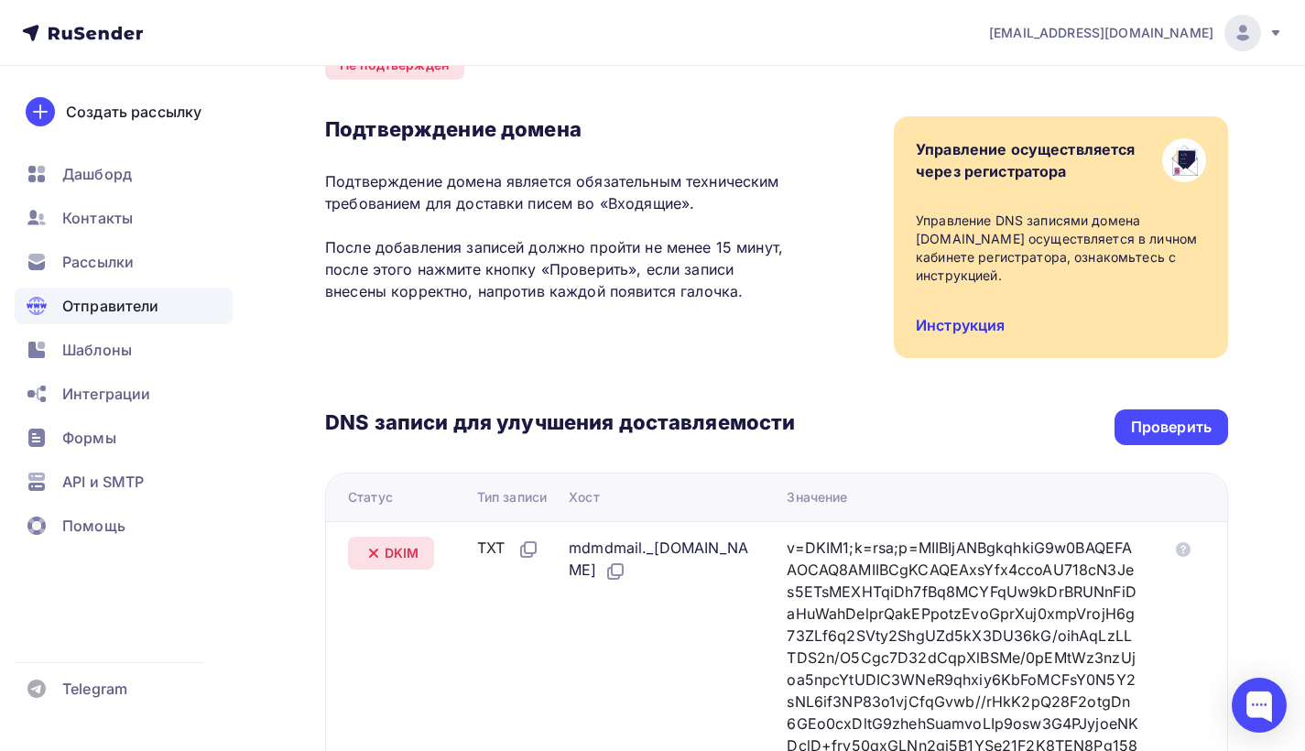
click at [976, 316] on link "Инструкция" at bounding box center [960, 325] width 89 height 18
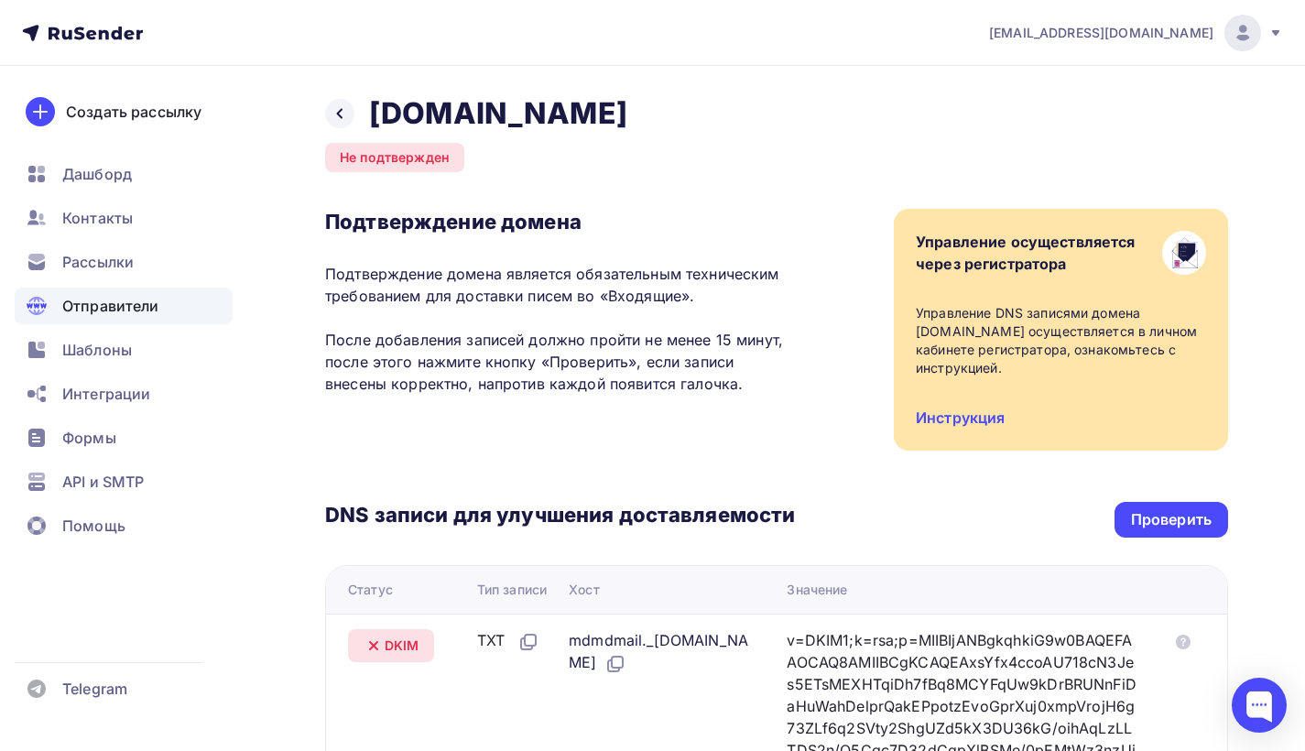
click at [77, 35] on icon at bounding box center [82, 33] width 121 height 22
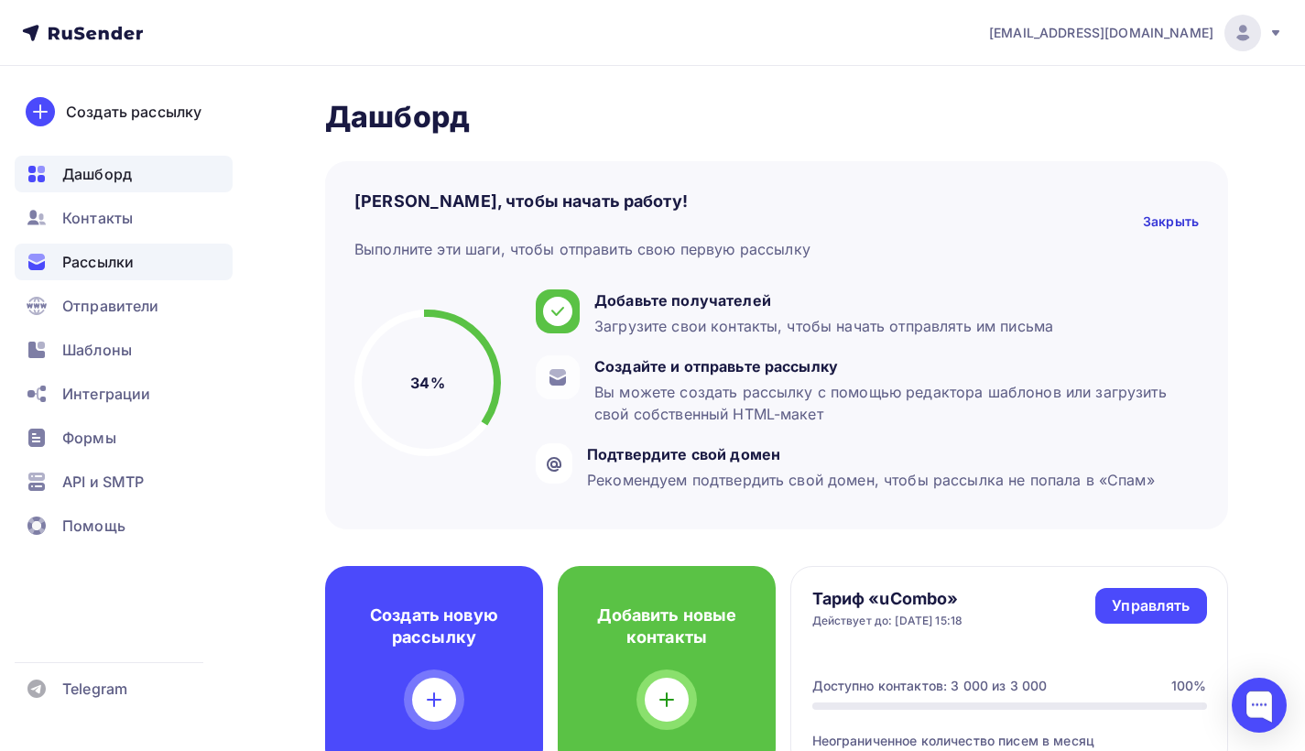
click at [115, 271] on span "Рассылки" at bounding box center [97, 262] width 71 height 22
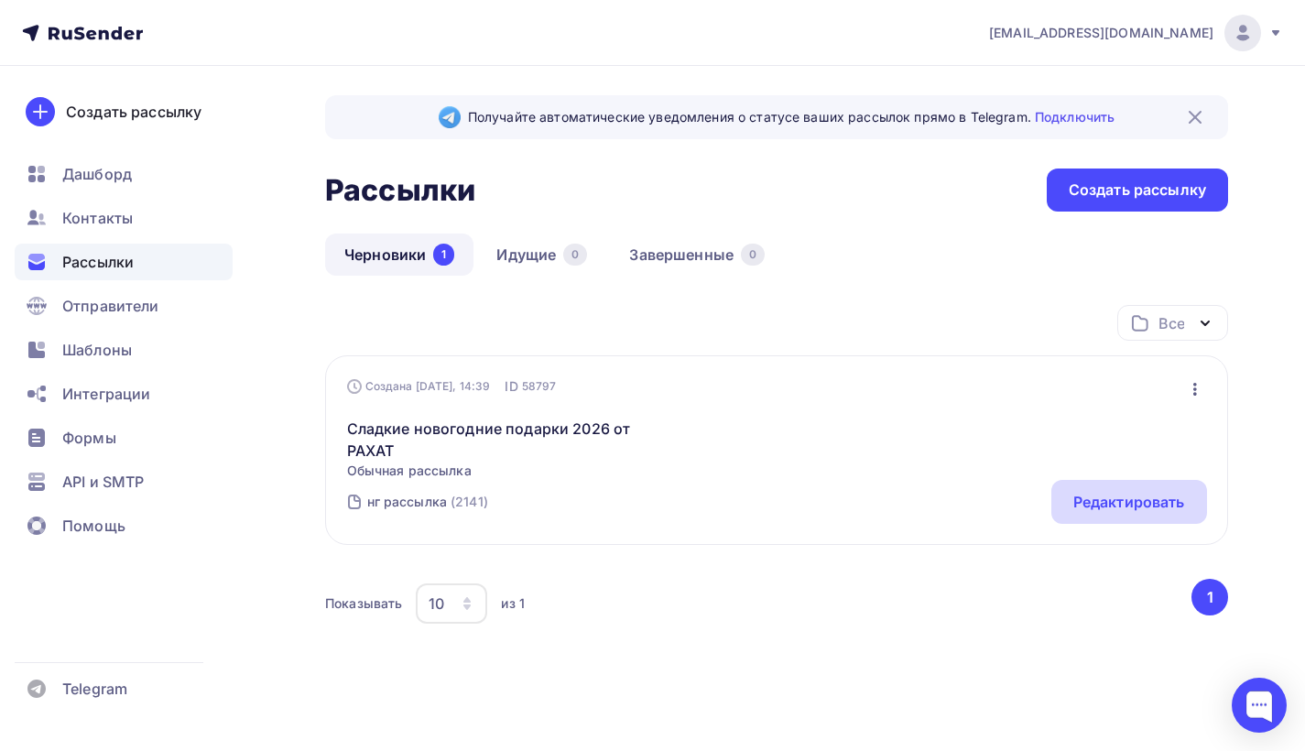
click at [1124, 507] on div "Редактировать" at bounding box center [1129, 502] width 112 height 22
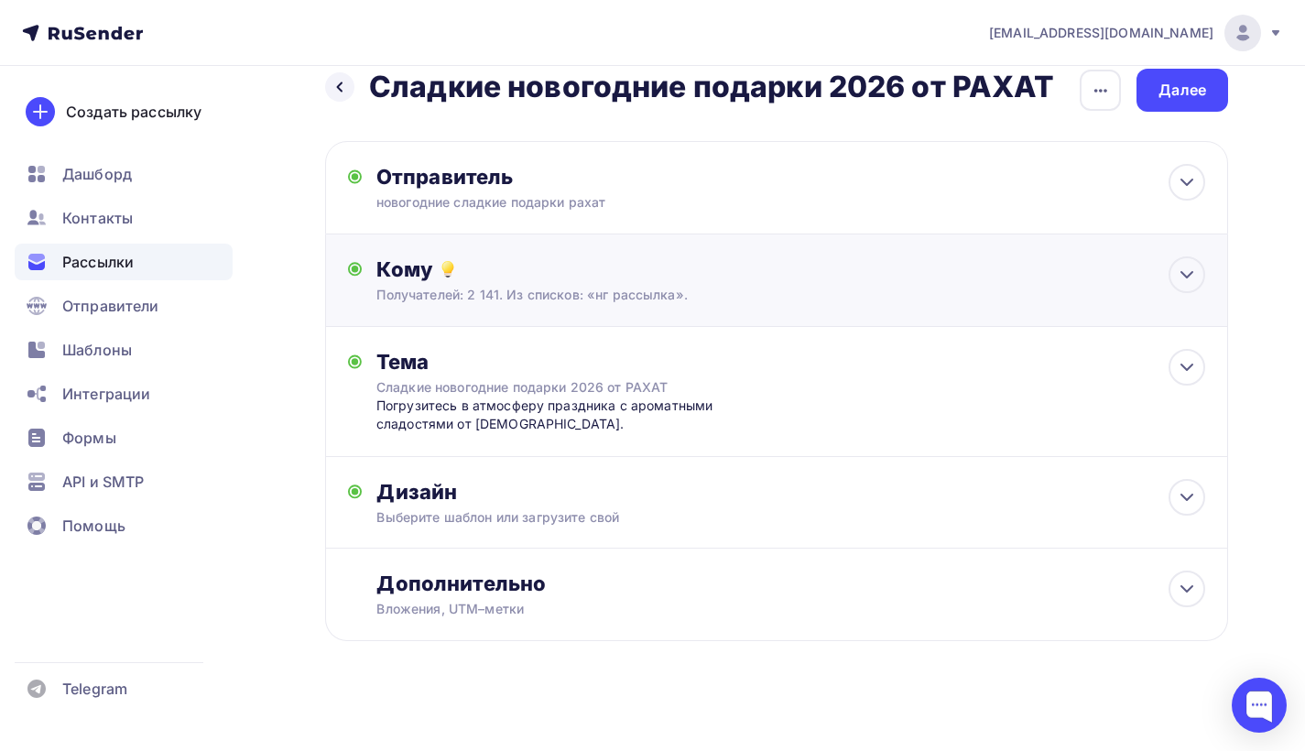
scroll to position [34, 0]
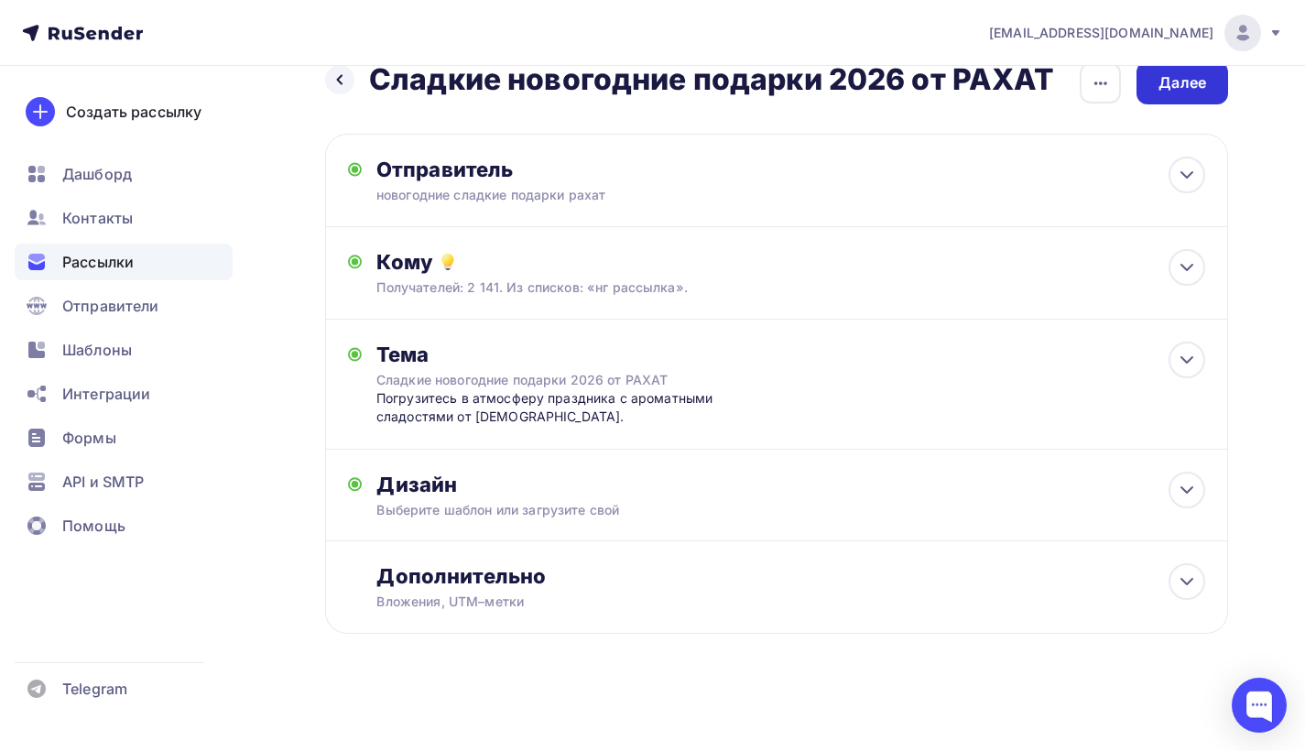
click at [1183, 92] on div "Далее" at bounding box center [1182, 82] width 48 height 21
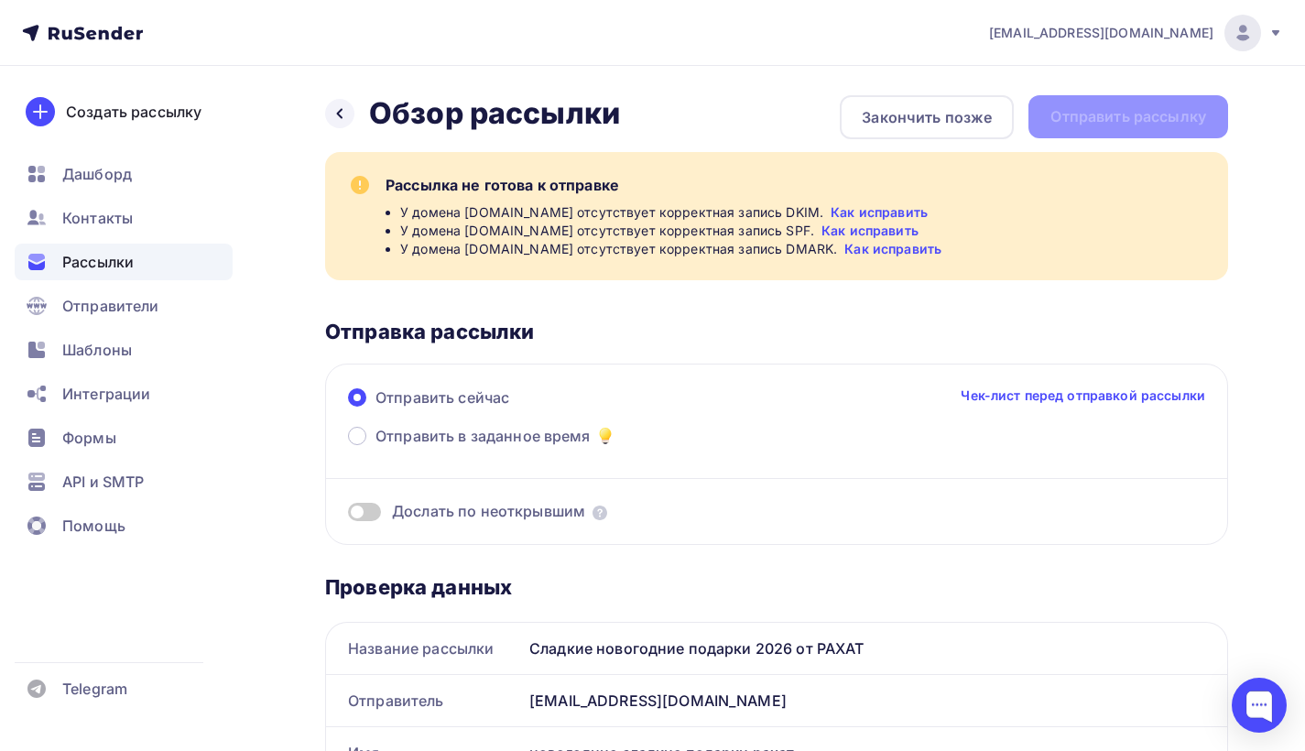
drag, startPoint x: 387, startPoint y: 211, endPoint x: 941, endPoint y: 256, distance: 555.9
click at [941, 256] on ul "У домена rakhat-nsk.ru отсутствует корректная запись DKIM. Как исправить У доме…" at bounding box center [795, 230] width 820 height 55
click at [985, 258] on div "Рассылка не готова к отправке У домена rakhat-nsk.ru отсутствует корректная зап…" at bounding box center [776, 216] width 903 height 128
click at [880, 214] on link "Как исправить" at bounding box center [879, 212] width 97 height 18
click at [152, 255] on div "Рассылки" at bounding box center [124, 262] width 218 height 37
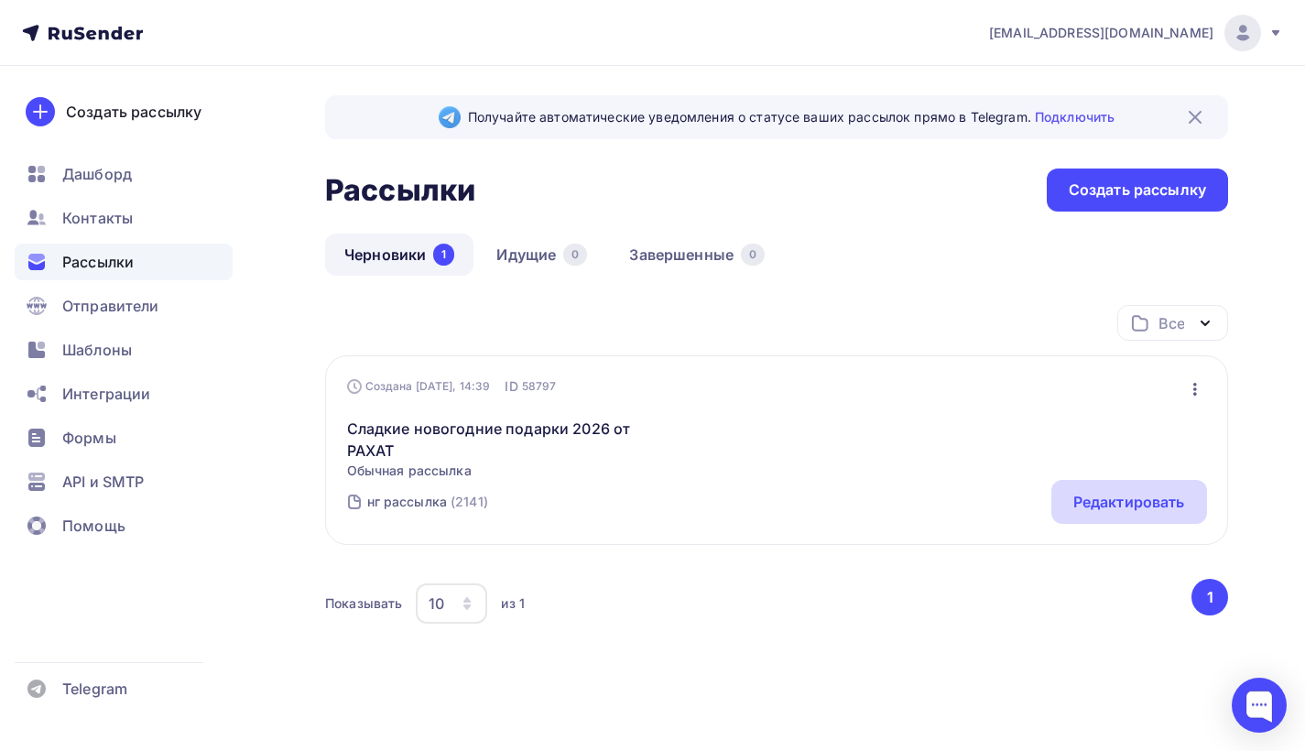
click at [1102, 505] on div "Редактировать" at bounding box center [1129, 502] width 112 height 22
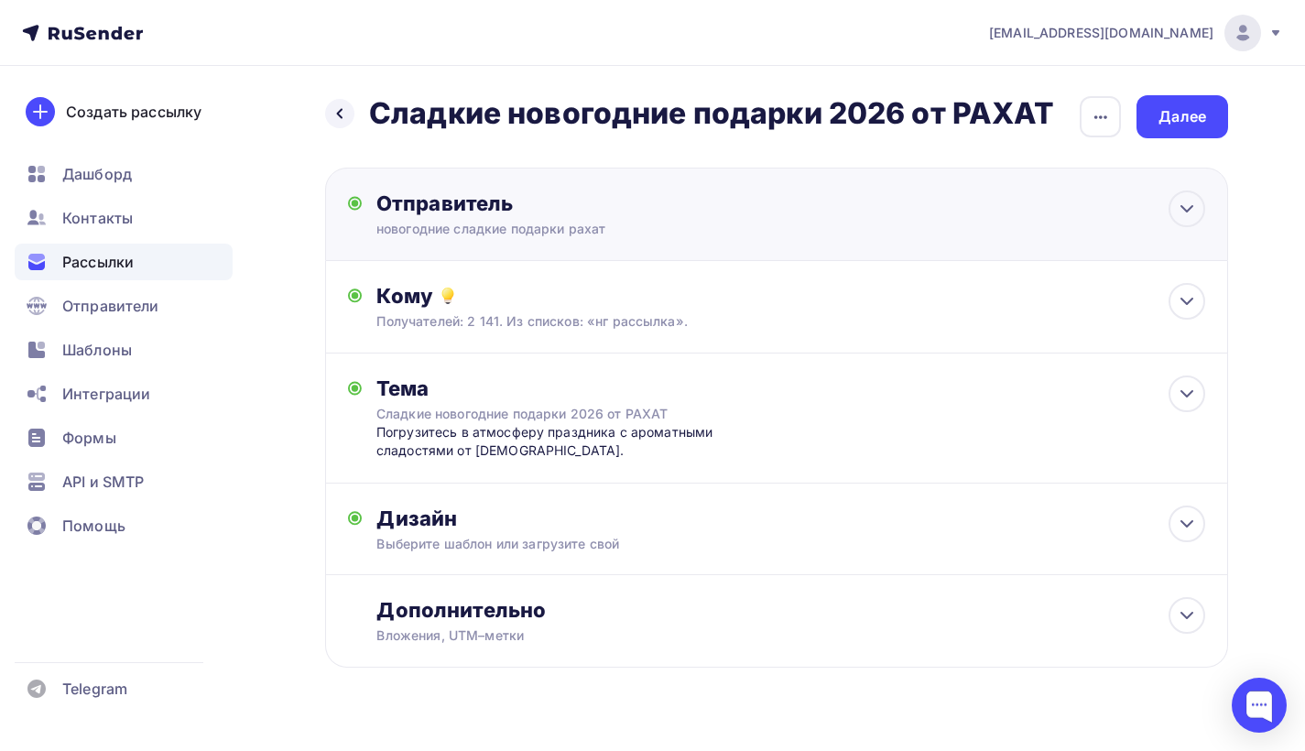
click at [524, 240] on div "Отправитель новогодние сладкие подарки рахат Email * rakhat@rakhat-nsk.ru rakha…" at bounding box center [776, 214] width 903 height 93
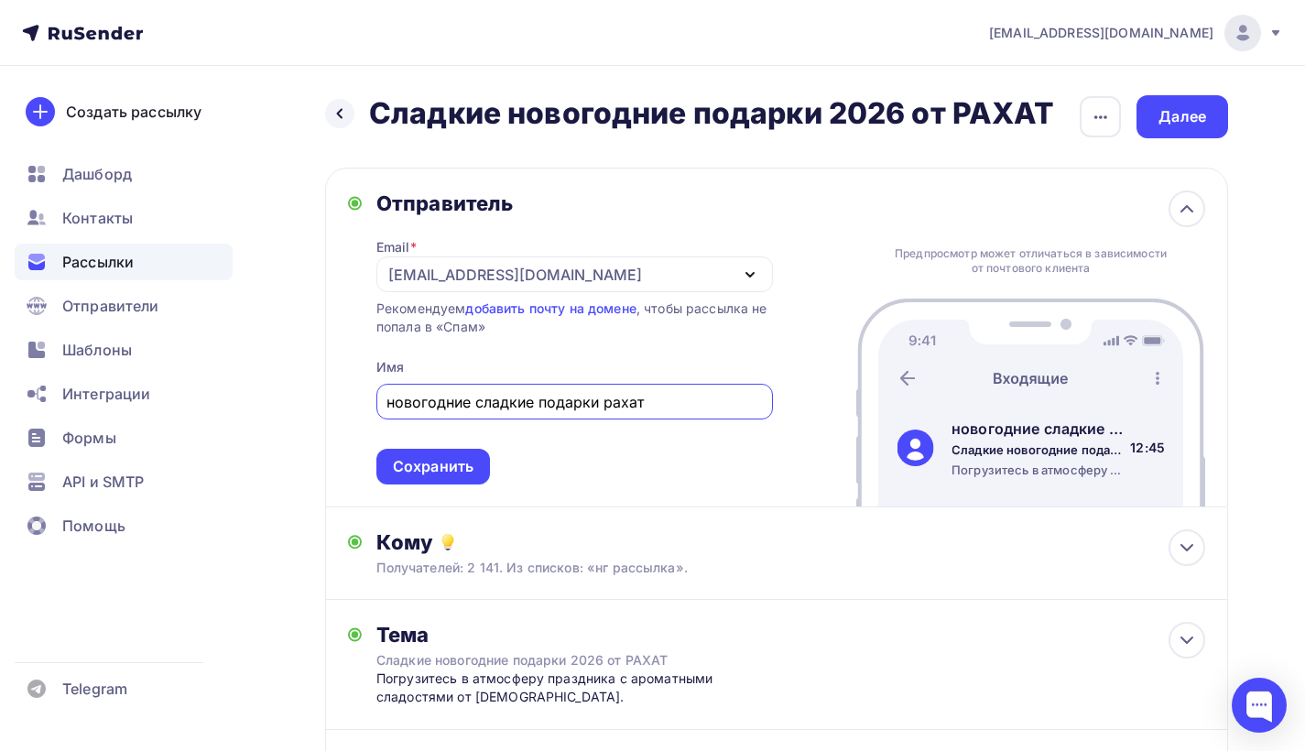
click at [764, 276] on div "rakhat@rakhat-nsk.ru" at bounding box center [574, 274] width 396 height 36
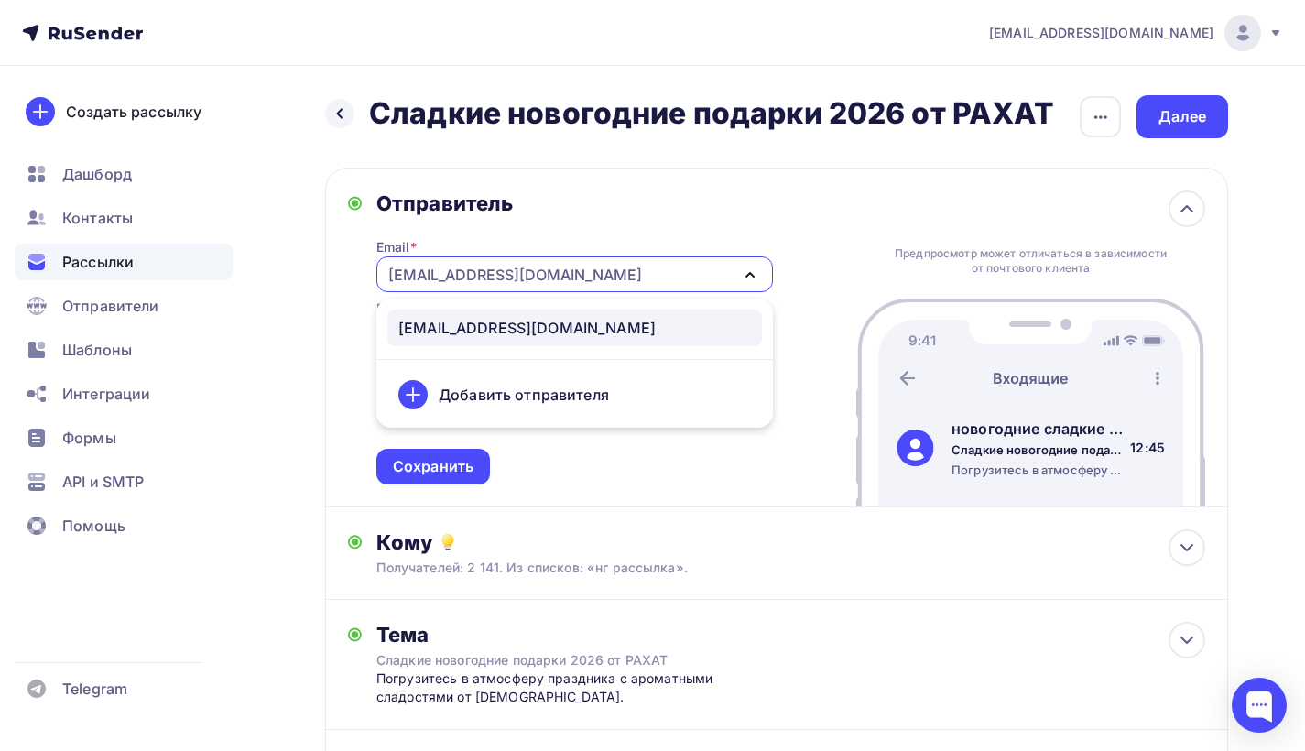
click at [756, 275] on icon "button" at bounding box center [750, 275] width 22 height 22
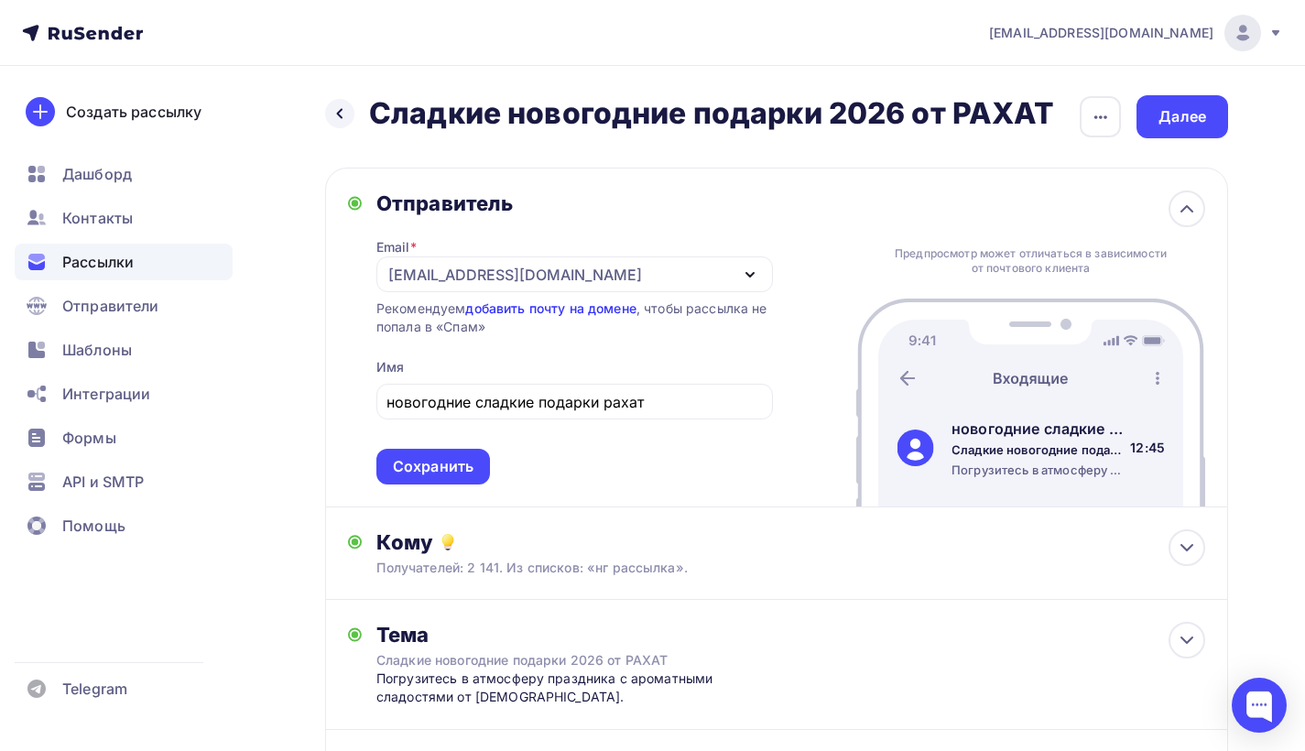
click at [573, 310] on link "добавить почту на домене" at bounding box center [550, 308] width 170 height 16
drag, startPoint x: 653, startPoint y: 396, endPoint x: 314, endPoint y: 368, distance: 340.0
click at [314, 368] on div "Назад Сладкие новогодние подарки 2026 от РАХАТ Сладкие новогодние подарки 2026 …" at bounding box center [652, 549] width 1305 height 966
type input "H"
click at [442, 405] on input "text" at bounding box center [573, 402] width 375 height 22
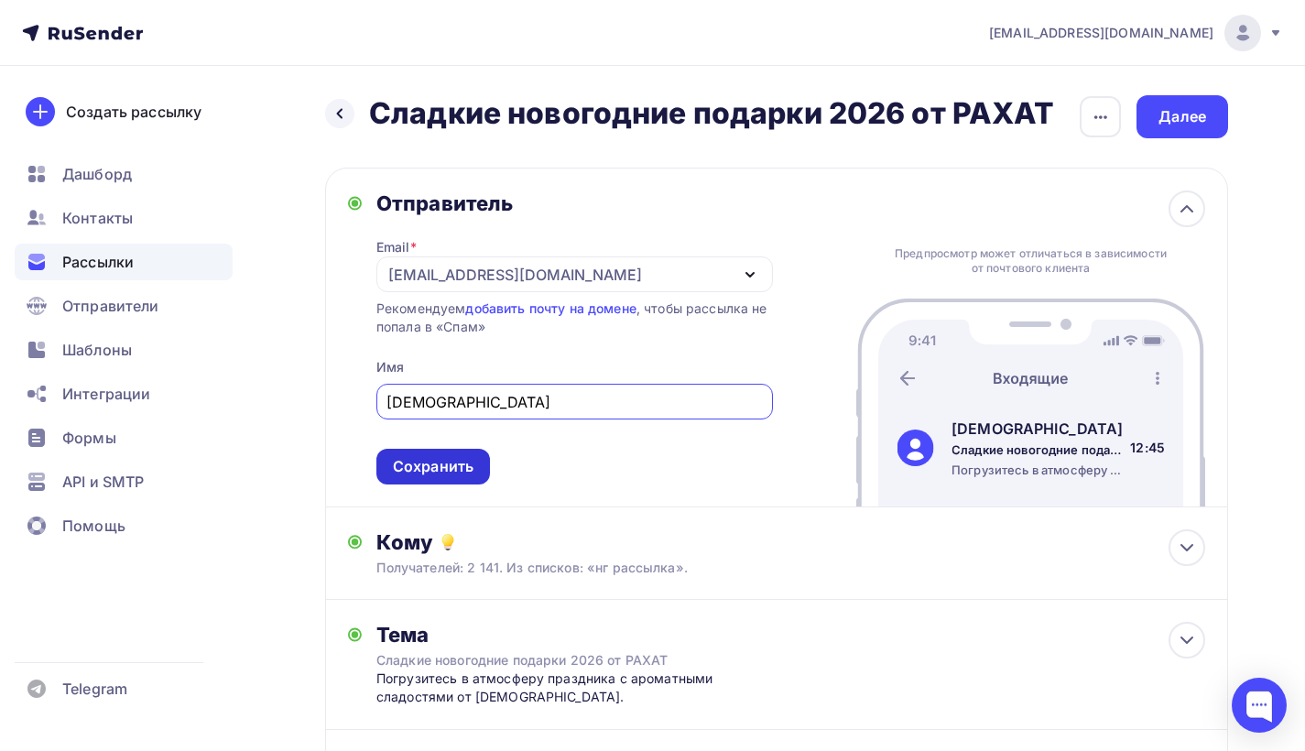
type input "РАХАТ"
click at [464, 477] on div "Сохранить" at bounding box center [433, 467] width 114 height 36
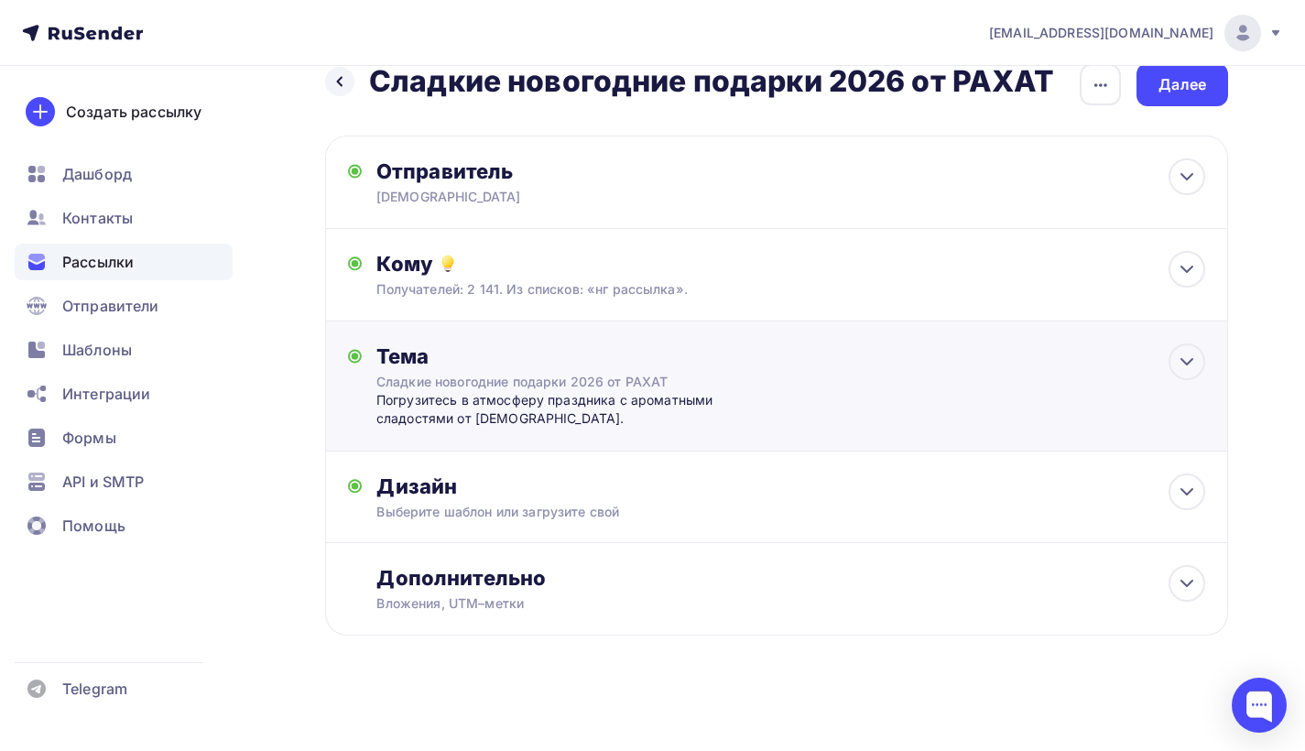
scroll to position [34, 0]
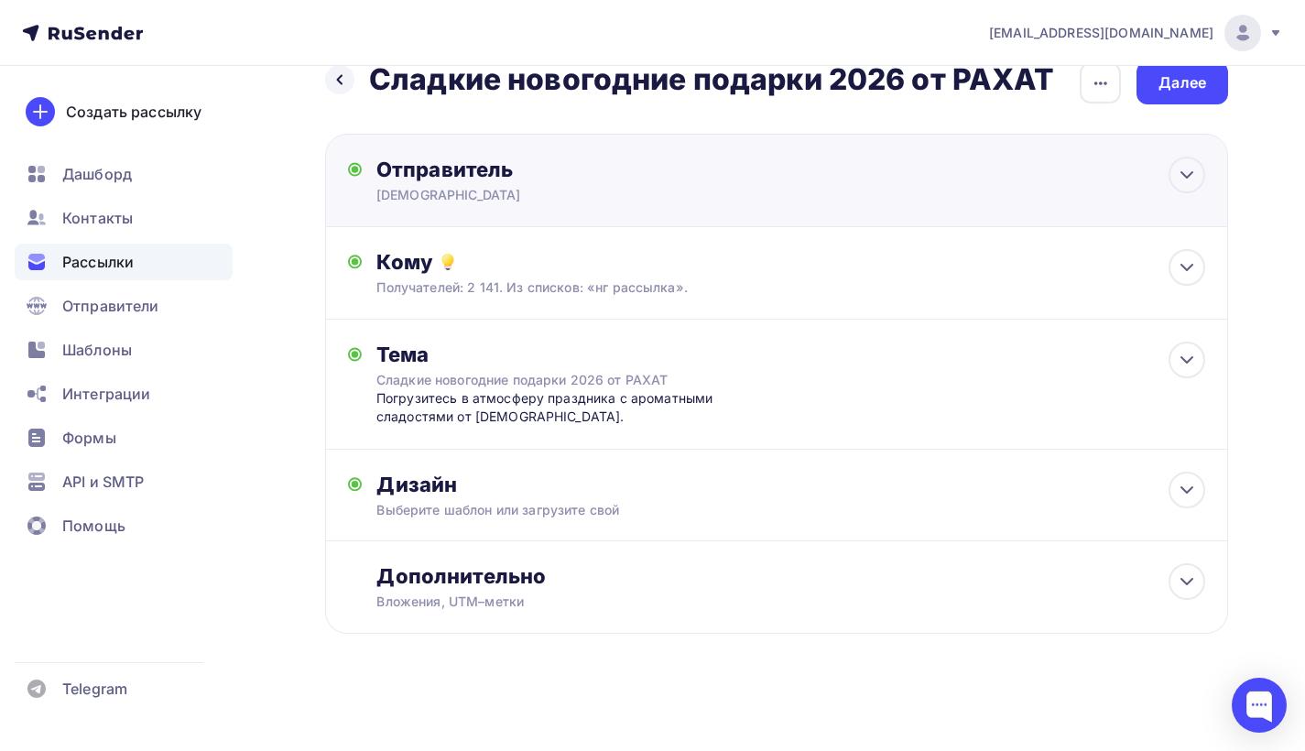
click at [682, 184] on div "Отправитель РАХАТ Email * rakhat@rakhat-nsk.ru rakhat@rakhat-nsk.ru Добавить от…" at bounding box center [574, 181] width 396 height 48
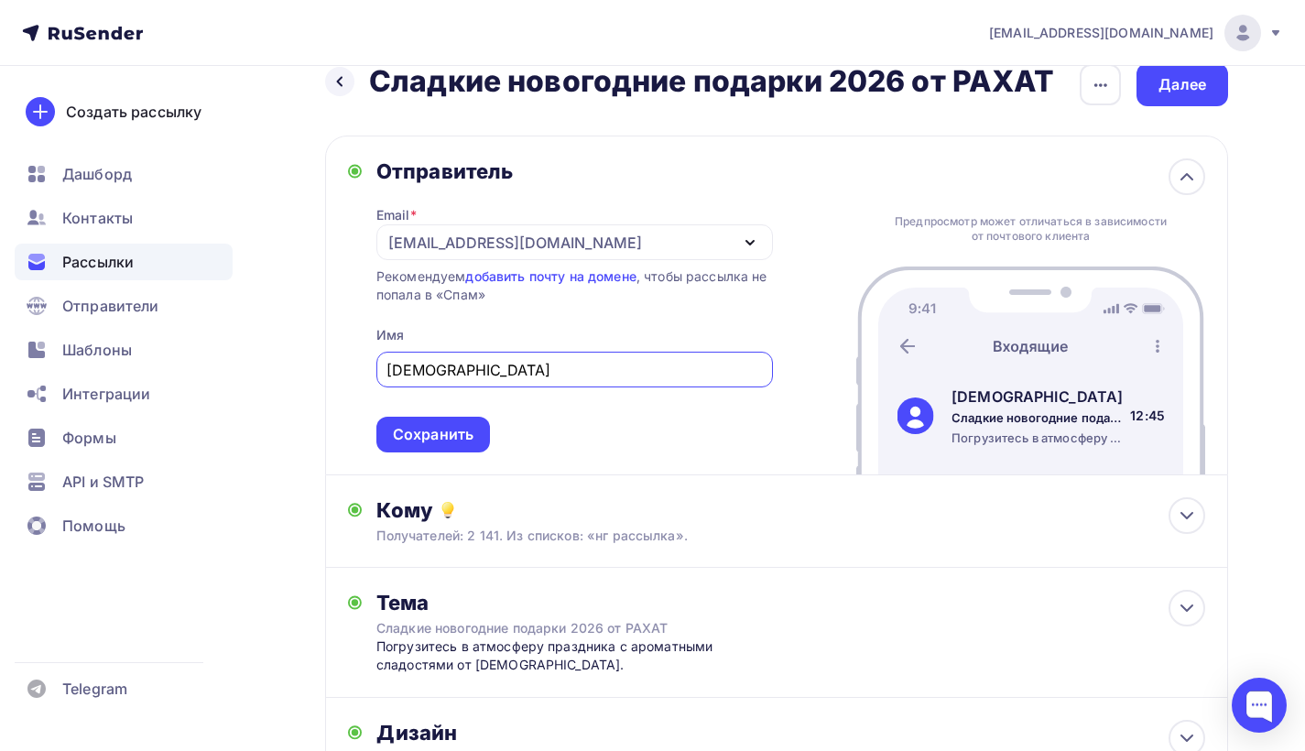
scroll to position [0, 0]
click at [417, 428] on div "Сохранить" at bounding box center [433, 434] width 81 height 21
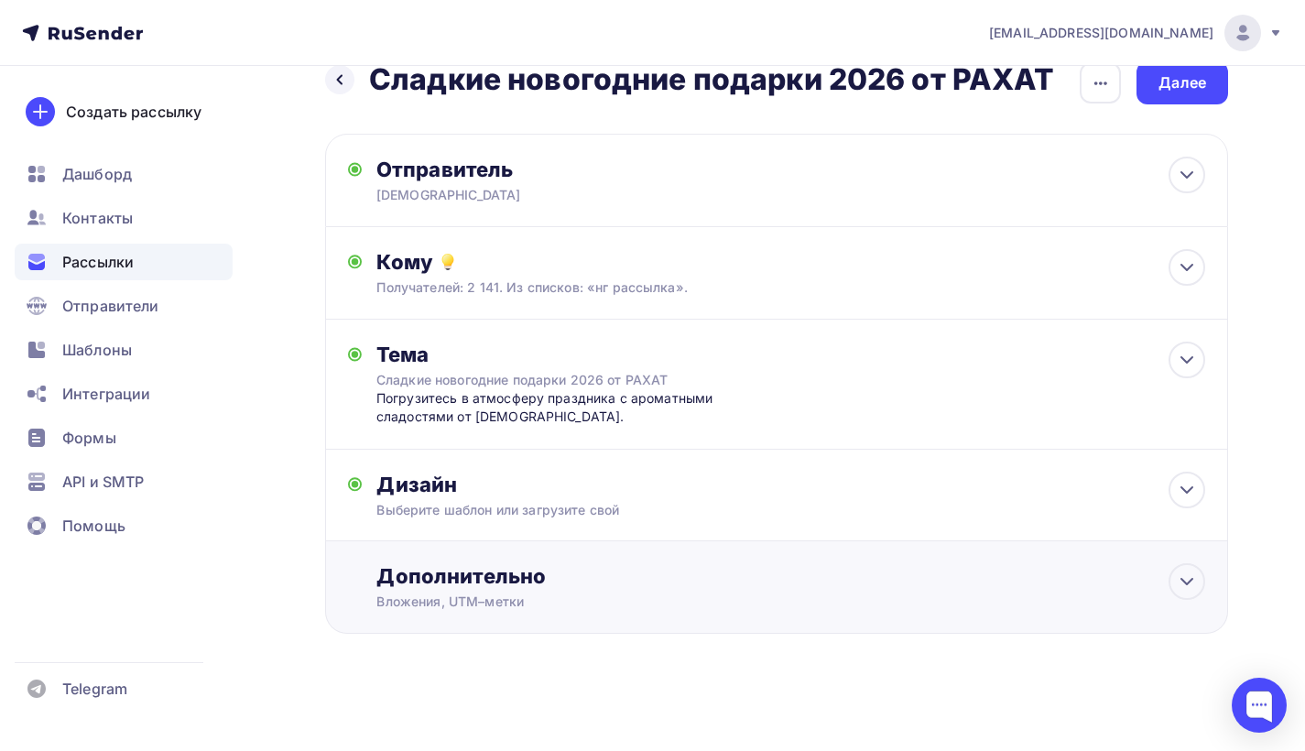
click at [706, 600] on div "Вложения, UTM–метки" at bounding box center [748, 601] width 745 height 18
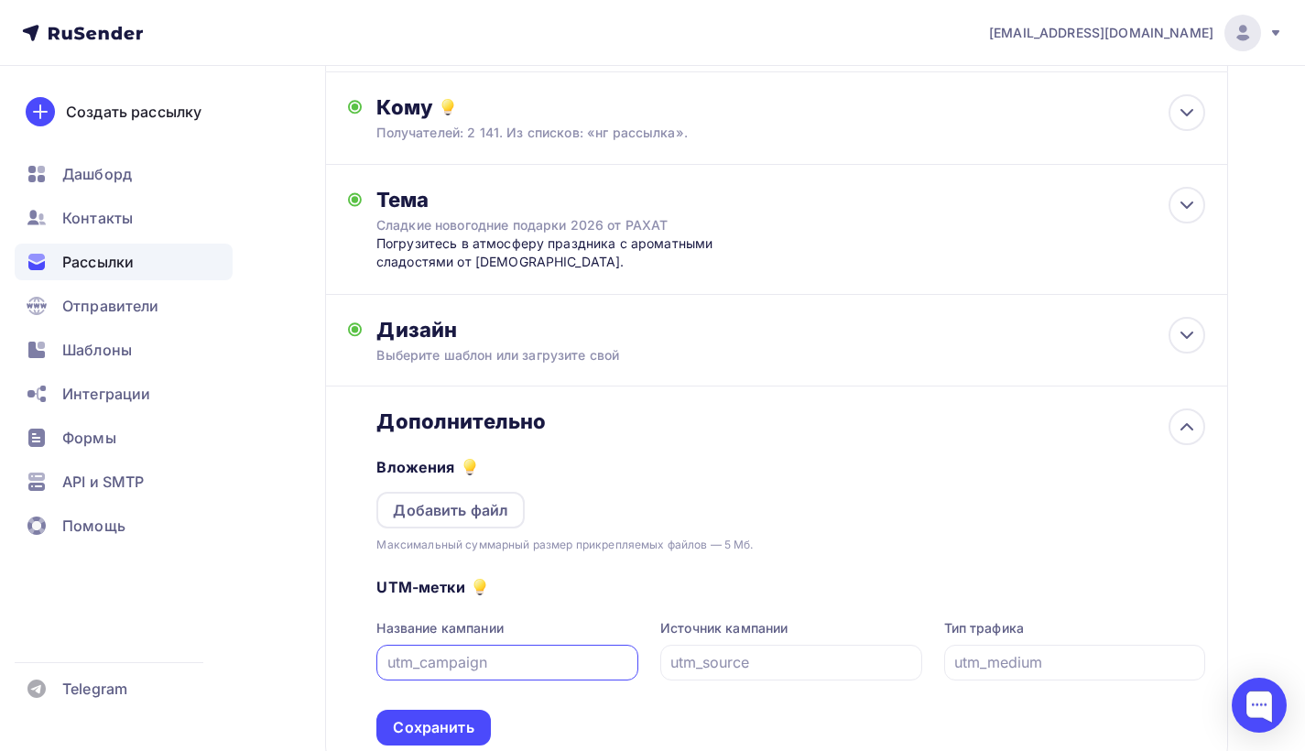
scroll to position [323, 0]
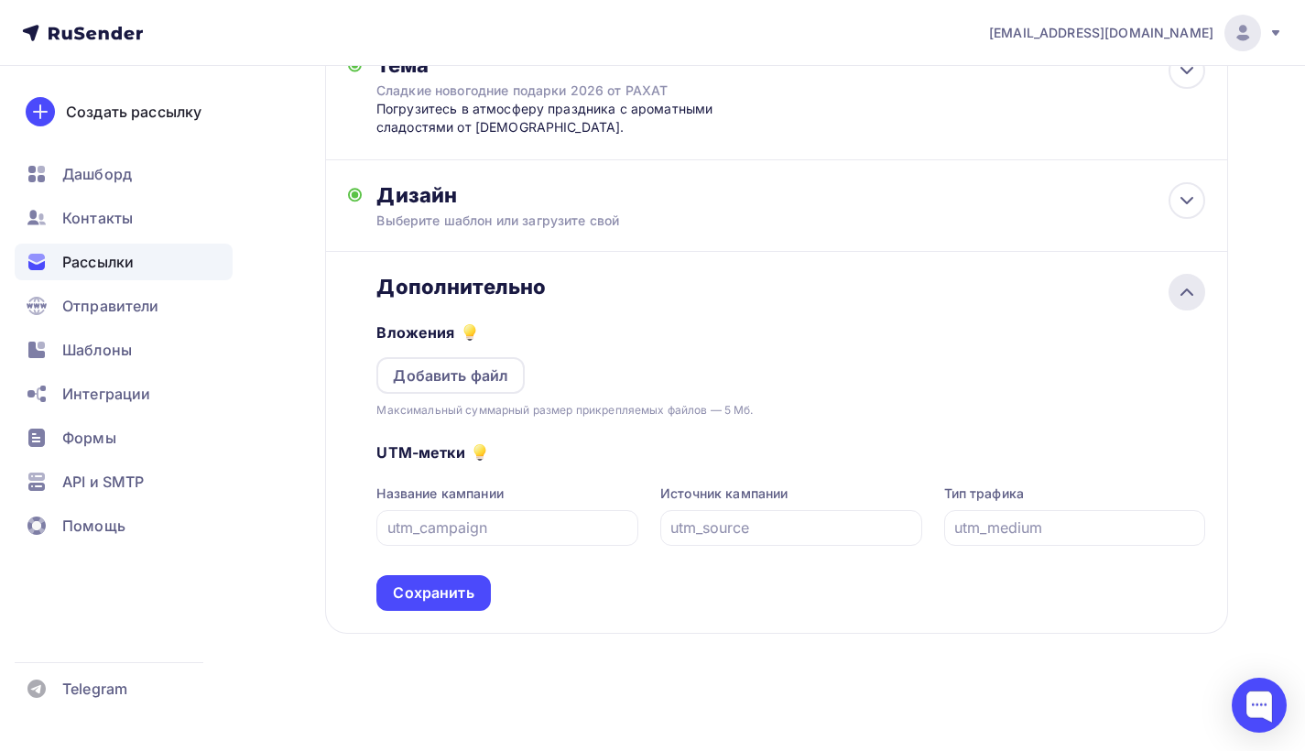
click at [1181, 299] on icon at bounding box center [1187, 292] width 22 height 22
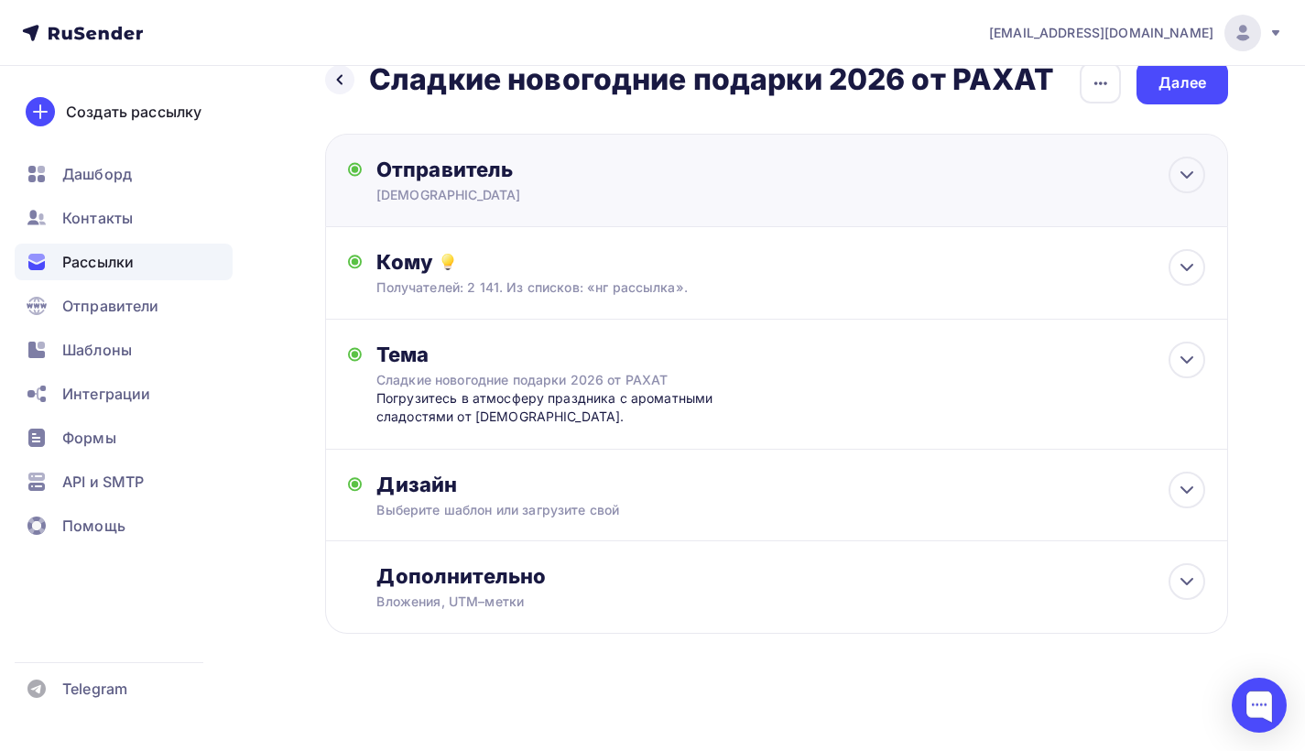
scroll to position [0, 0]
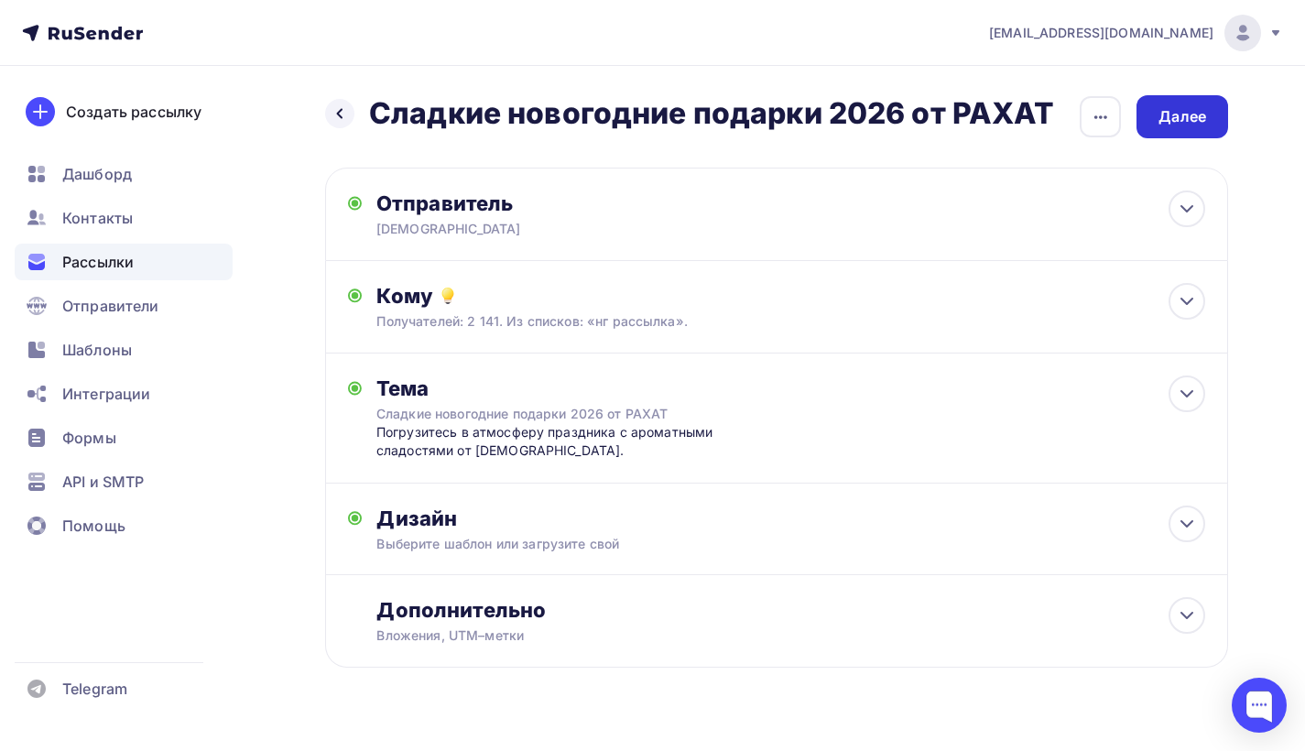
click at [1178, 122] on div "Далее" at bounding box center [1182, 116] width 48 height 21
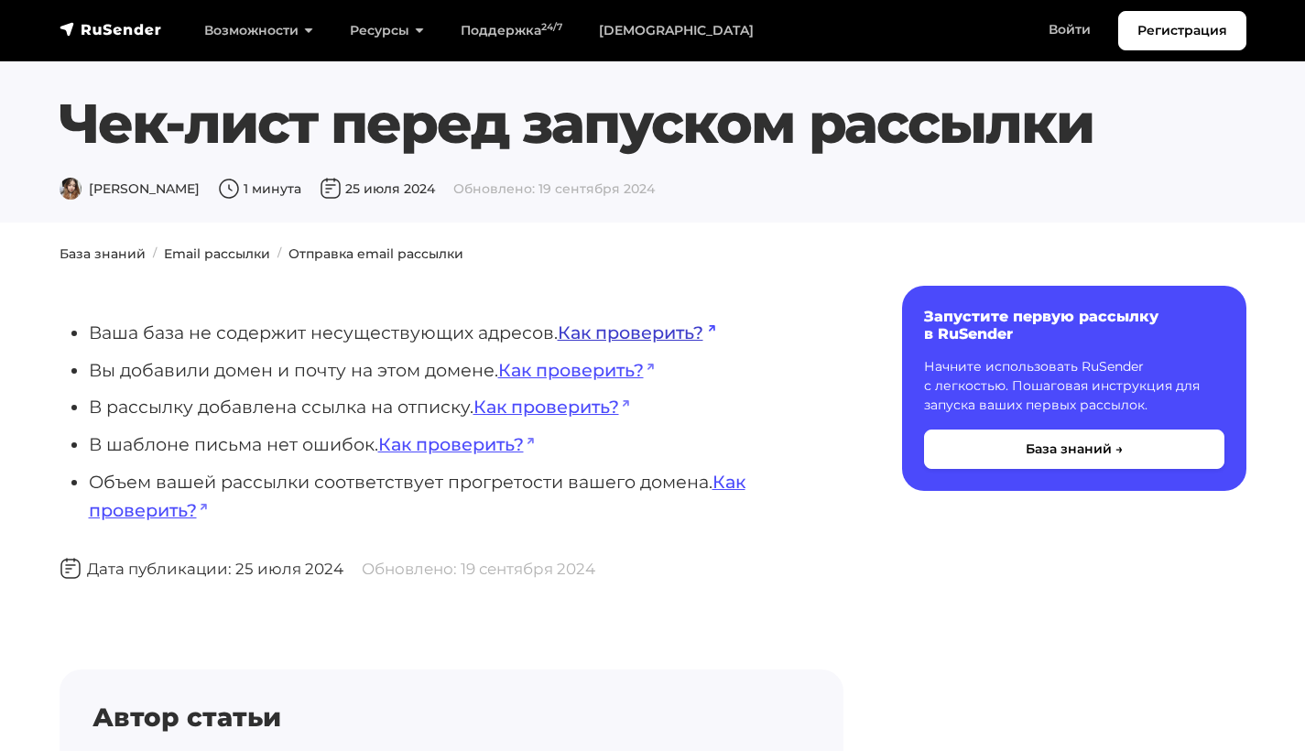
click at [646, 337] on link "Как проверить?" at bounding box center [636, 332] width 157 height 22
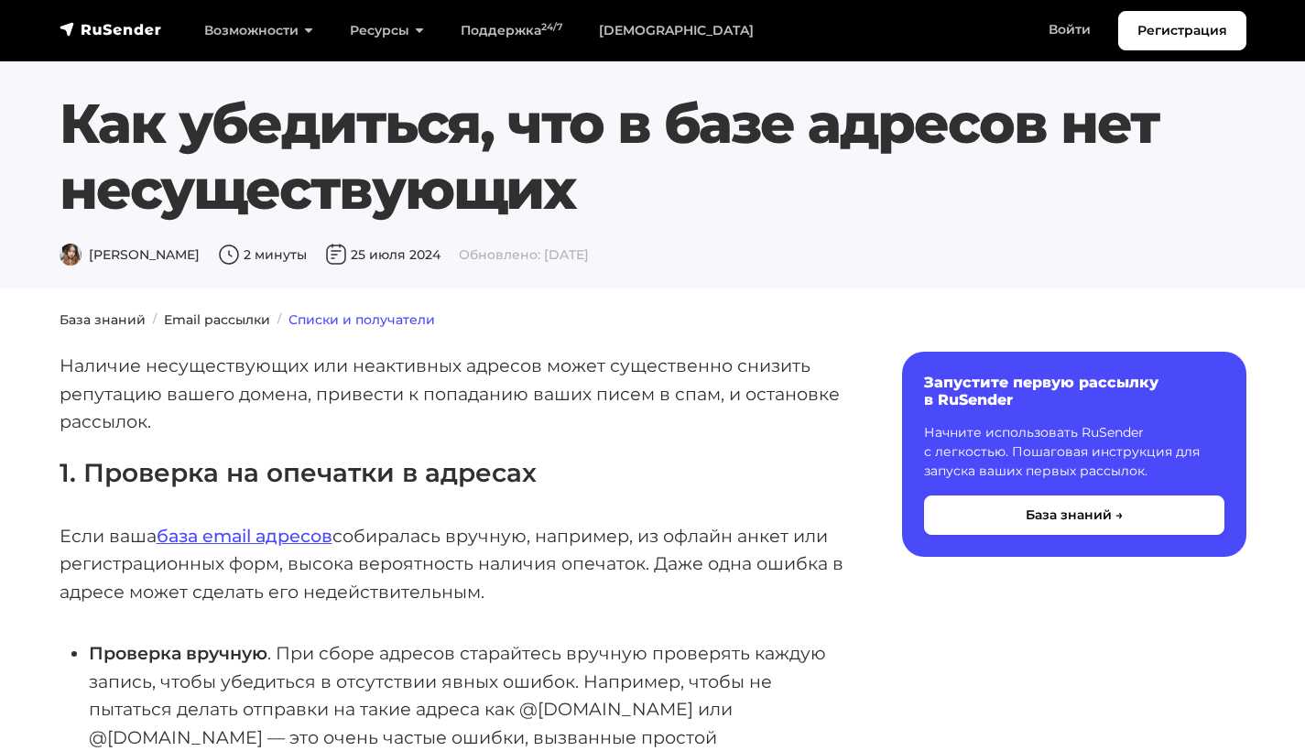
scroll to position [142, 0]
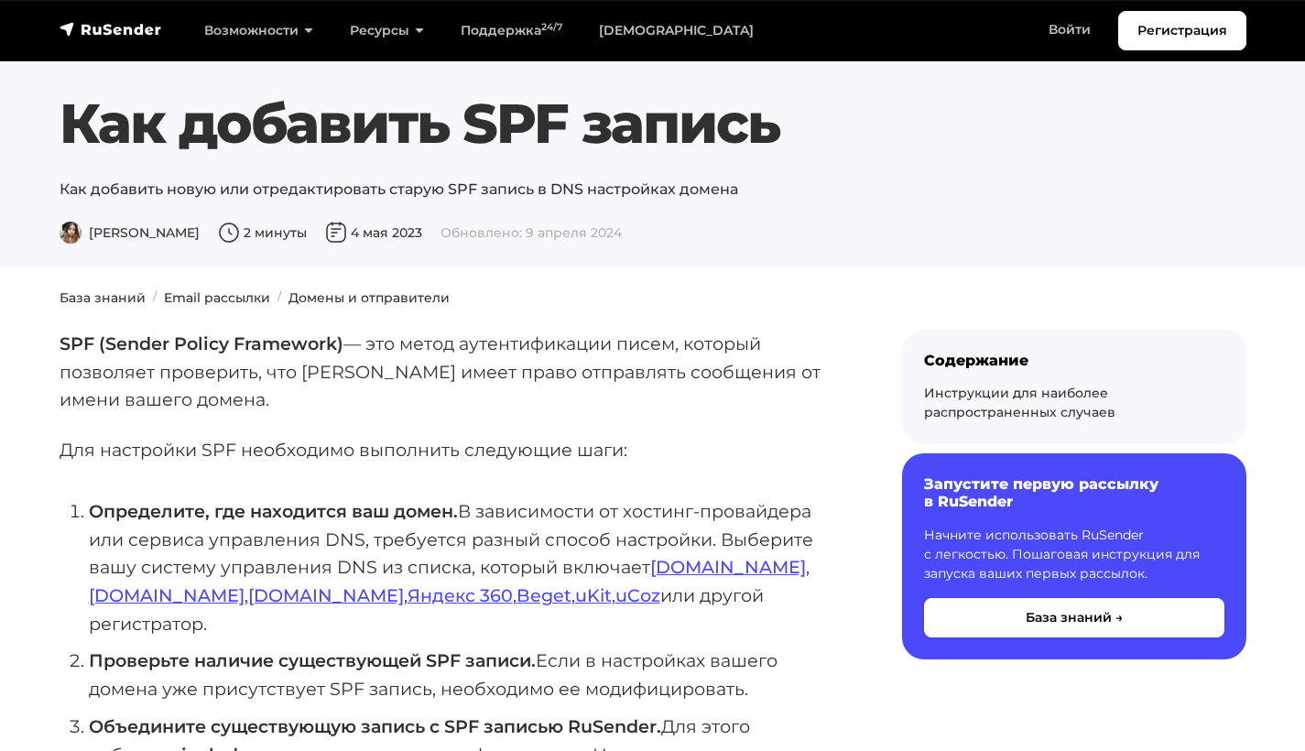
scroll to position [32, 0]
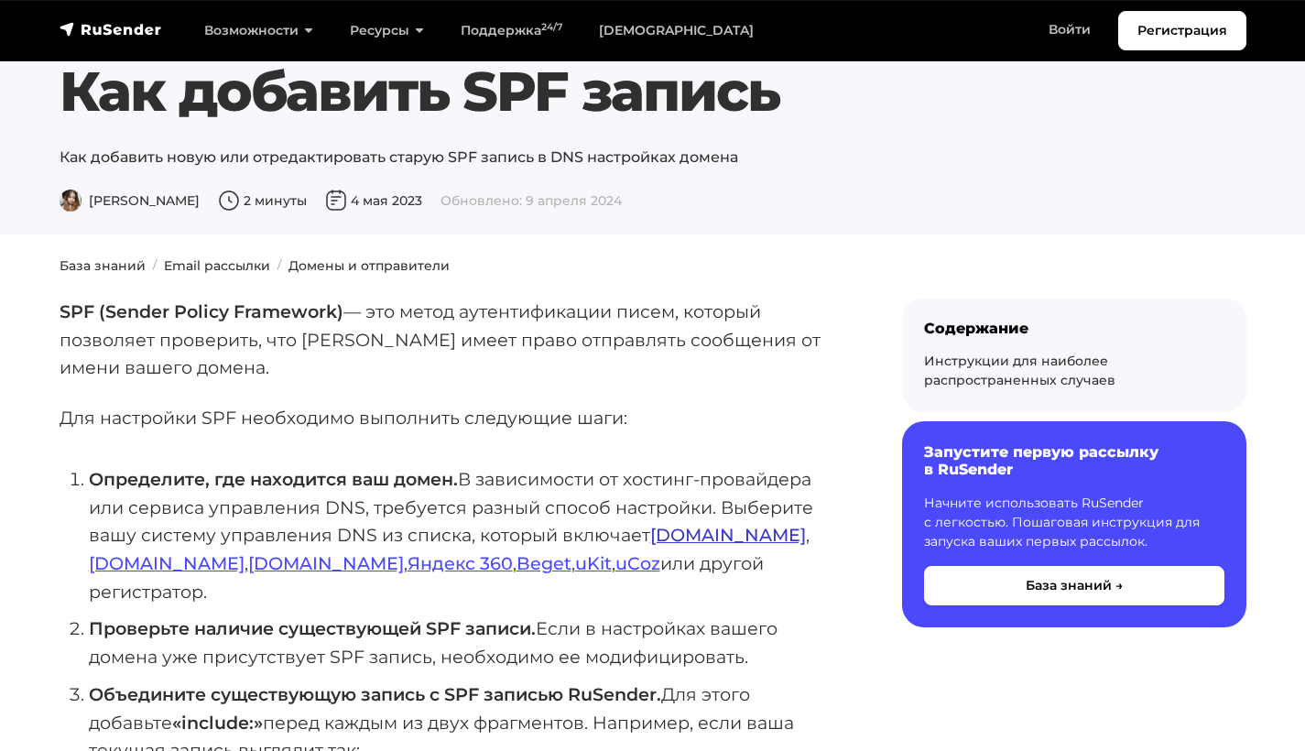
click at [677, 529] on link "Reg.ru" at bounding box center [728, 535] width 156 height 22
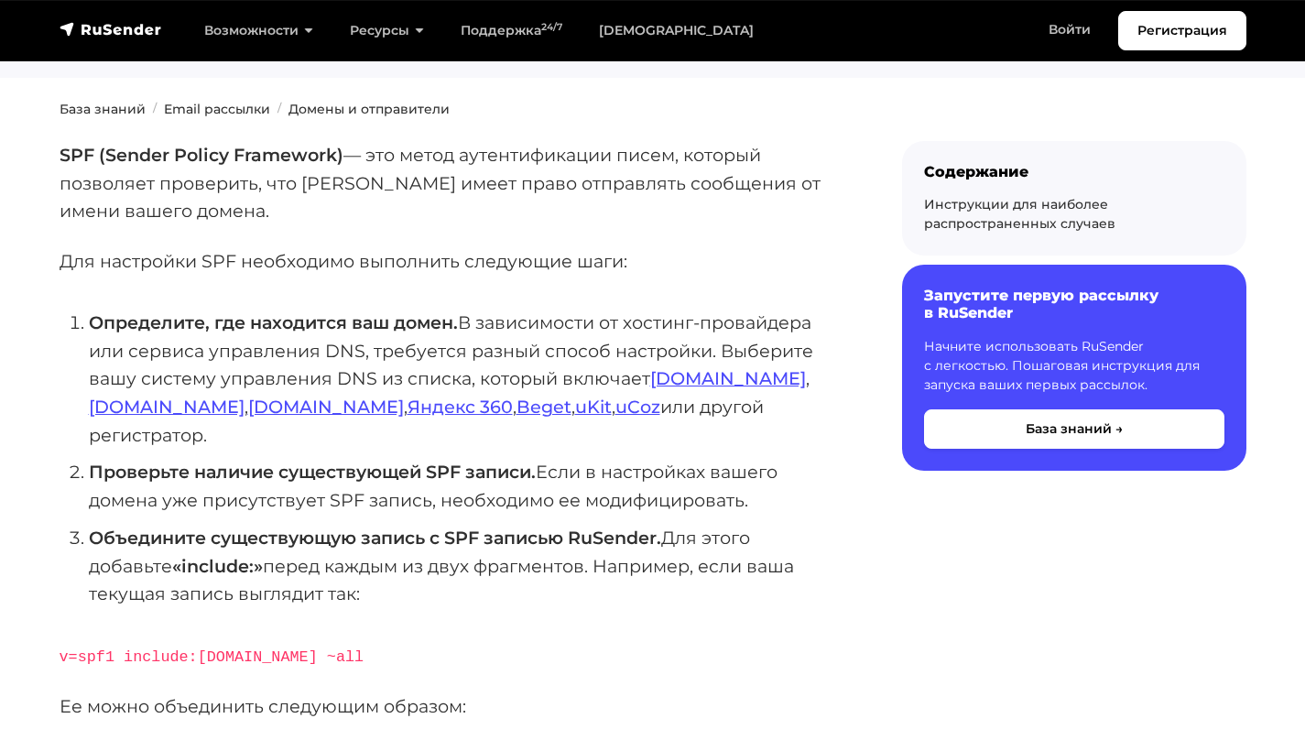
scroll to position [0, 0]
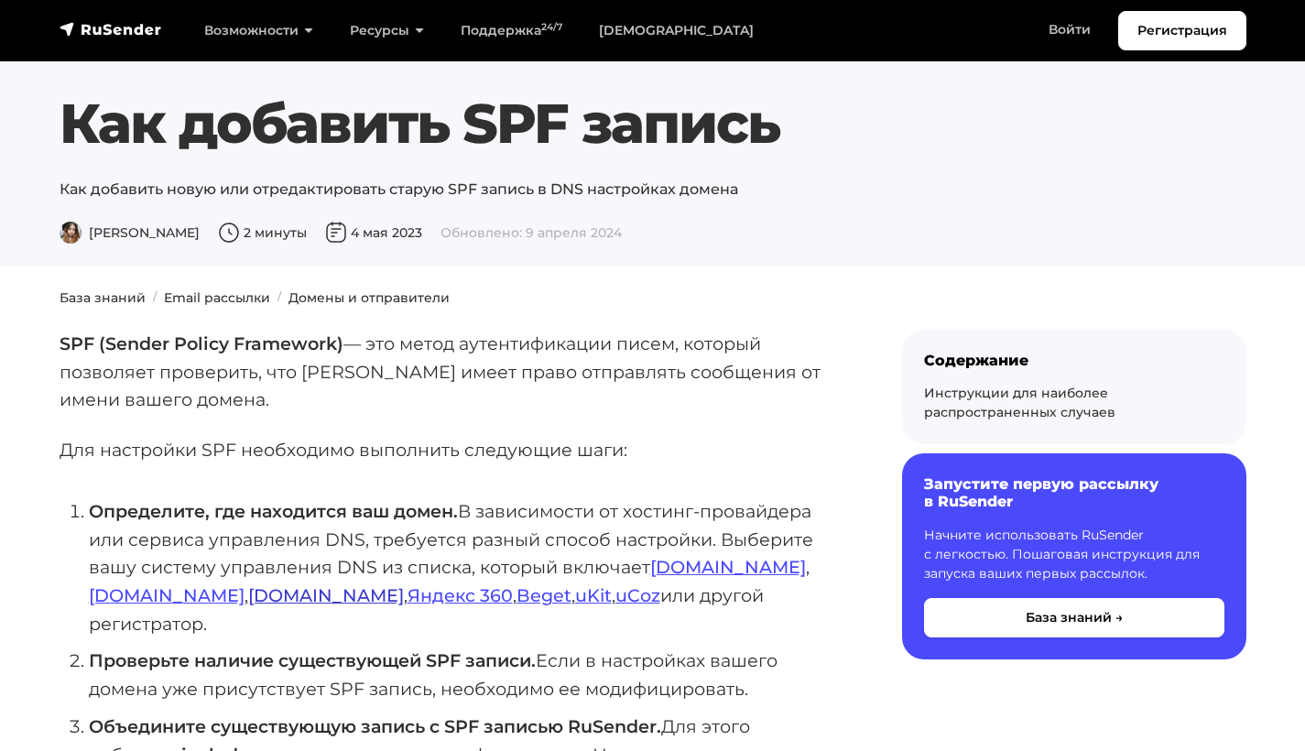
drag, startPoint x: 123, startPoint y: 594, endPoint x: 117, endPoint y: 583, distance: 12.3
click at [248, 594] on link "Nic.ru" at bounding box center [326, 595] width 156 height 22
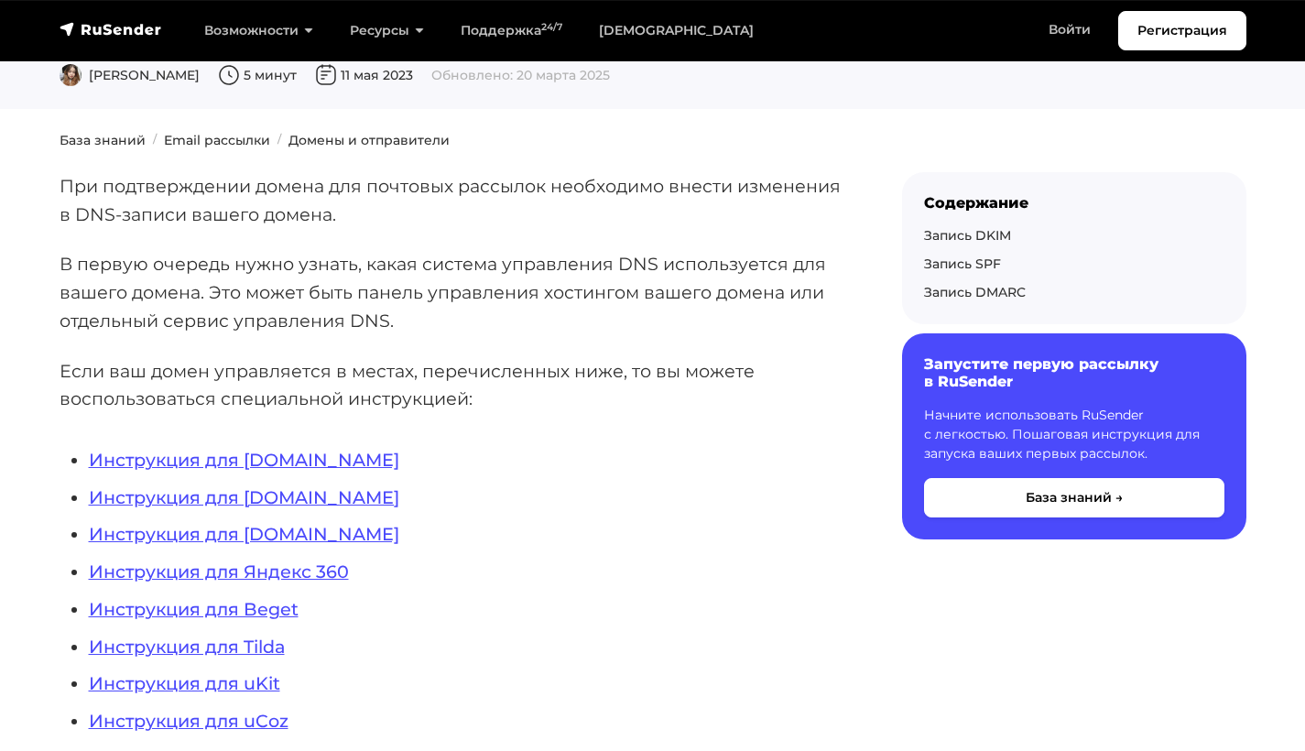
scroll to position [347, 0]
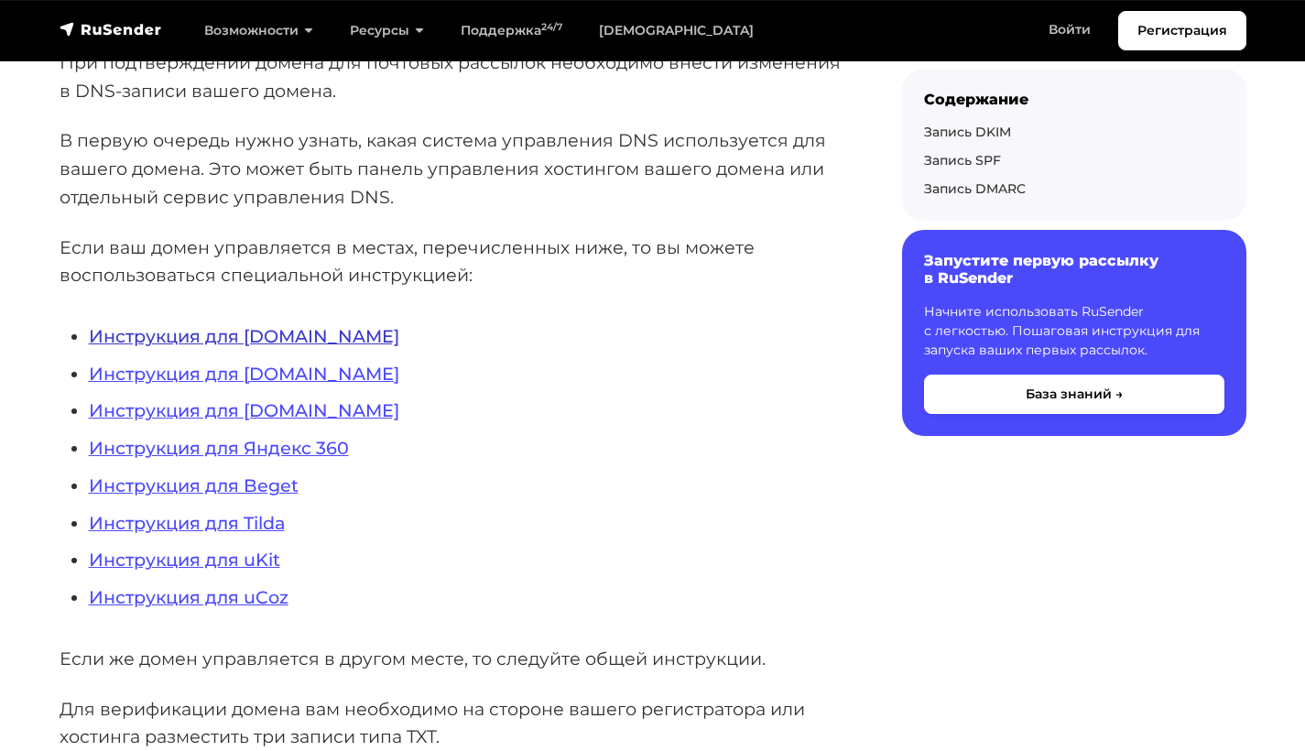
click at [219, 340] on link "Инструкция для [DOMAIN_NAME]" at bounding box center [244, 336] width 310 height 22
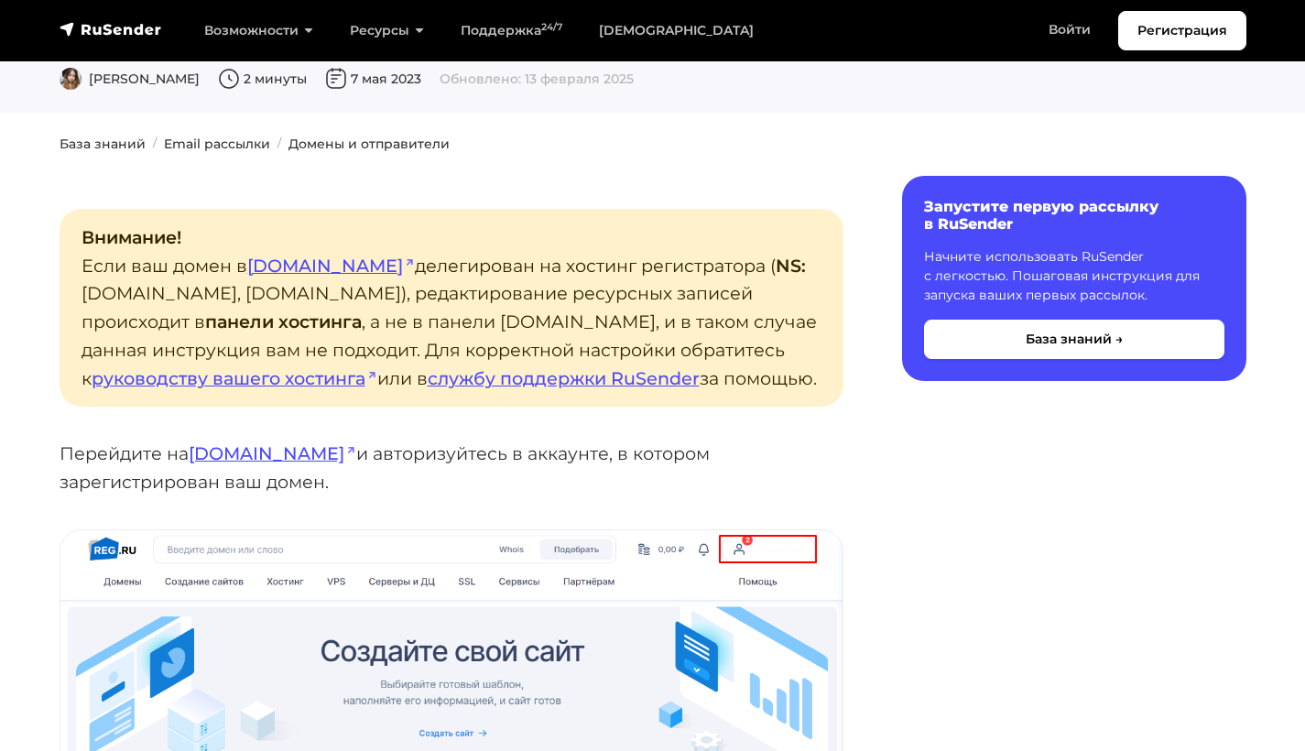
scroll to position [277, 0]
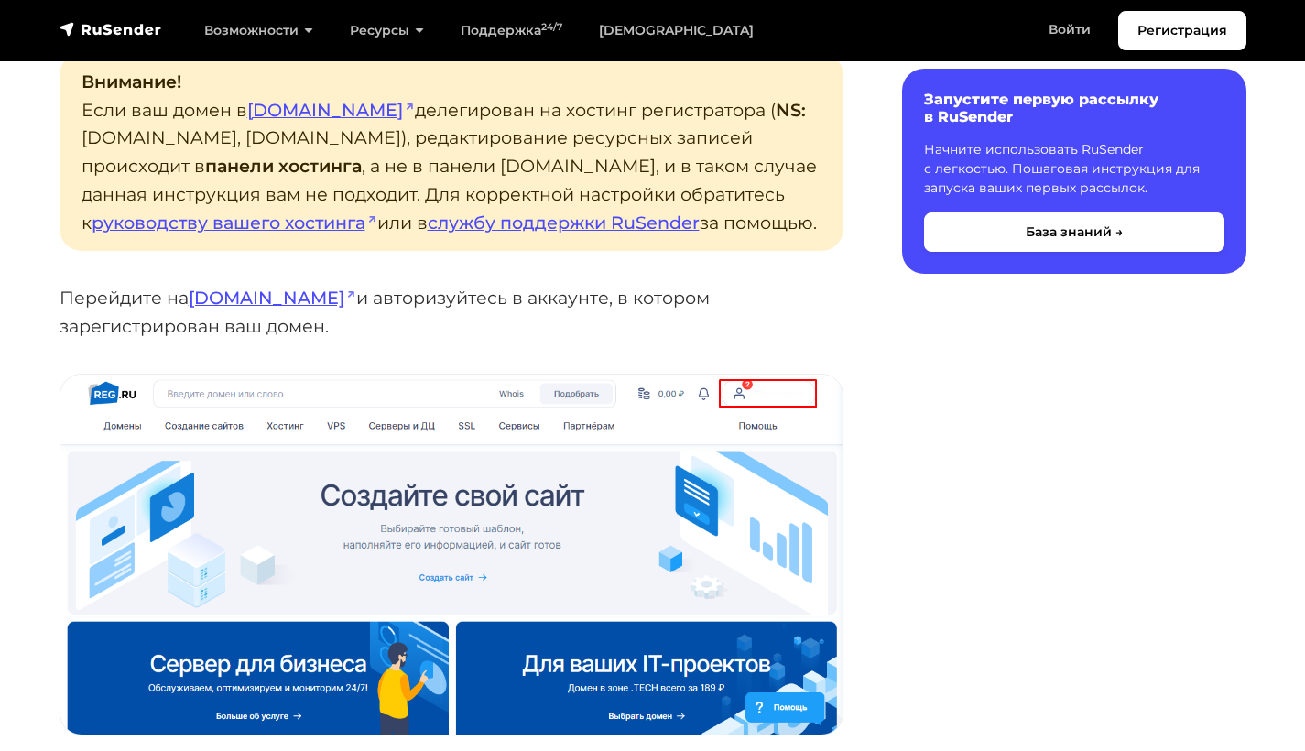
scroll to position [445, 0]
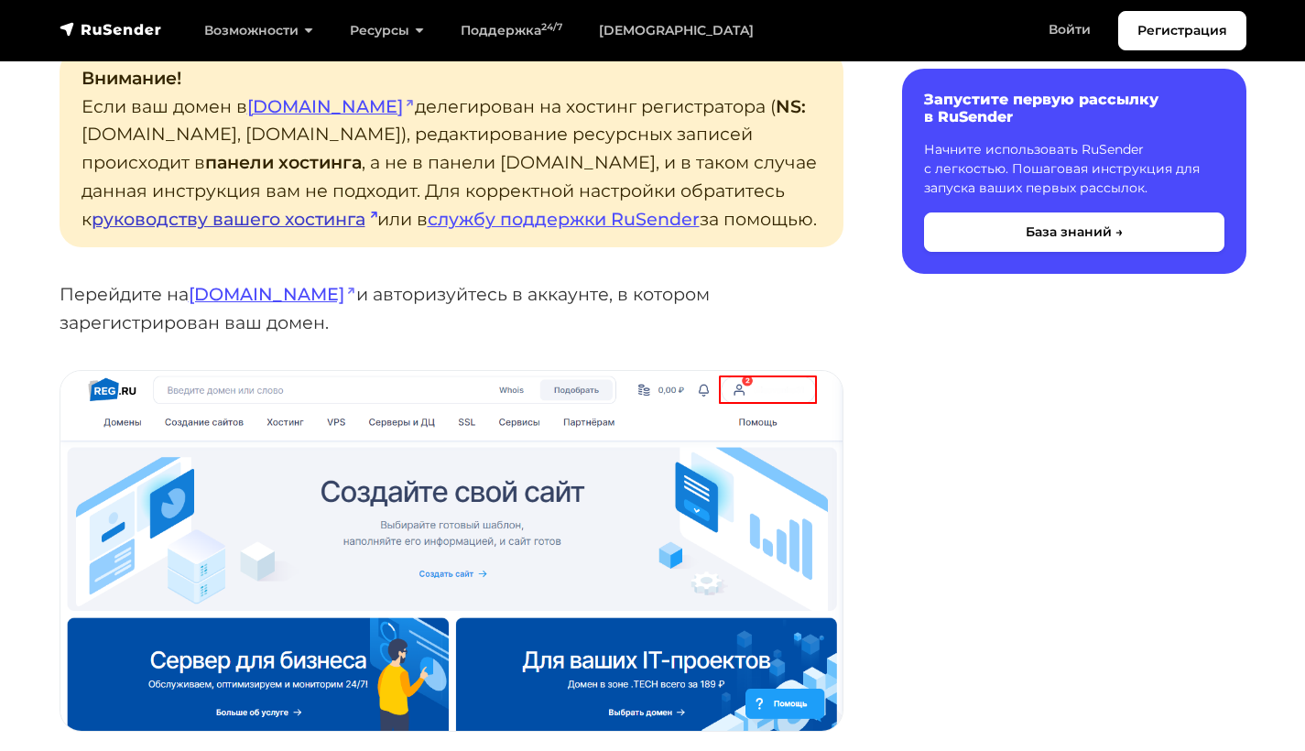
click at [310, 208] on link "руководству вашего хостинга" at bounding box center [235, 219] width 286 height 22
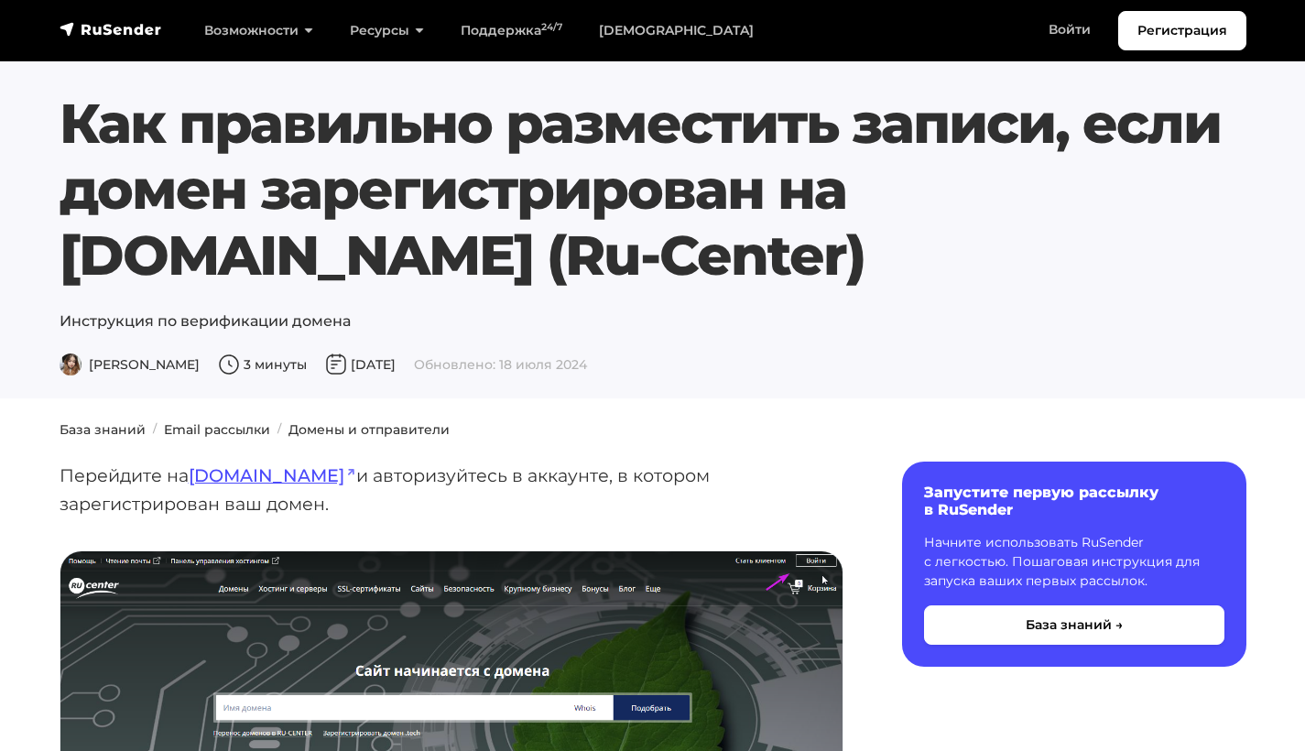
scroll to position [93, 0]
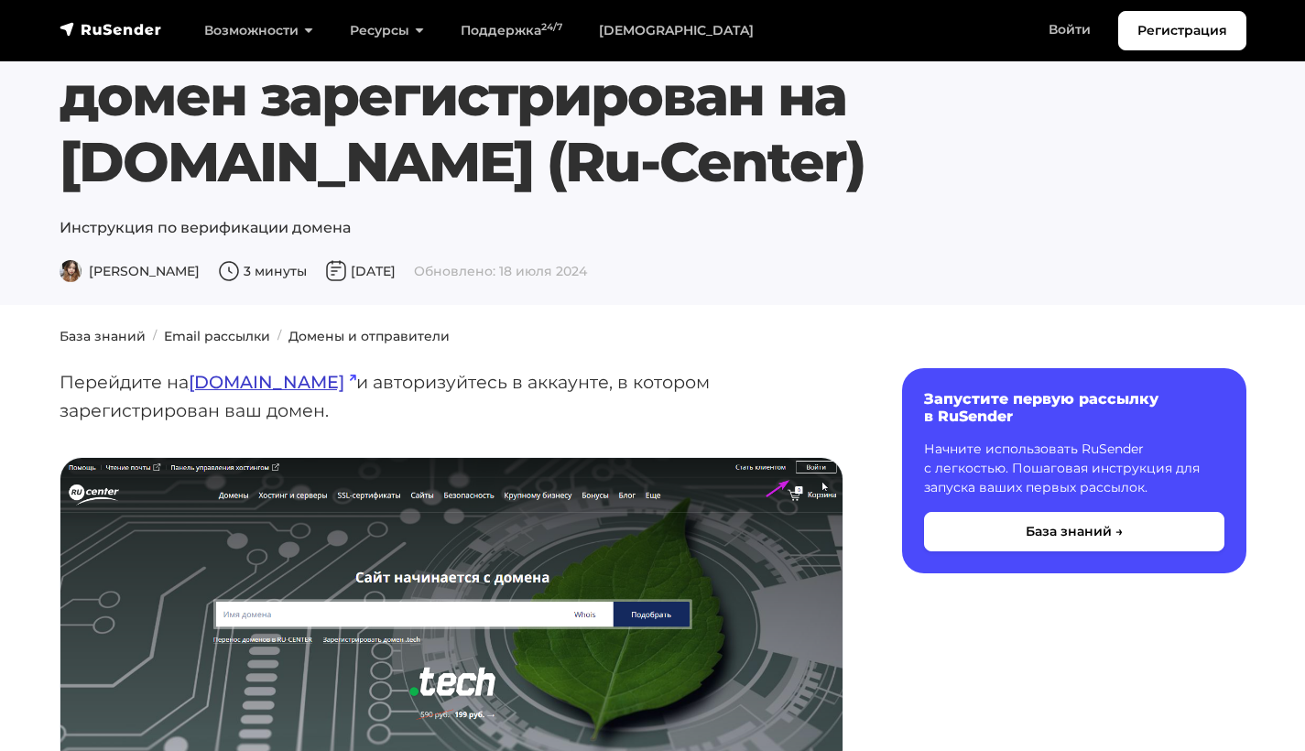
click at [211, 383] on link "nic.ru" at bounding box center [273, 382] width 168 height 22
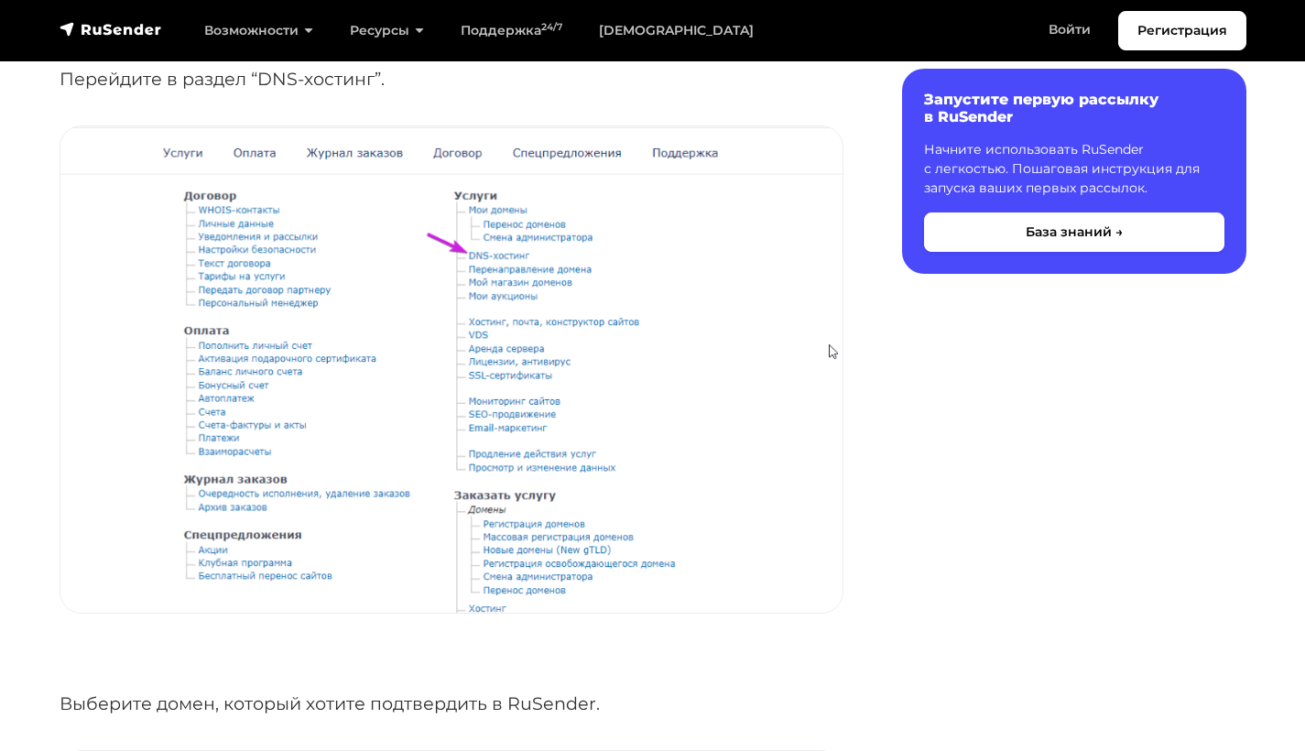
scroll to position [0, 0]
